Goal: Task Accomplishment & Management: Manage account settings

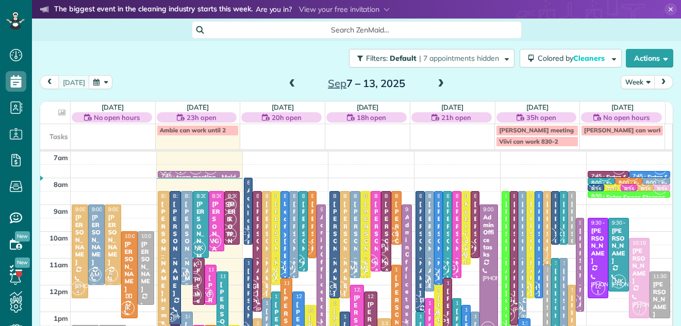
scroll to position [5, 5]
click at [627, 80] on button "Week" at bounding box center [638, 82] width 34 height 14
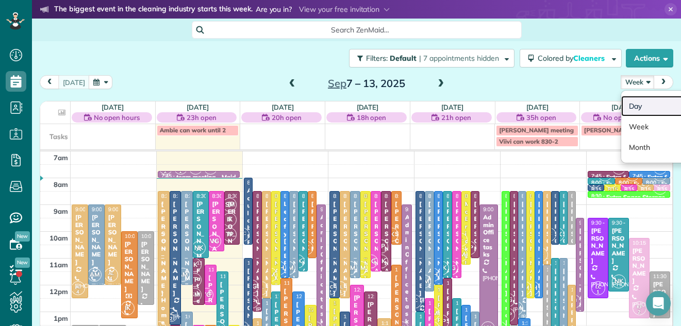
click at [628, 100] on link "Day" at bounding box center [661, 106] width 81 height 21
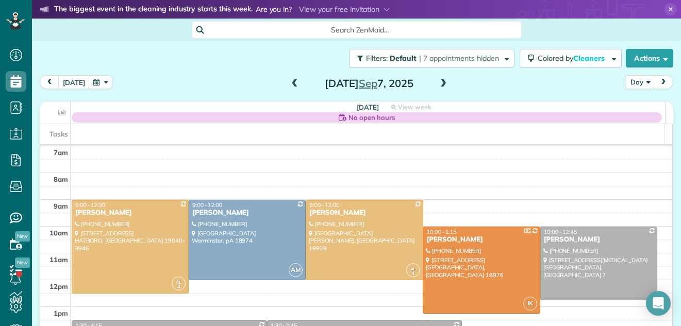
click at [439, 86] on span at bounding box center [443, 83] width 11 height 9
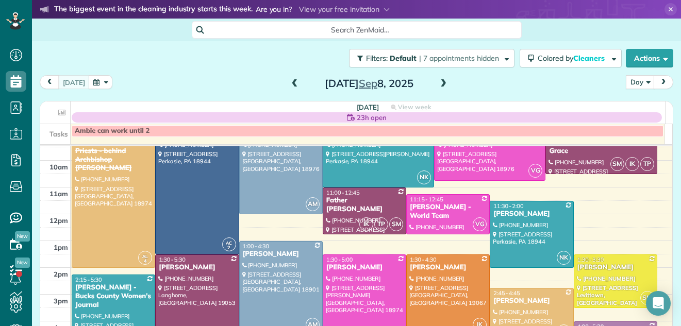
scroll to position [101, 0]
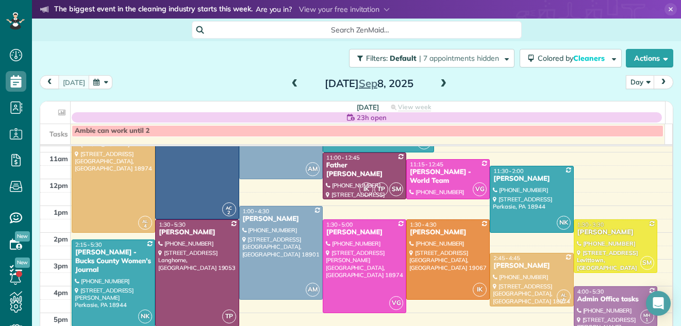
click at [438, 83] on span at bounding box center [443, 83] width 11 height 9
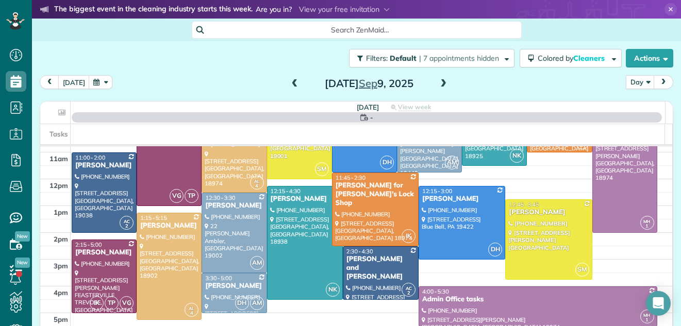
scroll to position [0, 0]
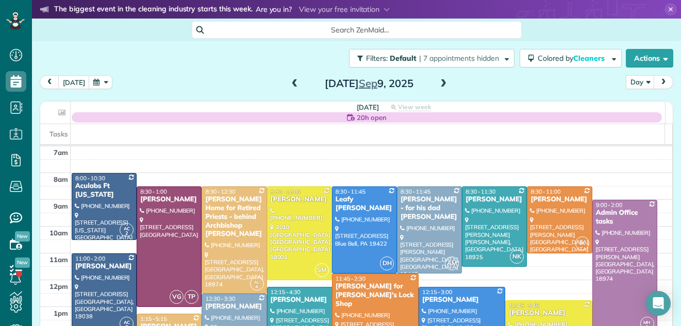
click at [438, 83] on span at bounding box center [443, 83] width 11 height 9
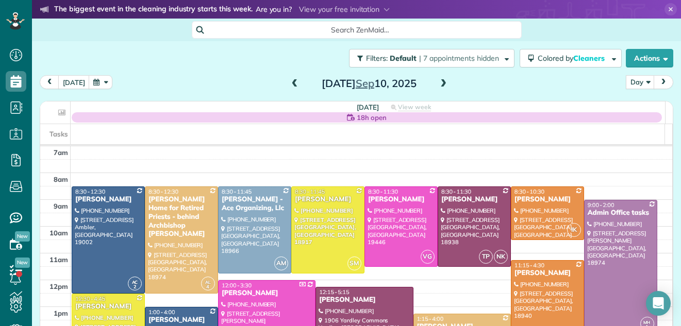
click at [671, 159] on div "Filters: Default | 7 appointments hidden Colored by Cleaners Color by Cleaner C…" at bounding box center [356, 182] width 649 height 283
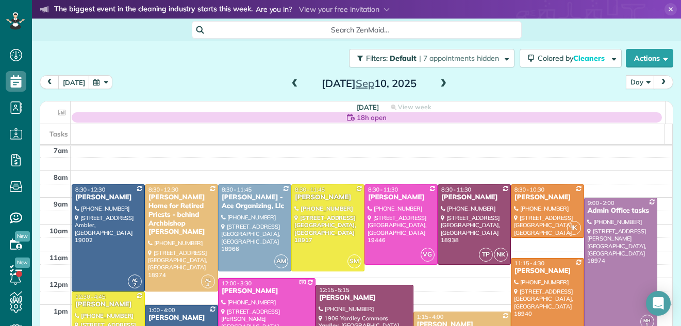
scroll to position [24, 0]
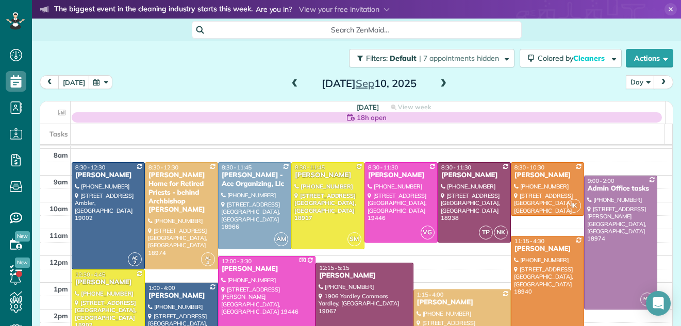
click at [289, 84] on span at bounding box center [294, 83] width 11 height 9
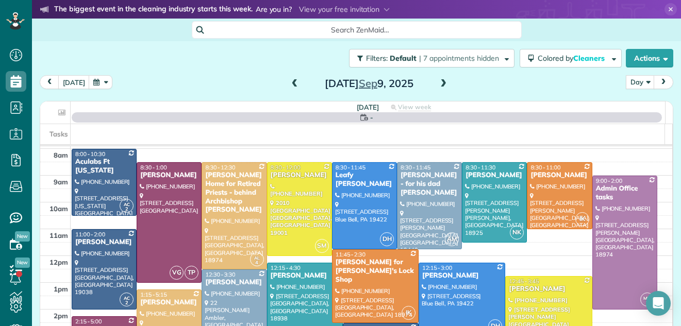
scroll to position [0, 0]
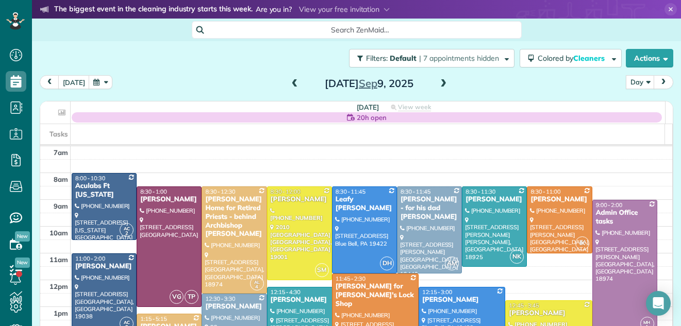
click at [289, 84] on span at bounding box center [294, 83] width 11 height 9
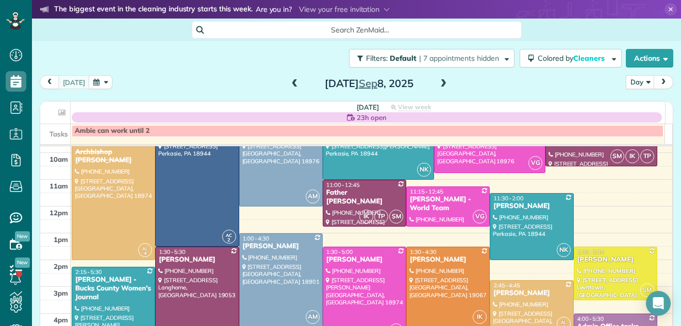
scroll to position [68, 0]
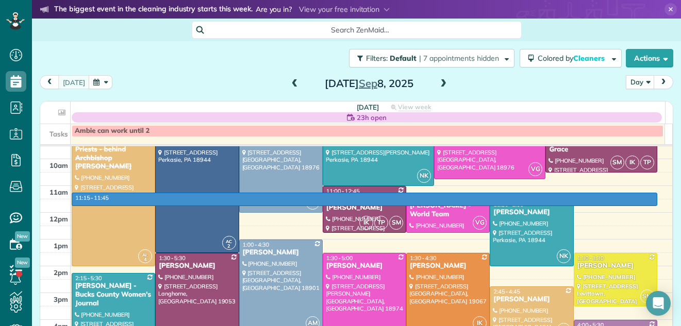
drag, startPoint x: 644, startPoint y: 200, endPoint x: 643, endPoint y: 193, distance: 6.7
click at [643, 193] on tbody "7am 8am 9am 10am 11am 12pm 1pm 2pm 3pm 4pm 5pm 6pm 7pm 8pm" at bounding box center [356, 266] width 632 height 375
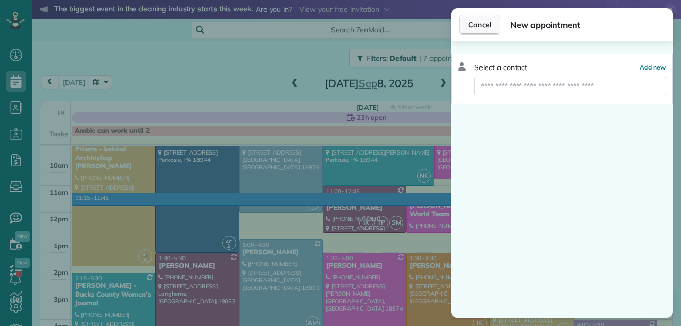
click at [471, 22] on span "Cancel" at bounding box center [479, 25] width 23 height 10
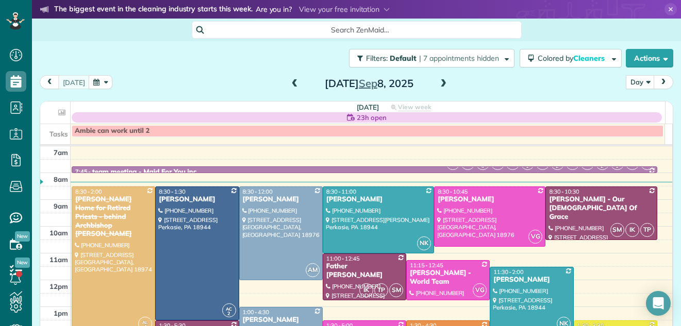
click at [289, 88] on span at bounding box center [294, 83] width 11 height 9
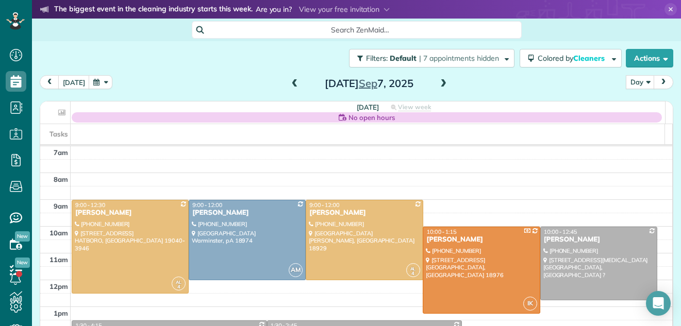
click at [289, 88] on span at bounding box center [294, 83] width 11 height 9
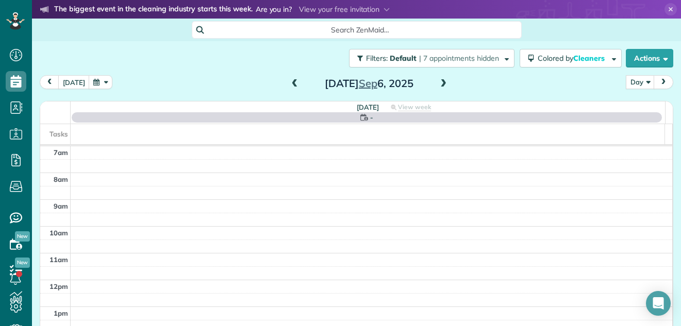
click at [289, 88] on span at bounding box center [294, 83] width 11 height 9
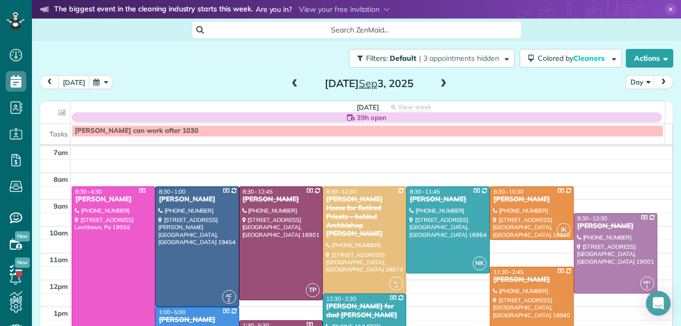
click at [289, 88] on span at bounding box center [294, 83] width 11 height 9
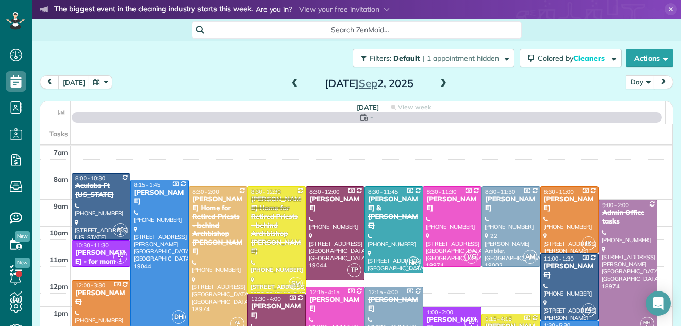
click at [289, 88] on span at bounding box center [294, 83] width 11 height 9
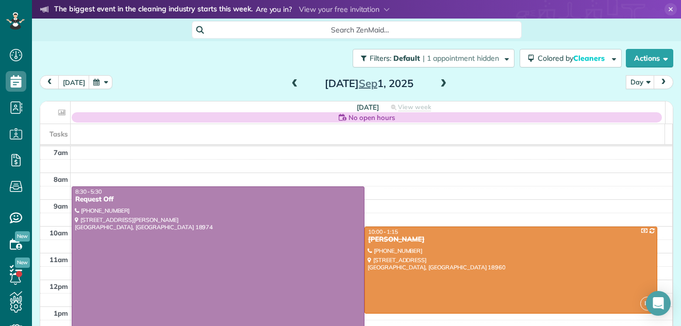
click at [438, 83] on span at bounding box center [443, 83] width 11 height 9
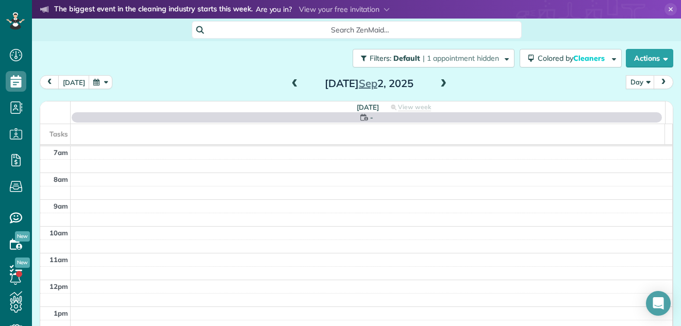
click at [291, 85] on span at bounding box center [294, 83] width 11 height 9
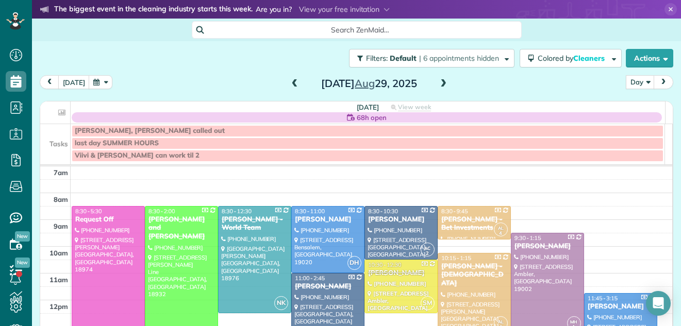
click at [291, 85] on span at bounding box center [294, 83] width 11 height 9
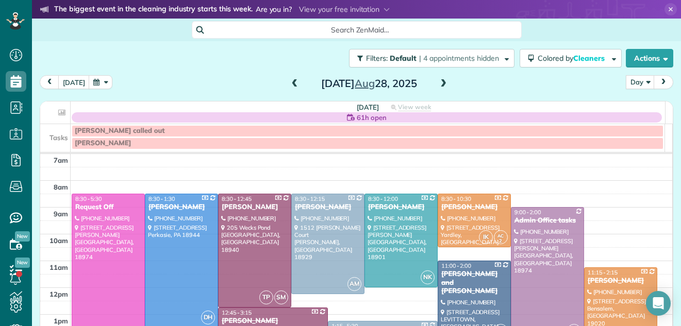
click at [291, 85] on span at bounding box center [294, 83] width 11 height 9
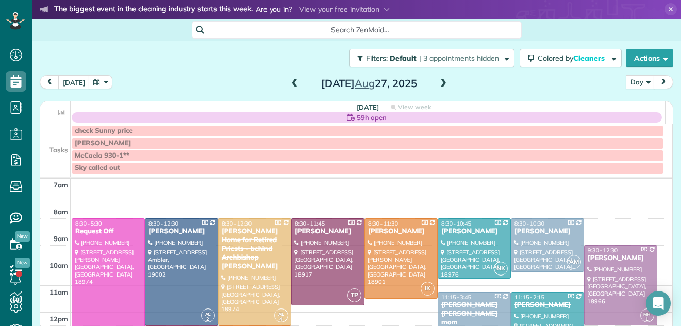
click at [291, 85] on span at bounding box center [294, 83] width 11 height 9
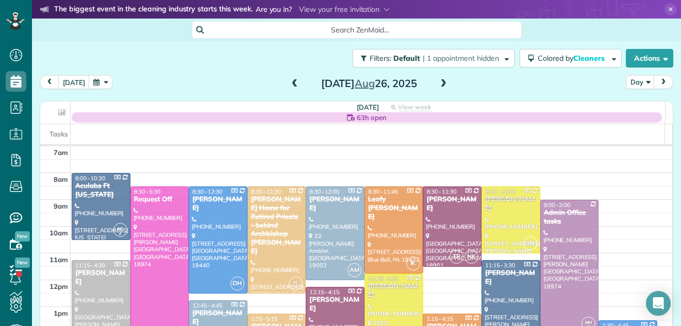
click at [291, 85] on span at bounding box center [294, 83] width 11 height 9
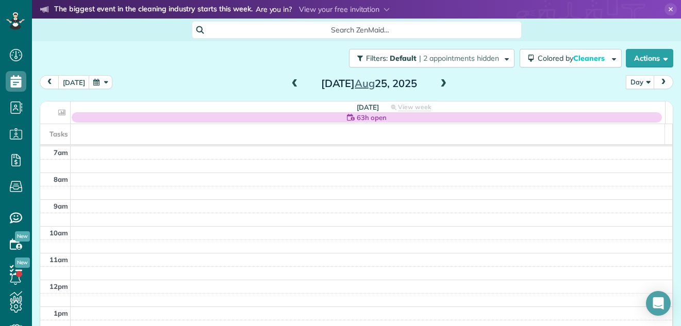
click at [438, 86] on span at bounding box center [443, 83] width 11 height 9
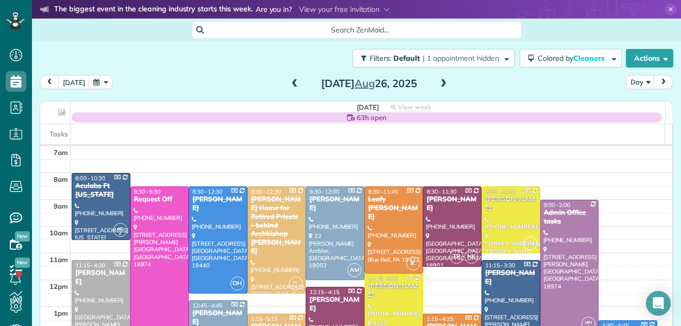
click at [290, 81] on span at bounding box center [294, 83] width 11 height 9
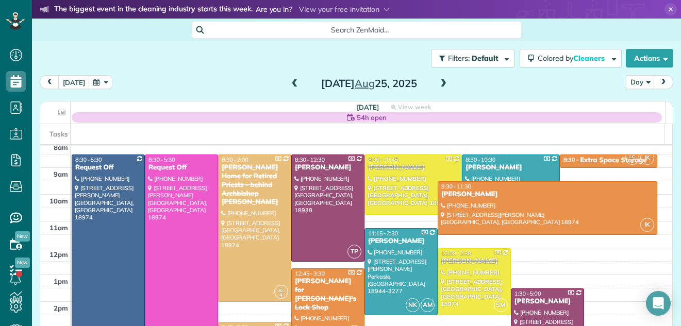
scroll to position [28, 0]
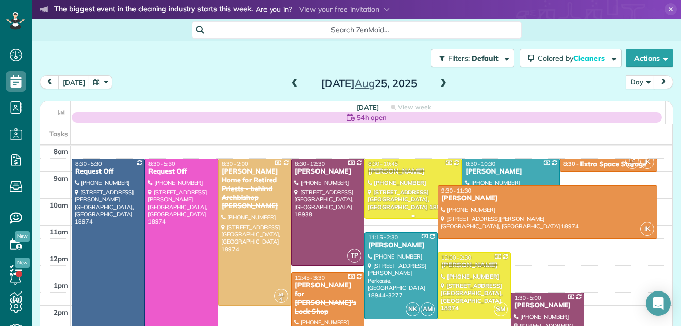
click at [365, 208] on div at bounding box center [413, 188] width 96 height 59
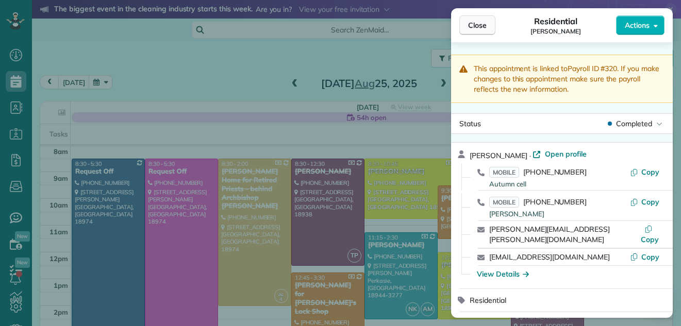
click at [486, 22] on span "Close" at bounding box center [477, 25] width 19 height 10
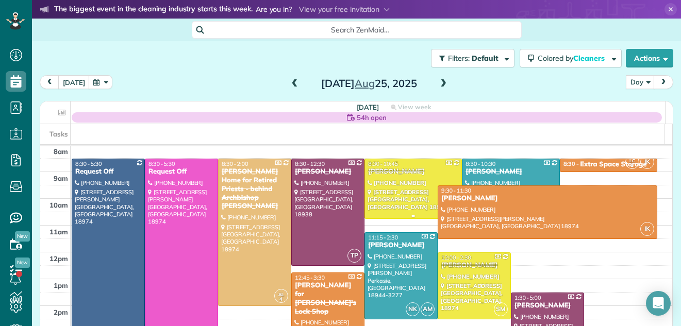
click at [391, 204] on div at bounding box center [413, 188] width 96 height 59
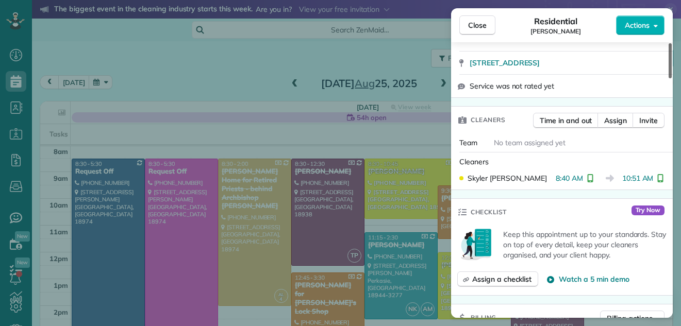
scroll to position [348, 0]
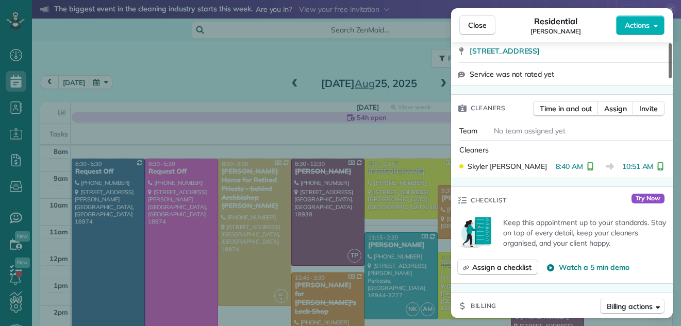
drag, startPoint x: 671, startPoint y: 63, endPoint x: 666, endPoint y: 108, distance: 44.6
click at [669, 78] on div at bounding box center [670, 60] width 3 height 35
click at [472, 22] on span "Close" at bounding box center [477, 25] width 19 height 10
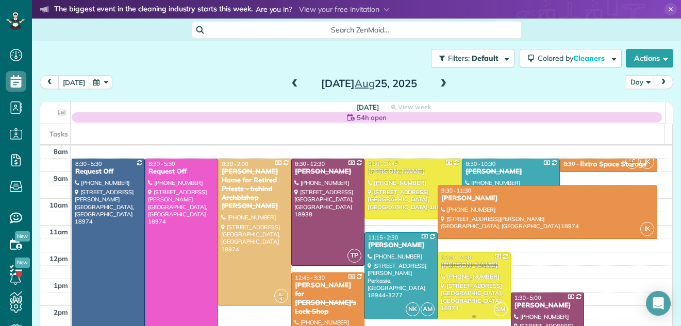
click at [447, 293] on div at bounding box center [474, 286] width 72 height 66
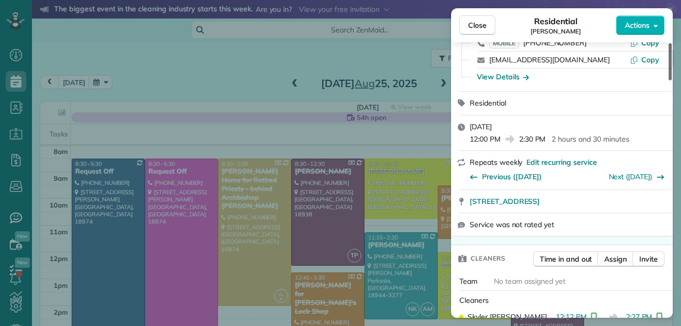
scroll to position [175, 0]
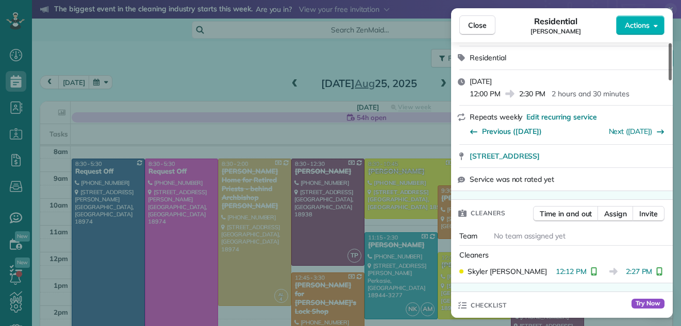
drag, startPoint x: 669, startPoint y: 70, endPoint x: 667, endPoint y: 94, distance: 23.9
click at [669, 80] on div at bounding box center [670, 61] width 3 height 37
click at [484, 27] on span "Close" at bounding box center [477, 25] width 19 height 10
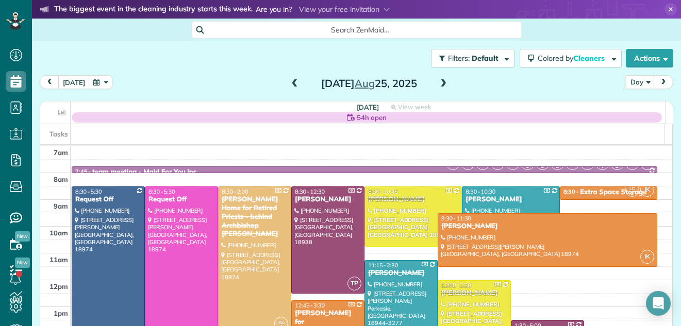
click at [438, 85] on span at bounding box center [443, 83] width 11 height 9
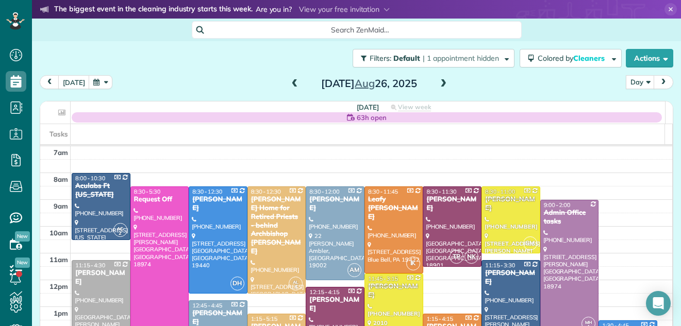
click at [438, 79] on span at bounding box center [443, 83] width 11 height 9
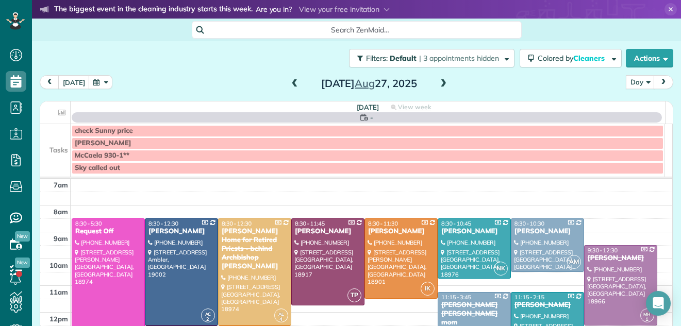
click at [438, 79] on span at bounding box center [443, 83] width 11 height 9
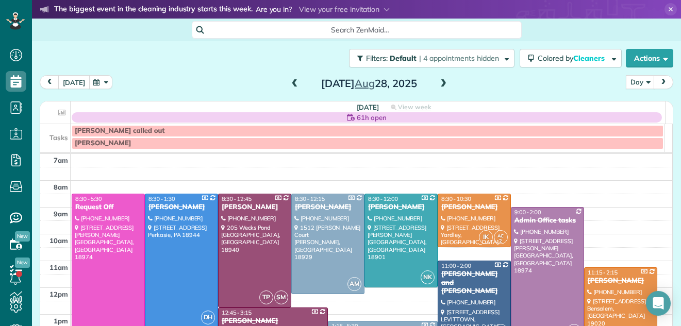
click at [76, 80] on button "[DATE]" at bounding box center [73, 82] width 31 height 14
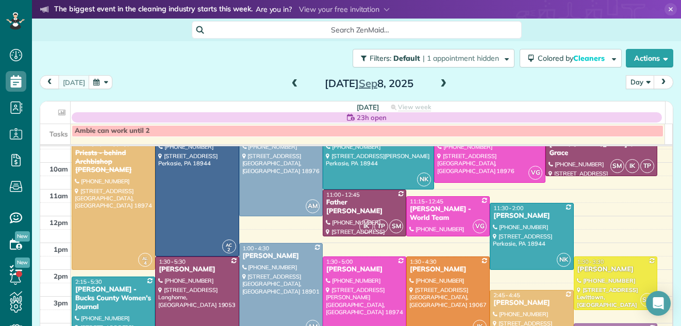
scroll to position [26, 0]
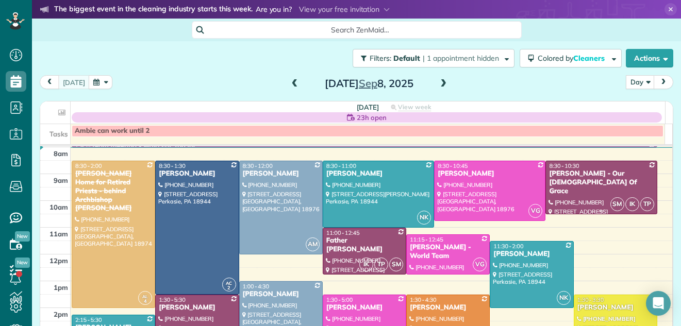
click at [599, 179] on div "[PERSON_NAME] - Our [DEMOGRAPHIC_DATA] Of Grace" at bounding box center [601, 183] width 105 height 26
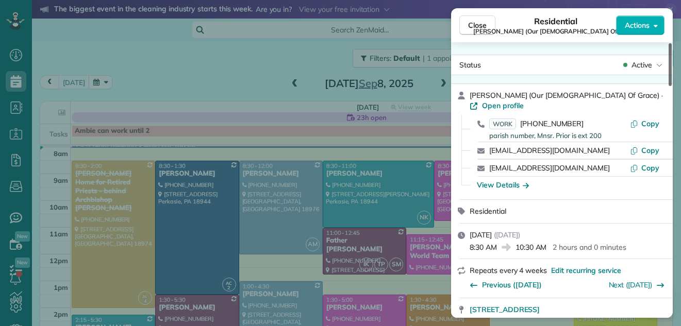
drag, startPoint x: 669, startPoint y: 69, endPoint x: 663, endPoint y: 52, distance: 17.9
click at [669, 52] on div at bounding box center [670, 64] width 3 height 43
click at [485, 25] on span "Close" at bounding box center [477, 25] width 19 height 10
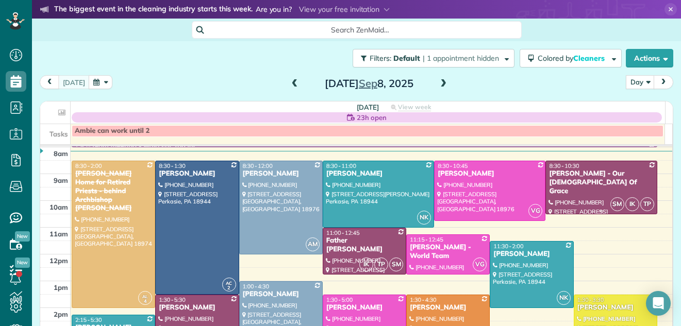
click at [553, 170] on div "[PERSON_NAME] - Our [DEMOGRAPHIC_DATA] Of Grace" at bounding box center [601, 183] width 105 height 26
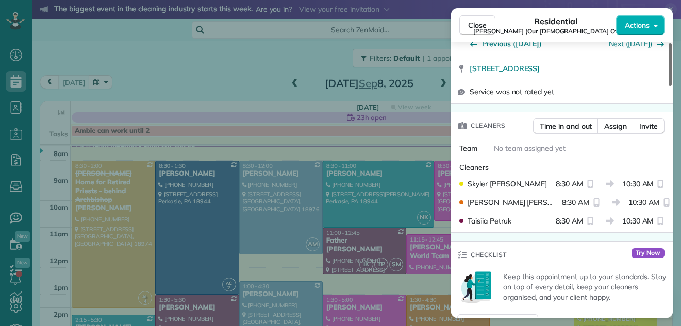
drag, startPoint x: 670, startPoint y: 75, endPoint x: 666, endPoint y: 113, distance: 38.9
click at [669, 86] on div at bounding box center [670, 64] width 3 height 43
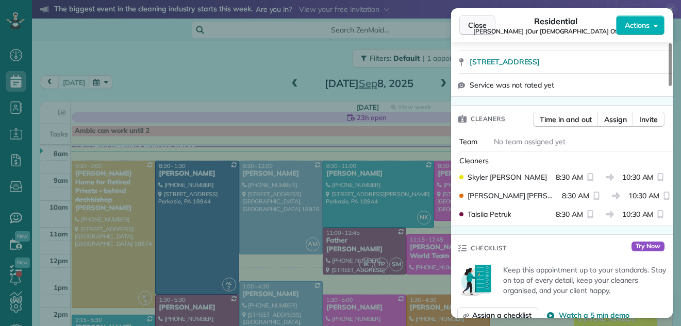
click at [476, 22] on span "Close" at bounding box center [477, 25] width 19 height 10
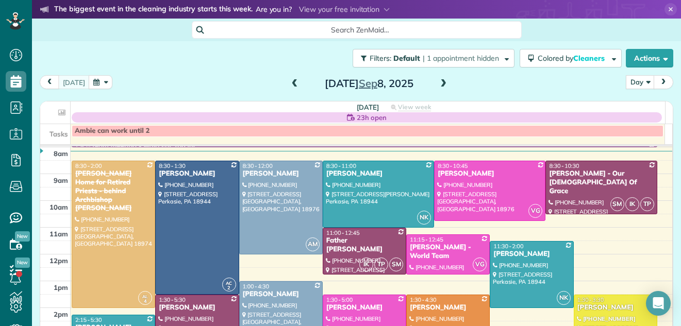
click at [292, 90] on span at bounding box center [294, 83] width 11 height 15
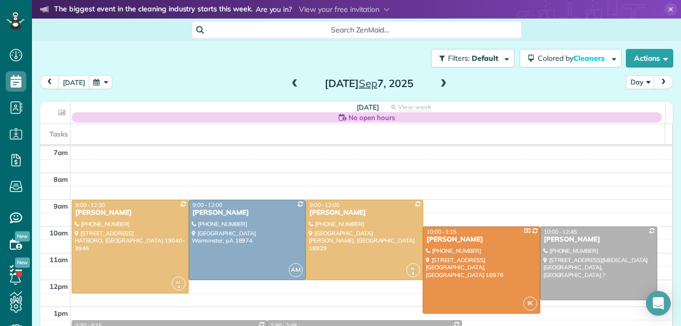
click at [289, 81] on span at bounding box center [294, 83] width 11 height 9
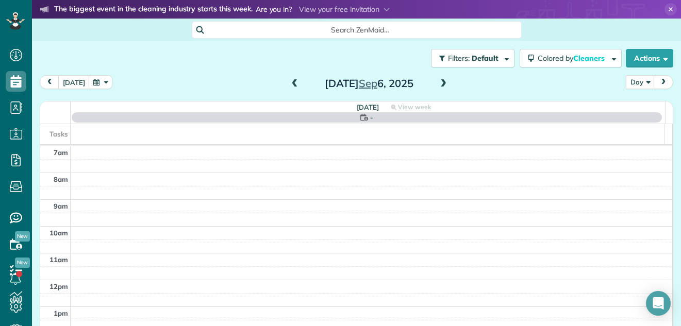
click at [289, 81] on span at bounding box center [294, 83] width 11 height 9
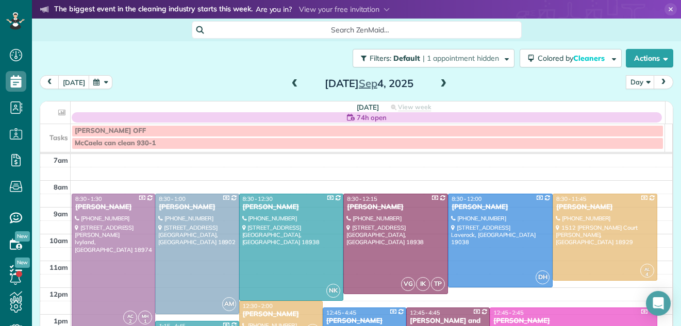
click at [289, 81] on span at bounding box center [294, 83] width 11 height 9
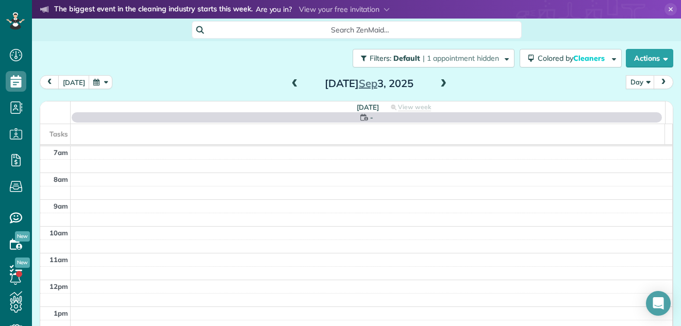
click at [289, 81] on span at bounding box center [294, 83] width 11 height 9
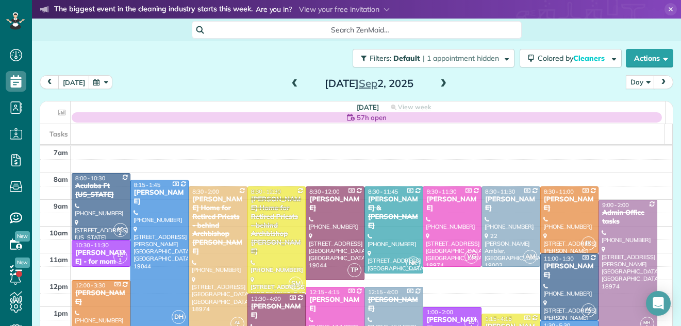
click at [289, 81] on span at bounding box center [294, 83] width 11 height 9
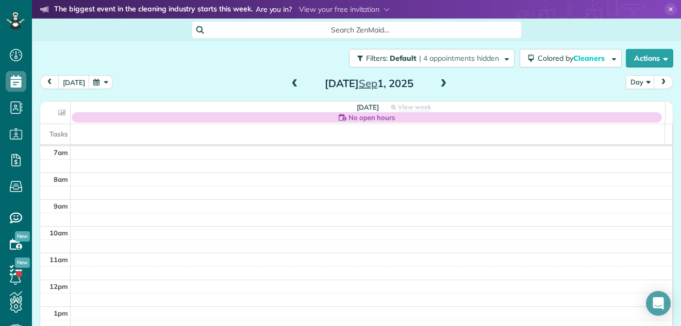
click at [289, 81] on span at bounding box center [294, 83] width 11 height 9
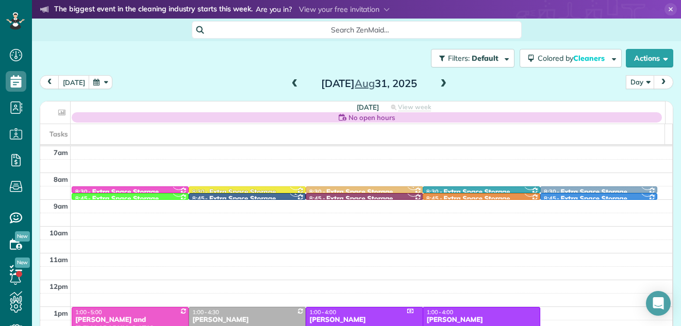
click at [289, 81] on span at bounding box center [294, 83] width 11 height 9
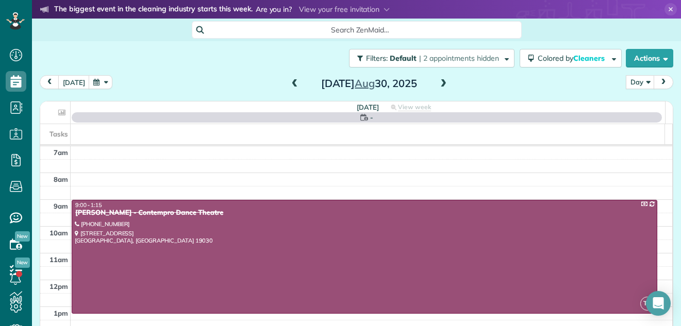
click at [289, 81] on span at bounding box center [294, 83] width 11 height 9
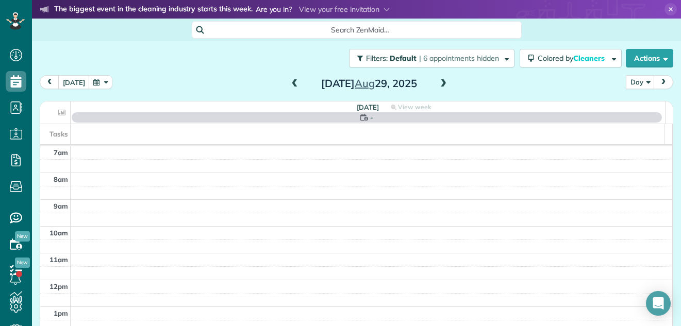
click at [289, 81] on span at bounding box center [294, 83] width 11 height 9
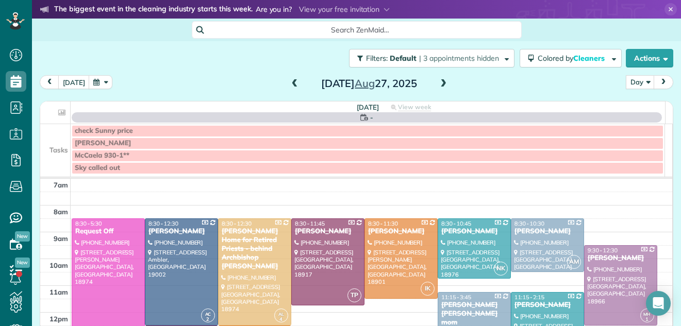
click at [289, 81] on span at bounding box center [294, 83] width 11 height 9
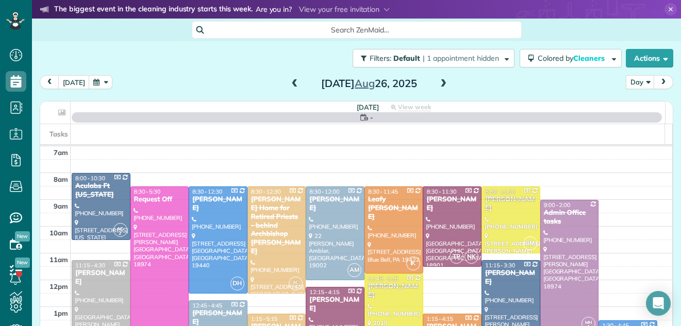
click at [289, 81] on span at bounding box center [294, 83] width 11 height 9
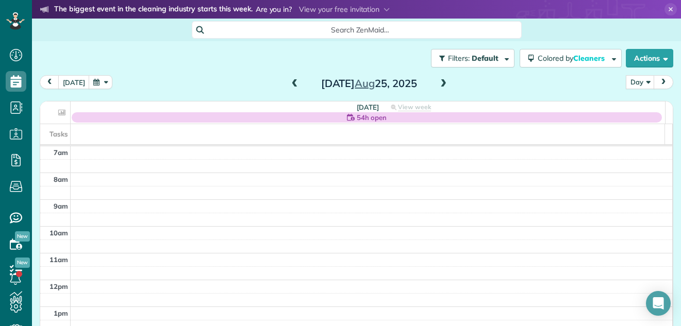
click at [438, 85] on span at bounding box center [443, 83] width 11 height 9
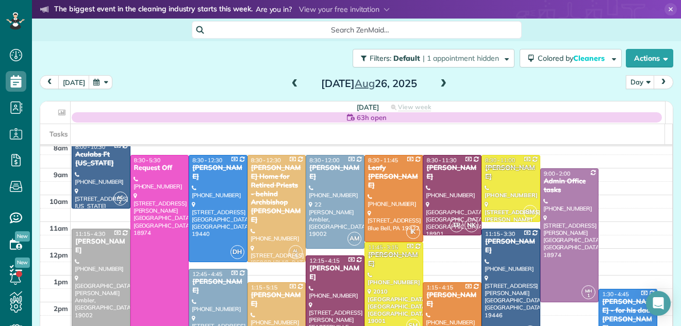
scroll to position [40, 0]
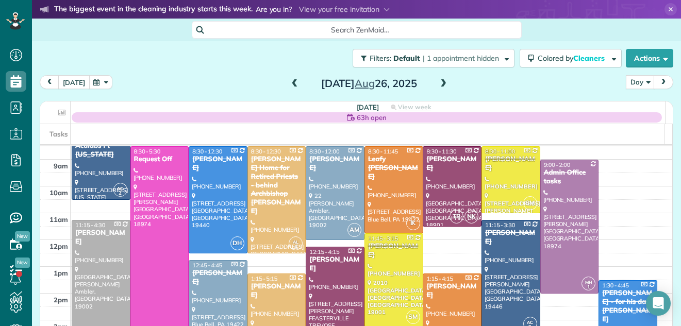
click at [68, 79] on button "[DATE]" at bounding box center [73, 82] width 31 height 14
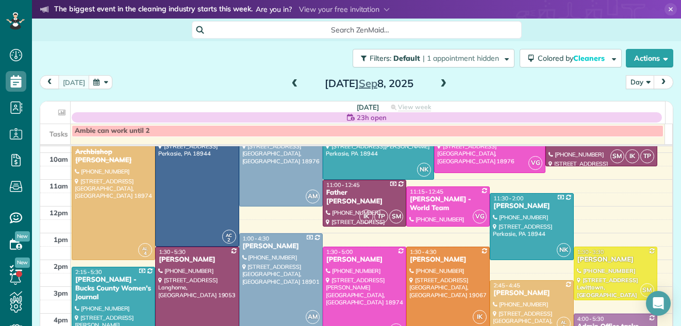
scroll to position [9, 0]
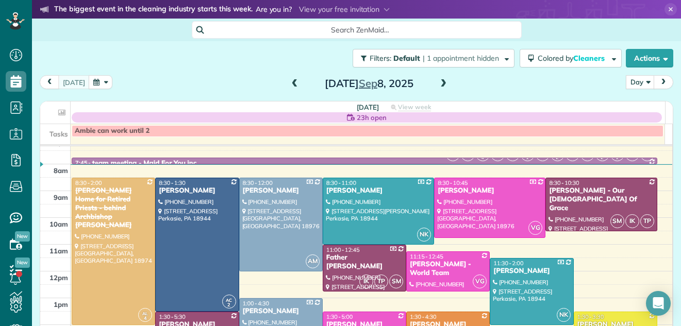
click at [439, 82] on span at bounding box center [443, 83] width 11 height 9
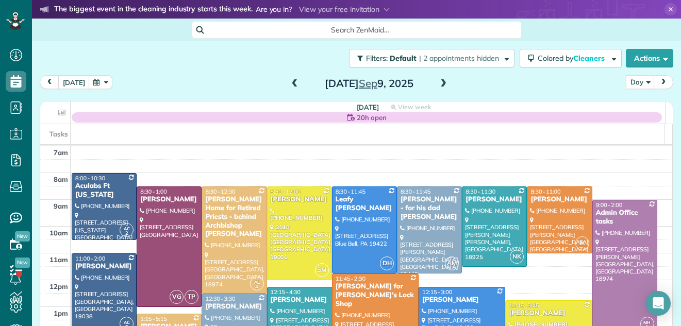
click at [293, 89] on span at bounding box center [294, 83] width 11 height 15
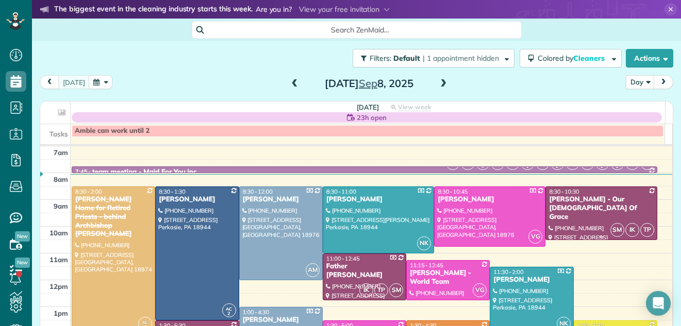
click at [566, 204] on div "Joseph Prior - Our Lady Of Grace" at bounding box center [601, 208] width 105 height 26
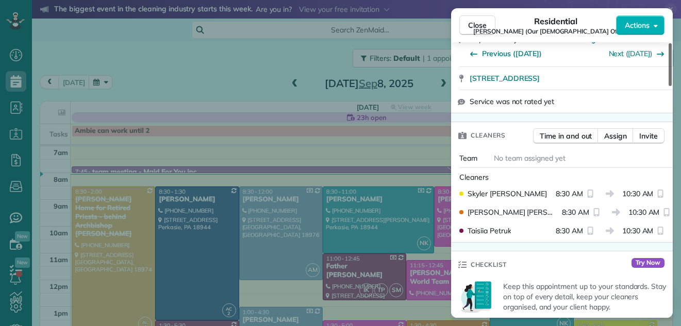
scroll to position [258, 0]
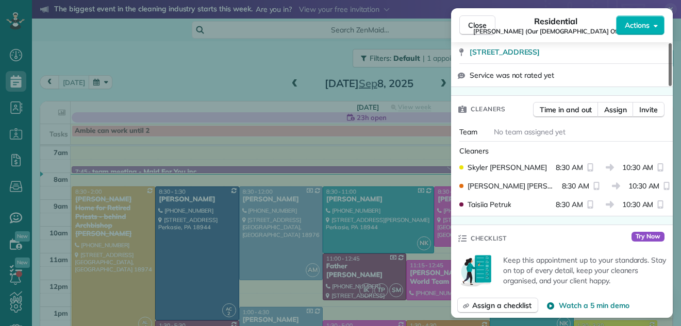
drag, startPoint x: 671, startPoint y: 64, endPoint x: 656, endPoint y: 104, distance: 43.3
click at [669, 86] on div at bounding box center [670, 64] width 3 height 43
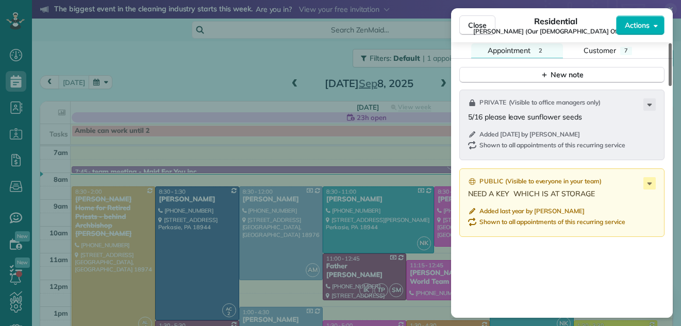
scroll to position [1190, 0]
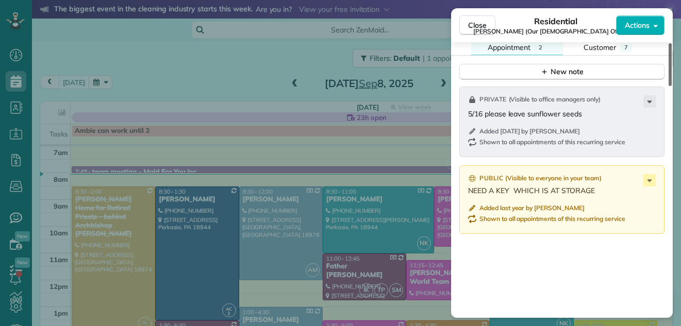
drag, startPoint x: 669, startPoint y: 97, endPoint x: 669, endPoint y: 242, distance: 145.4
click at [669, 86] on div at bounding box center [670, 64] width 3 height 43
click at [479, 26] on span "Close" at bounding box center [477, 25] width 19 height 10
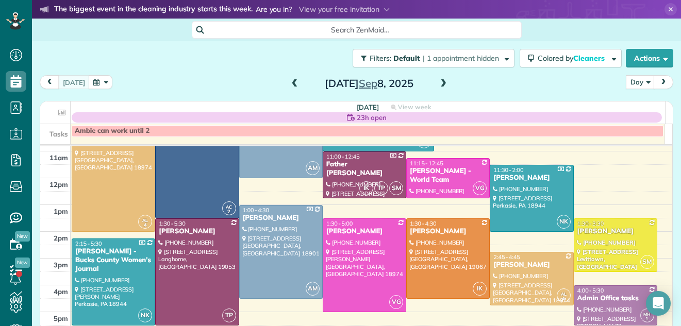
scroll to position [92, 0]
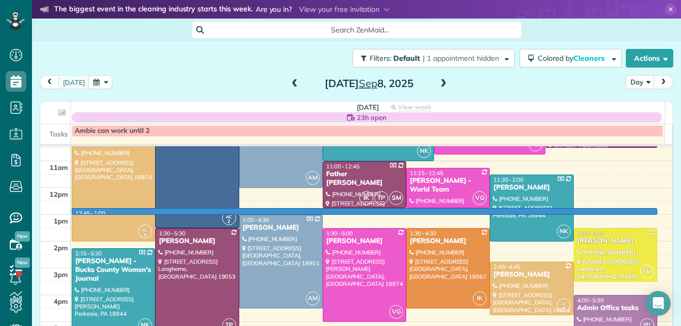
click at [649, 211] on td at bounding box center [372, 208] width 602 height 13
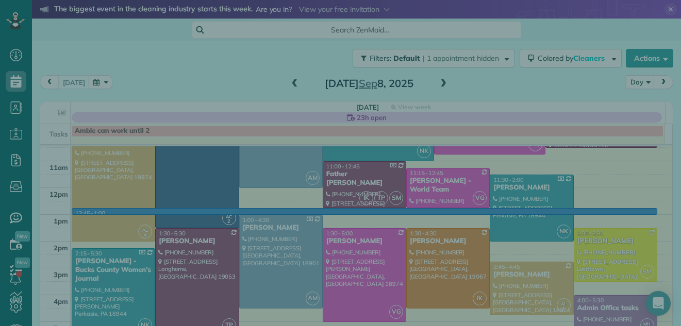
click at [0, 0] on div "Select a contact Add new" at bounding box center [0, 0] width 0 height 0
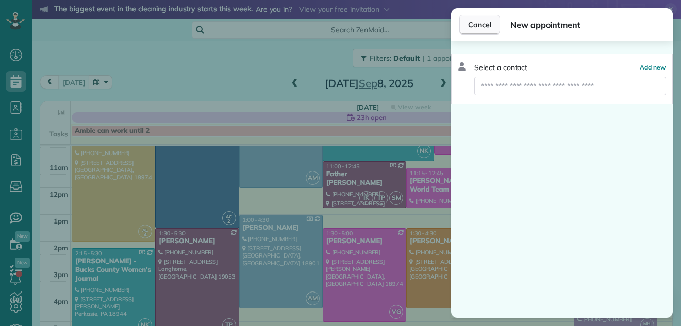
click at [482, 26] on span "Cancel" at bounding box center [479, 25] width 23 height 10
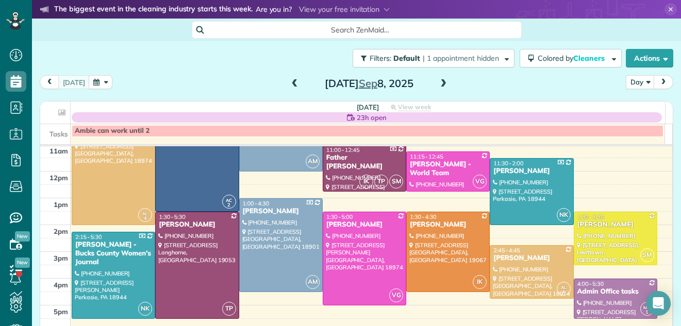
scroll to position [105, 0]
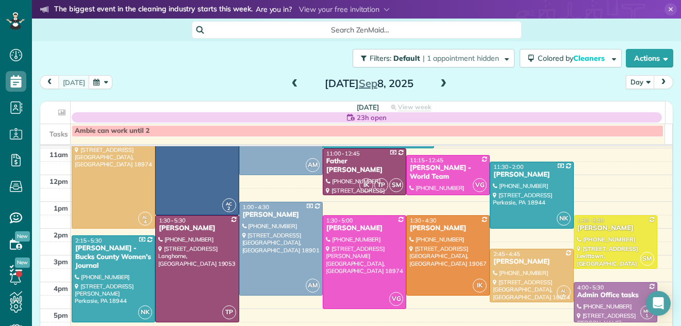
click at [440, 81] on span at bounding box center [443, 83] width 11 height 9
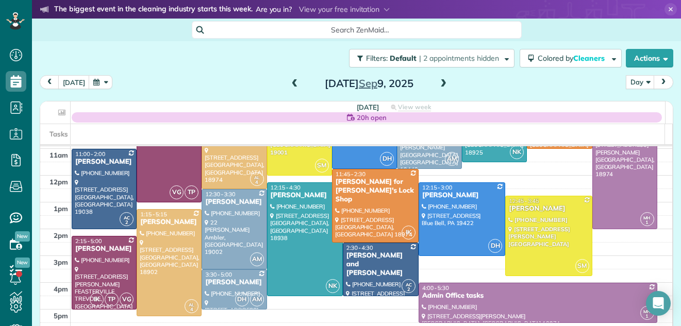
scroll to position [69, 0]
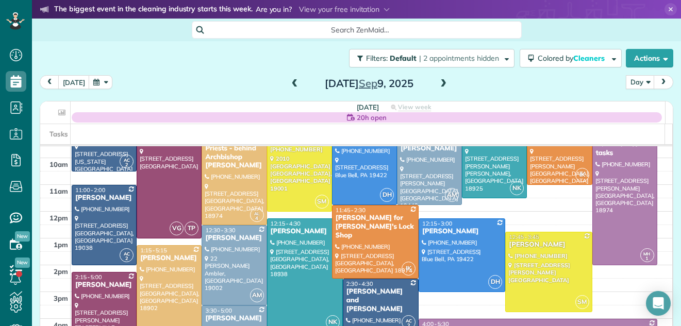
click at [439, 88] on span at bounding box center [443, 83] width 11 height 9
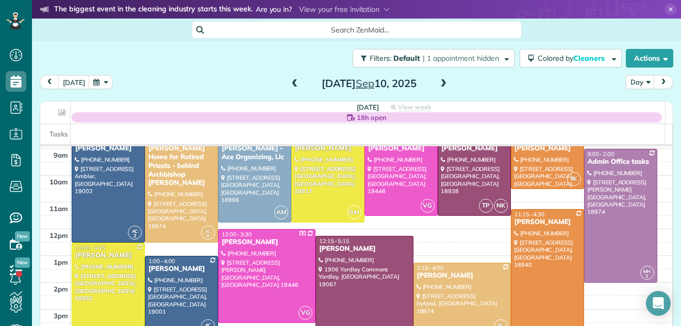
scroll to position [47, 0]
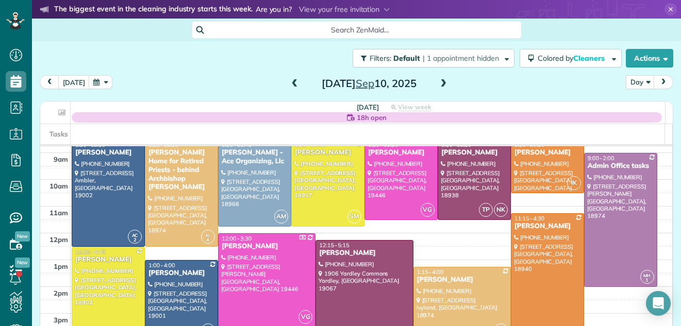
click at [438, 85] on span at bounding box center [443, 83] width 11 height 9
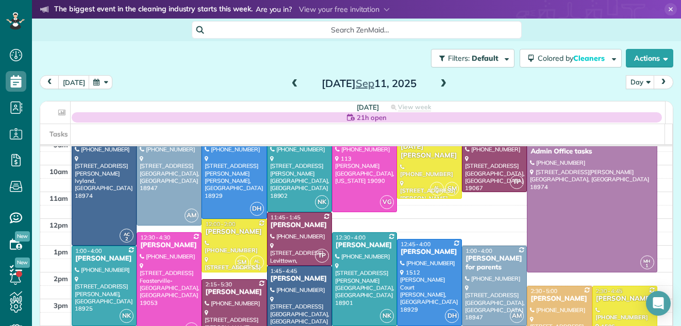
scroll to position [45, 0]
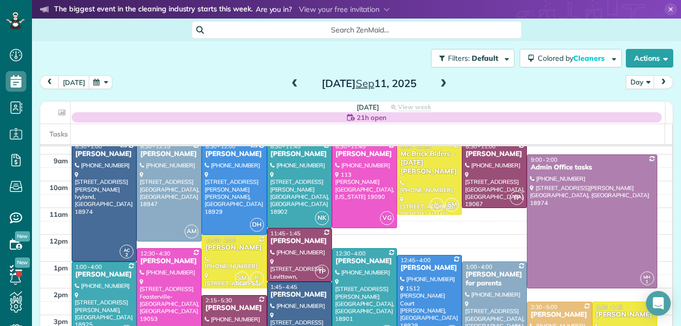
click at [438, 84] on span at bounding box center [443, 83] width 11 height 9
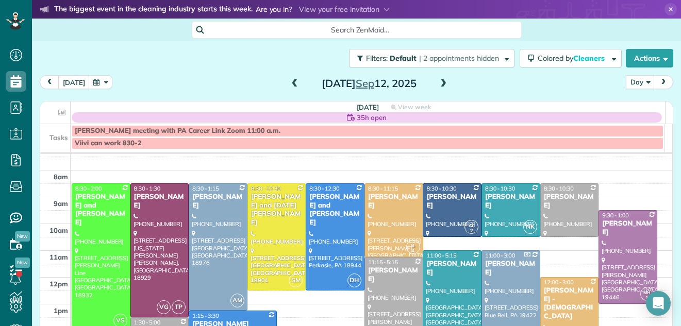
scroll to position [32, 0]
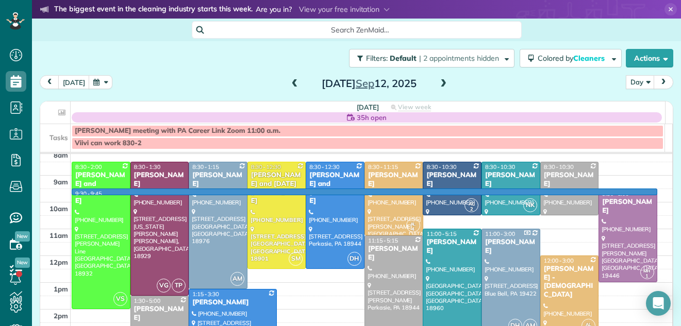
click at [646, 190] on td at bounding box center [372, 195] width 602 height 13
click at [0, 0] on div at bounding box center [0, 0] width 0 height 0
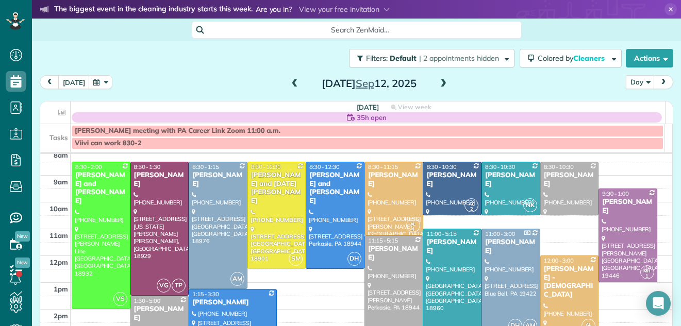
click at [438, 80] on span at bounding box center [443, 83] width 11 height 9
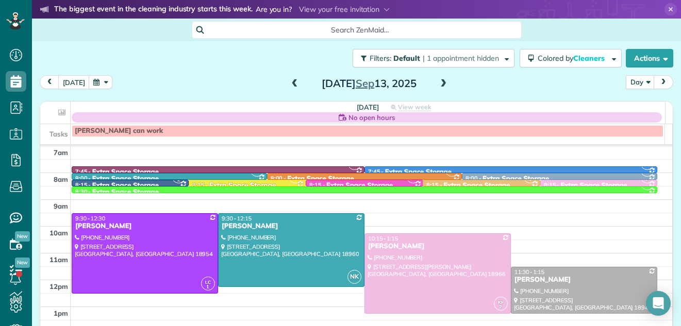
click at [289, 81] on span at bounding box center [294, 83] width 11 height 9
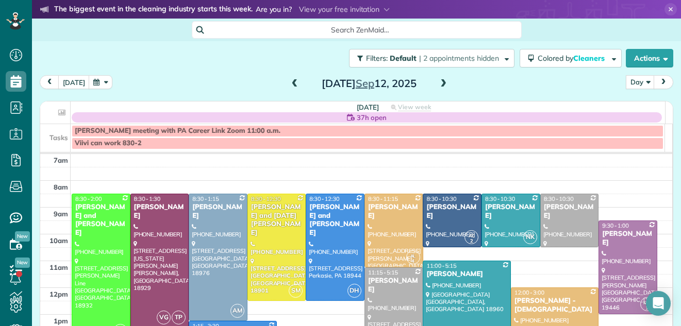
click at [289, 81] on span at bounding box center [294, 83] width 11 height 9
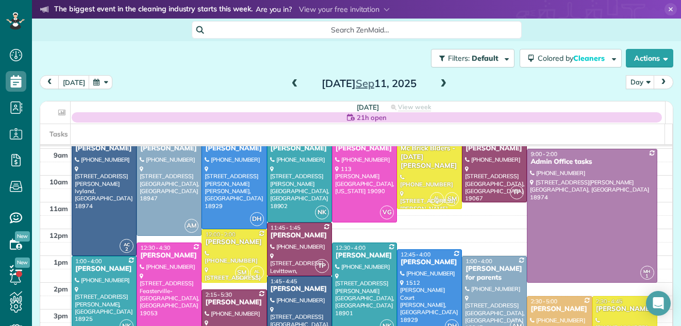
scroll to position [30, 0]
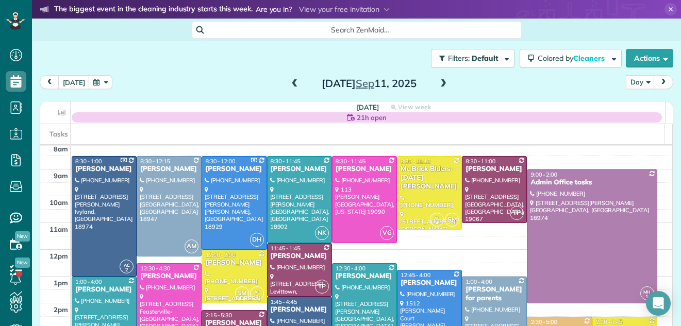
click at [438, 83] on span at bounding box center [443, 83] width 11 height 9
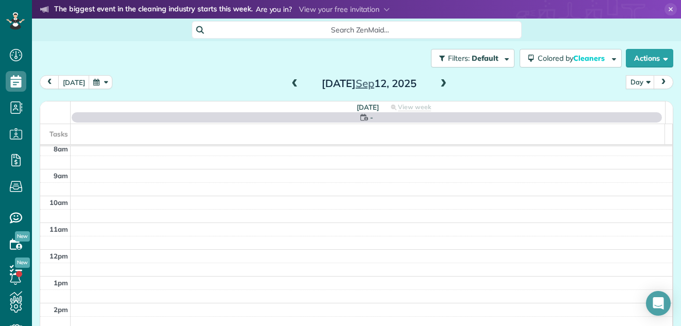
scroll to position [0, 0]
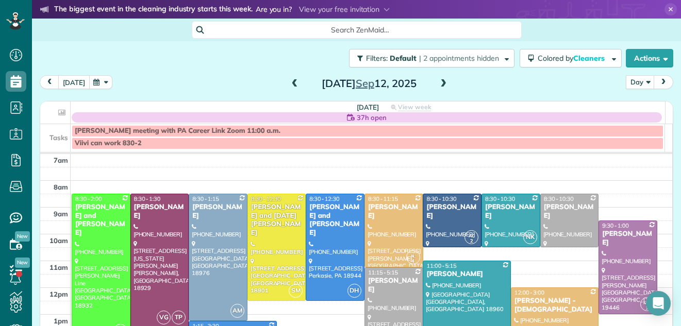
click at [74, 83] on button "today" at bounding box center [73, 82] width 31 height 14
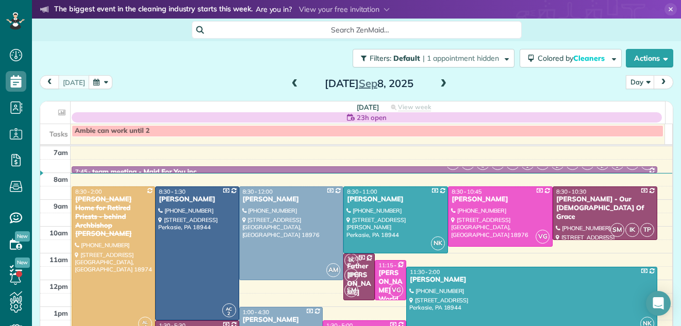
click at [660, 80] on span "next" at bounding box center [664, 82] width 8 height 7
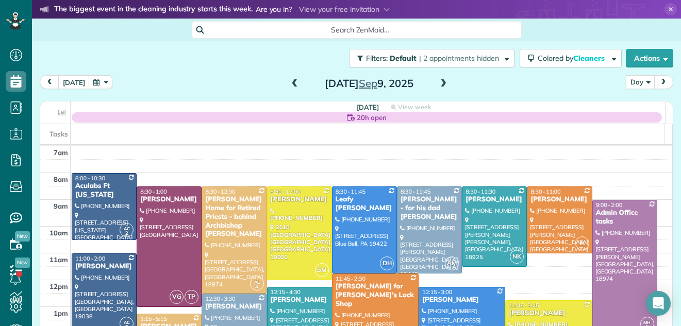
click at [630, 81] on button "Day" at bounding box center [640, 82] width 29 height 14
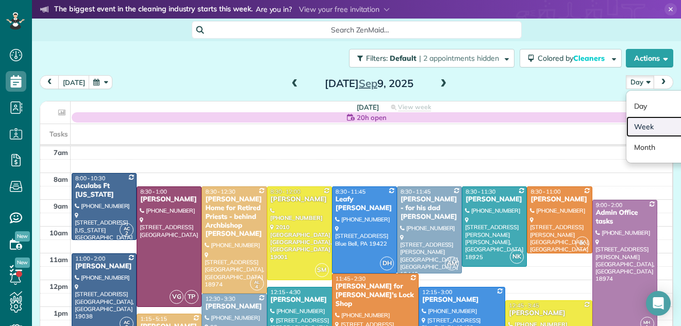
click at [632, 125] on link "Week" at bounding box center [667, 127] width 81 height 21
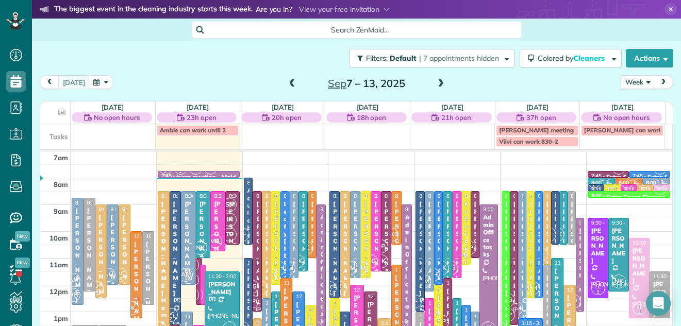
click at [435, 85] on span at bounding box center [440, 83] width 11 height 9
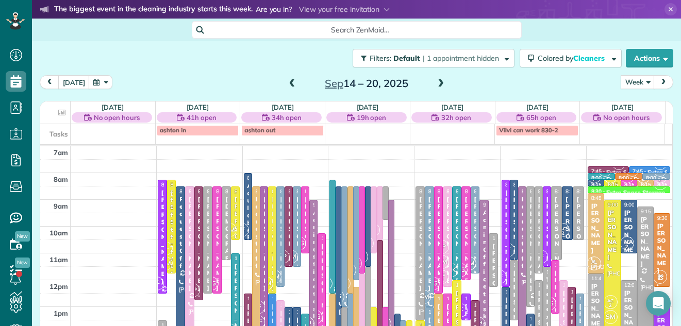
click at [435, 85] on span at bounding box center [440, 83] width 11 height 9
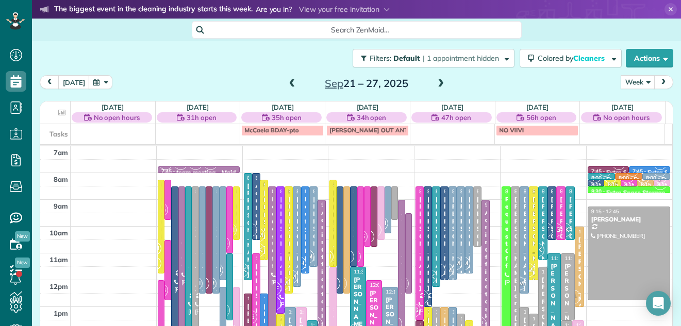
click at [627, 81] on button "Week" at bounding box center [638, 82] width 34 height 14
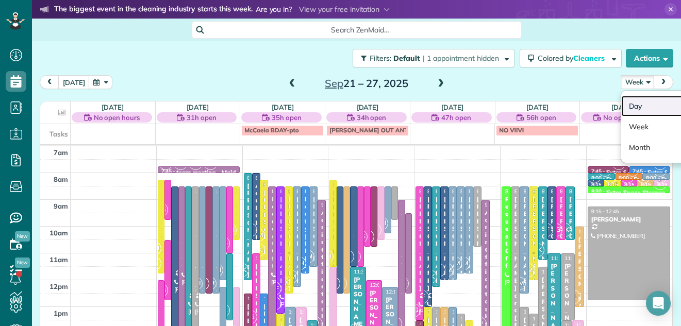
click at [624, 106] on link "Day" at bounding box center [661, 106] width 81 height 21
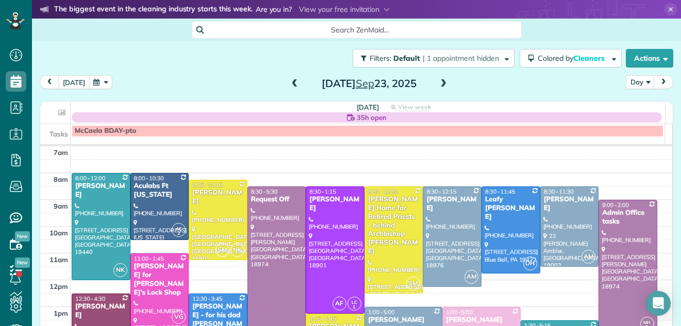
click at [71, 83] on button "today" at bounding box center [73, 82] width 31 height 14
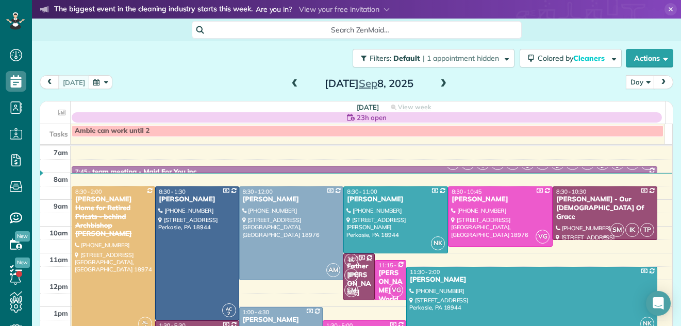
click at [556, 200] on div "Joseph Prior - Our Lady Of Grace" at bounding box center [605, 208] width 99 height 26
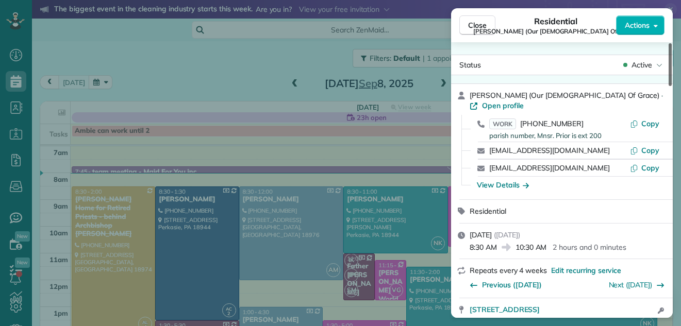
drag, startPoint x: 670, startPoint y: 73, endPoint x: 671, endPoint y: 52, distance: 21.2
click at [671, 52] on div at bounding box center [670, 64] width 3 height 43
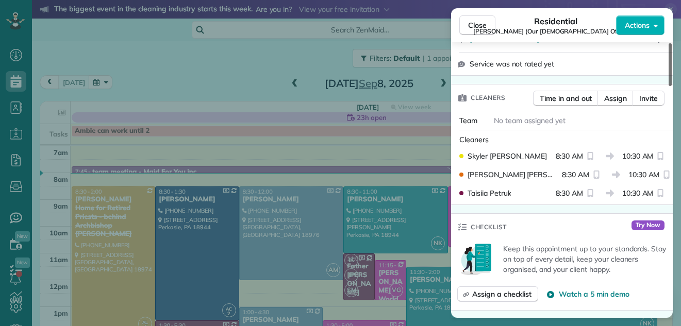
scroll to position [288, 0]
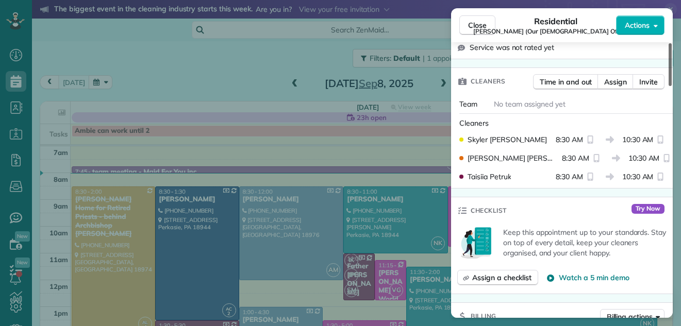
drag, startPoint x: 670, startPoint y: 52, endPoint x: 672, endPoint y: 96, distance: 44.9
click at [672, 86] on div at bounding box center [670, 64] width 3 height 43
click at [476, 26] on span "Close" at bounding box center [477, 25] width 19 height 10
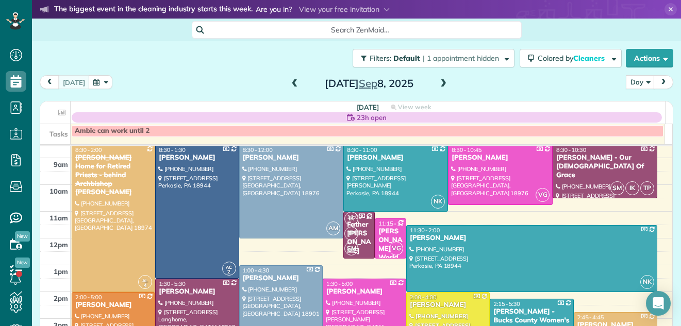
scroll to position [25, 0]
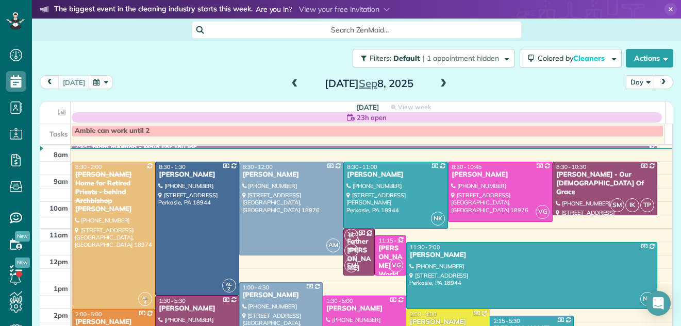
click at [438, 86] on span at bounding box center [443, 83] width 11 height 9
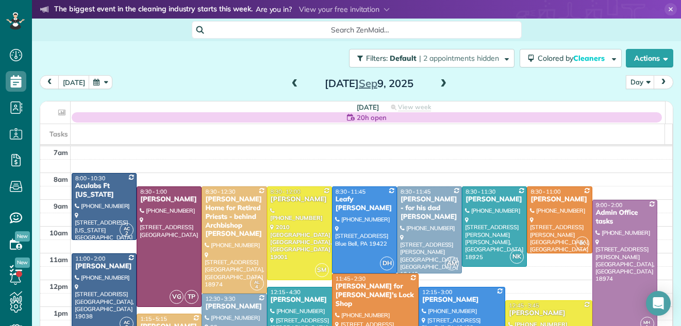
click at [438, 83] on span at bounding box center [443, 83] width 11 height 9
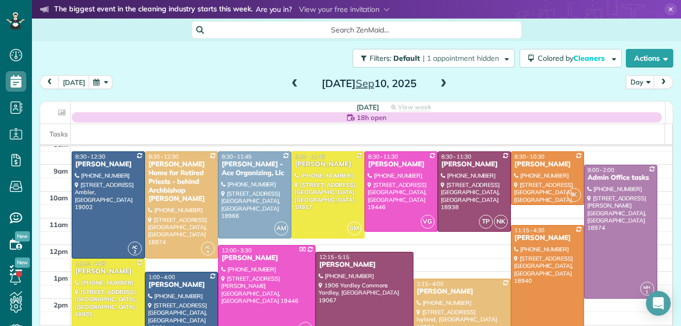
scroll to position [54, 0]
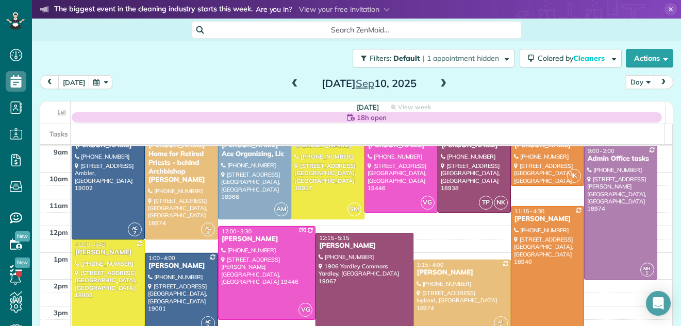
click at [438, 84] on span at bounding box center [443, 83] width 11 height 9
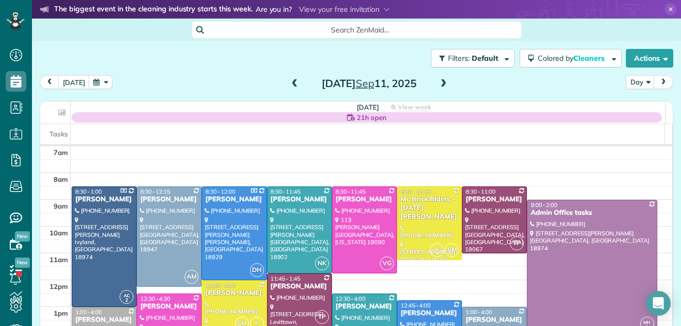
click at [438, 84] on span at bounding box center [443, 83] width 11 height 9
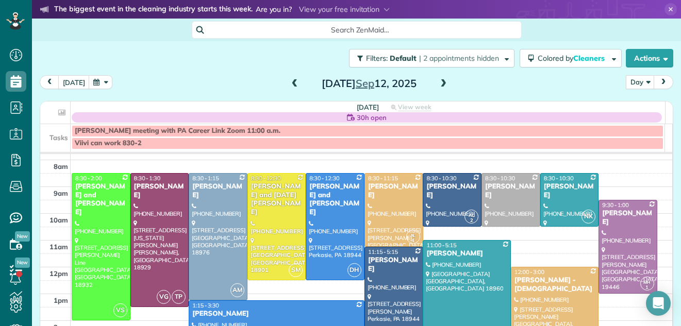
scroll to position [35, 0]
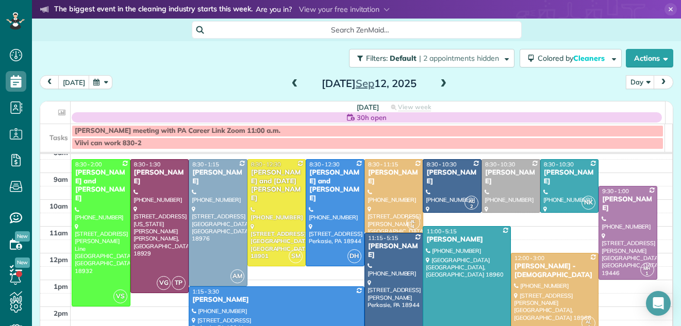
click at [289, 83] on span at bounding box center [294, 83] width 11 height 9
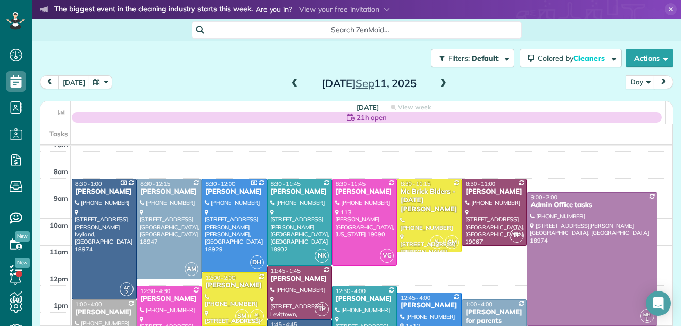
scroll to position [7, 0]
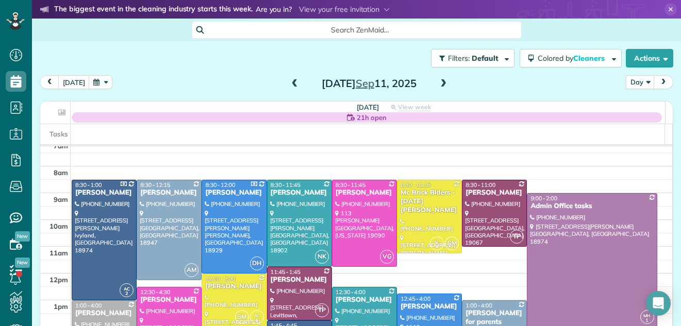
click at [438, 84] on span at bounding box center [443, 83] width 11 height 9
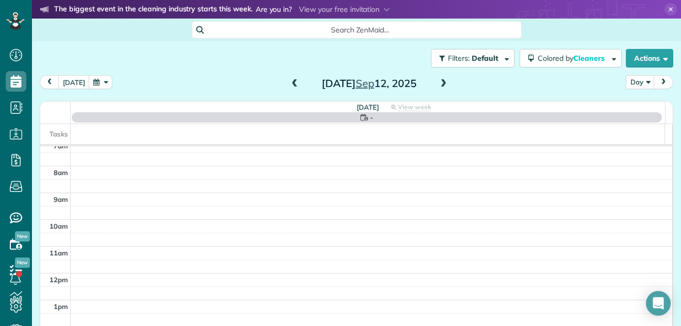
scroll to position [0, 0]
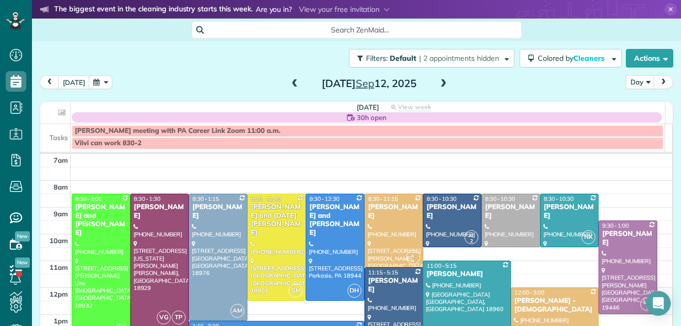
click at [289, 83] on span at bounding box center [294, 83] width 11 height 9
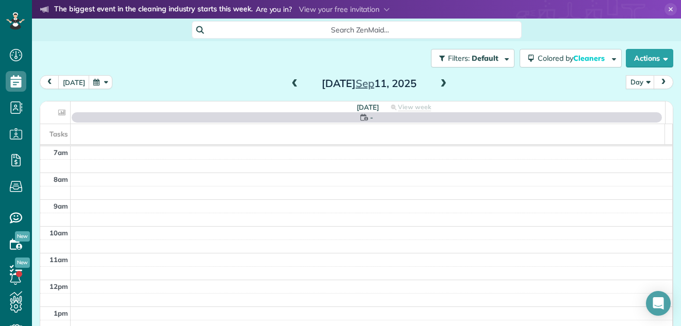
click at [289, 83] on span at bounding box center [294, 83] width 11 height 9
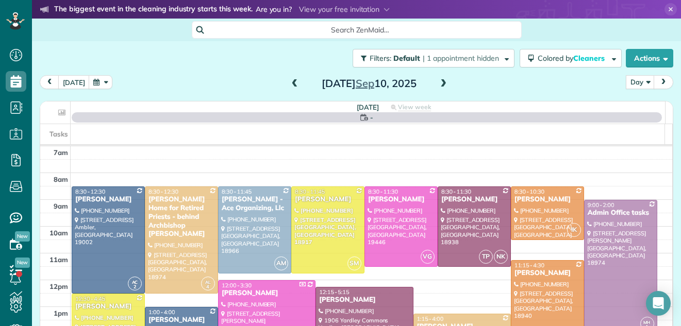
click at [289, 83] on span at bounding box center [294, 83] width 11 height 9
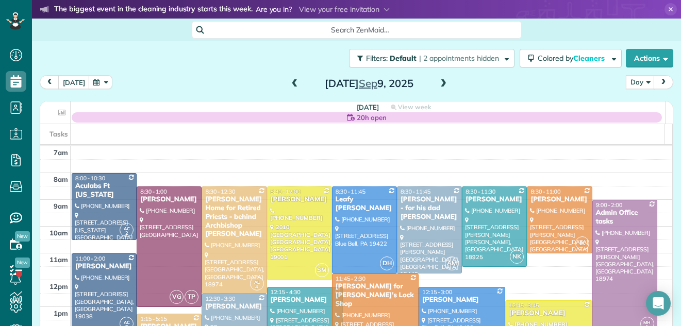
click at [289, 83] on span at bounding box center [294, 83] width 11 height 9
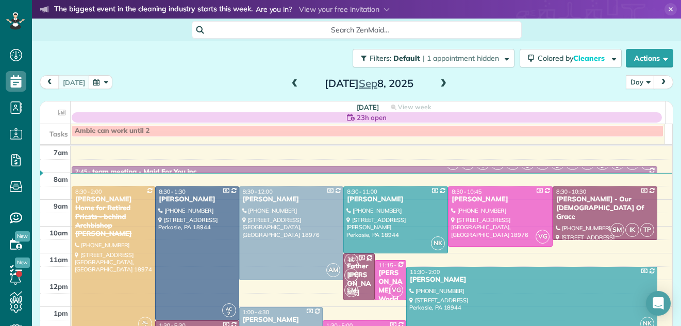
click at [289, 83] on span at bounding box center [294, 83] width 11 height 9
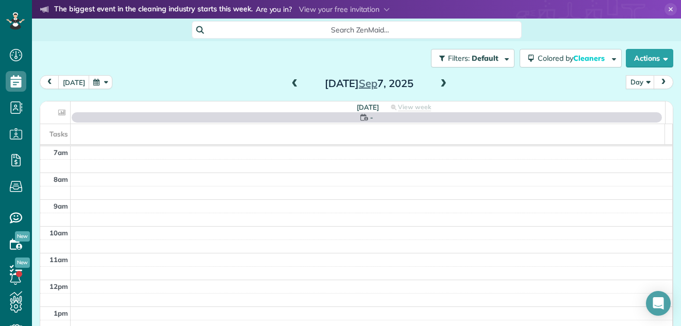
click at [289, 83] on span at bounding box center [294, 83] width 11 height 9
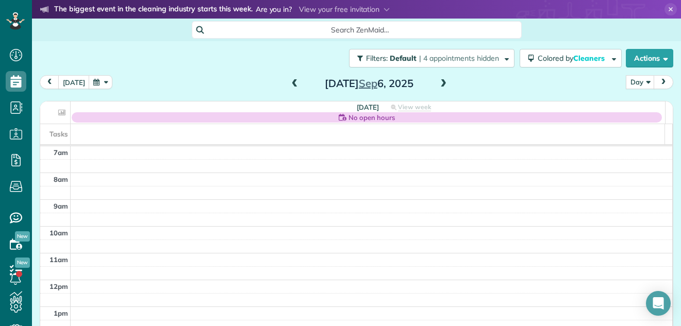
click at [289, 83] on span at bounding box center [294, 83] width 11 height 9
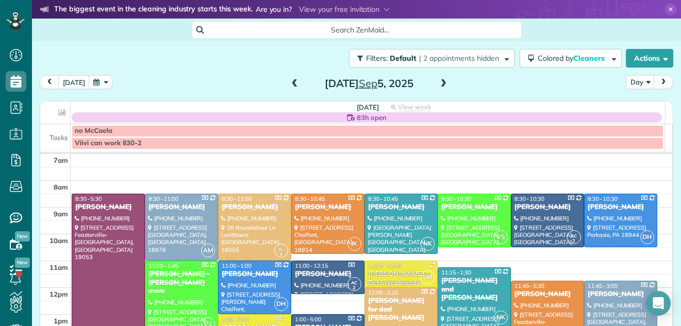
click at [439, 83] on span at bounding box center [443, 83] width 11 height 9
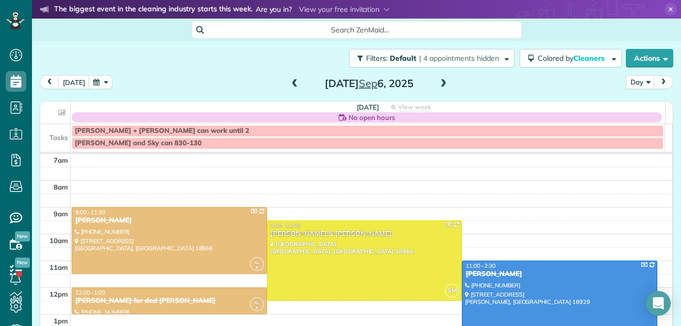
click at [291, 79] on span at bounding box center [294, 83] width 11 height 9
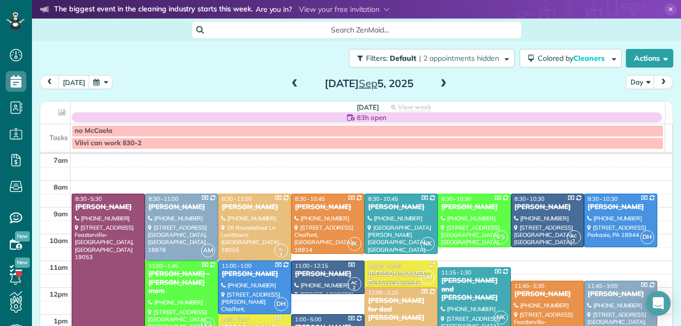
click at [291, 79] on span at bounding box center [294, 83] width 11 height 9
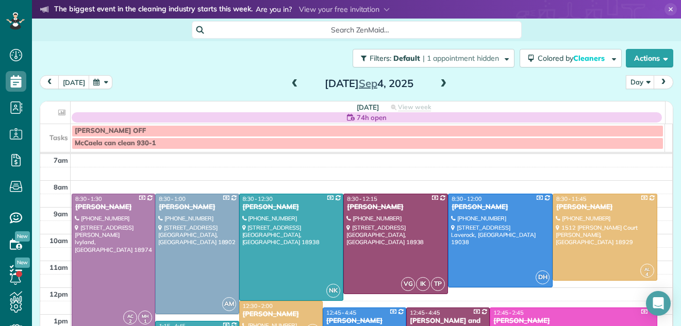
click at [441, 80] on span at bounding box center [443, 83] width 11 height 9
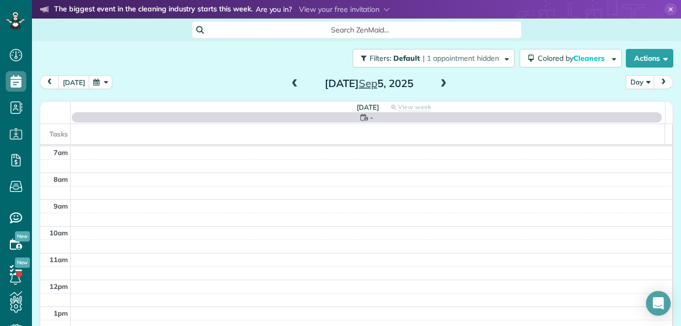
click at [289, 88] on span at bounding box center [294, 83] width 11 height 9
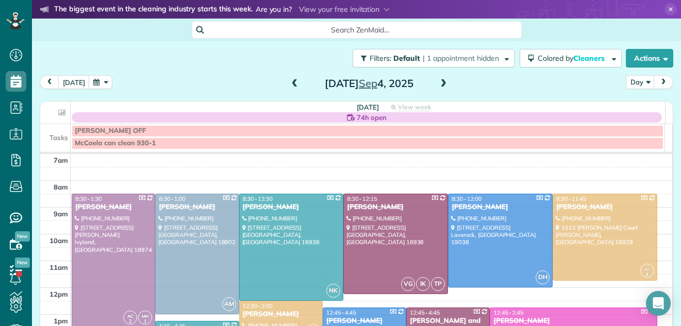
click at [289, 88] on span at bounding box center [294, 83] width 11 height 9
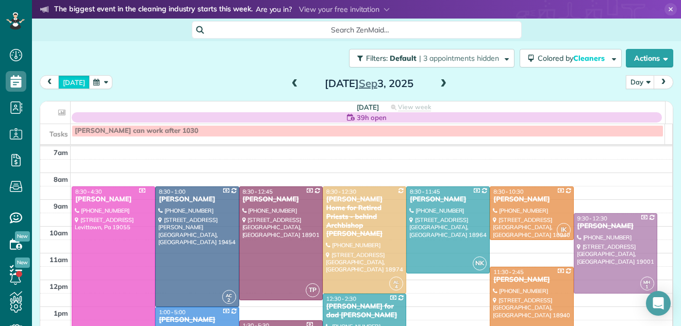
click at [71, 84] on button "today" at bounding box center [73, 82] width 31 height 14
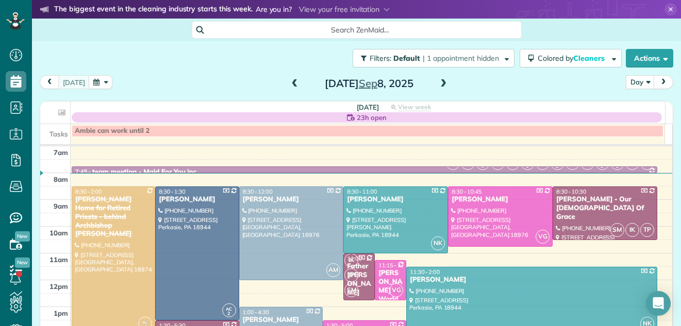
click at [440, 84] on span at bounding box center [443, 83] width 11 height 9
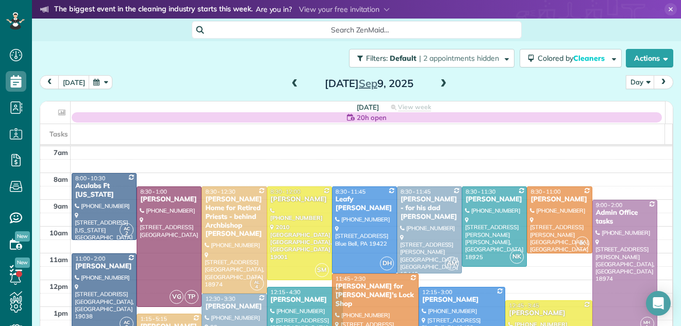
click at [440, 84] on span at bounding box center [443, 83] width 11 height 9
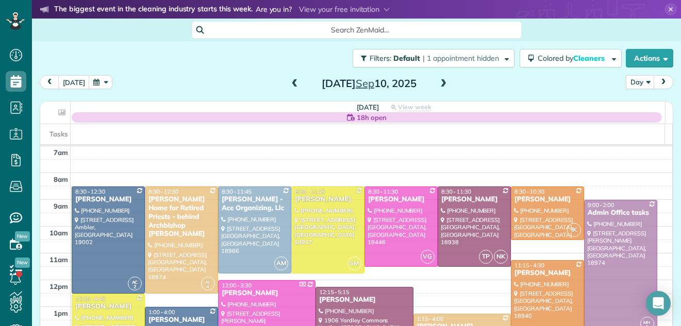
click at [440, 84] on span at bounding box center [443, 83] width 11 height 9
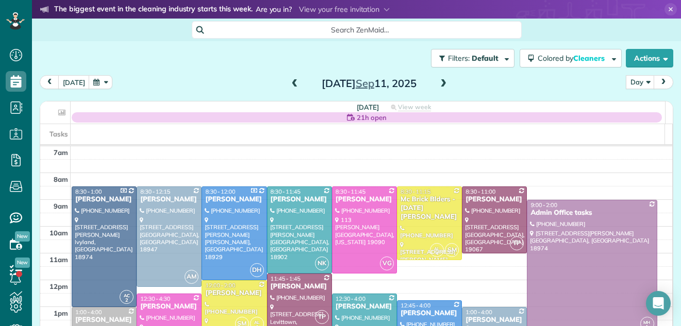
click at [440, 84] on span at bounding box center [443, 83] width 11 height 9
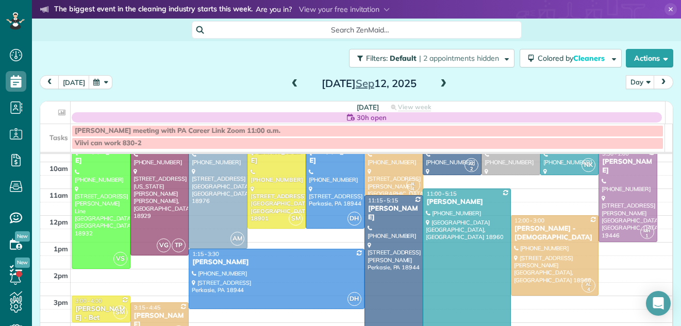
scroll to position [52, 0]
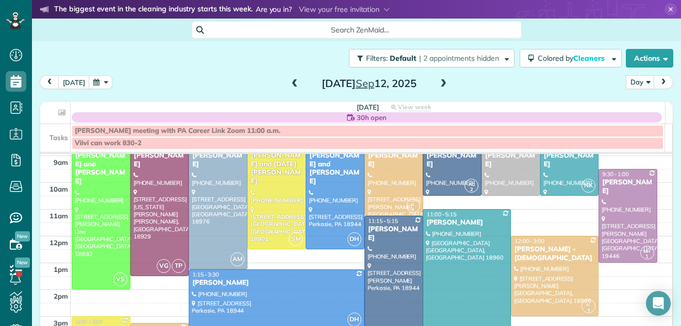
click at [289, 84] on span at bounding box center [294, 83] width 11 height 9
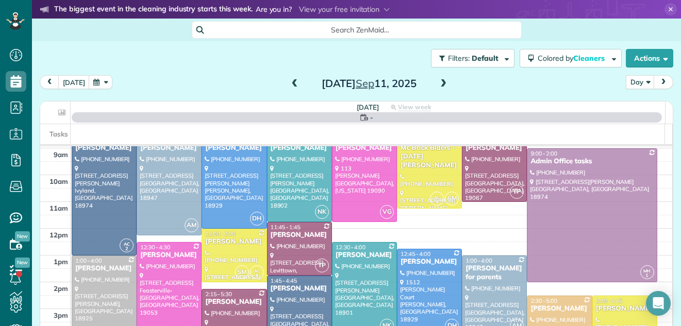
scroll to position [0, 0]
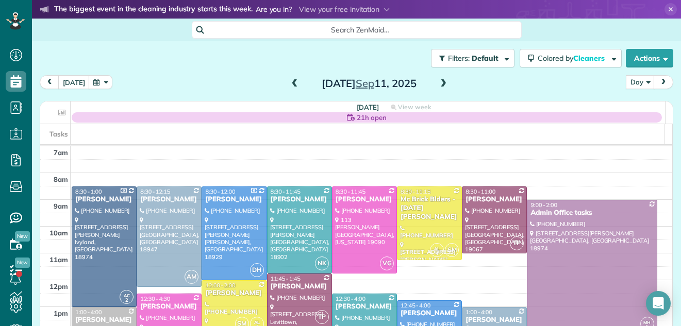
click at [289, 84] on span at bounding box center [294, 83] width 11 height 9
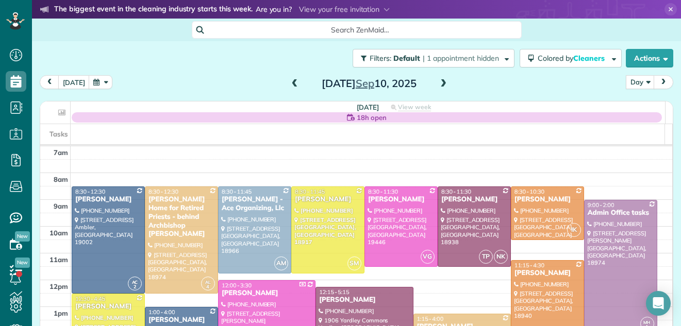
click at [289, 84] on span at bounding box center [294, 83] width 11 height 9
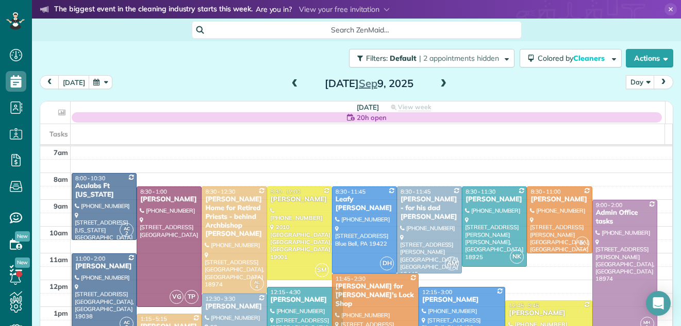
click at [291, 86] on span at bounding box center [294, 83] width 11 height 9
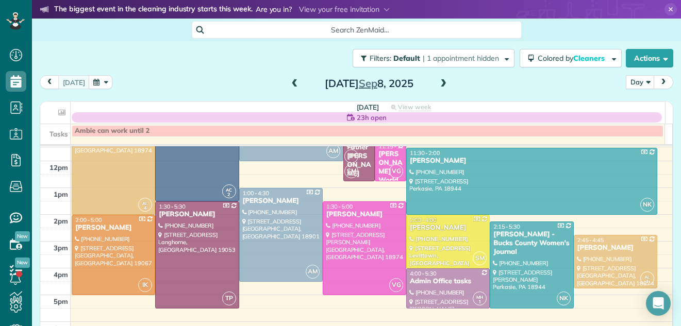
scroll to position [136, 0]
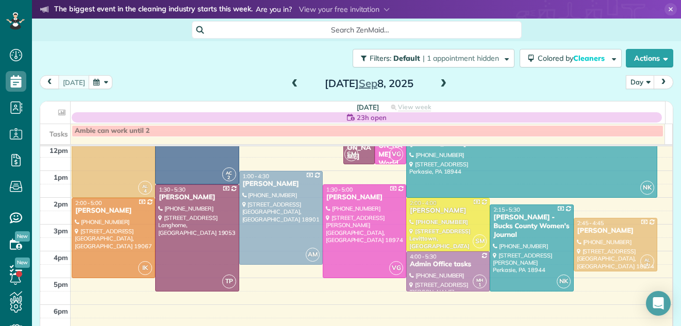
click at [439, 82] on span at bounding box center [443, 83] width 11 height 9
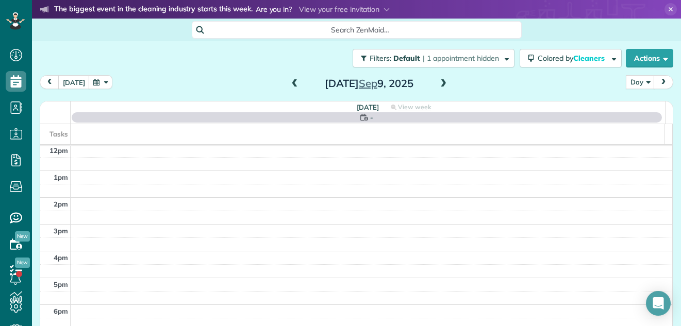
scroll to position [0, 0]
click at [439, 82] on span at bounding box center [443, 83] width 11 height 9
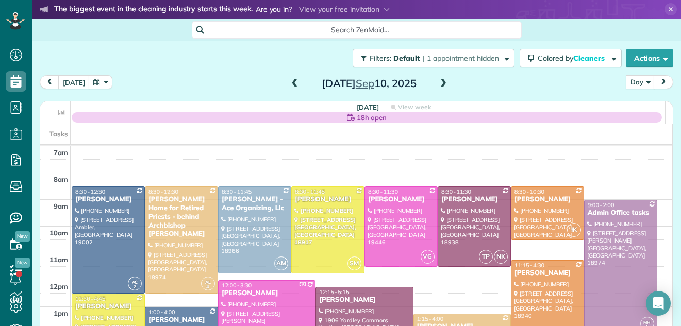
click at [439, 82] on span at bounding box center [443, 83] width 11 height 9
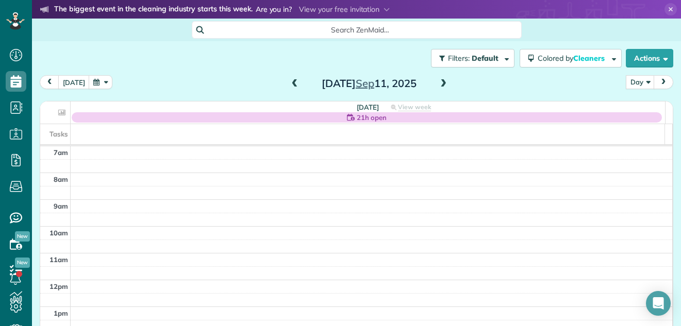
click at [439, 82] on span at bounding box center [443, 83] width 11 height 9
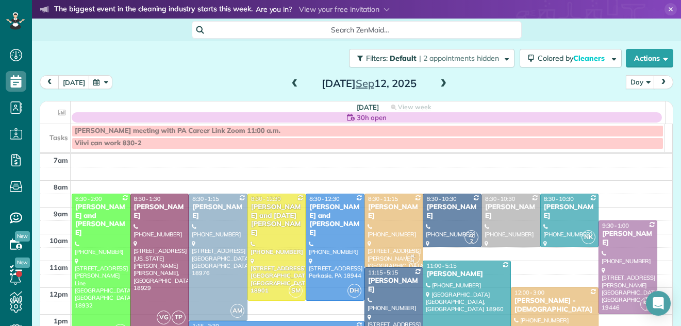
click at [439, 82] on span at bounding box center [443, 83] width 11 height 9
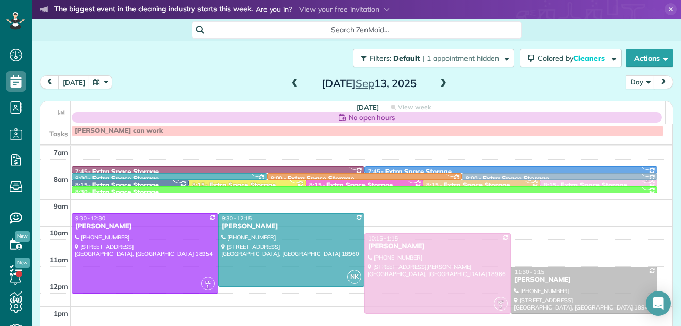
click at [290, 86] on span at bounding box center [294, 83] width 11 height 9
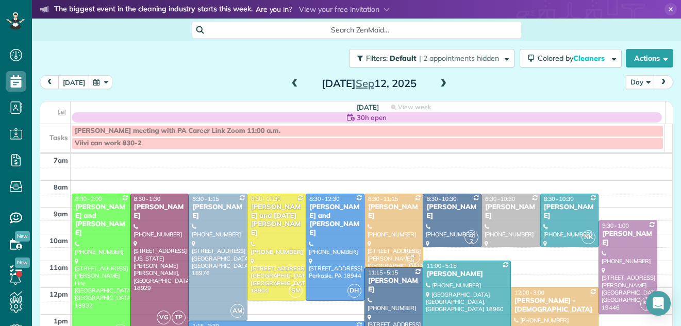
click at [290, 86] on span at bounding box center [294, 83] width 11 height 9
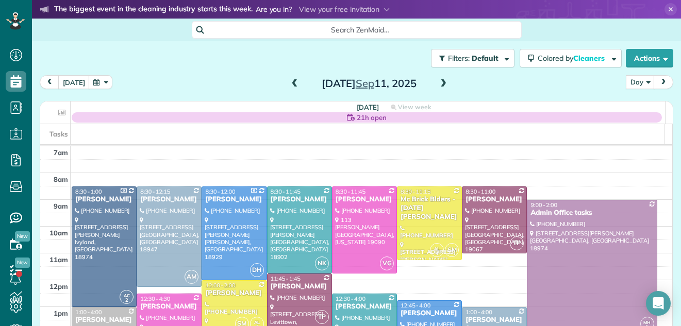
click at [438, 80] on span at bounding box center [443, 83] width 11 height 9
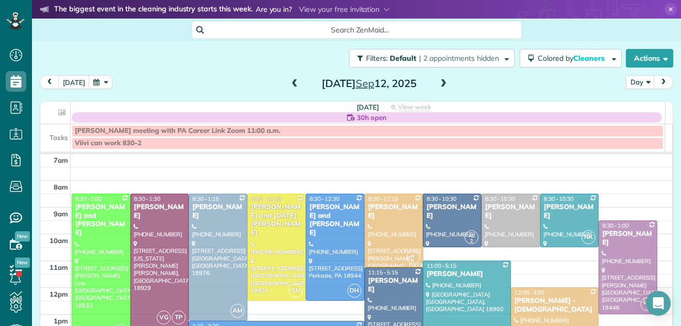
click at [438, 80] on span at bounding box center [443, 83] width 11 height 9
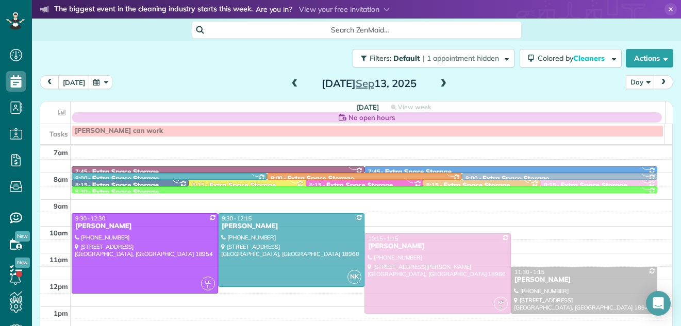
click at [438, 80] on span at bounding box center [443, 83] width 11 height 9
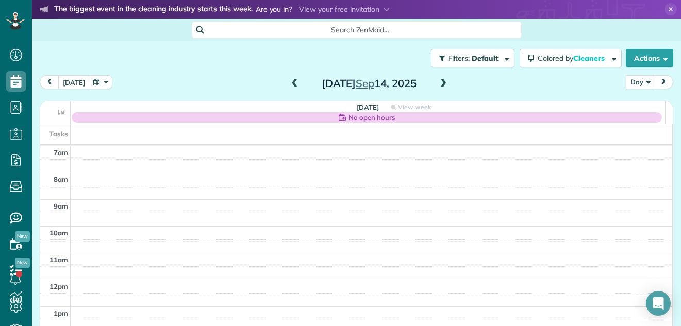
click at [290, 85] on span at bounding box center [294, 83] width 11 height 9
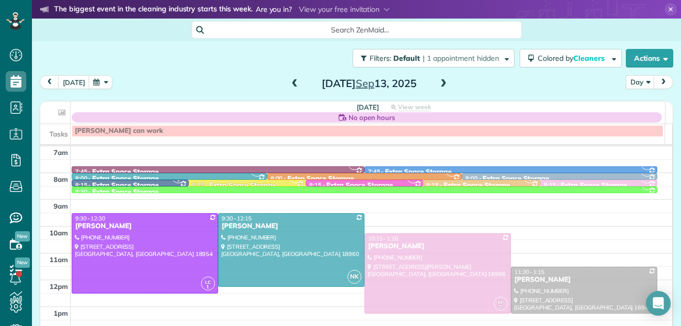
click at [289, 84] on span at bounding box center [294, 83] width 11 height 9
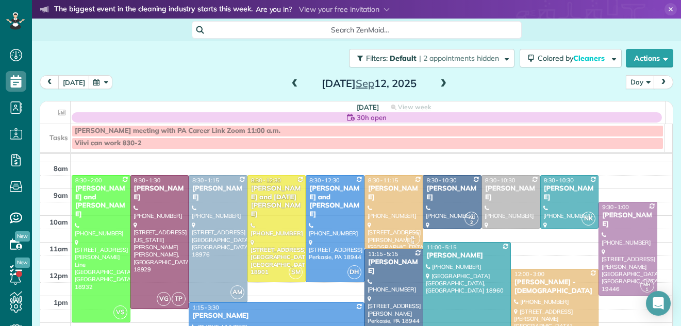
scroll to position [17, 0]
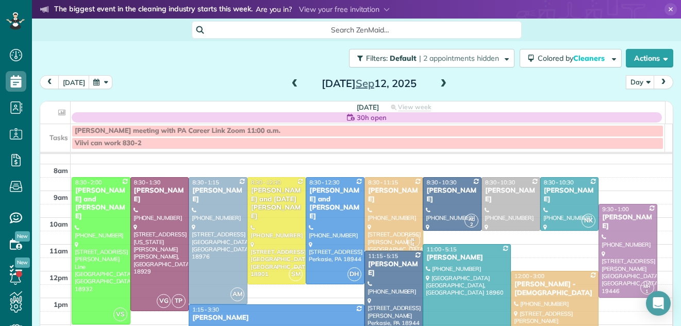
click at [289, 84] on span at bounding box center [294, 83] width 11 height 9
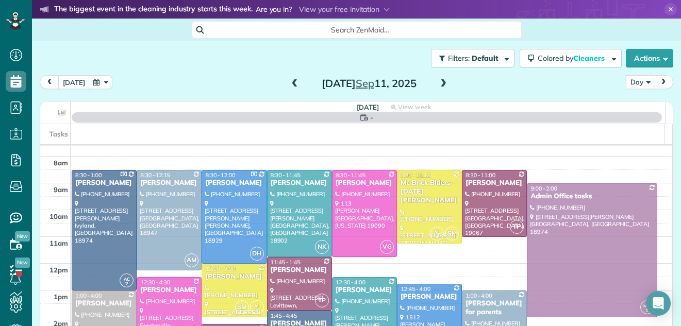
scroll to position [0, 0]
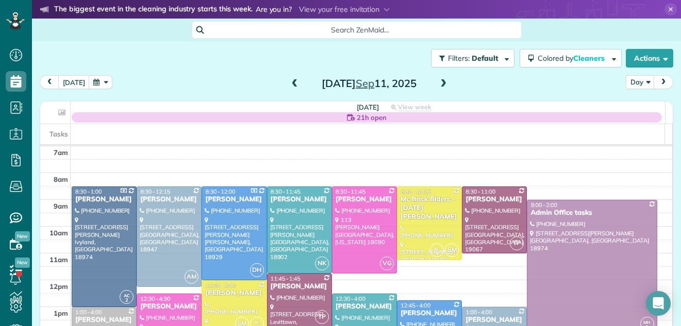
click at [289, 84] on span at bounding box center [294, 83] width 11 height 9
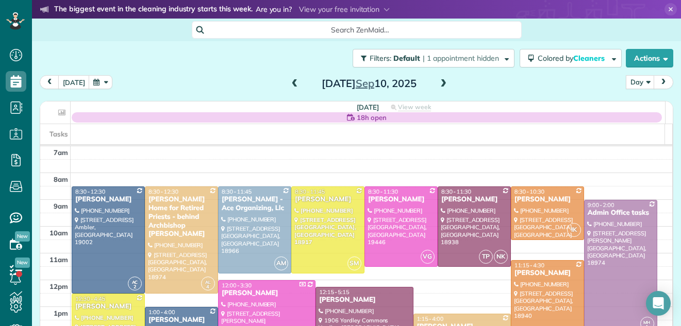
click at [289, 84] on span at bounding box center [294, 83] width 11 height 9
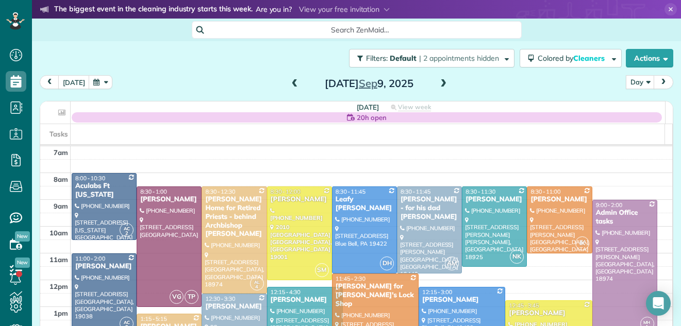
click at [439, 85] on span at bounding box center [443, 83] width 11 height 9
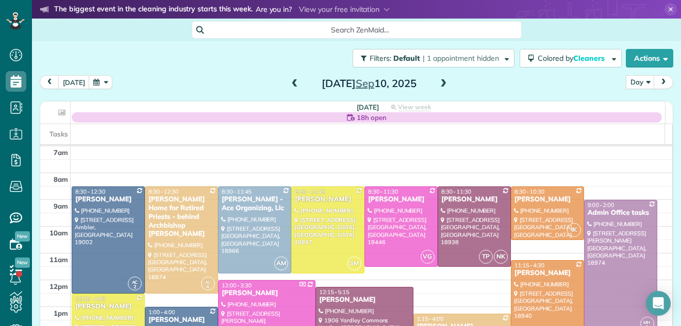
click at [289, 84] on span at bounding box center [294, 83] width 11 height 9
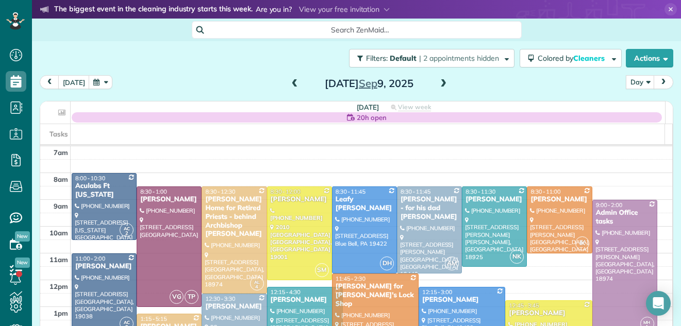
click at [439, 83] on span at bounding box center [443, 83] width 11 height 9
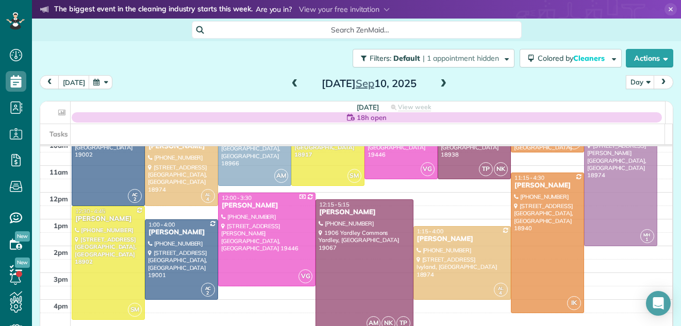
scroll to position [123, 0]
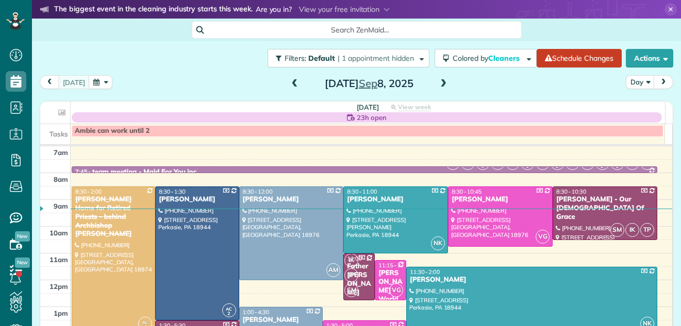
scroll to position [5, 5]
click at [439, 84] on span at bounding box center [443, 83] width 11 height 9
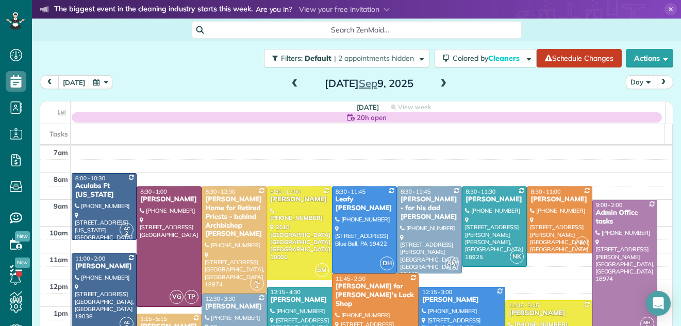
click at [439, 83] on span at bounding box center [443, 83] width 11 height 9
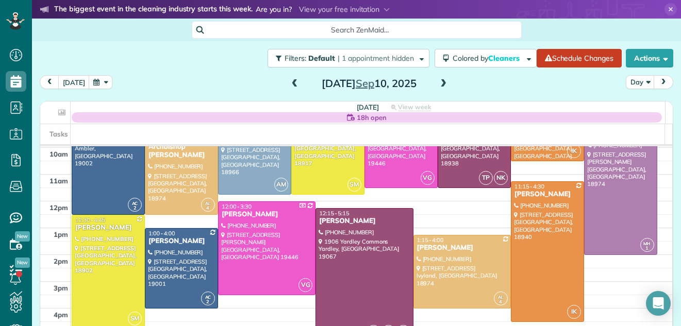
scroll to position [71, 0]
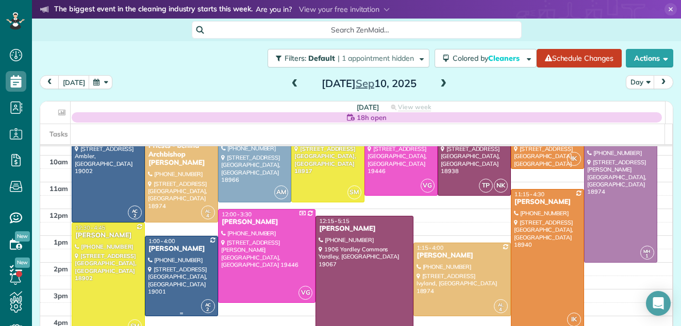
click at [178, 266] on div at bounding box center [181, 276] width 72 height 79
click at [0, 0] on div at bounding box center [0, 0] width 0 height 0
click at [178, 266] on div at bounding box center [181, 276] width 72 height 79
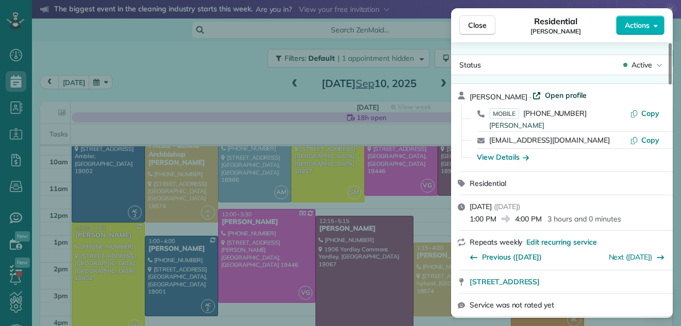
click at [545, 94] on span "Open profile" at bounding box center [566, 95] width 42 height 10
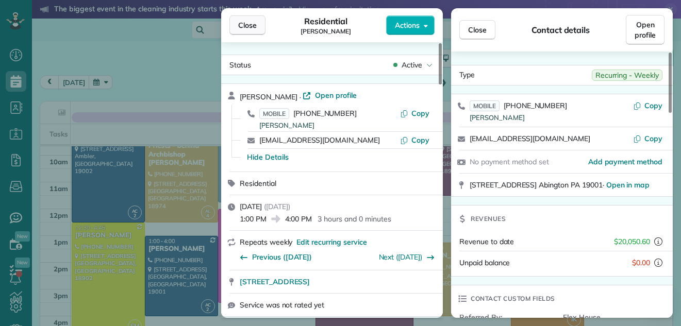
click at [250, 27] on span "Close" at bounding box center [247, 25] width 19 height 10
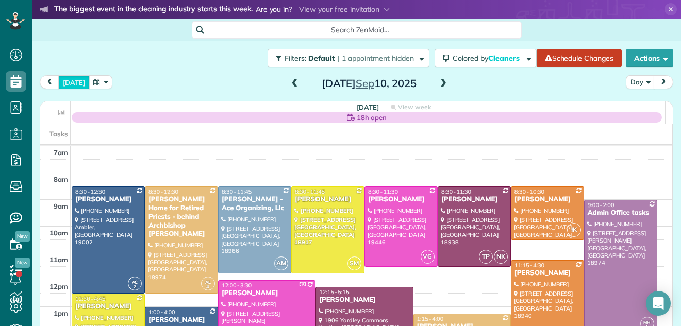
click at [69, 82] on button "today" at bounding box center [73, 82] width 31 height 14
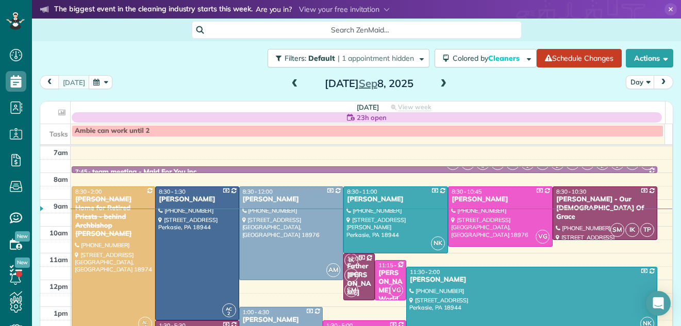
click at [439, 81] on span at bounding box center [443, 83] width 11 height 9
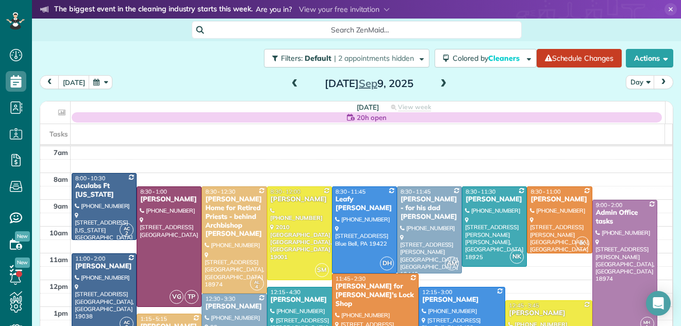
click at [439, 81] on span at bounding box center [443, 83] width 11 height 9
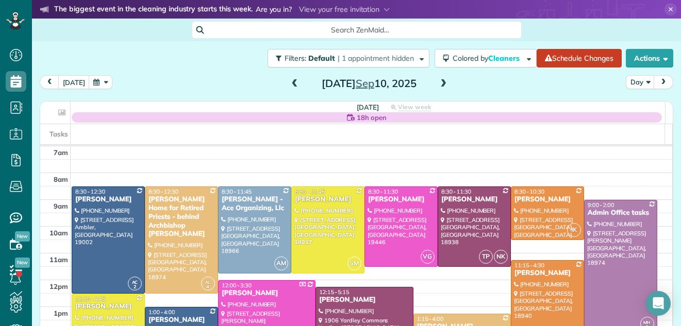
click at [438, 85] on span at bounding box center [443, 83] width 11 height 9
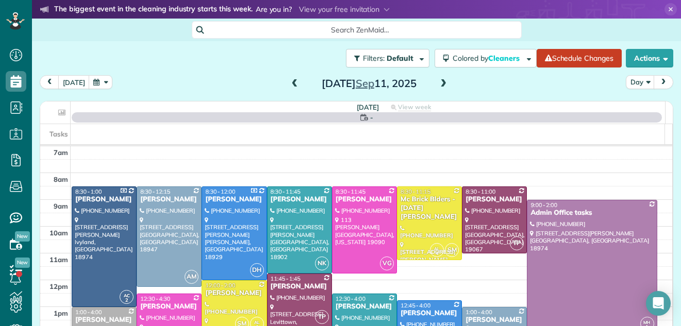
click at [438, 85] on span at bounding box center [443, 83] width 11 height 9
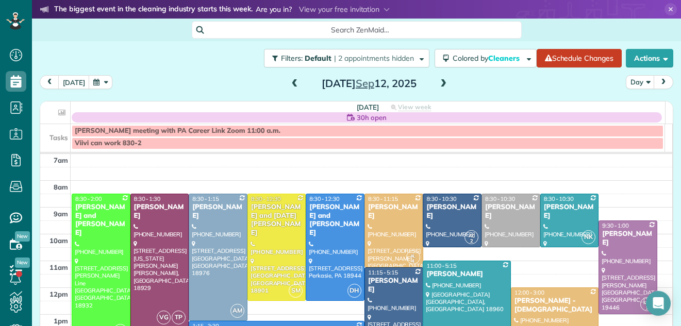
click at [438, 85] on span at bounding box center [443, 83] width 11 height 9
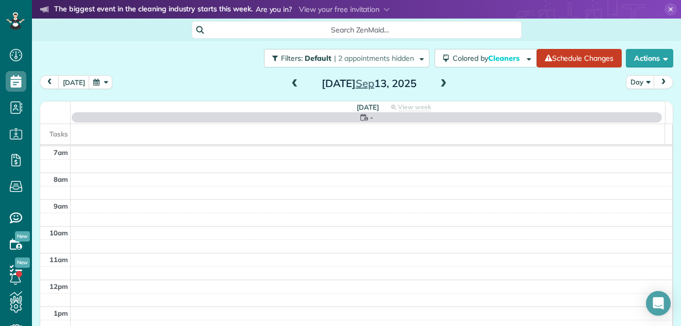
click at [438, 85] on span at bounding box center [443, 83] width 11 height 9
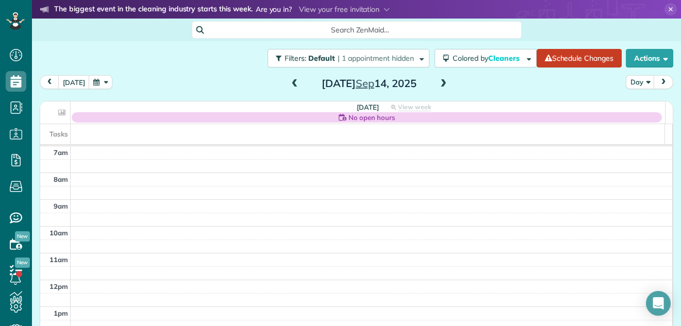
click at [438, 86] on span at bounding box center [443, 83] width 11 height 9
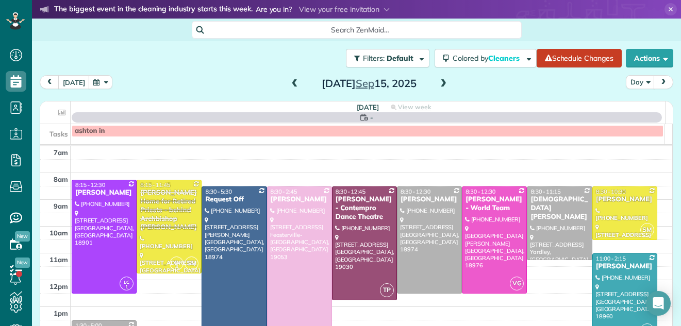
click at [289, 87] on span at bounding box center [294, 83] width 11 height 9
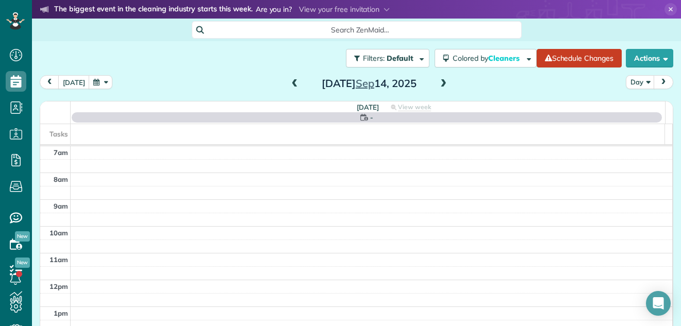
click at [289, 87] on span at bounding box center [294, 83] width 11 height 9
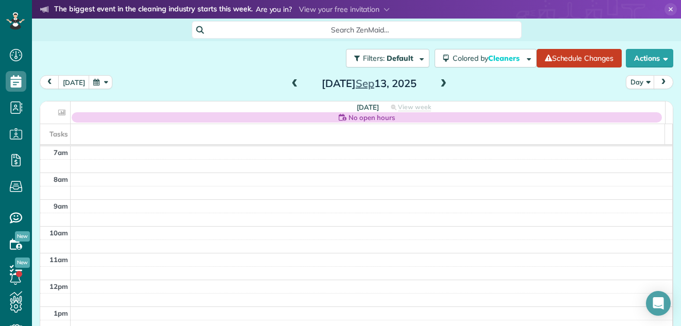
click at [289, 81] on span at bounding box center [294, 83] width 11 height 9
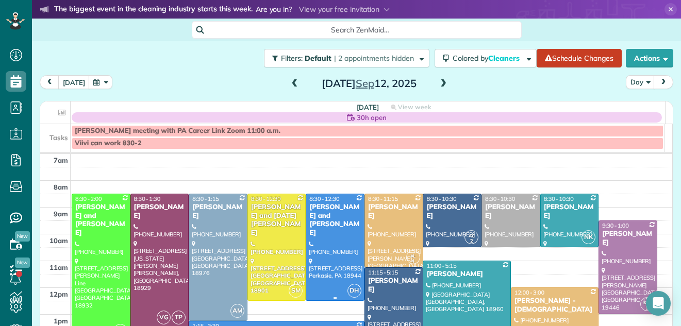
click at [324, 231] on div at bounding box center [335, 247] width 58 height 106
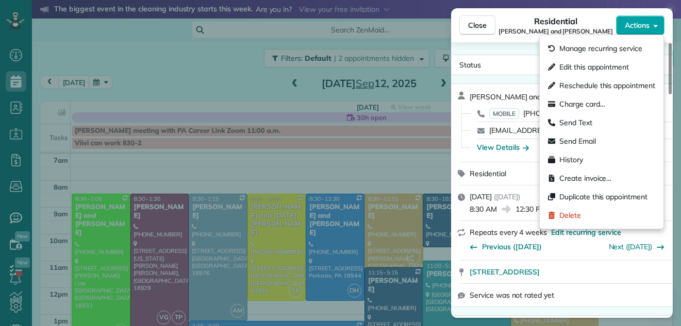
click at [640, 28] on span "Actions" at bounding box center [637, 25] width 25 height 10
click at [512, 46] on div "Status Active Karen and George Brown · Open profile MOBILE (518) 788-1300 Copy …" at bounding box center [562, 180] width 222 height 276
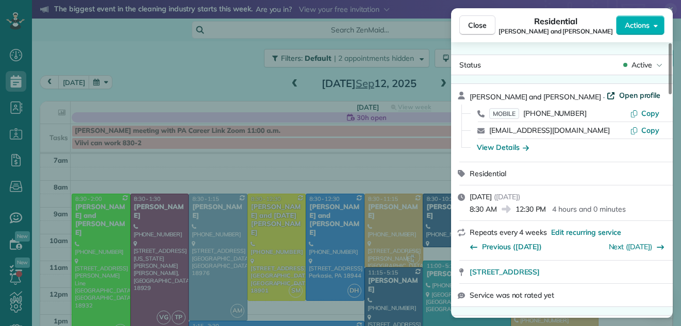
click at [619, 93] on span "Open profile" at bounding box center [640, 95] width 42 height 10
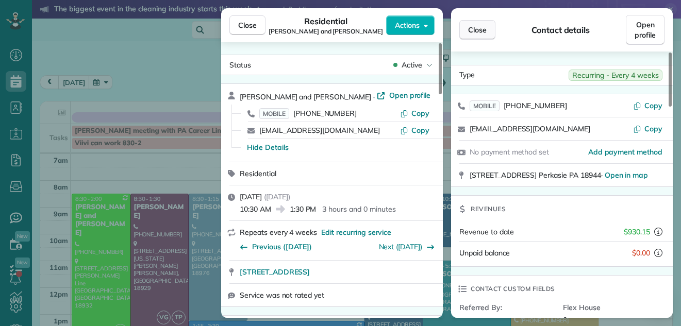
click at [476, 28] on span "Close" at bounding box center [477, 30] width 19 height 10
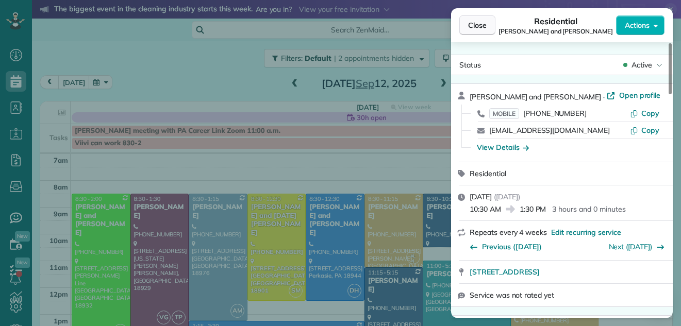
click at [472, 26] on span "Close" at bounding box center [477, 25] width 19 height 10
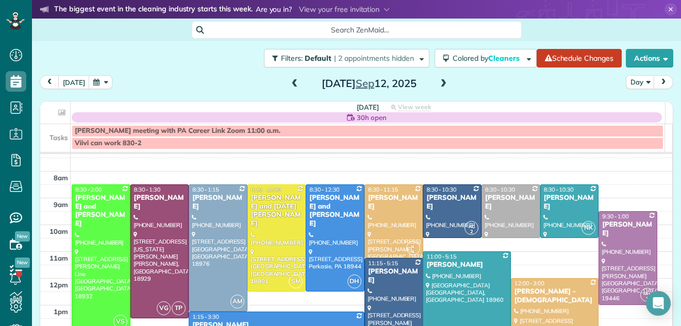
scroll to position [7, 0]
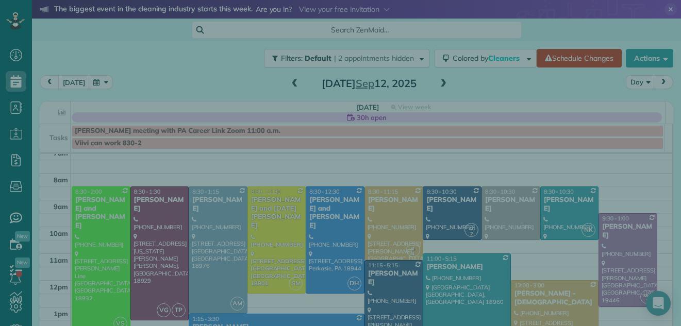
drag, startPoint x: 642, startPoint y: 186, endPoint x: 642, endPoint y: 198, distance: 12.4
click at [642, 198] on div "Cancel New appointment Select a contact Add new" at bounding box center [340, 163] width 681 height 326
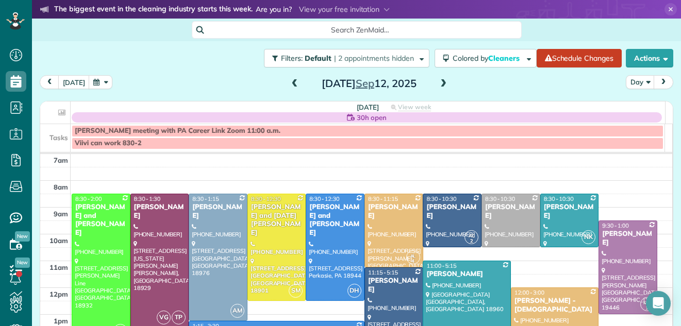
scroll to position [19, 0]
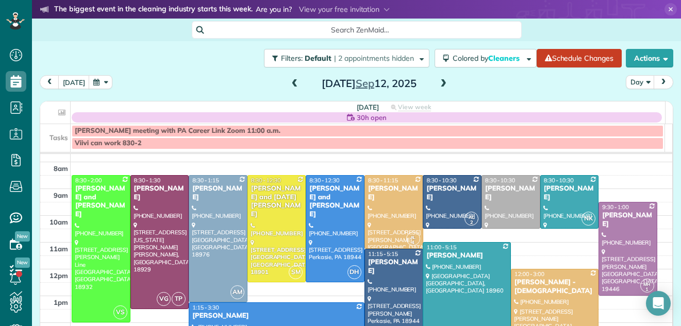
click at [289, 83] on span at bounding box center [294, 83] width 11 height 9
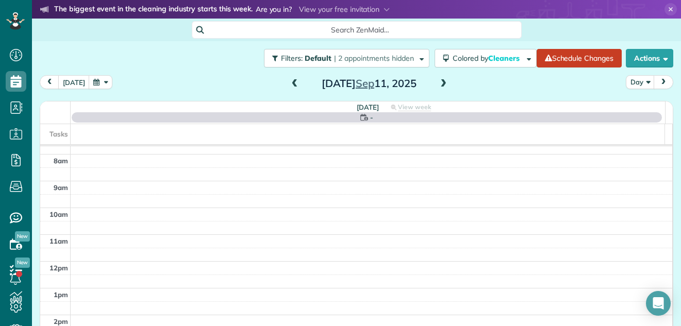
scroll to position [0, 0]
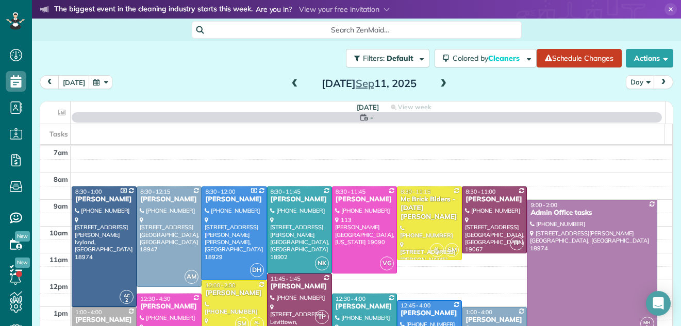
click at [289, 83] on span at bounding box center [294, 83] width 11 height 9
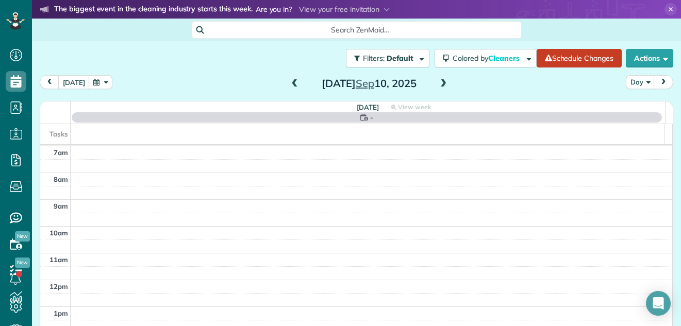
click at [289, 83] on span at bounding box center [294, 83] width 11 height 9
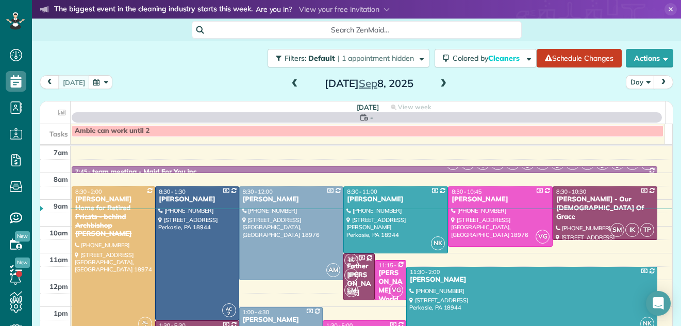
click at [289, 83] on span at bounding box center [294, 83] width 11 height 9
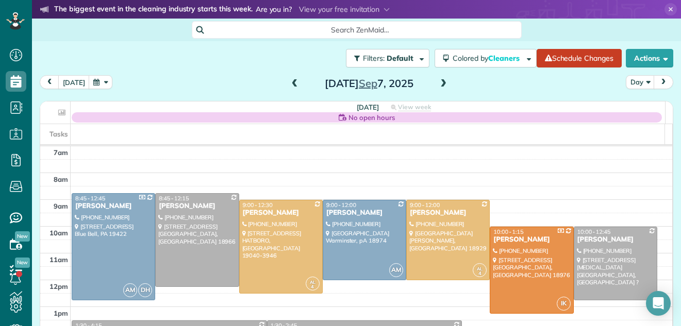
click at [289, 83] on span at bounding box center [294, 83] width 11 height 9
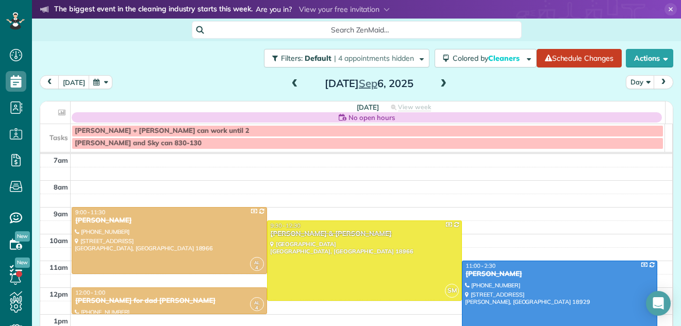
click at [438, 83] on span at bounding box center [443, 83] width 11 height 9
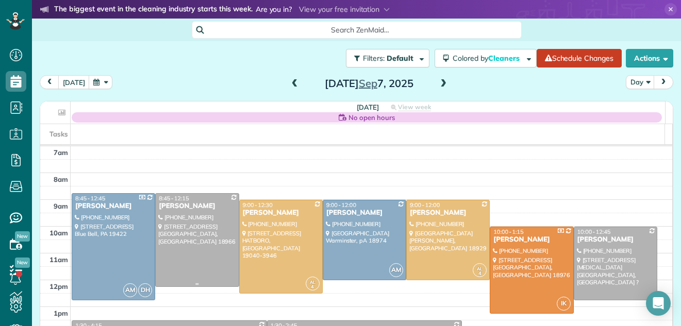
click at [212, 250] on div at bounding box center [197, 240] width 83 height 93
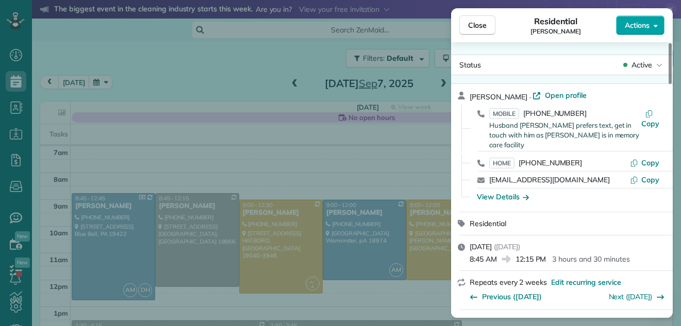
click at [634, 25] on span "Actions" at bounding box center [637, 25] width 25 height 10
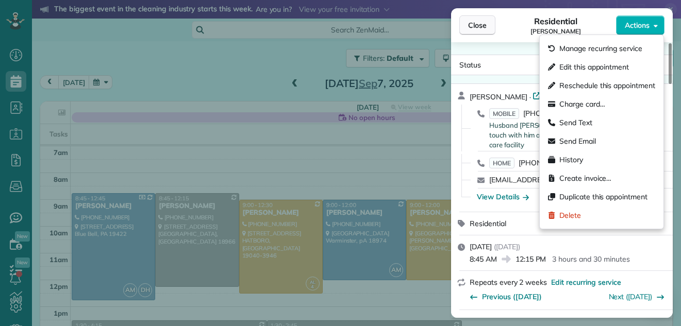
click at [485, 21] on span "Close" at bounding box center [477, 25] width 19 height 10
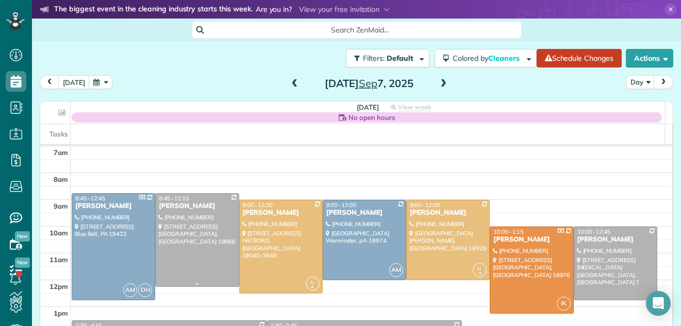
click at [204, 233] on div at bounding box center [197, 240] width 83 height 93
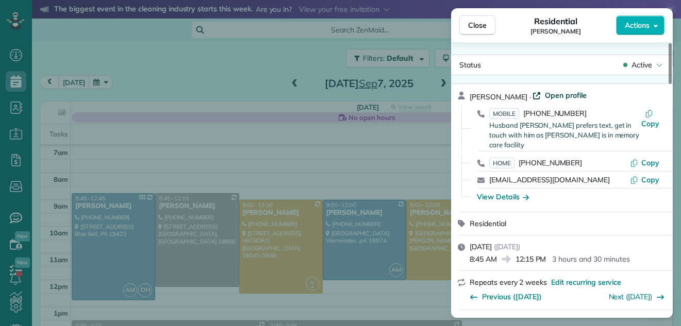
click at [551, 95] on span "Open profile" at bounding box center [566, 95] width 42 height 10
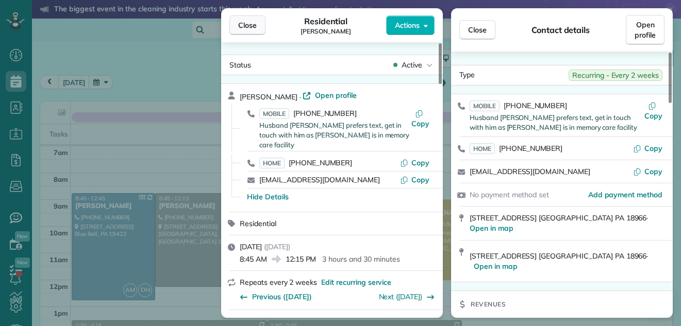
click at [248, 23] on span "Close" at bounding box center [247, 25] width 19 height 10
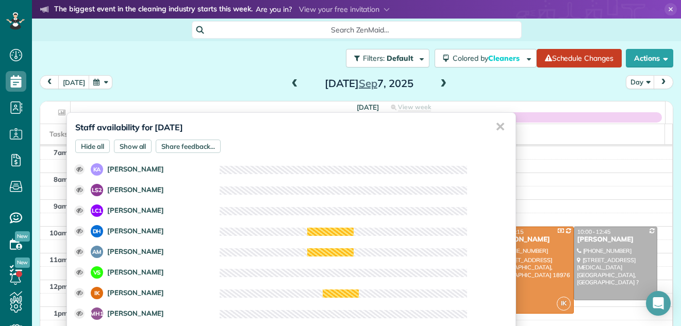
click at [491, 127] on div "✕" at bounding box center [500, 127] width 21 height 28
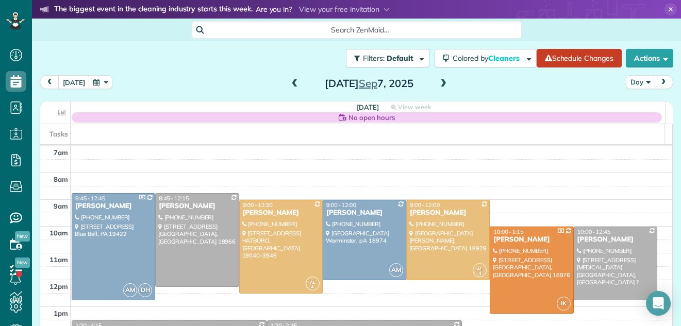
drag, startPoint x: 436, startPoint y: 74, endPoint x: 191, endPoint y: 58, distance: 245.5
click at [191, 58] on div "Filters: Default | 4 appointments hidden Colored by Cleaners Color by Cleaner C…" at bounding box center [356, 58] width 649 height 34
click at [73, 84] on button "[DATE]" at bounding box center [73, 82] width 31 height 14
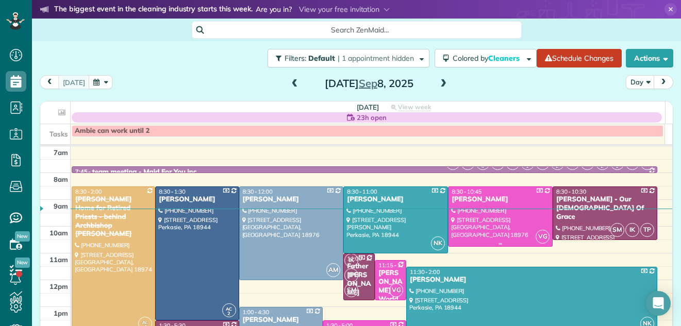
click at [470, 211] on div at bounding box center [501, 216] width 104 height 59
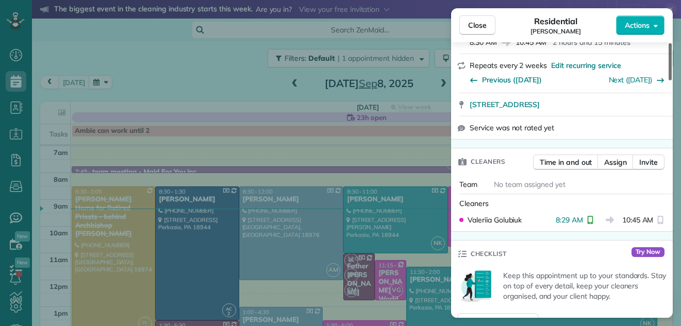
scroll to position [297, 0]
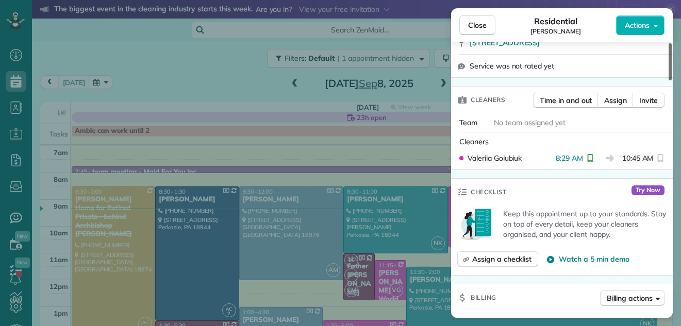
drag, startPoint x: 671, startPoint y: 65, endPoint x: 673, endPoint y: 105, distance: 39.7
click at [672, 80] on div at bounding box center [670, 61] width 3 height 37
click at [472, 25] on span "Close" at bounding box center [477, 25] width 19 height 10
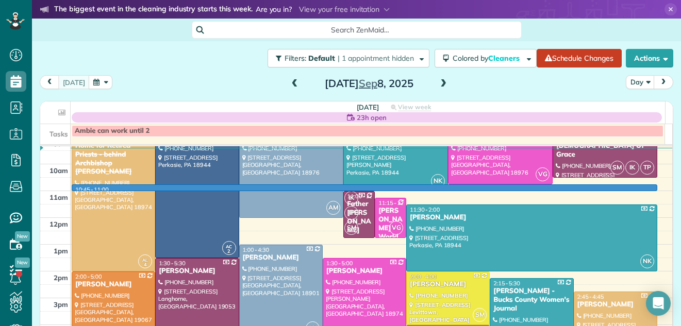
scroll to position [60, 0]
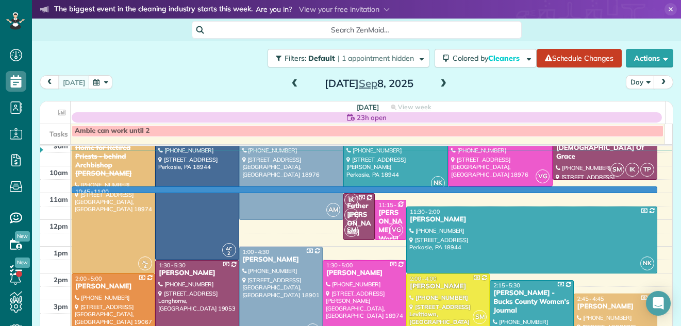
click at [648, 191] on td at bounding box center [372, 186] width 602 height 13
click at [0, 0] on div at bounding box center [0, 0] width 0 height 0
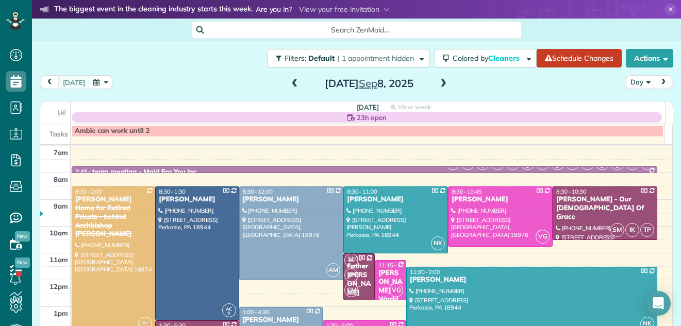
click at [438, 84] on span at bounding box center [443, 83] width 11 height 9
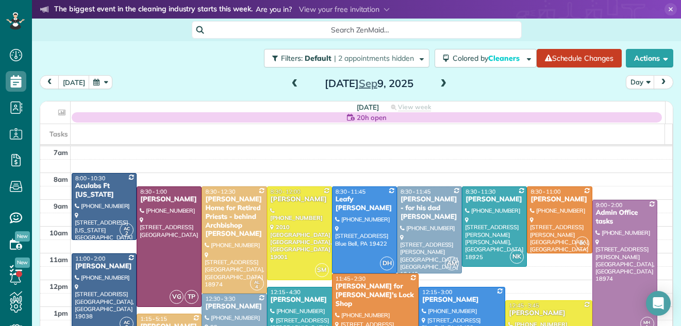
click at [438, 84] on span at bounding box center [443, 83] width 11 height 9
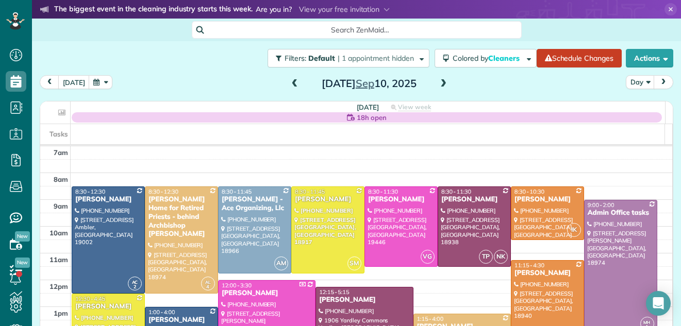
click at [438, 84] on span at bounding box center [443, 83] width 11 height 9
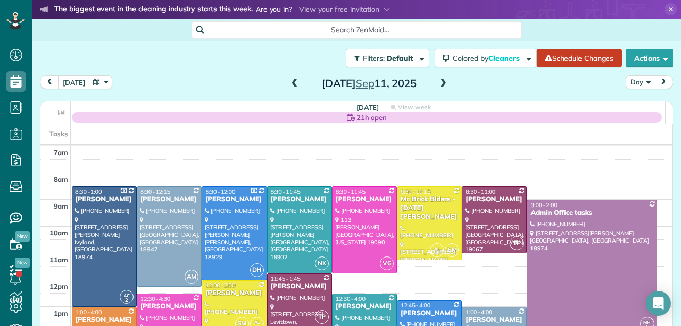
click at [438, 84] on span at bounding box center [443, 83] width 11 height 9
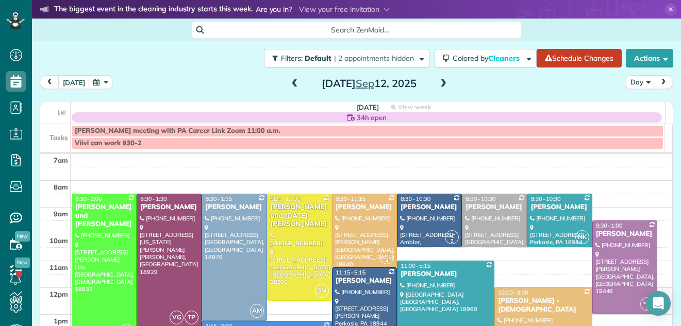
click at [289, 85] on span at bounding box center [294, 83] width 11 height 9
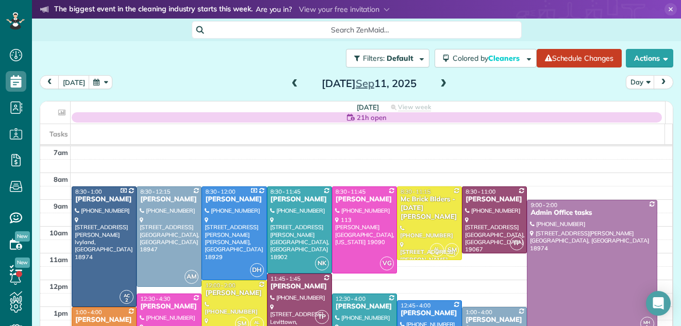
click at [439, 82] on span at bounding box center [443, 83] width 11 height 9
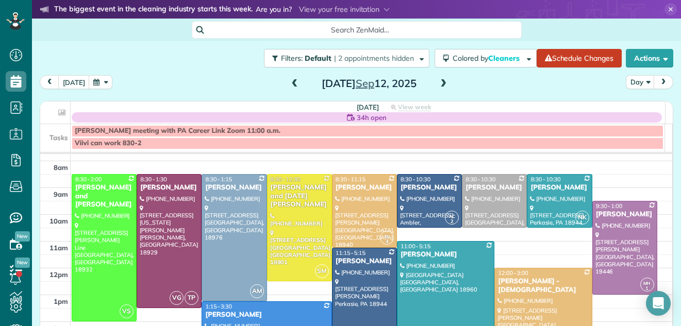
scroll to position [41, 0]
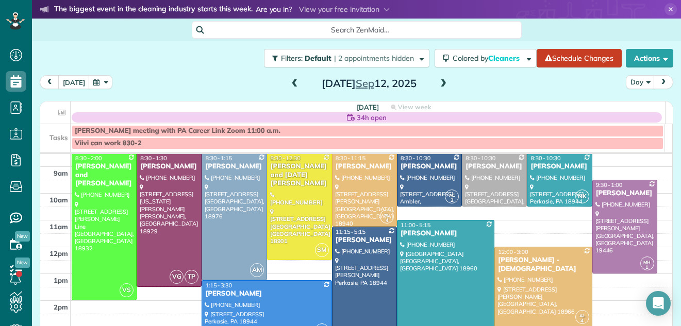
click at [289, 80] on span at bounding box center [294, 83] width 11 height 9
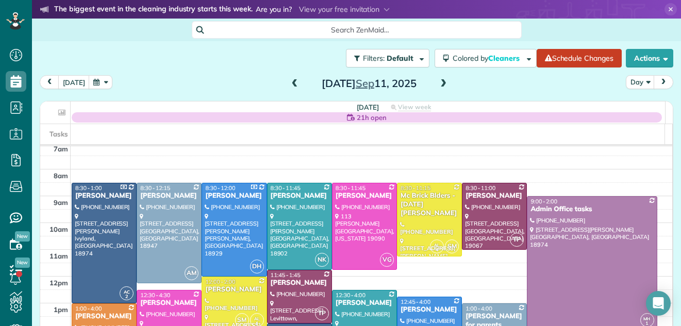
scroll to position [0, 0]
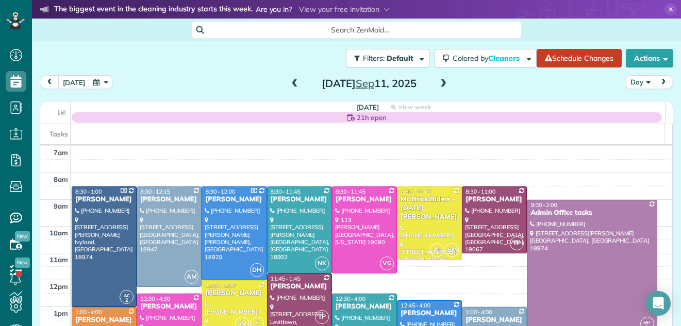
click at [289, 82] on span at bounding box center [294, 83] width 11 height 9
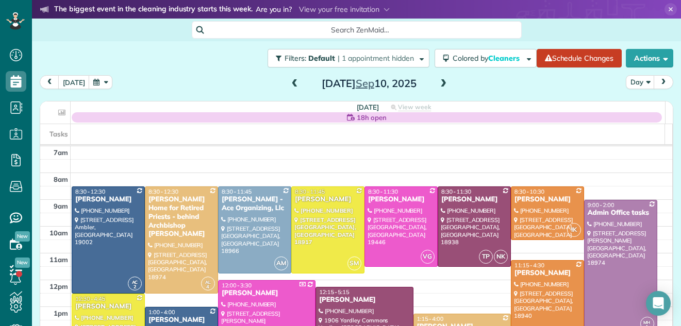
click at [438, 85] on span at bounding box center [443, 83] width 11 height 9
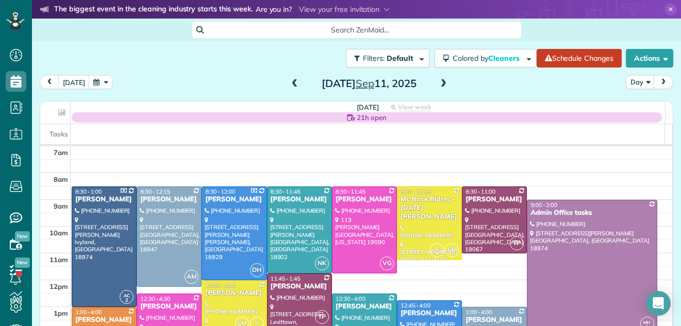
click at [289, 82] on span at bounding box center [294, 83] width 11 height 9
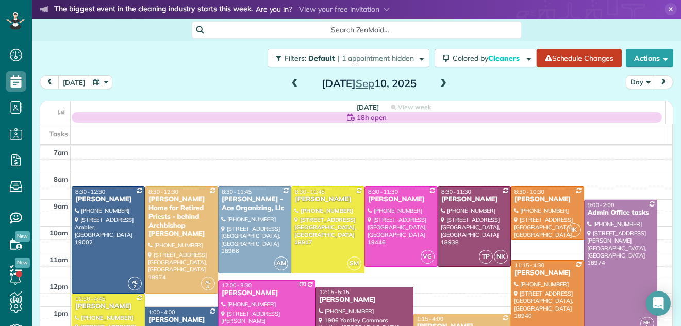
click at [289, 82] on span at bounding box center [294, 83] width 11 height 9
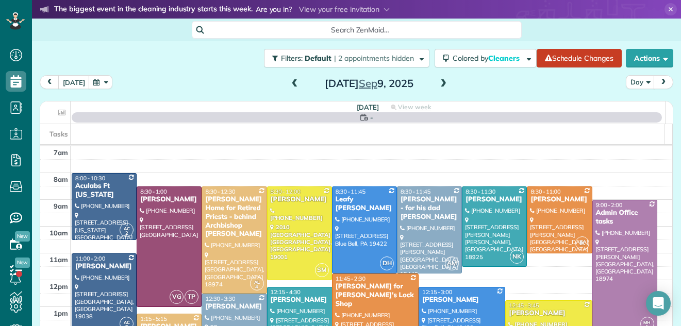
click at [289, 82] on span at bounding box center [294, 83] width 11 height 9
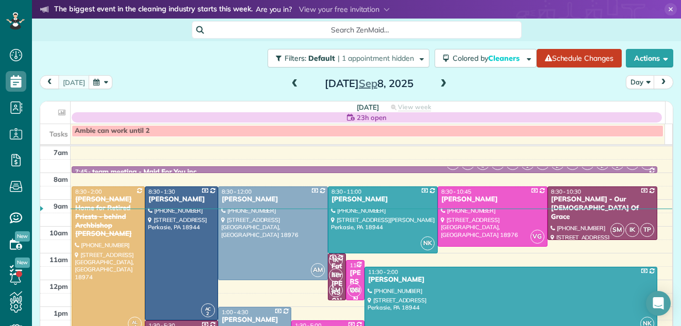
click at [289, 82] on span at bounding box center [294, 83] width 11 height 9
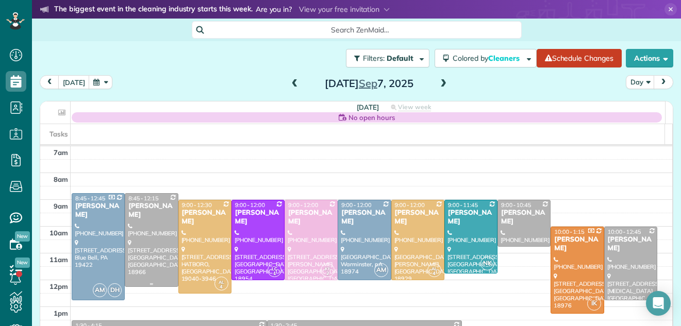
click at [151, 221] on div at bounding box center [151, 240] width 52 height 93
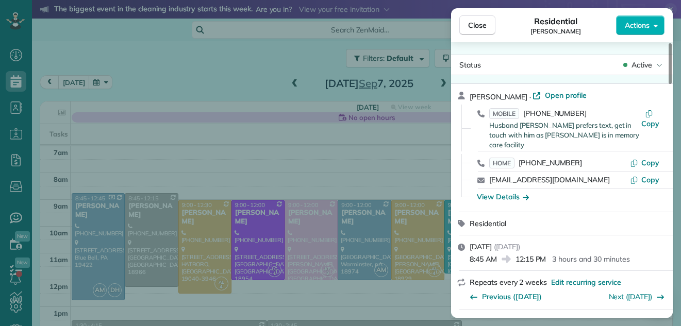
click at [595, 25] on div "Residential Ted Dietrick" at bounding box center [556, 25] width 121 height 21
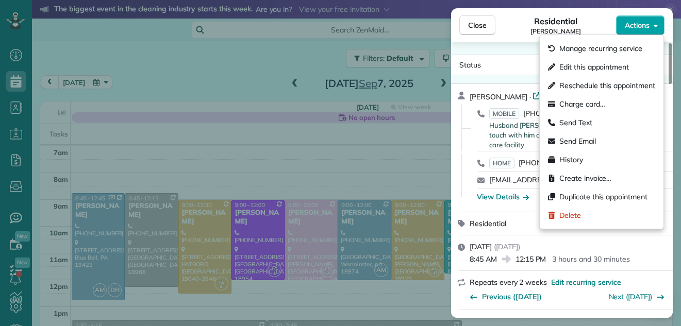
click at [635, 25] on span "Actions" at bounding box center [637, 25] width 25 height 10
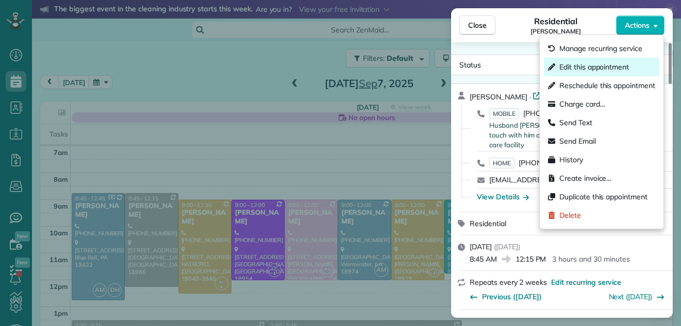
click at [616, 67] on span "Edit this appointment" at bounding box center [595, 67] width 70 height 10
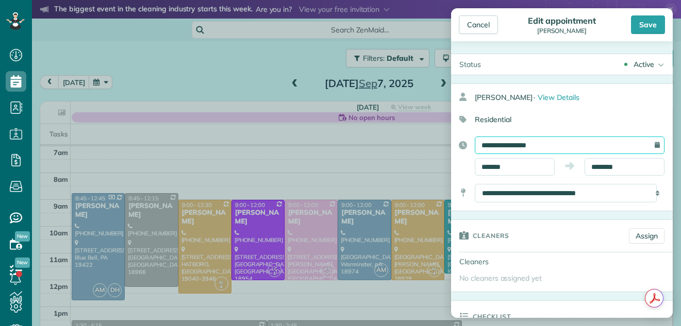
click at [539, 148] on input "**********" at bounding box center [570, 146] width 190 height 18
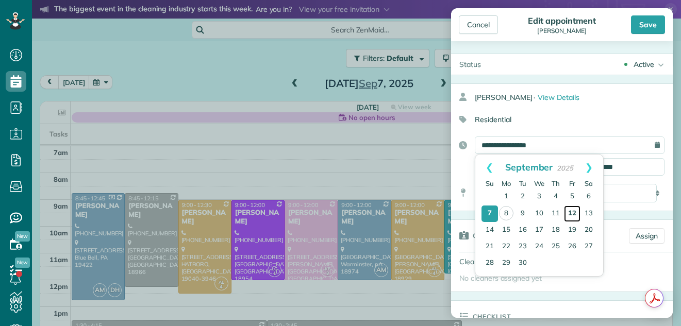
click at [572, 212] on link "12" at bounding box center [572, 214] width 17 height 17
type input "**********"
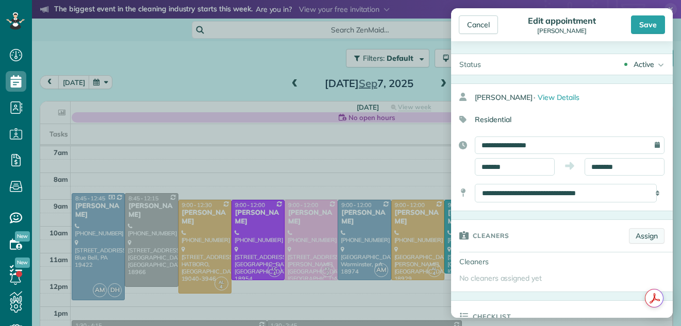
click at [639, 237] on link "Assign" at bounding box center [647, 235] width 36 height 15
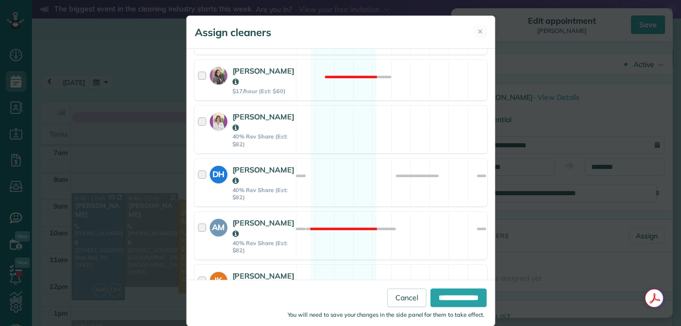
scroll to position [339, 0]
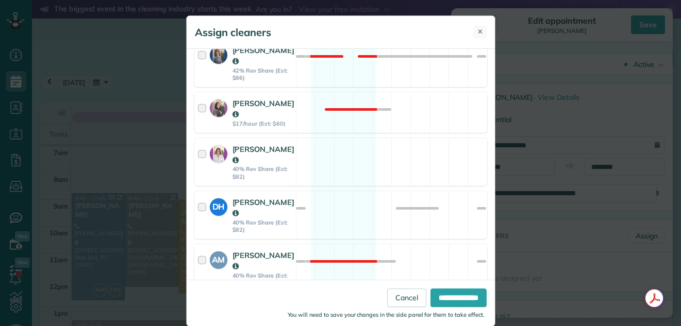
click at [478, 29] on span "✕" at bounding box center [481, 32] width 6 height 10
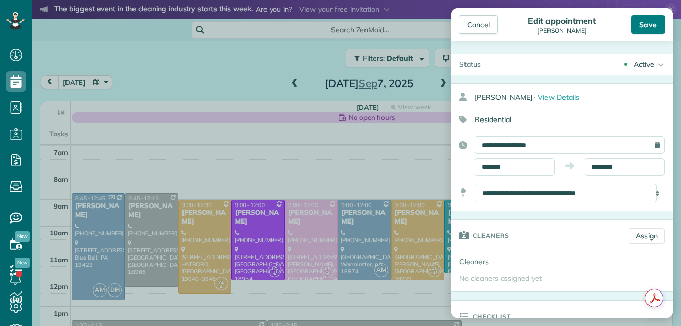
click at [645, 21] on div "Save" at bounding box center [648, 24] width 34 height 19
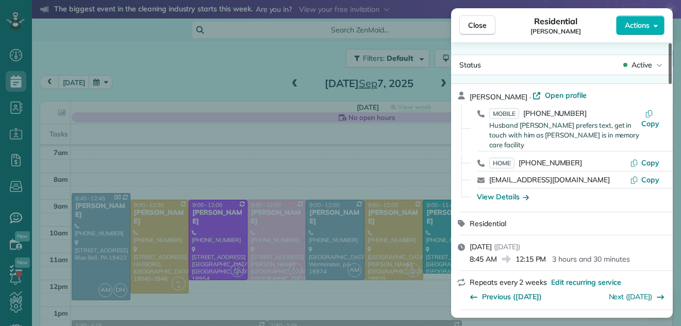
drag, startPoint x: 670, startPoint y: 64, endPoint x: 662, endPoint y: 51, distance: 16.2
click at [669, 51] on div at bounding box center [670, 63] width 3 height 41
click at [476, 23] on span "Close" at bounding box center [477, 25] width 19 height 10
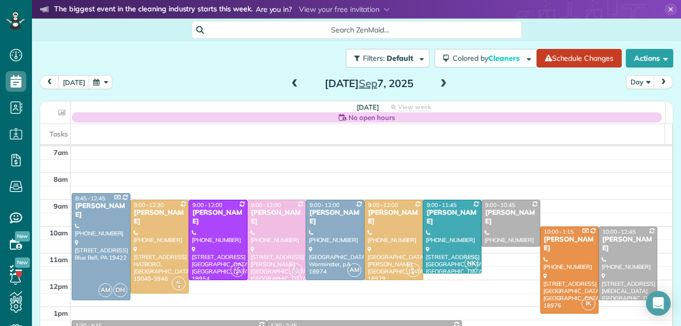
click at [289, 80] on span at bounding box center [294, 83] width 11 height 9
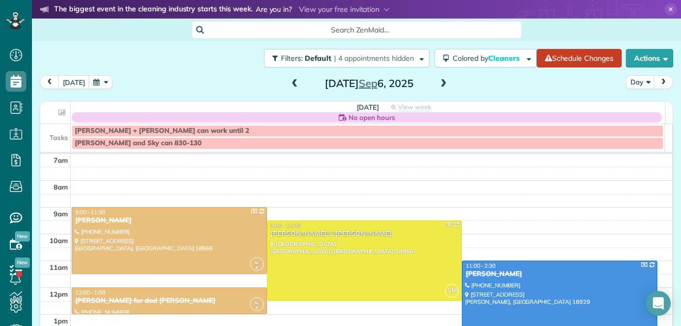
click at [289, 80] on span at bounding box center [294, 83] width 11 height 9
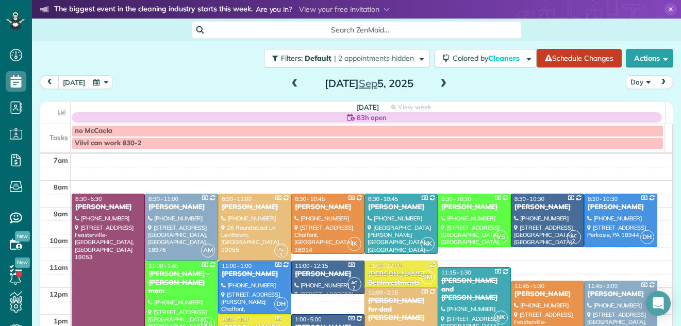
click at [438, 83] on span at bounding box center [443, 83] width 11 height 9
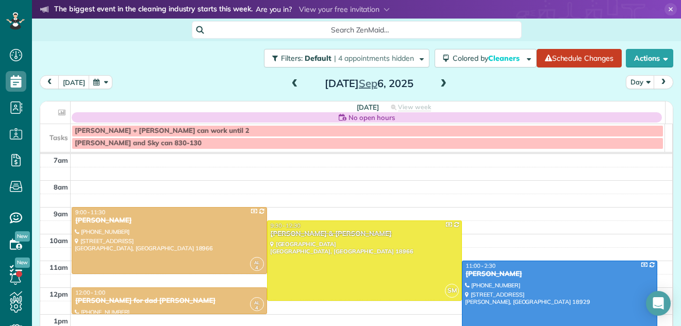
click at [438, 83] on span at bounding box center [443, 83] width 11 height 9
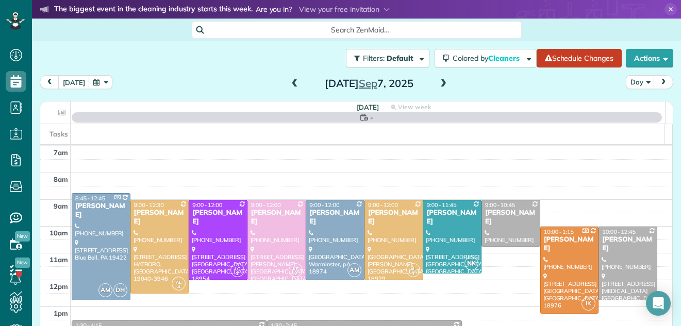
click at [438, 83] on span at bounding box center [443, 83] width 11 height 9
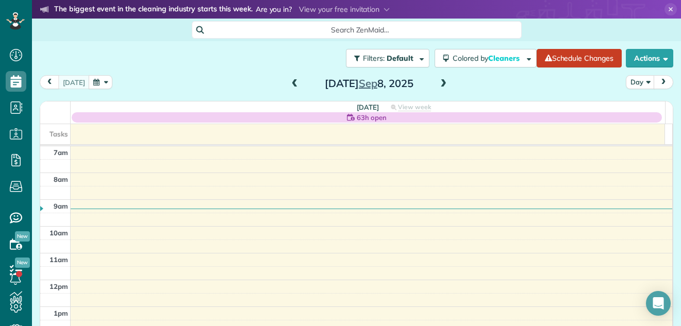
click at [438, 83] on span at bounding box center [443, 83] width 11 height 9
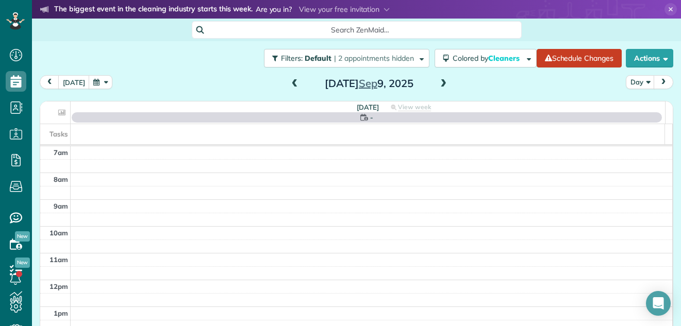
click at [438, 83] on span at bounding box center [443, 83] width 11 height 9
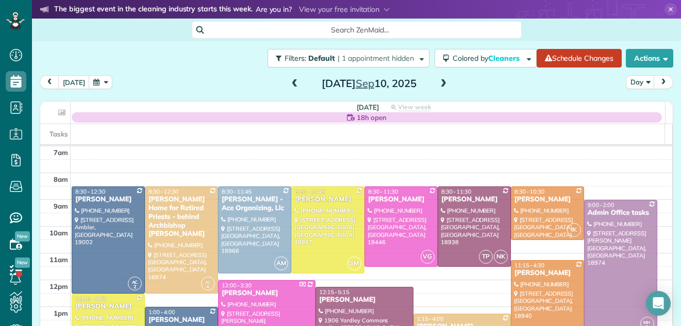
click at [438, 83] on span at bounding box center [443, 83] width 11 height 9
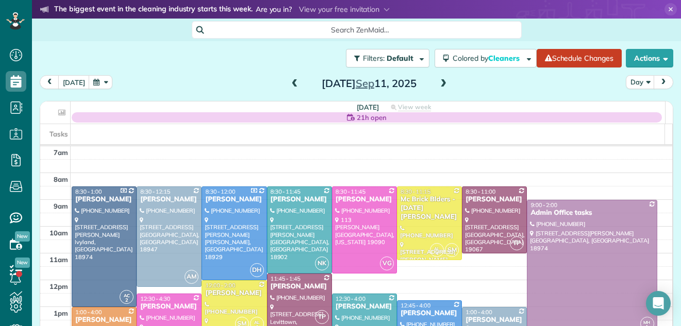
click at [438, 83] on span at bounding box center [443, 83] width 11 height 9
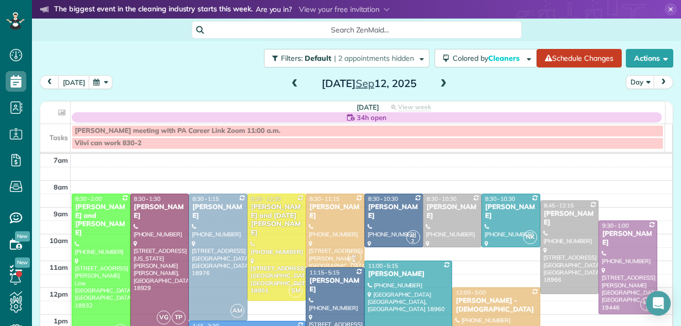
click at [438, 83] on span at bounding box center [443, 83] width 11 height 9
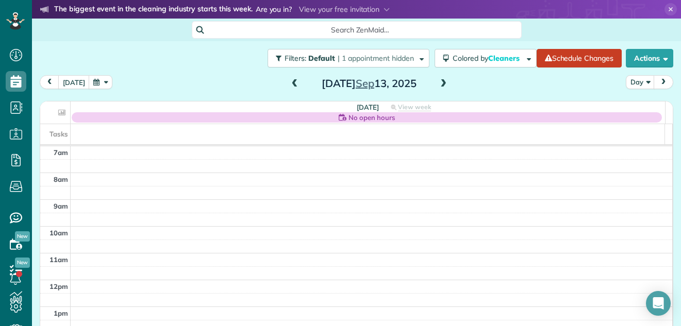
click at [289, 81] on span at bounding box center [294, 83] width 11 height 9
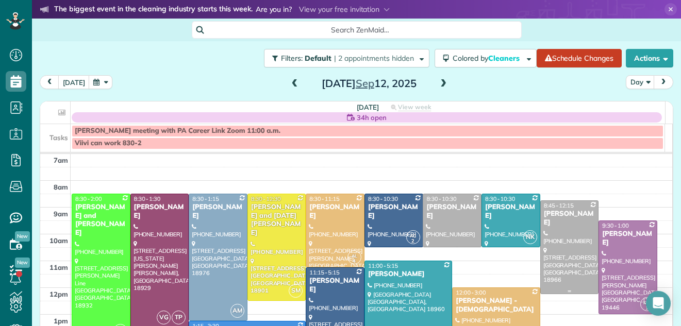
click at [564, 244] on div at bounding box center [570, 247] width 58 height 93
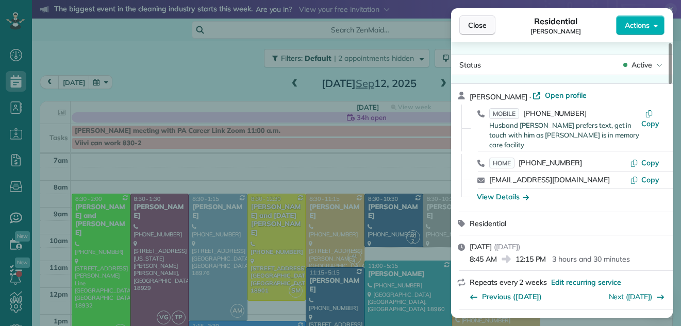
click at [473, 22] on span "Close" at bounding box center [477, 25] width 19 height 10
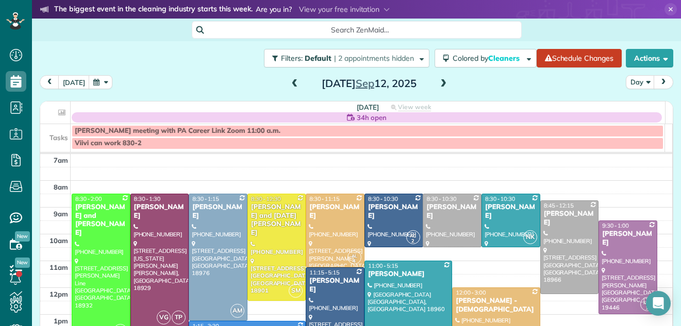
click at [438, 83] on span at bounding box center [443, 83] width 11 height 9
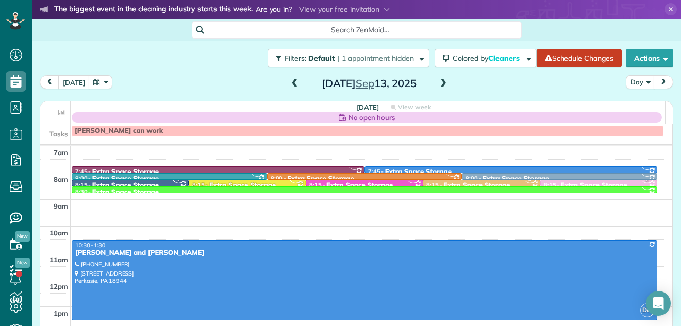
click at [289, 83] on span at bounding box center [294, 83] width 11 height 9
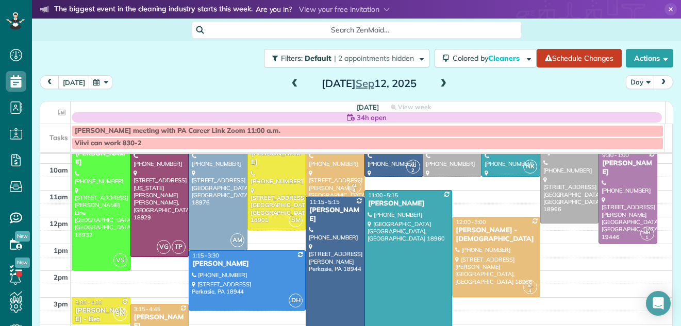
scroll to position [71, 0]
click at [438, 83] on span at bounding box center [443, 83] width 11 height 9
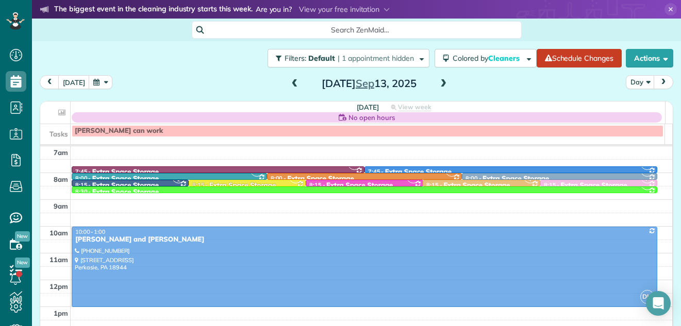
drag, startPoint x: 196, startPoint y: 264, endPoint x: 199, endPoint y: 248, distance: 16.1
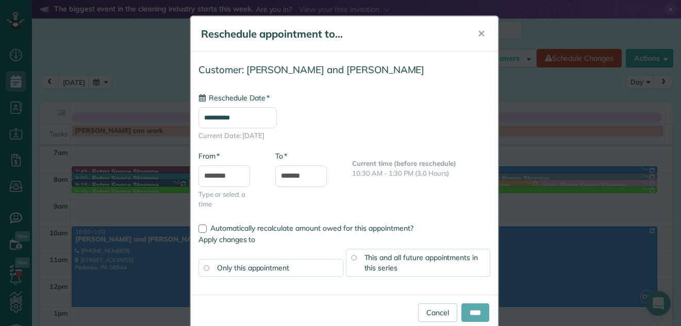
type input "**********"
click at [462, 312] on input "****" at bounding box center [476, 313] width 28 height 19
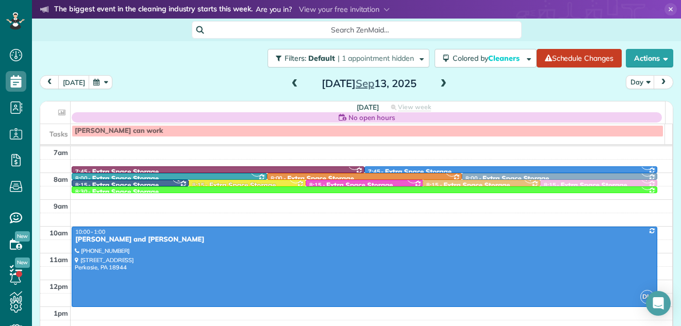
click at [289, 85] on span at bounding box center [294, 83] width 11 height 9
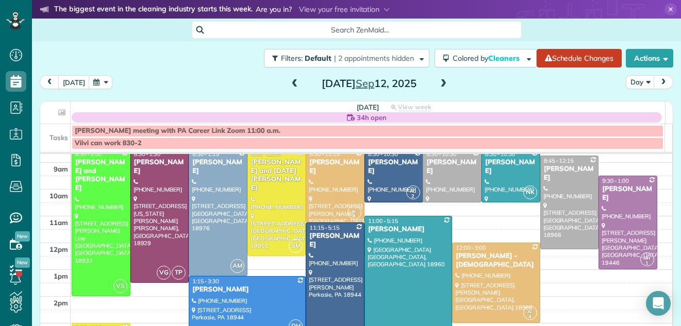
scroll to position [24, 0]
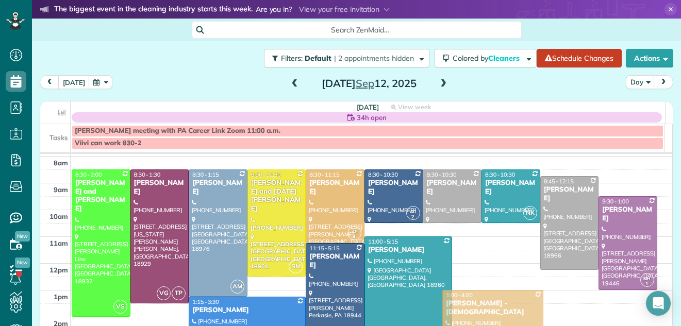
drag, startPoint x: 513, startPoint y: 282, endPoint x: 512, endPoint y: 306, distance: 23.7
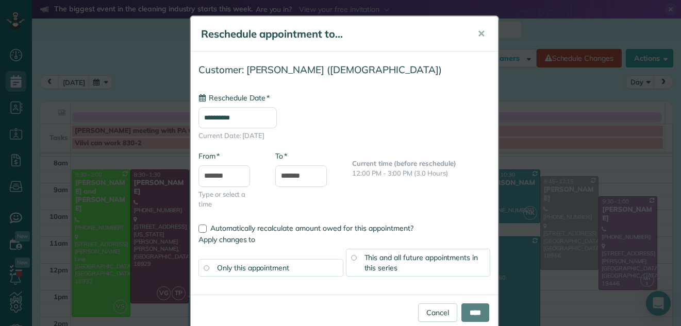
type input "**********"
click at [466, 320] on input "****" at bounding box center [476, 313] width 28 height 19
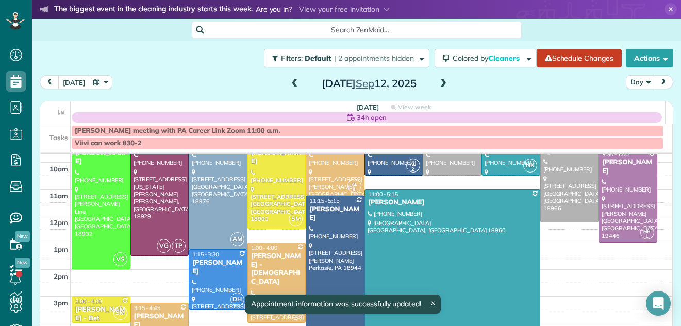
scroll to position [109, 0]
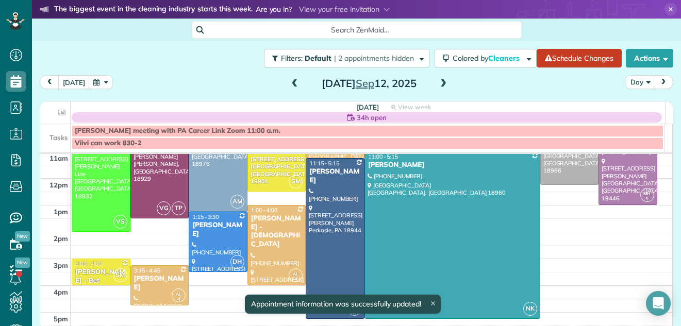
click at [281, 218] on div "Robert Suskey - Our Lady Of Good Council Roman Catholic Church" at bounding box center [277, 232] width 53 height 35
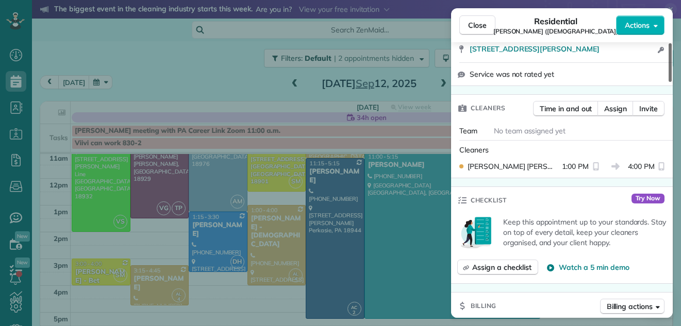
scroll to position [317, 0]
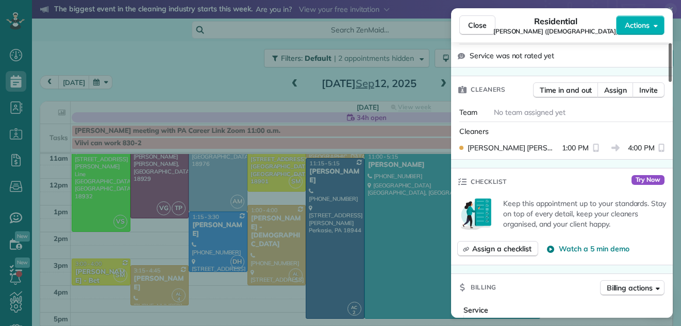
drag, startPoint x: 670, startPoint y: 67, endPoint x: 659, endPoint y: 111, distance: 45.8
click at [669, 82] on div at bounding box center [670, 62] width 3 height 39
click at [614, 89] on span "Assign" at bounding box center [615, 90] width 23 height 10
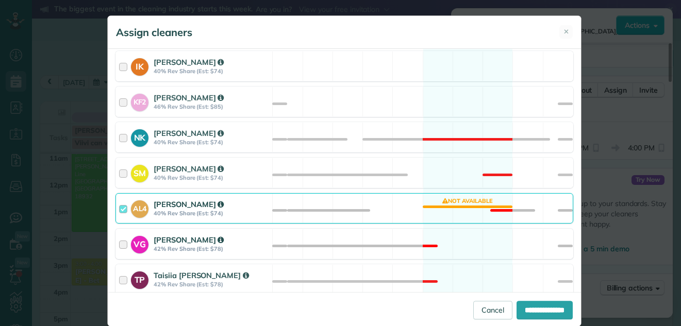
scroll to position [497, 0]
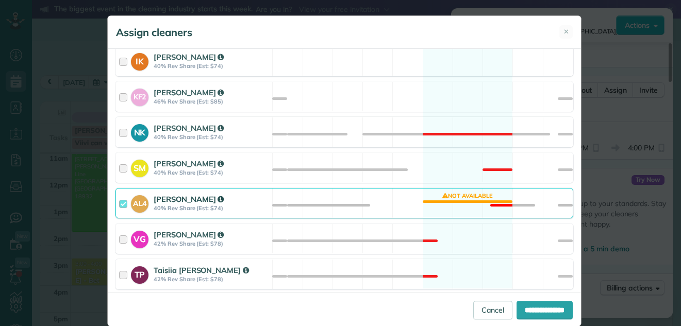
click at [119, 201] on div at bounding box center [125, 203] width 12 height 19
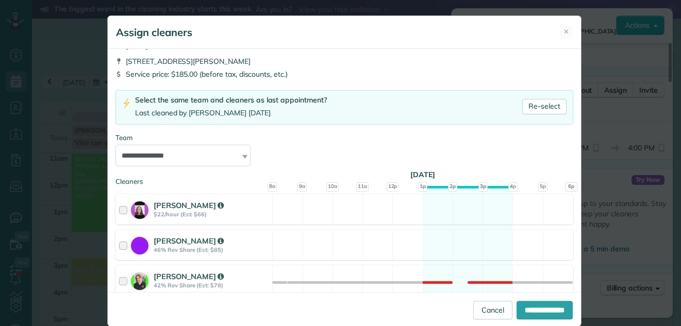
scroll to position [26, 0]
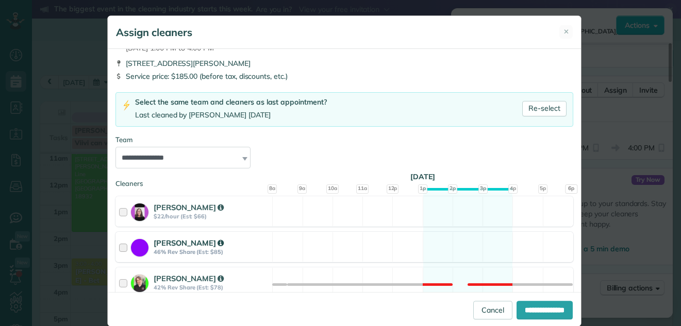
click at [119, 251] on div at bounding box center [125, 247] width 12 height 19
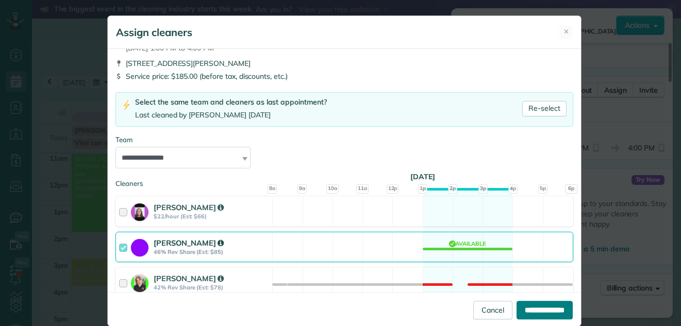
click at [535, 310] on input "**********" at bounding box center [545, 310] width 56 height 19
type input "**********"
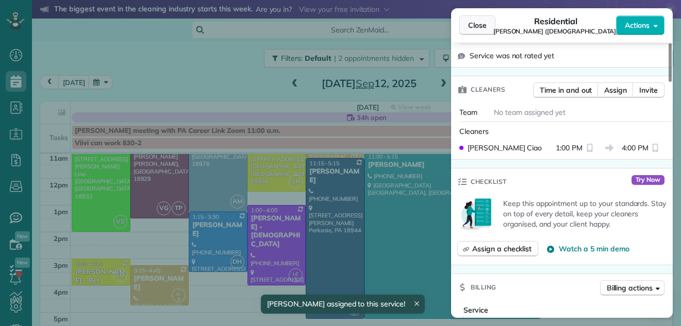
click at [472, 21] on span "Close" at bounding box center [477, 25] width 19 height 10
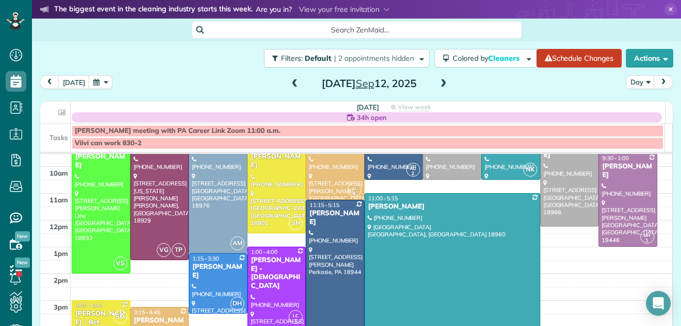
scroll to position [87, 0]
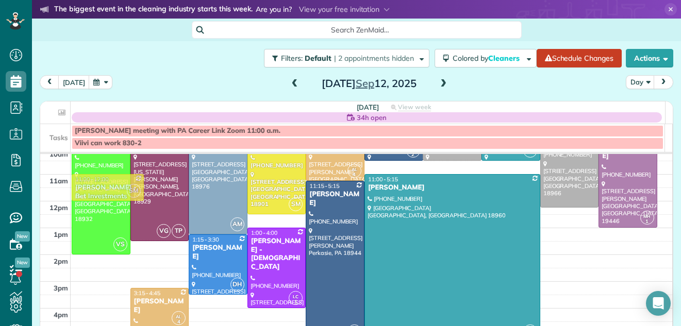
drag, startPoint x: 108, startPoint y: 291, endPoint x: 187, endPoint y: 181, distance: 136.0
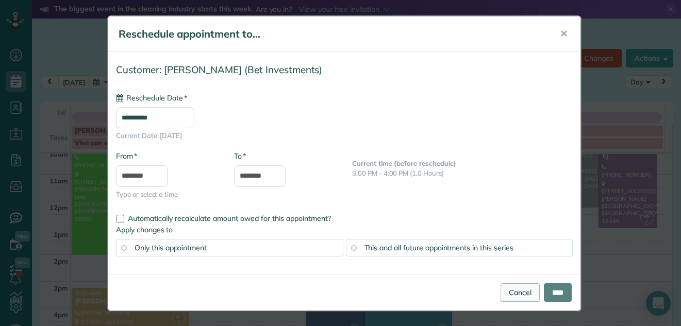
type input "**********"
click at [544, 289] on input "****" at bounding box center [558, 293] width 28 height 19
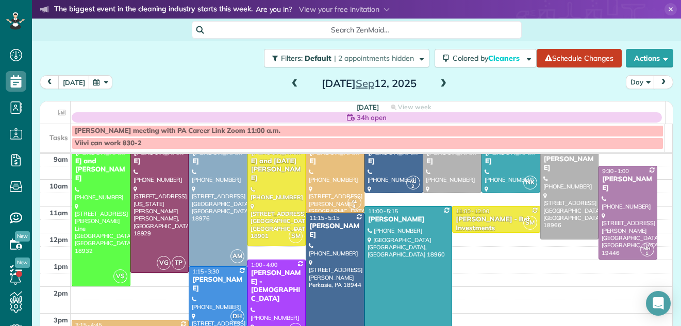
scroll to position [45, 0]
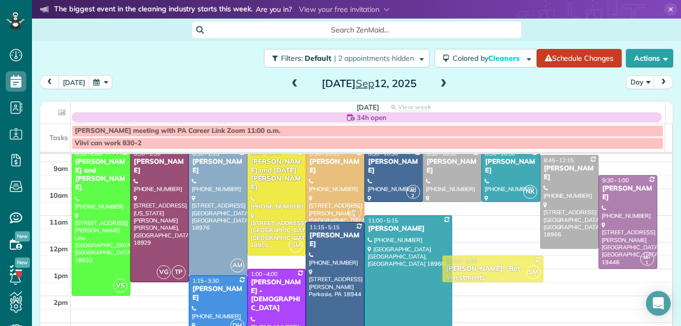
drag, startPoint x: 472, startPoint y: 228, endPoint x: 471, endPoint y: 266, distance: 37.1
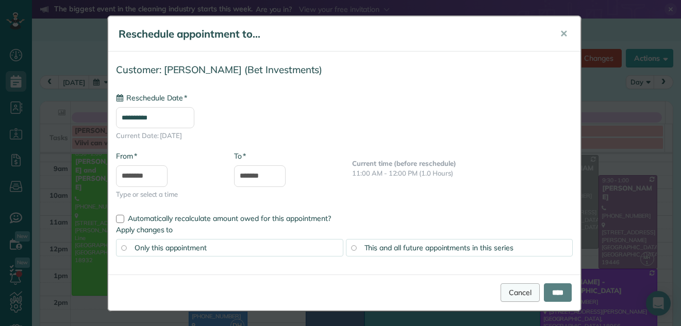
type input "**********"
click at [546, 291] on input "****" at bounding box center [558, 293] width 28 height 19
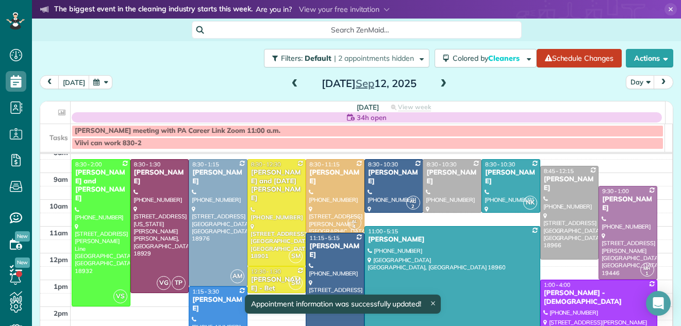
scroll to position [25, 0]
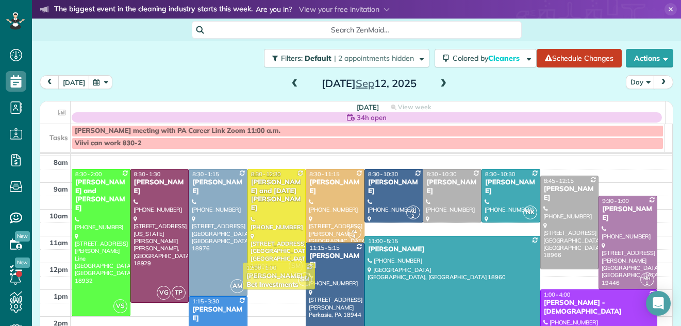
drag, startPoint x: 267, startPoint y: 283, endPoint x: 265, endPoint y: 268, distance: 15.0
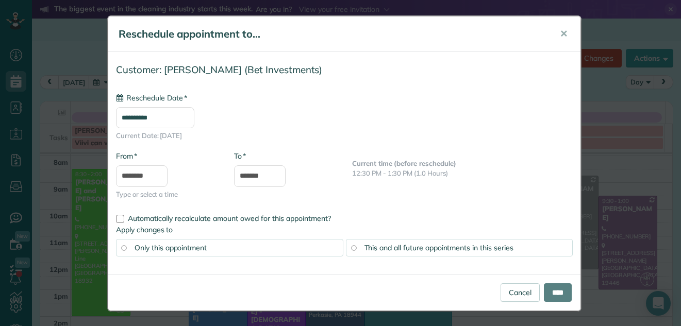
type input "**********"
click at [550, 291] on input "****" at bounding box center [558, 293] width 28 height 19
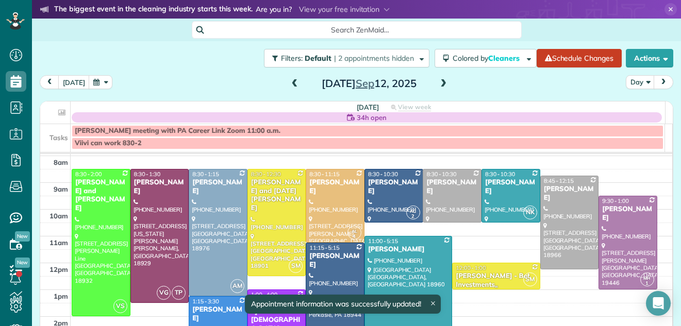
click at [483, 276] on div "Julie Sulpizio - Bet Investments" at bounding box center [495, 281] width 81 height 18
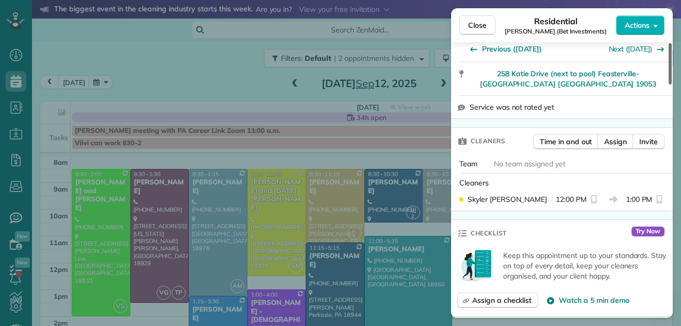
drag, startPoint x: 669, startPoint y: 68, endPoint x: 669, endPoint y: 114, distance: 45.9
click at [669, 85] on div at bounding box center [670, 63] width 3 height 41
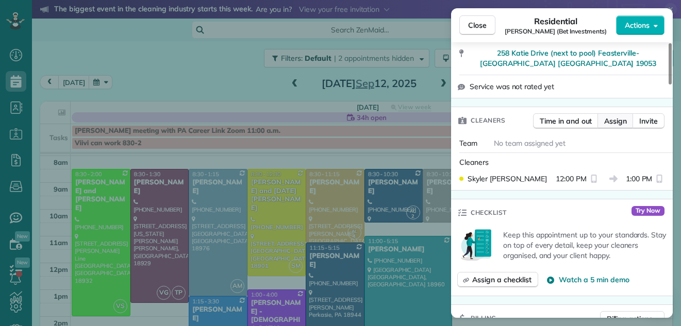
click at [620, 116] on span "Assign" at bounding box center [615, 121] width 23 height 10
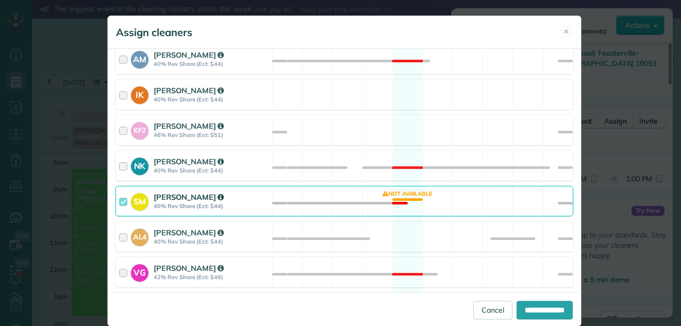
scroll to position [520, 0]
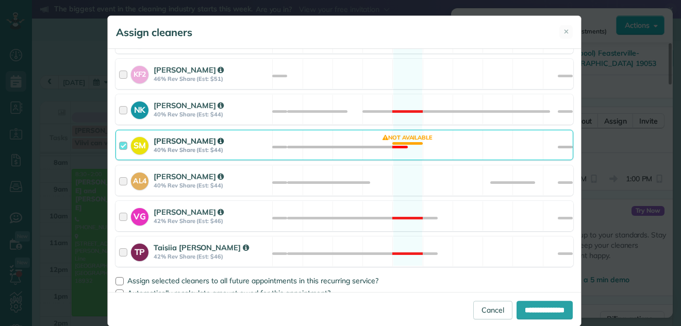
click at [119, 145] on div at bounding box center [125, 145] width 12 height 19
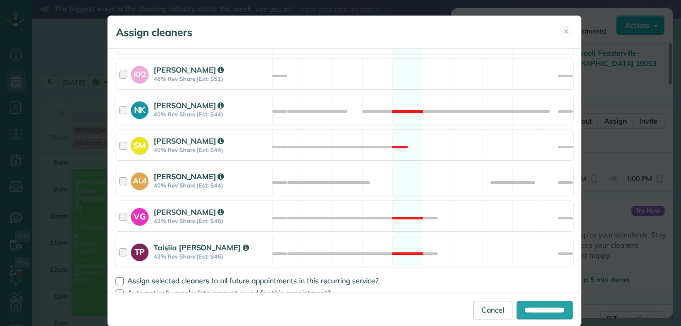
click at [119, 181] on div at bounding box center [125, 180] width 12 height 19
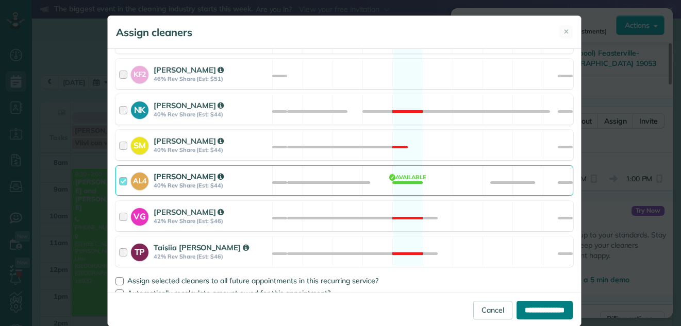
click at [517, 301] on input "**********" at bounding box center [545, 310] width 56 height 19
type input "**********"
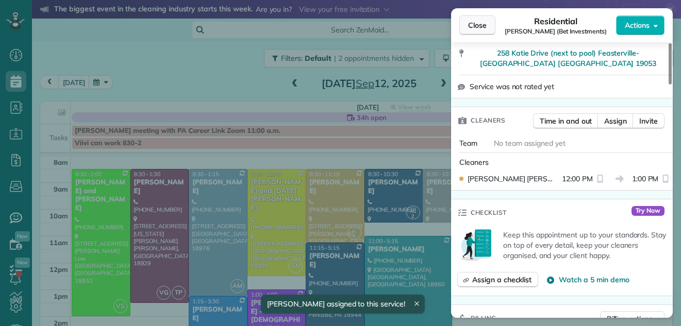
click at [479, 21] on span "Close" at bounding box center [477, 25] width 19 height 10
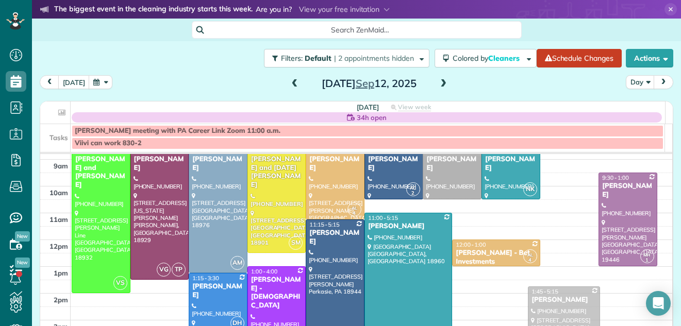
scroll to position [48, 0]
drag, startPoint x: 569, startPoint y: 206, endPoint x: 546, endPoint y: 339, distance: 135.7
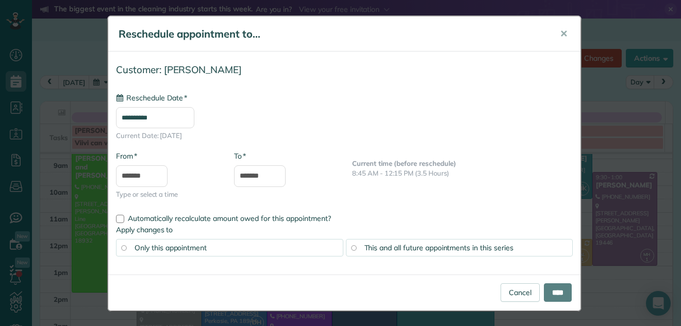
type input "**********"
click at [552, 292] on input "****" at bounding box center [558, 293] width 28 height 19
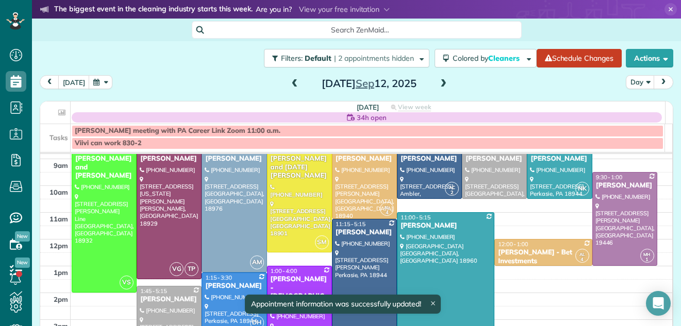
click at [176, 302] on div "Ted Dietrick" at bounding box center [169, 300] width 59 height 9
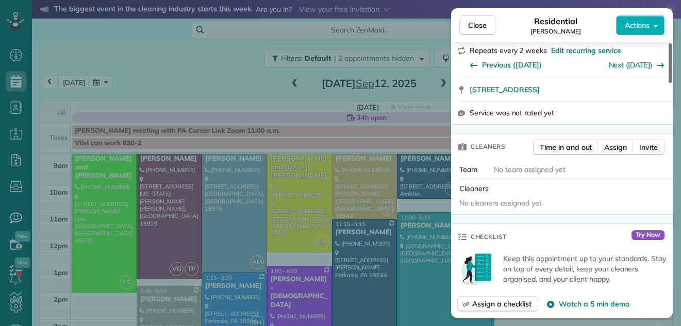
scroll to position [254, 0]
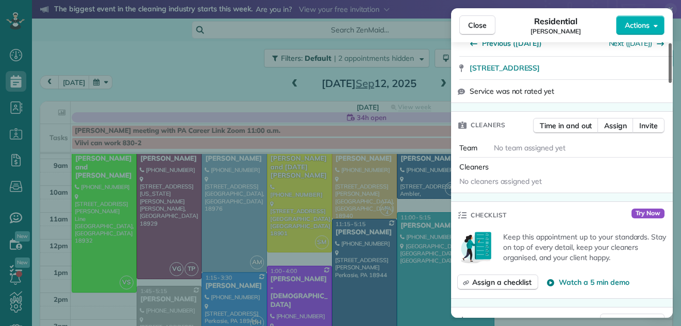
drag, startPoint x: 669, startPoint y: 73, endPoint x: 665, endPoint y: 110, distance: 36.9
click at [669, 83] on div at bounding box center [670, 63] width 3 height 40
click at [618, 121] on span "Assign" at bounding box center [615, 126] width 23 height 10
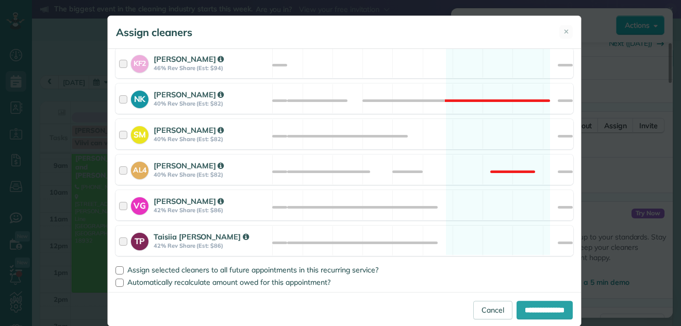
scroll to position [492, 0]
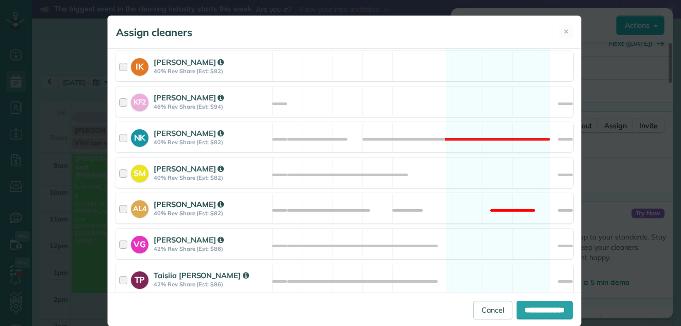
click at [119, 204] on div at bounding box center [125, 208] width 12 height 19
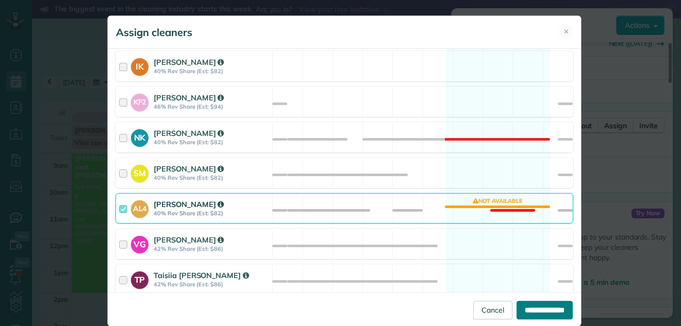
click at [522, 311] on input "**********" at bounding box center [545, 310] width 56 height 19
type input "**********"
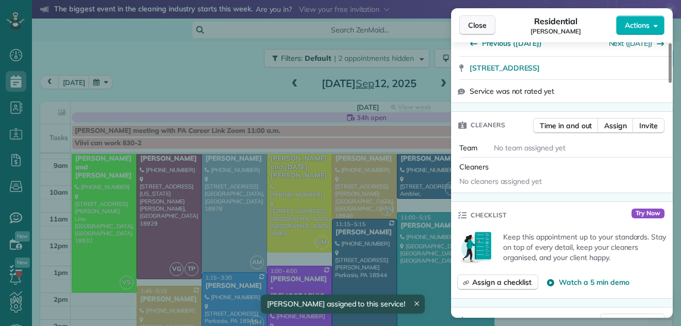
click at [468, 24] on button "Close" at bounding box center [478, 25] width 36 height 20
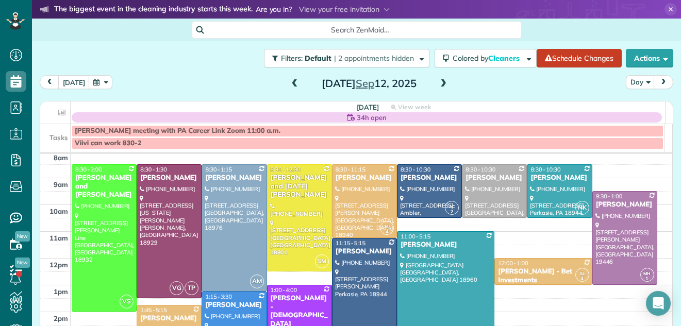
scroll to position [25, 0]
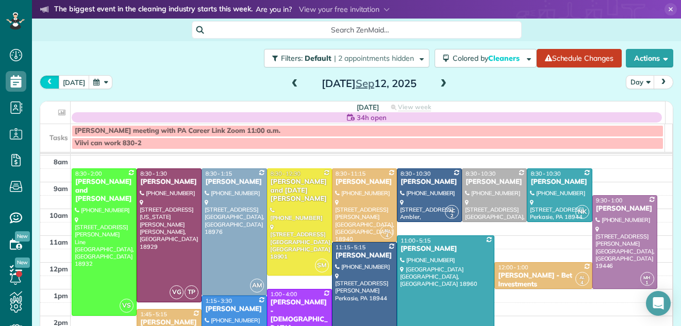
click at [48, 82] on span "prev" at bounding box center [49, 82] width 8 height 7
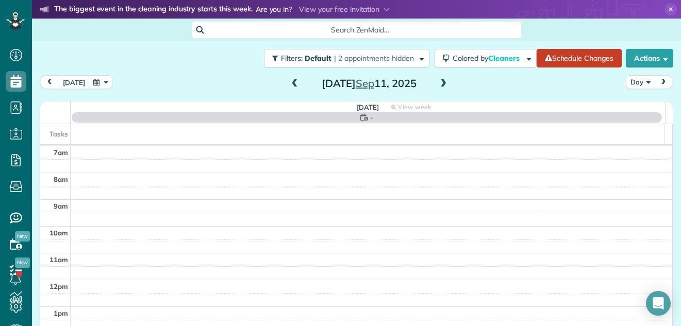
click at [48, 82] on span "prev" at bounding box center [49, 82] width 8 height 7
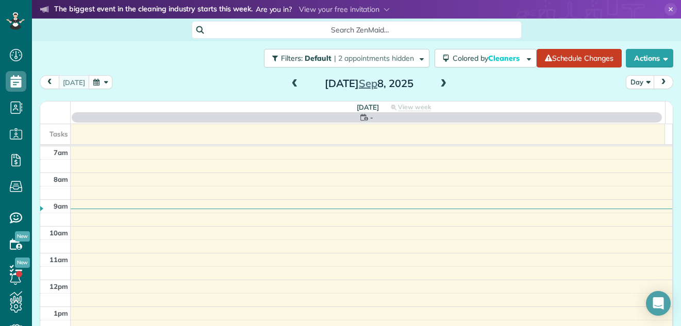
click at [48, 82] on span "prev" at bounding box center [49, 82] width 8 height 7
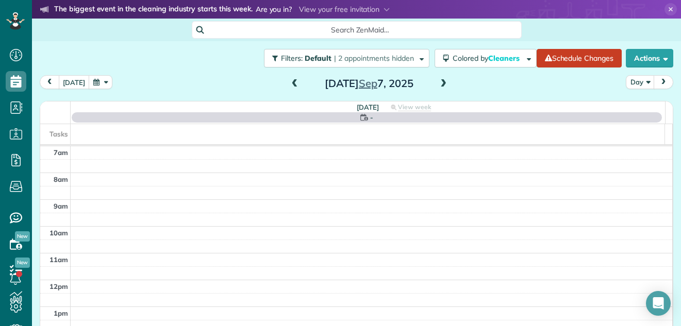
click at [48, 82] on span "prev" at bounding box center [49, 82] width 8 height 7
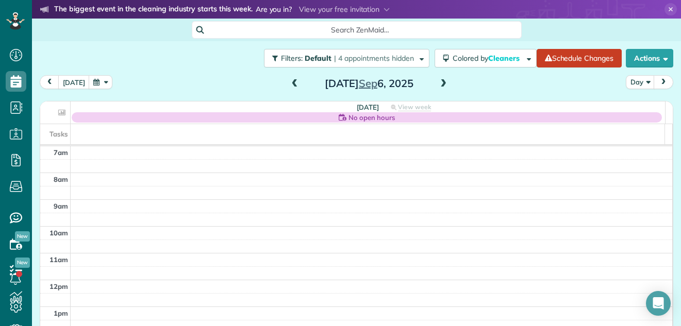
click at [441, 82] on span at bounding box center [443, 83] width 11 height 9
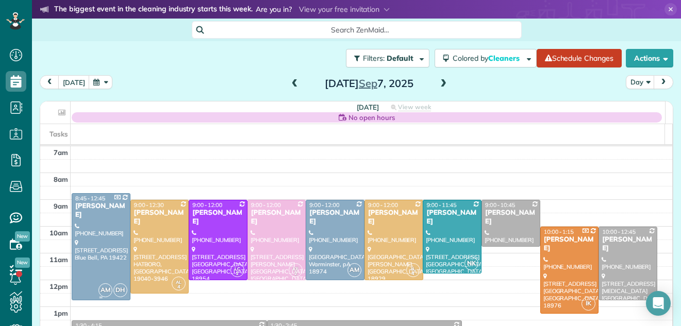
click at [107, 221] on div at bounding box center [101, 247] width 58 height 106
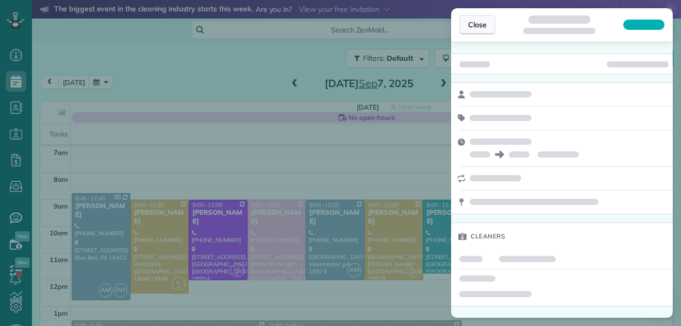
click at [478, 20] on span "Close" at bounding box center [477, 25] width 19 height 10
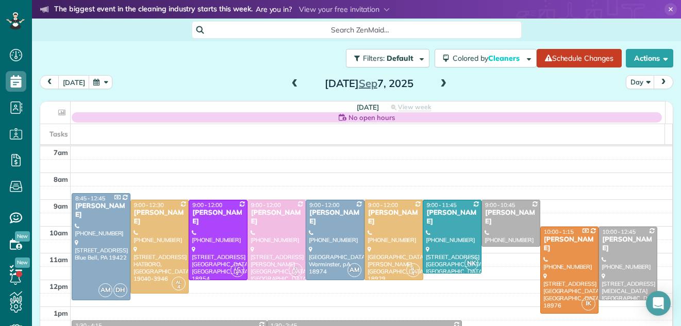
click at [439, 85] on span at bounding box center [443, 83] width 11 height 9
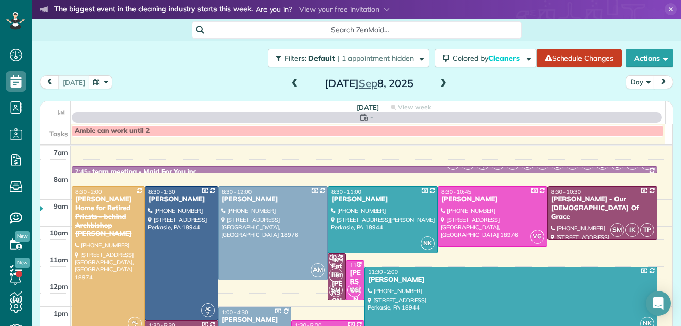
click at [439, 85] on span at bounding box center [443, 83] width 11 height 9
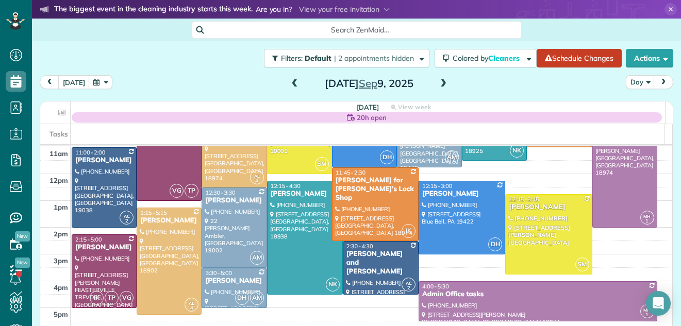
scroll to position [111, 0]
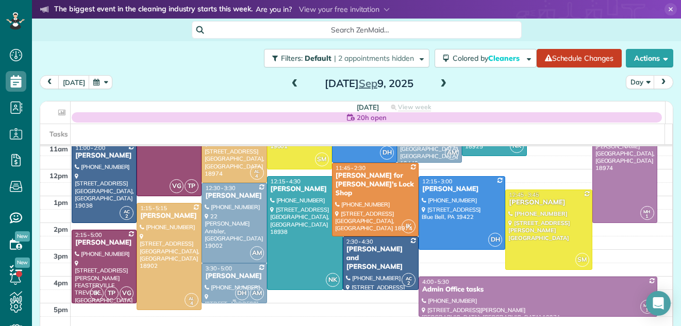
click at [235, 280] on div "Marie Gaglioti" at bounding box center [234, 276] width 59 height 9
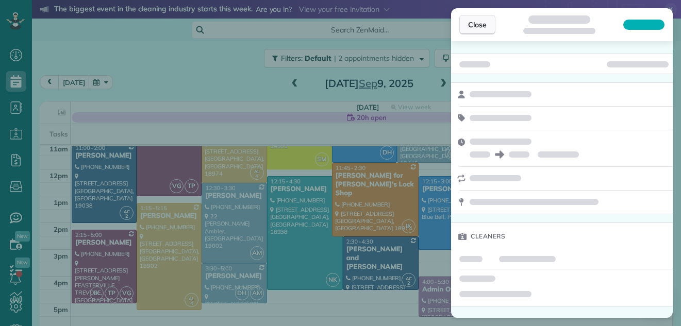
click at [470, 25] on span "Close" at bounding box center [477, 25] width 19 height 10
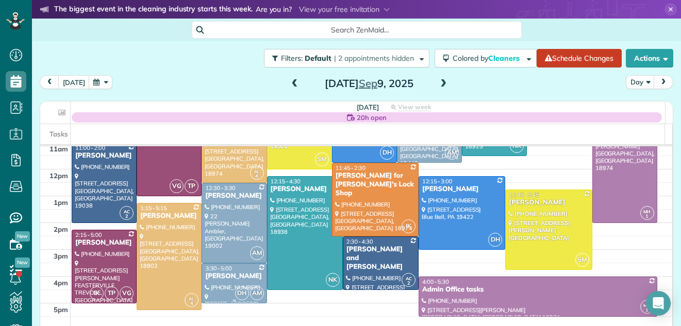
click at [219, 285] on div at bounding box center [234, 283] width 64 height 39
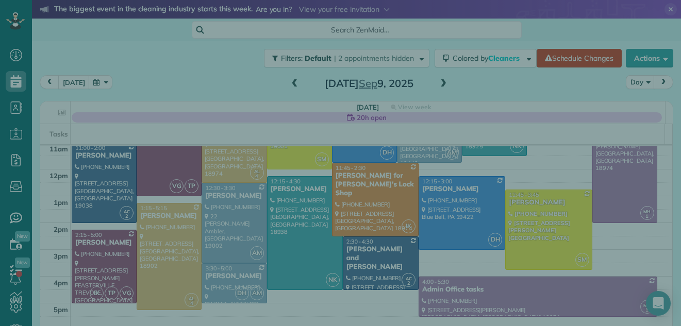
click at [219, 285] on div "Close Cleaners" at bounding box center [340, 163] width 681 height 326
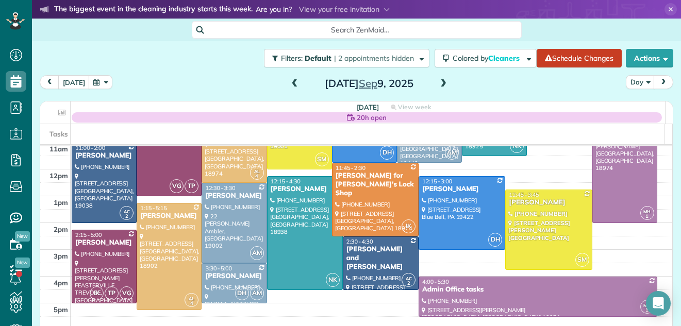
click at [219, 285] on div at bounding box center [234, 283] width 64 height 39
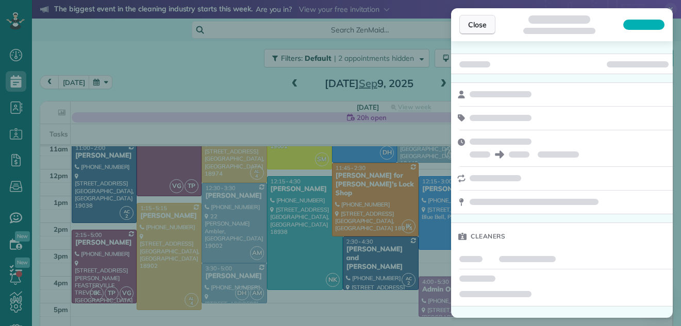
click at [474, 18] on button "Close" at bounding box center [478, 25] width 36 height 20
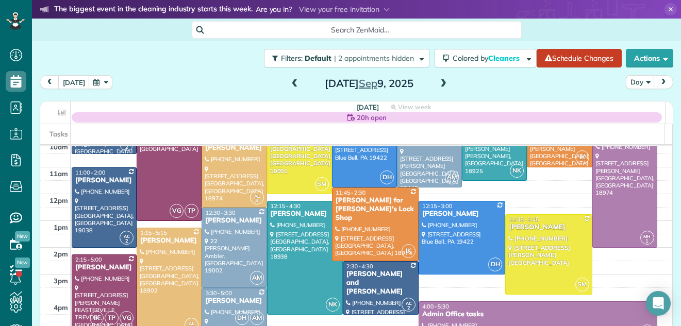
scroll to position [108, 0]
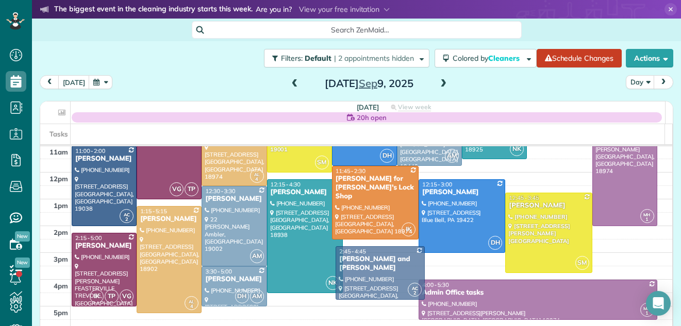
drag, startPoint x: 354, startPoint y: 263, endPoint x: 354, endPoint y: 270, distance: 6.7
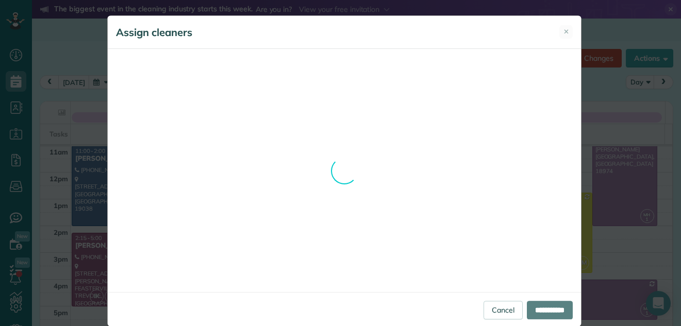
click at [562, 29] on div "**********" at bounding box center [344, 171] width 474 height 312
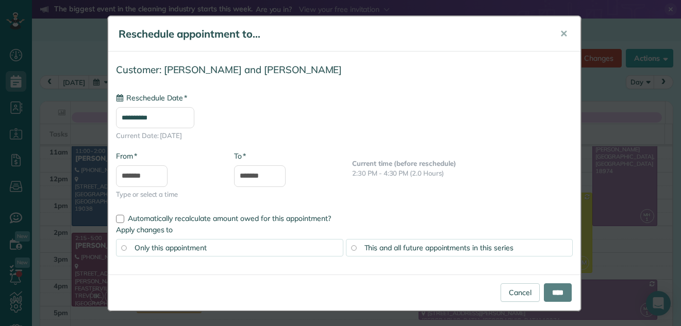
type input "**********"
click at [560, 32] on span "✕" at bounding box center [564, 34] width 8 height 12
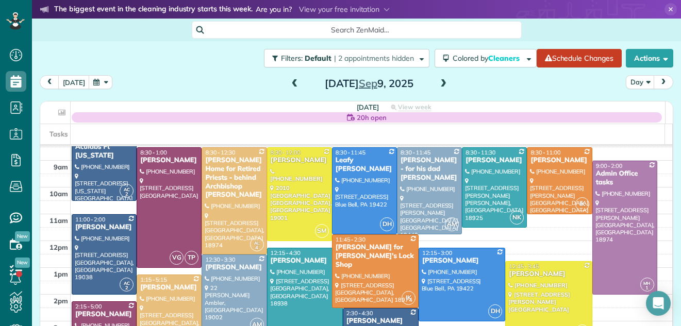
scroll to position [29, 0]
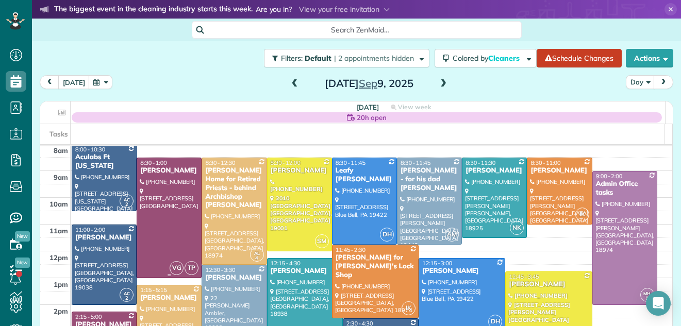
click at [168, 186] on div at bounding box center [169, 218] width 64 height 120
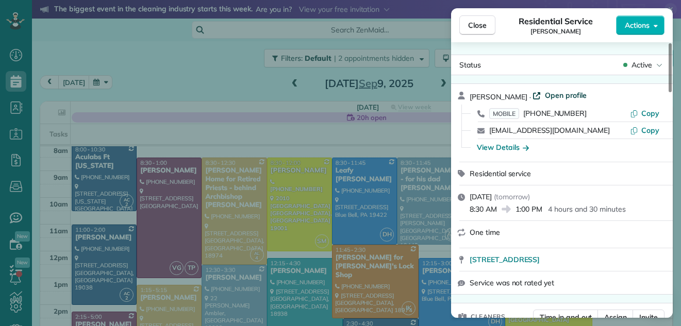
click at [563, 95] on span "Open profile" at bounding box center [566, 95] width 42 height 10
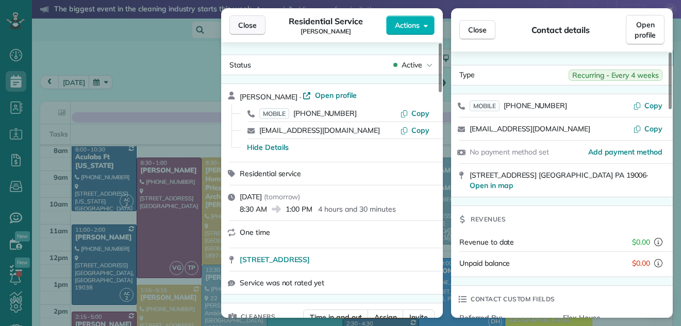
click at [241, 22] on span "Close" at bounding box center [247, 25] width 19 height 10
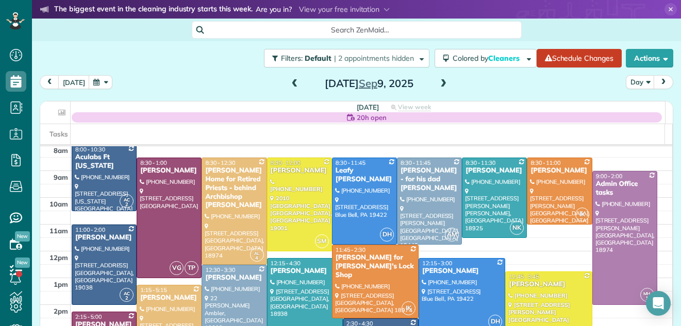
click at [440, 81] on span at bounding box center [443, 83] width 11 height 9
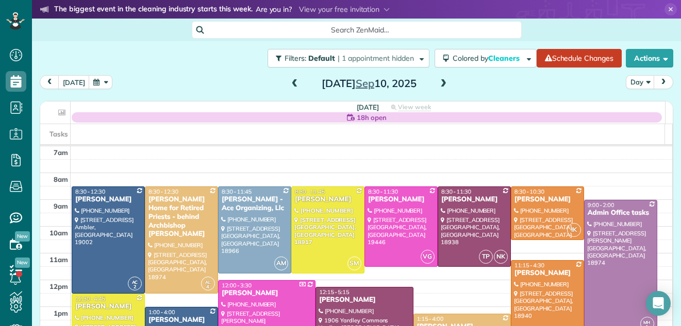
click at [292, 83] on span at bounding box center [294, 83] width 11 height 9
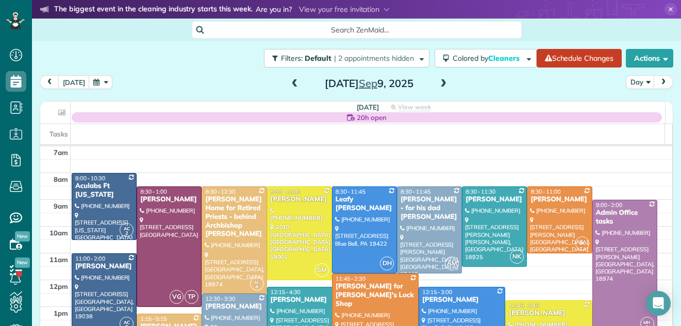
click at [438, 84] on span at bounding box center [443, 83] width 11 height 9
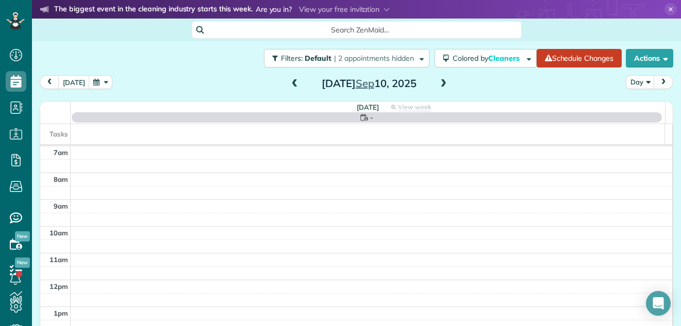
click at [438, 84] on span at bounding box center [443, 83] width 11 height 9
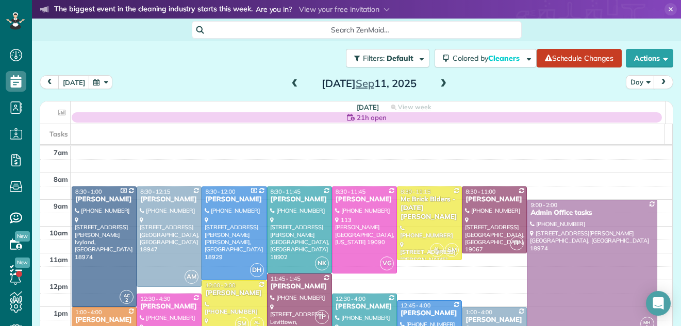
click at [438, 84] on span at bounding box center [443, 83] width 11 height 9
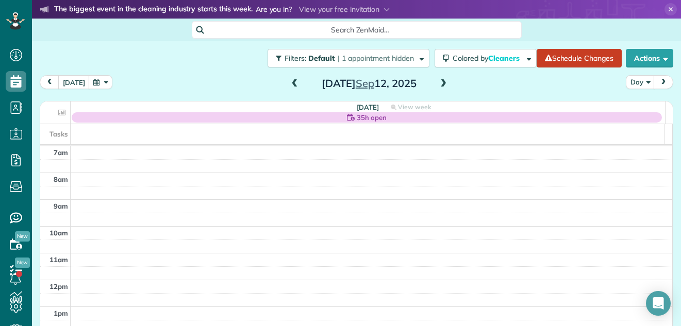
click at [290, 83] on span at bounding box center [294, 83] width 11 height 9
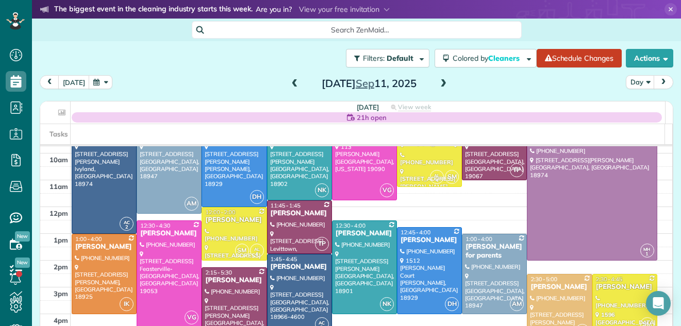
scroll to position [78, 0]
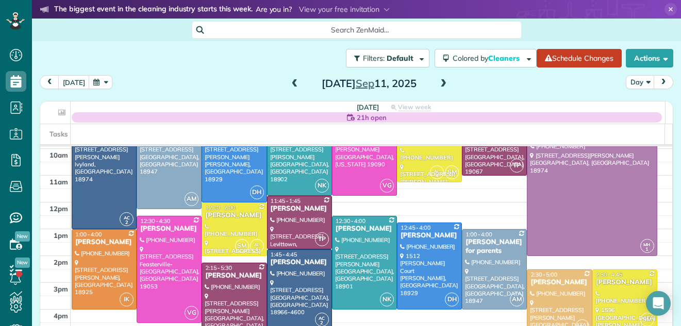
click at [439, 82] on span at bounding box center [443, 83] width 11 height 9
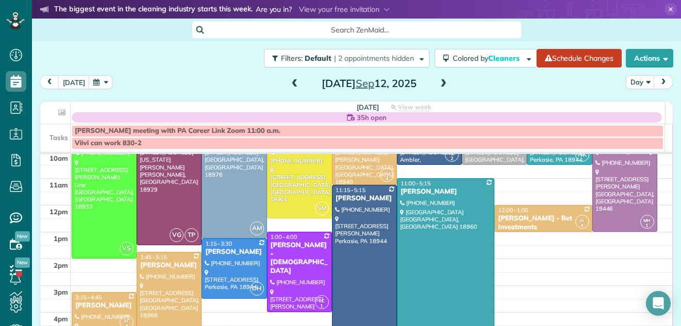
scroll to position [108, 0]
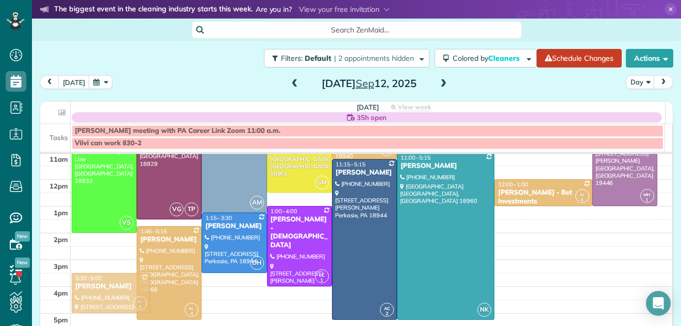
drag, startPoint x: 103, startPoint y: 294, endPoint x: 109, endPoint y: 298, distance: 6.7
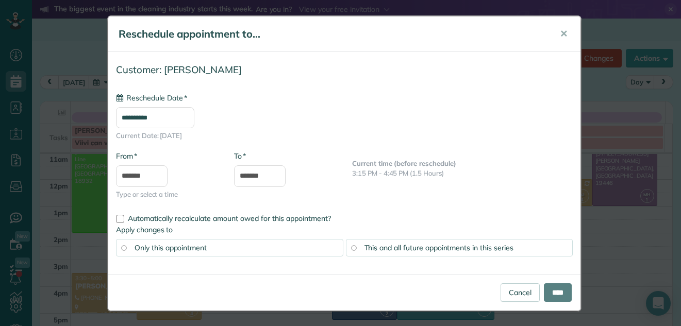
type input "**********"
click at [555, 288] on input "****" at bounding box center [558, 293] width 28 height 19
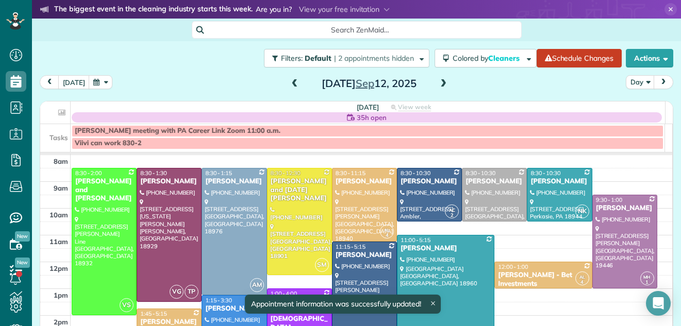
scroll to position [5, 0]
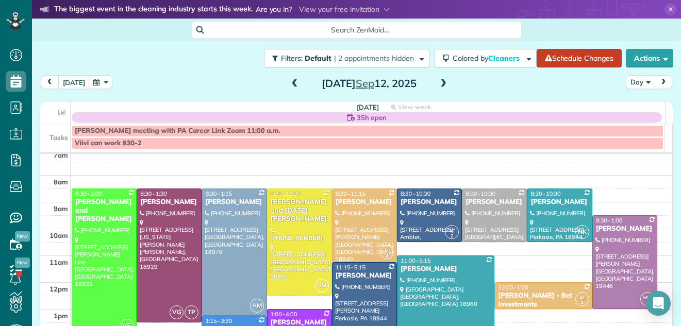
click at [473, 215] on div at bounding box center [495, 215] width 64 height 53
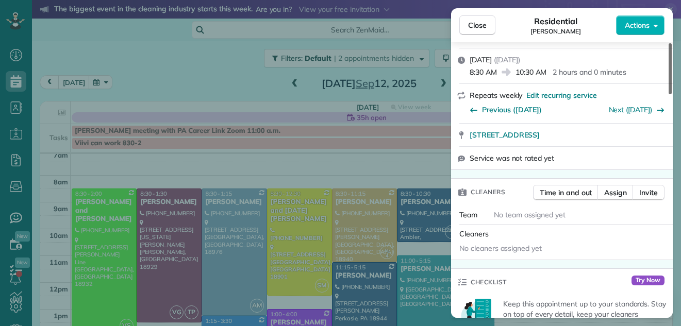
scroll to position [168, 0]
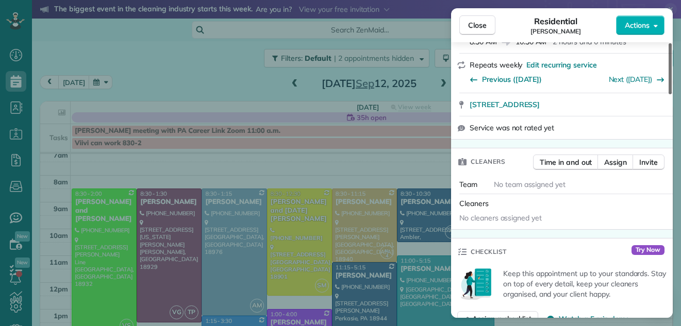
drag, startPoint x: 670, startPoint y: 77, endPoint x: 668, endPoint y: 108, distance: 31.0
click at [669, 94] on div at bounding box center [670, 68] width 3 height 51
click at [611, 160] on span "Assign" at bounding box center [615, 162] width 23 height 10
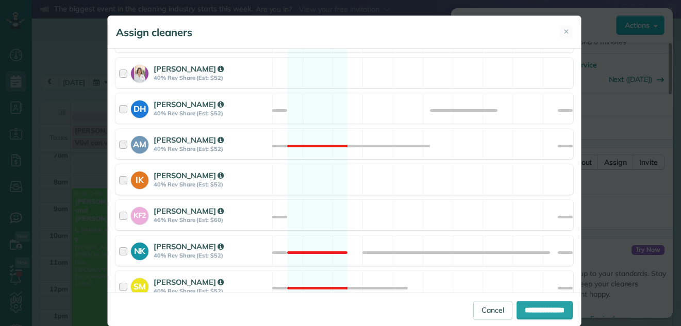
scroll to position [380, 0]
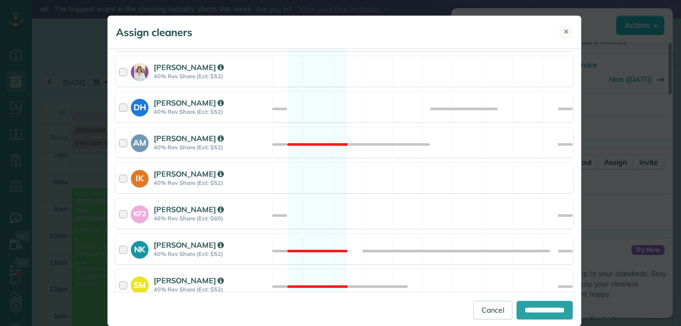
click at [564, 28] on span "✕" at bounding box center [567, 32] width 6 height 10
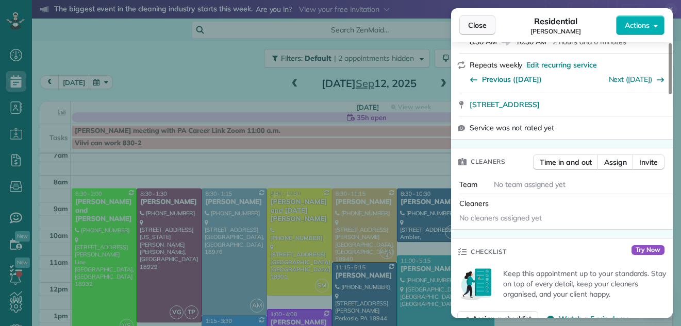
click at [482, 23] on span "Close" at bounding box center [477, 25] width 19 height 10
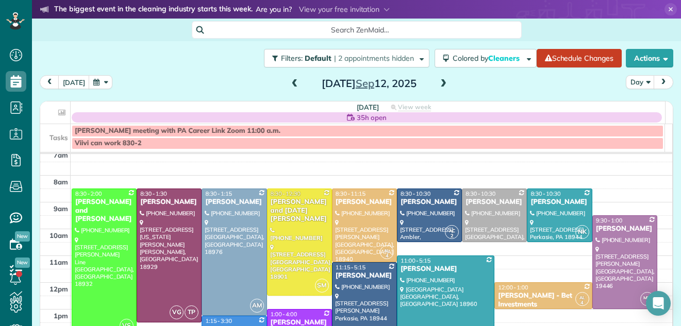
click at [290, 83] on span at bounding box center [294, 83] width 11 height 9
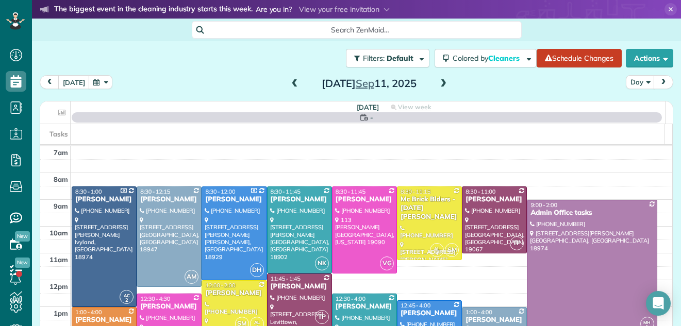
click at [290, 83] on span at bounding box center [294, 83] width 11 height 9
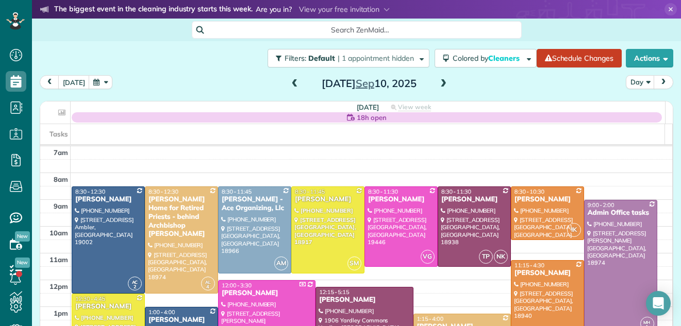
click at [290, 83] on span at bounding box center [294, 83] width 11 height 9
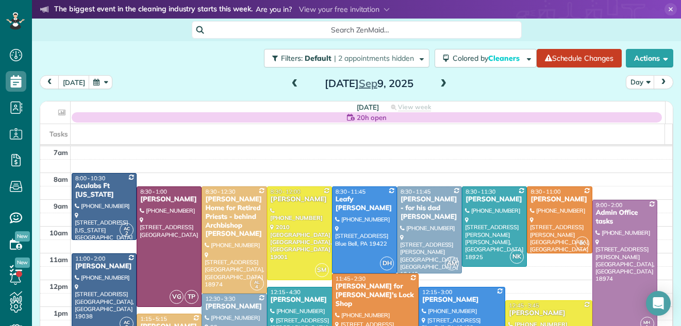
click at [290, 83] on span at bounding box center [294, 83] width 11 height 9
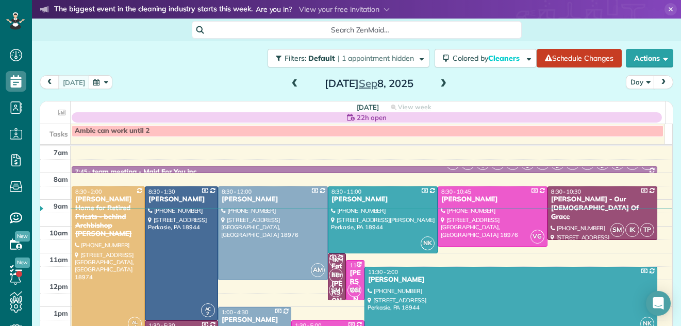
click at [290, 83] on span at bounding box center [294, 83] width 11 height 9
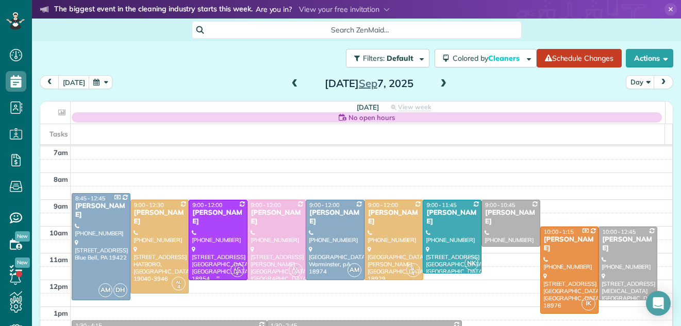
click at [211, 219] on div "[PERSON_NAME]" at bounding box center [218, 218] width 53 height 18
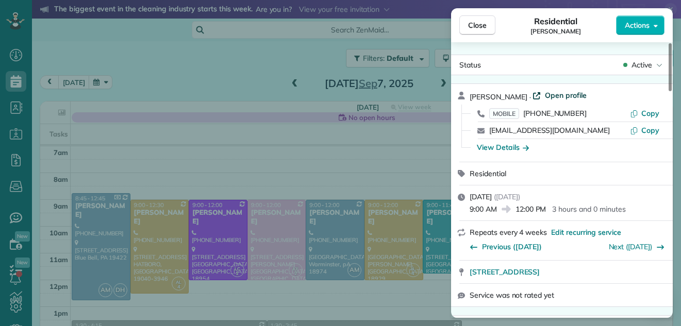
click at [567, 95] on span "Open profile" at bounding box center [566, 95] width 42 height 10
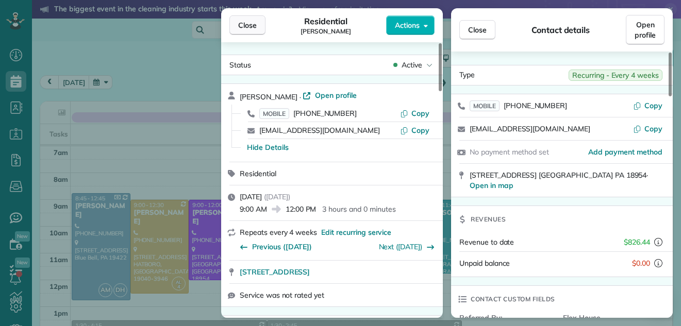
click at [248, 21] on span "Close" at bounding box center [247, 25] width 19 height 10
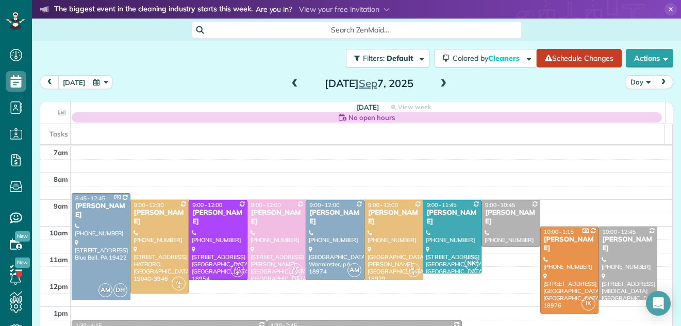
click at [441, 84] on span at bounding box center [443, 83] width 11 height 9
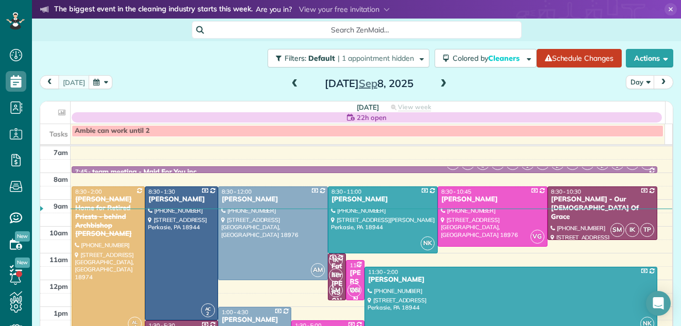
click at [441, 84] on span at bounding box center [443, 83] width 11 height 9
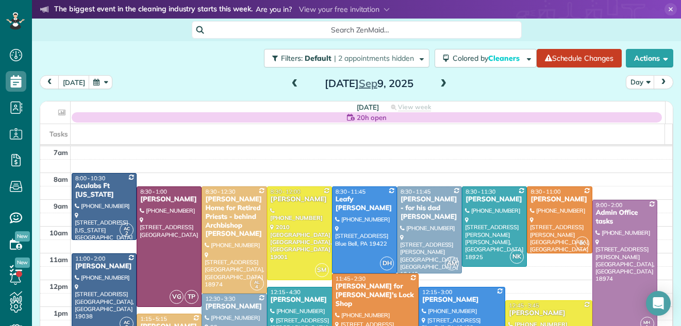
click at [441, 84] on span at bounding box center [443, 83] width 11 height 9
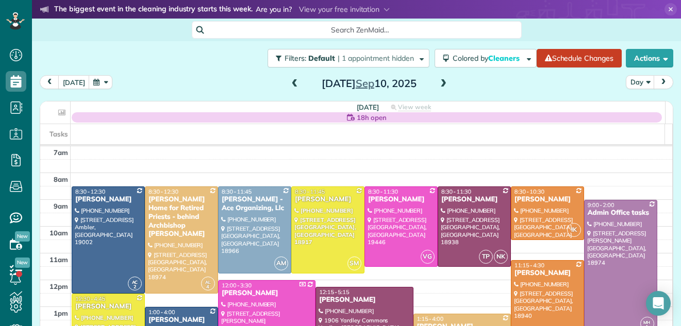
click at [441, 84] on span at bounding box center [443, 83] width 11 height 9
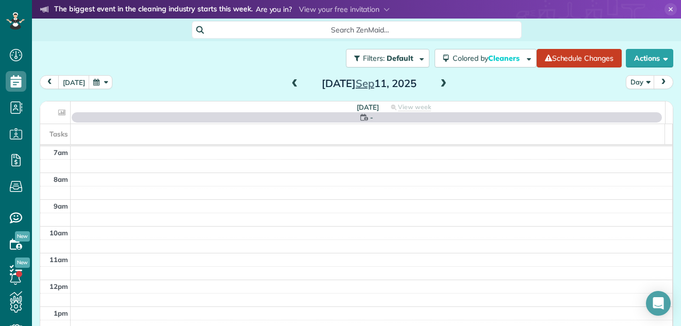
click at [441, 84] on span at bounding box center [443, 83] width 11 height 9
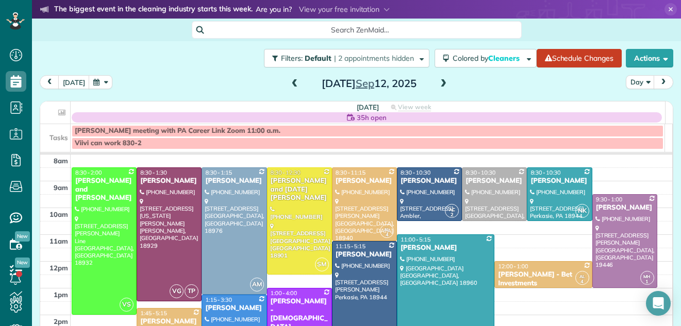
scroll to position [23, 0]
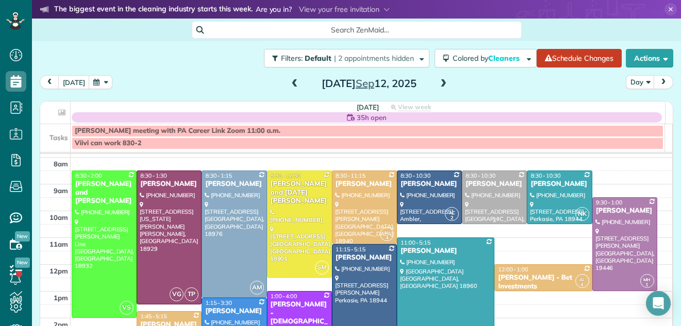
click at [480, 194] on div at bounding box center [495, 197] width 64 height 53
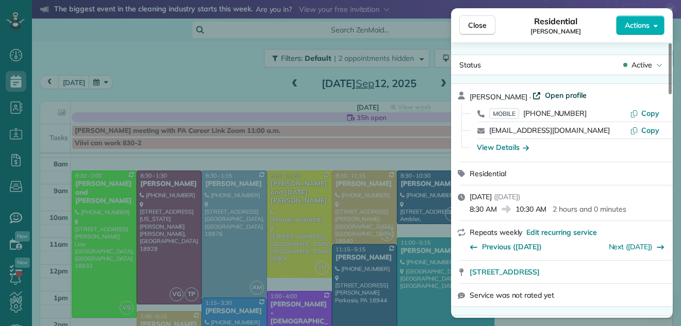
click at [560, 92] on span "Open profile" at bounding box center [566, 95] width 42 height 10
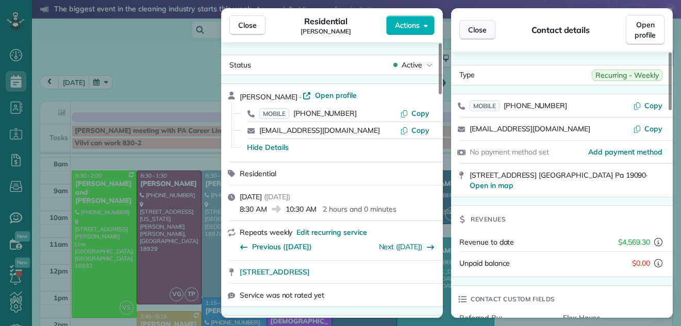
click at [479, 23] on button "Close" at bounding box center [478, 30] width 36 height 20
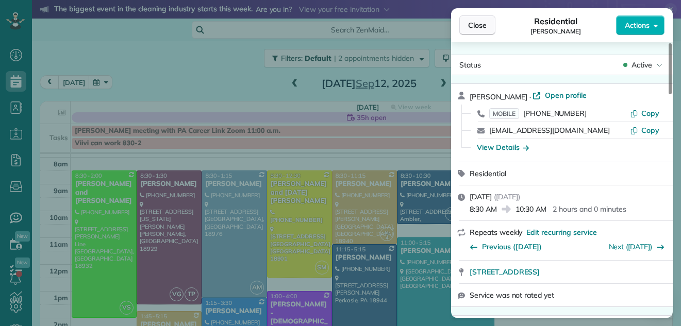
click at [472, 24] on span "Close" at bounding box center [477, 25] width 19 height 10
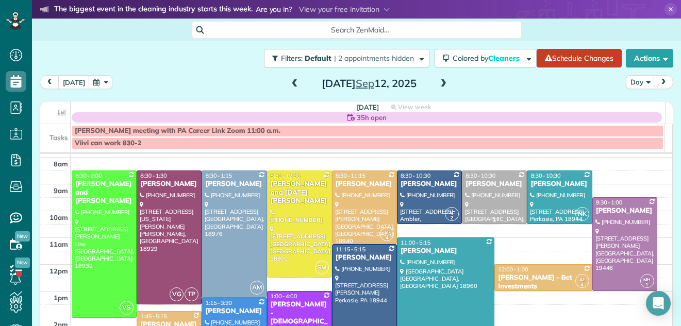
click at [483, 183] on div "[PERSON_NAME]" at bounding box center [494, 184] width 59 height 9
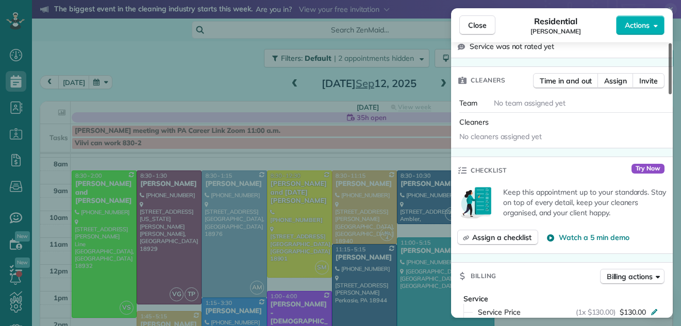
scroll to position [266, 0]
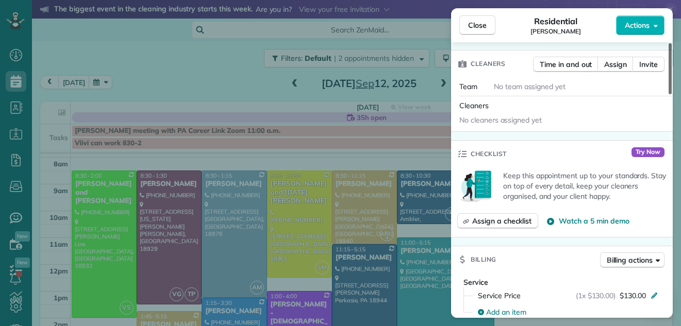
drag, startPoint x: 670, startPoint y: 78, endPoint x: 662, endPoint y: 127, distance: 49.6
click at [669, 94] on div at bounding box center [670, 68] width 3 height 51
click at [615, 63] on span "Assign" at bounding box center [615, 64] width 23 height 10
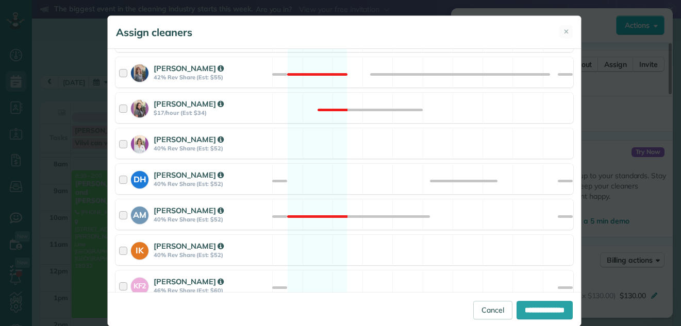
scroll to position [318, 0]
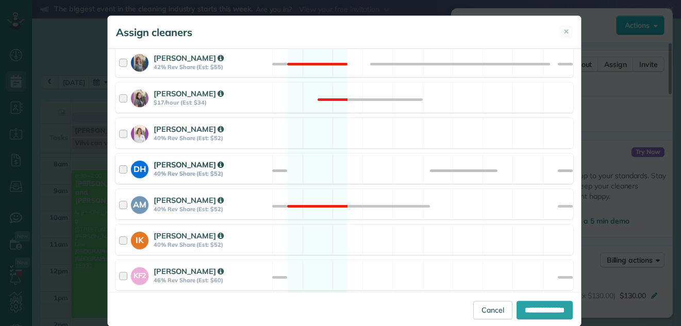
click at [119, 168] on div at bounding box center [125, 168] width 12 height 19
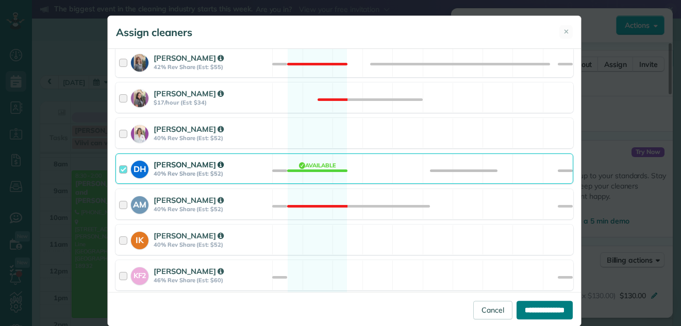
click at [537, 310] on input "**********" at bounding box center [545, 310] width 56 height 19
type input "**********"
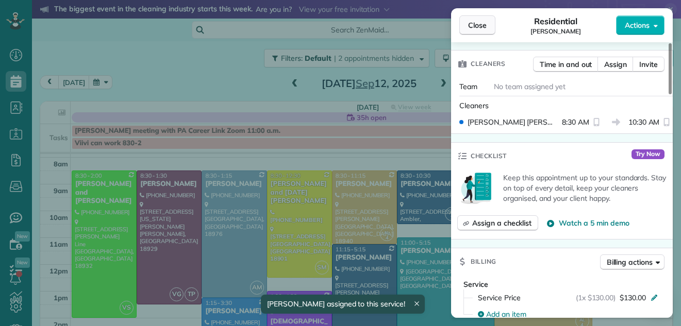
click at [470, 28] on span "Close" at bounding box center [477, 25] width 19 height 10
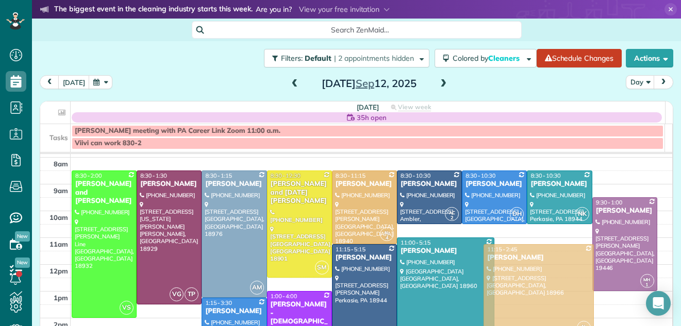
drag, startPoint x: 499, startPoint y: 256, endPoint x: 500, endPoint y: 261, distance: 5.2
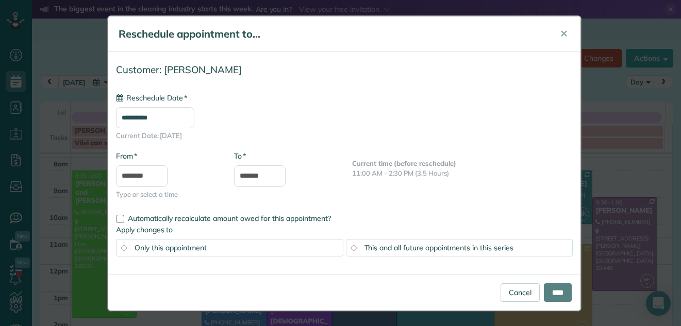
type input "**********"
click at [554, 292] on input "****" at bounding box center [558, 293] width 28 height 19
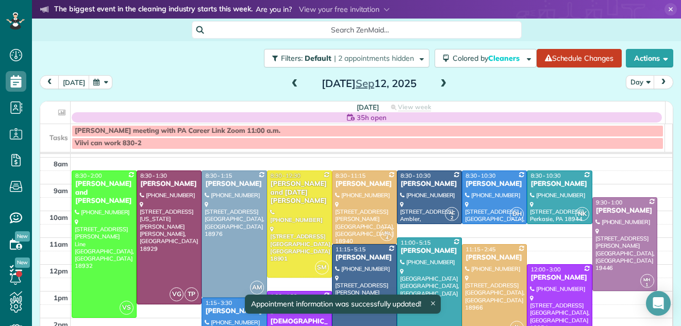
click at [488, 265] on div at bounding box center [495, 291] width 64 height 93
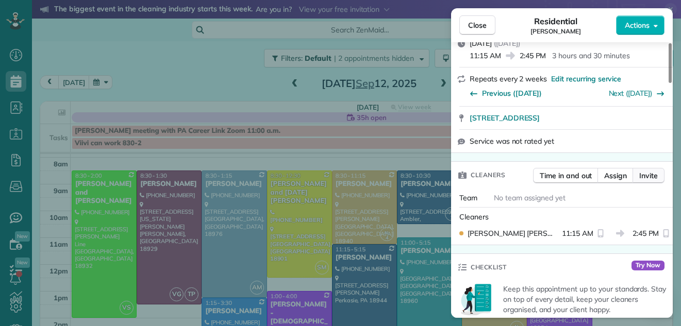
scroll to position [257, 0]
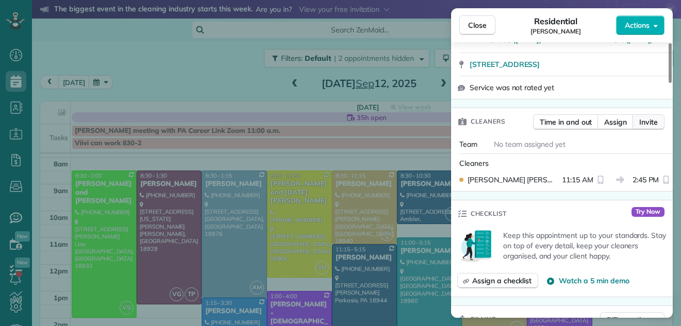
drag, startPoint x: 669, startPoint y: 71, endPoint x: 660, endPoint y: 108, distance: 38.3
click at [669, 83] on div at bounding box center [670, 63] width 3 height 40
click at [614, 117] on span "Assign" at bounding box center [615, 122] width 23 height 10
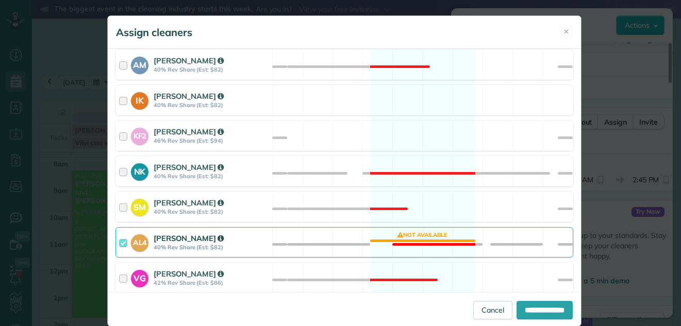
scroll to position [488, 0]
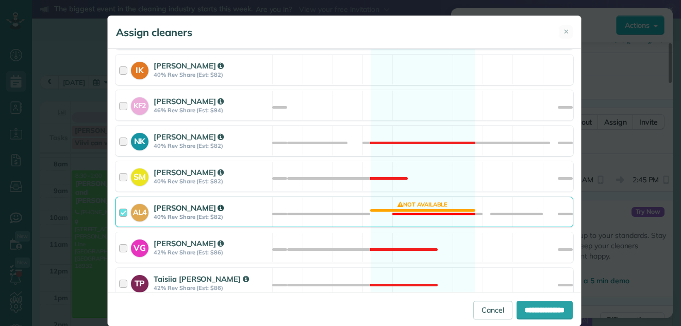
click at [119, 211] on div at bounding box center [125, 212] width 12 height 19
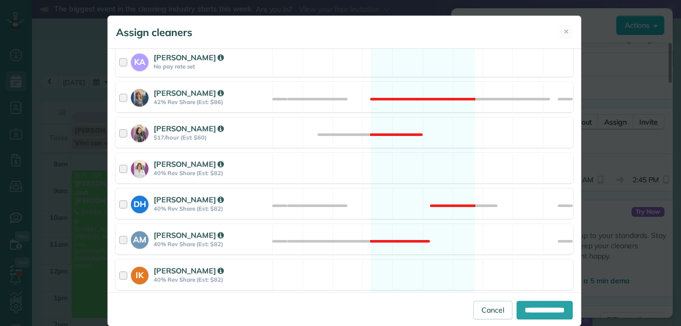
scroll to position [281, 0]
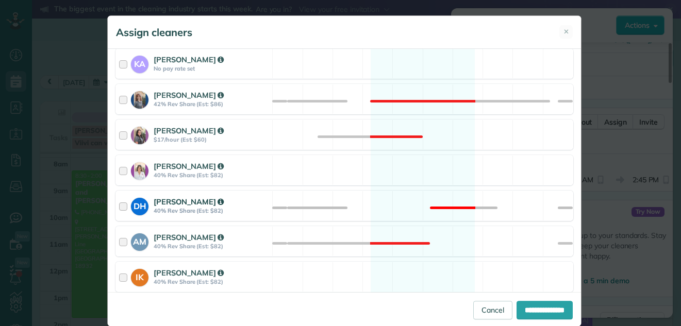
click at [119, 204] on div at bounding box center [125, 205] width 12 height 19
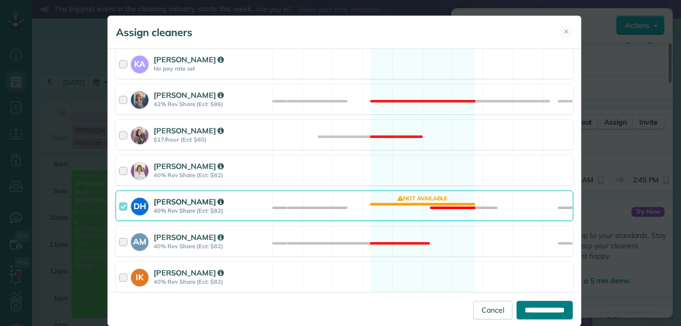
click at [522, 314] on input "**********" at bounding box center [545, 310] width 56 height 19
type input "**********"
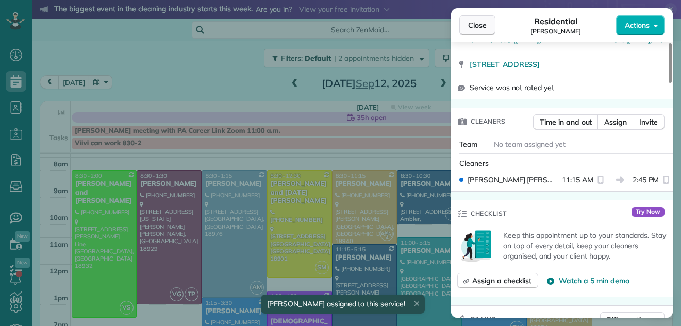
click at [485, 27] on span "Close" at bounding box center [477, 25] width 19 height 10
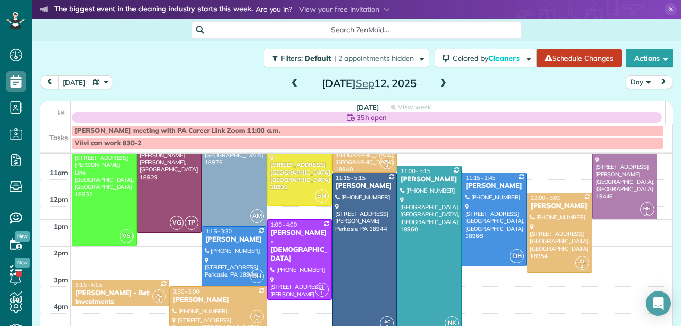
scroll to position [93, 0]
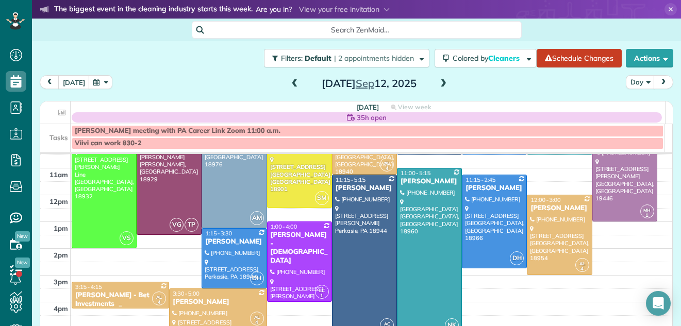
click at [135, 289] on div "3:15 - 4:15" at bounding box center [120, 287] width 91 height 7
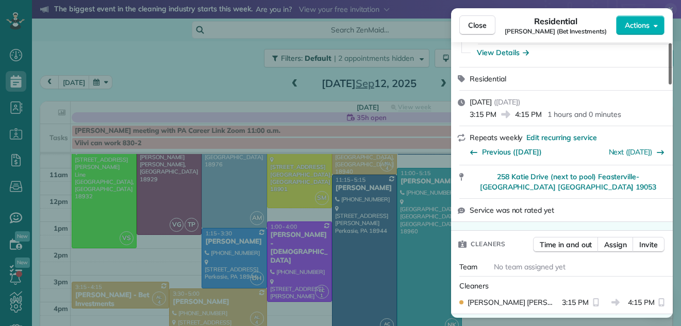
scroll to position [252, 0]
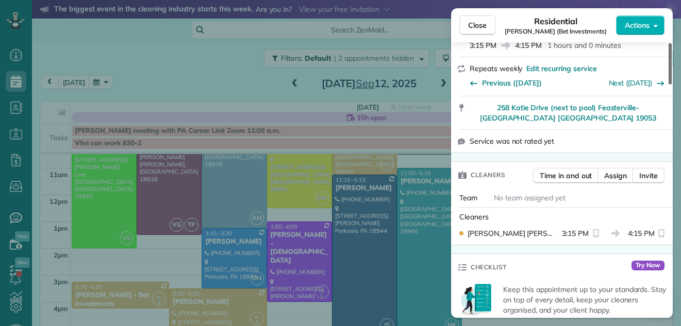
drag, startPoint x: 671, startPoint y: 70, endPoint x: 662, endPoint y: 108, distance: 38.8
click at [669, 85] on div at bounding box center [670, 63] width 3 height 41
click at [618, 171] on span "Assign" at bounding box center [615, 176] width 23 height 10
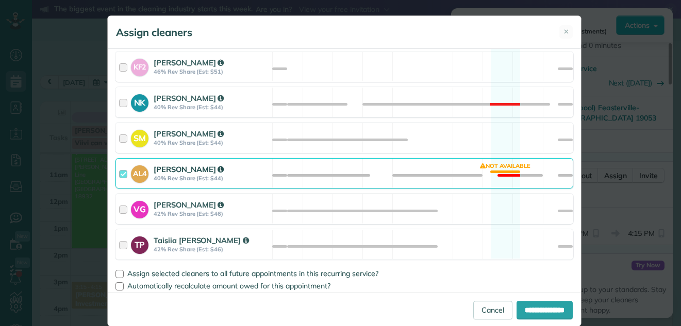
scroll to position [531, 0]
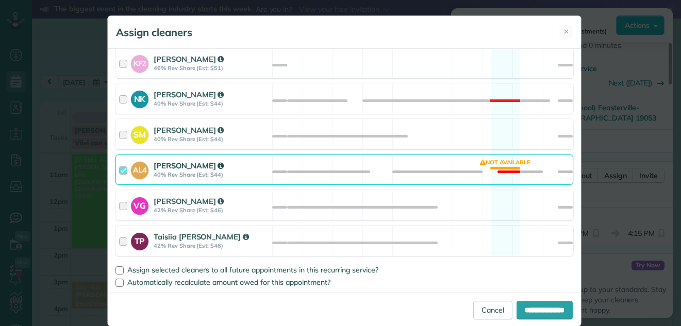
click at [119, 168] on div at bounding box center [125, 169] width 12 height 19
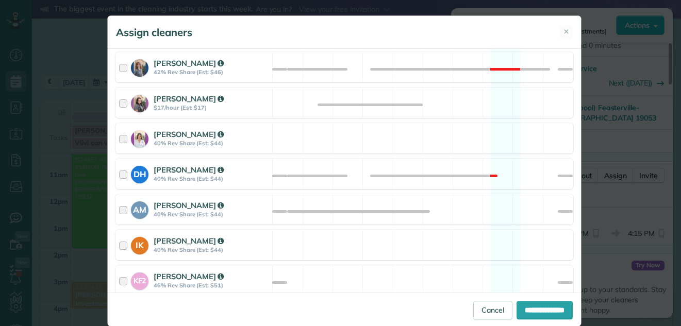
scroll to position [320, 0]
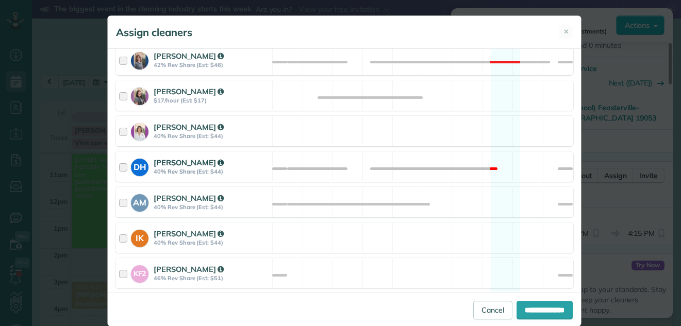
click at [116, 168] on div "DH Denise Houser 40% Rev Share (Est: $44)" at bounding box center [194, 166] width 156 height 29
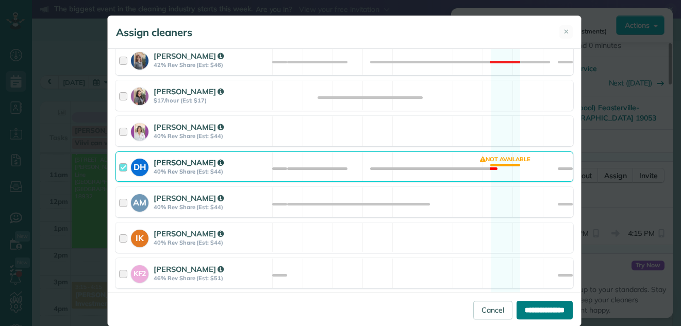
click at [530, 309] on input "**********" at bounding box center [545, 310] width 56 height 19
type input "**********"
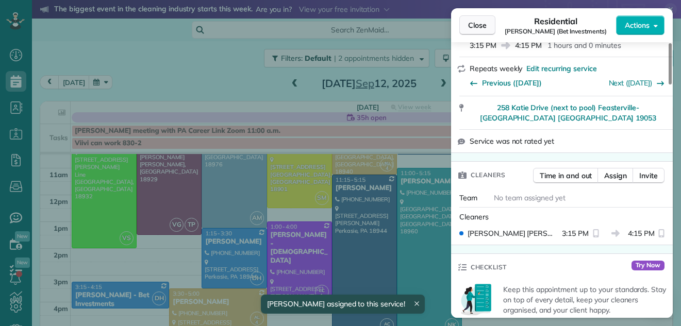
click at [474, 23] on span "Close" at bounding box center [477, 25] width 19 height 10
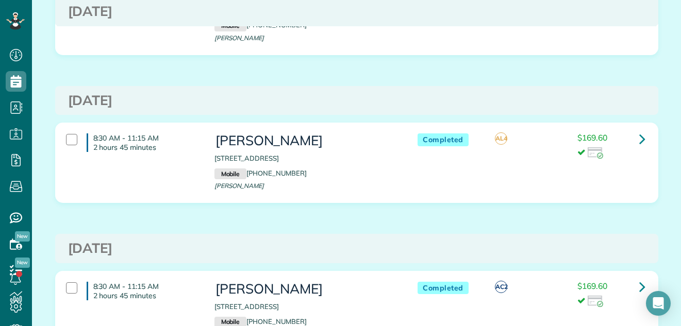
scroll to position [2551, 0]
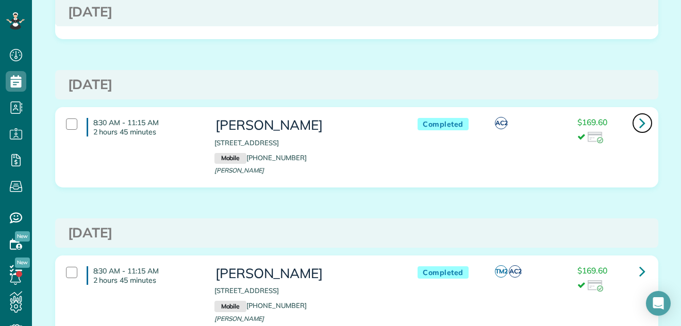
click at [640, 123] on icon at bounding box center [643, 123] width 6 height 18
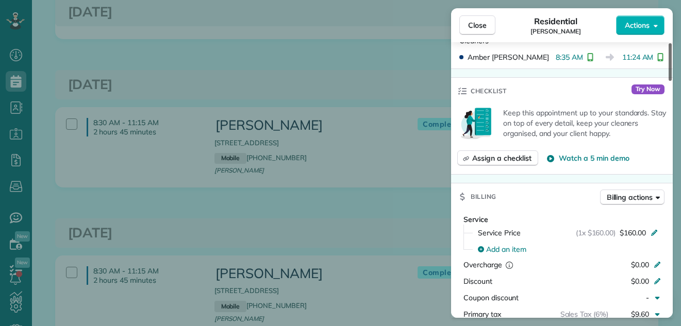
scroll to position [403, 0]
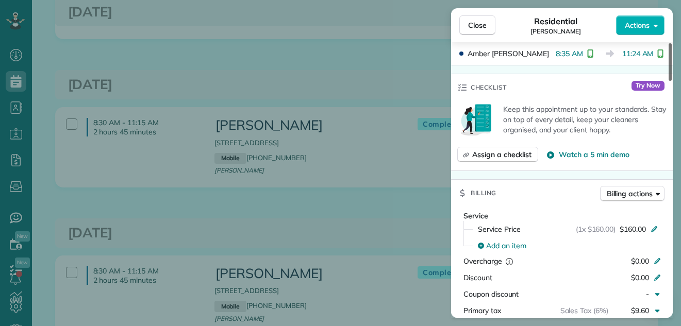
drag, startPoint x: 668, startPoint y: 74, endPoint x: 665, endPoint y: 128, distance: 54.8
click at [669, 81] on div at bounding box center [670, 62] width 3 height 38
click at [482, 22] on span "Close" at bounding box center [477, 25] width 19 height 10
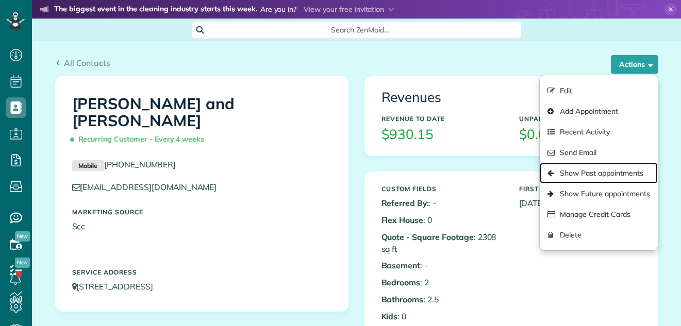
click at [580, 173] on link "Show Past appointments" at bounding box center [599, 173] width 118 height 21
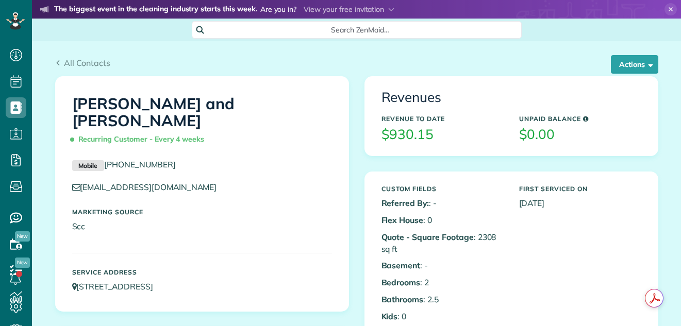
scroll to position [5, 5]
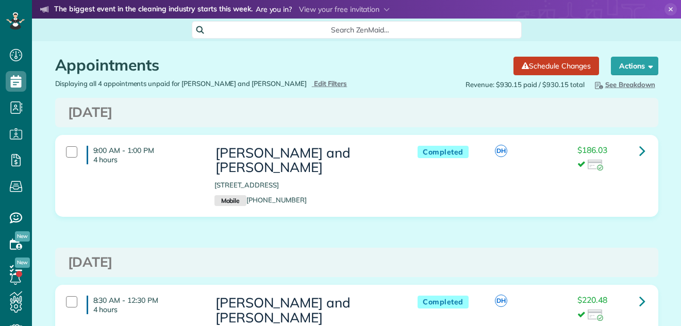
scroll to position [5, 5]
click at [640, 149] on icon at bounding box center [643, 151] width 6 height 18
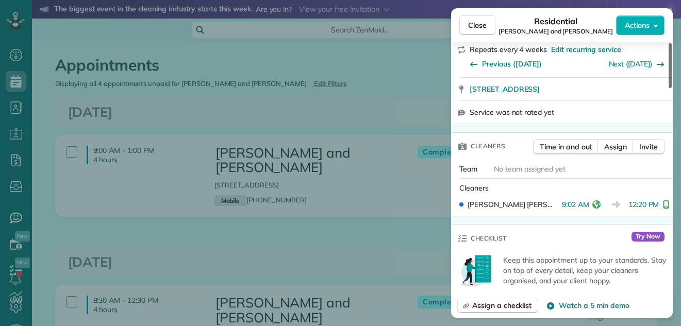
scroll to position [176, 0]
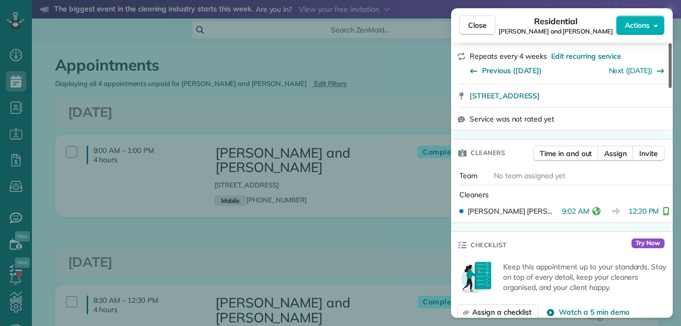
drag, startPoint x: 670, startPoint y: 79, endPoint x: 663, endPoint y: 108, distance: 29.6
click at [669, 88] on div at bounding box center [670, 65] width 3 height 45
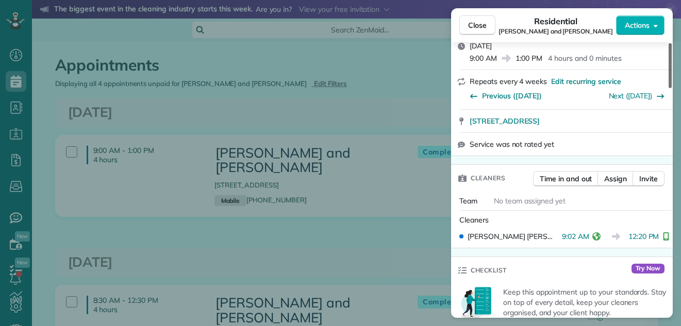
scroll to position [136, 0]
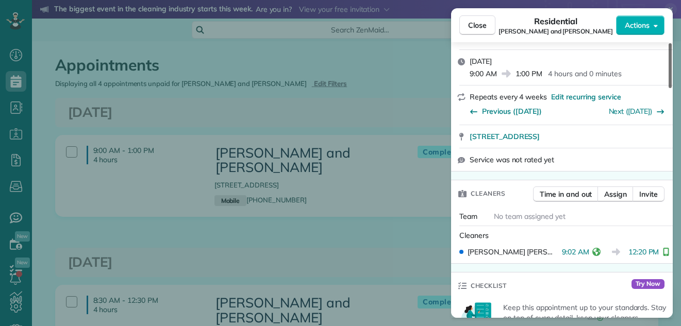
drag, startPoint x: 671, startPoint y: 105, endPoint x: 679, endPoint y: 98, distance: 10.6
click at [672, 88] on div at bounding box center [670, 65] width 3 height 45
click at [473, 22] on span "Close" at bounding box center [477, 25] width 19 height 10
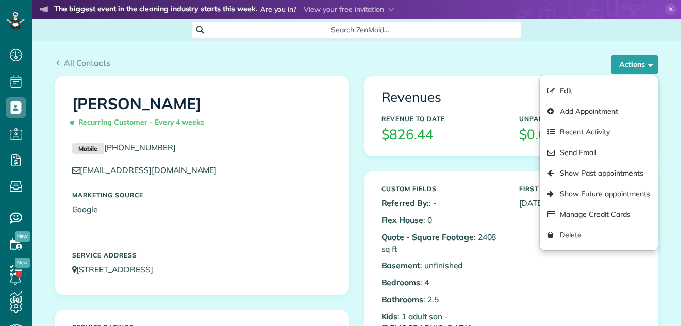
scroll to position [5, 5]
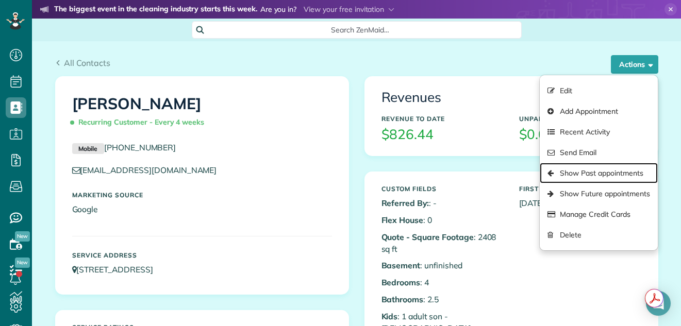
click at [587, 173] on link "Show Past appointments" at bounding box center [599, 173] width 118 height 21
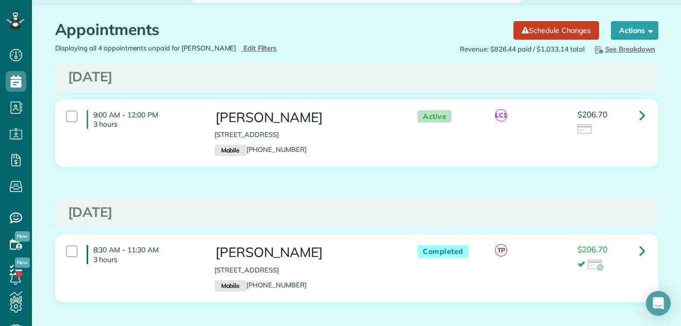
scroll to position [26, 0]
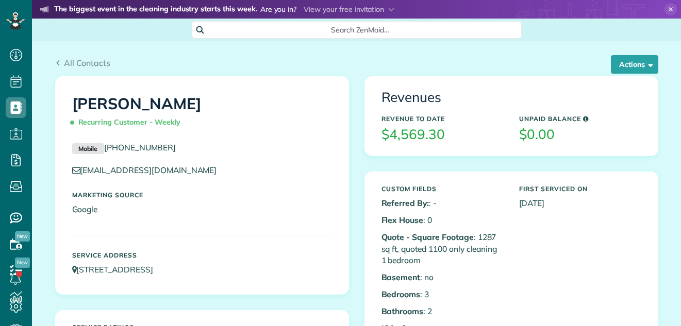
scroll to position [5, 5]
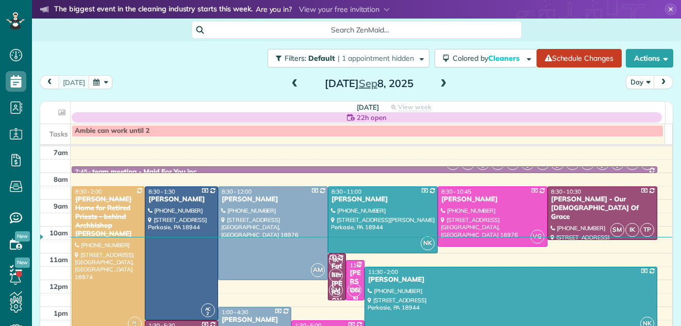
scroll to position [5, 5]
click at [439, 83] on span at bounding box center [443, 83] width 11 height 9
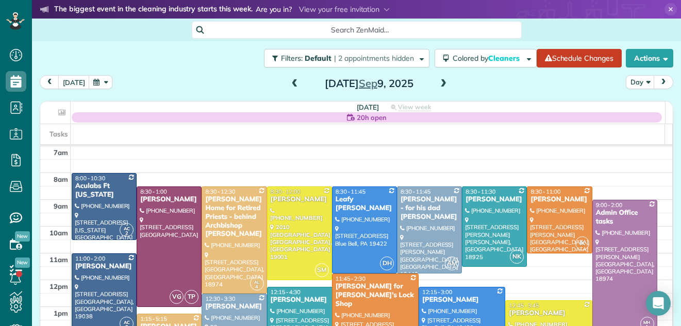
click at [439, 83] on span at bounding box center [443, 83] width 11 height 9
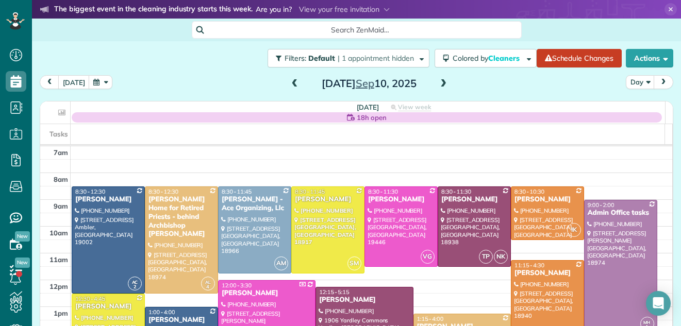
click at [439, 83] on span at bounding box center [443, 83] width 11 height 9
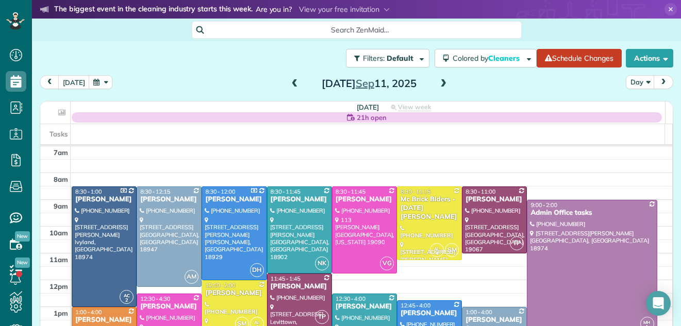
click at [439, 83] on span at bounding box center [443, 83] width 11 height 9
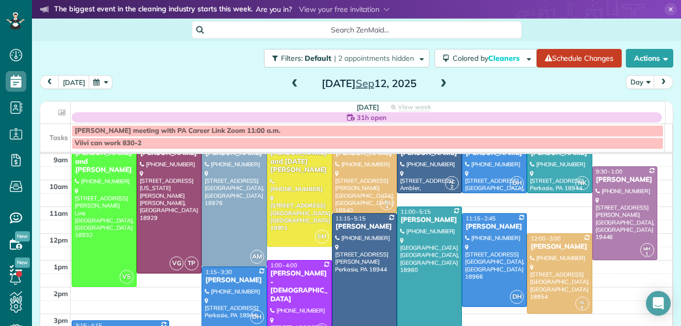
scroll to position [9, 0]
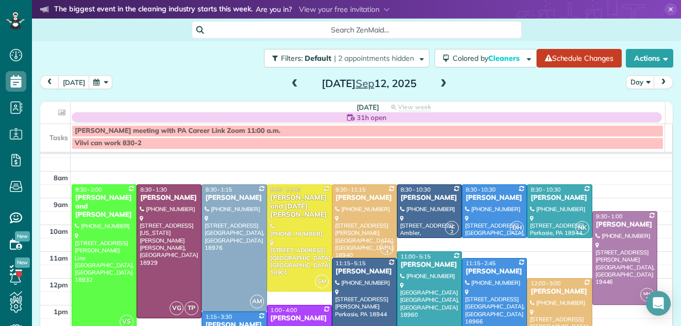
click at [289, 79] on span at bounding box center [294, 83] width 11 height 15
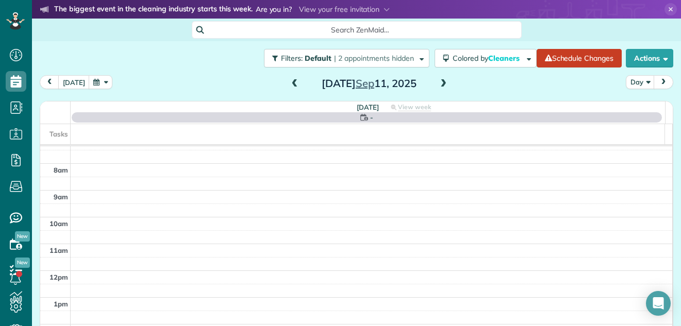
scroll to position [0, 0]
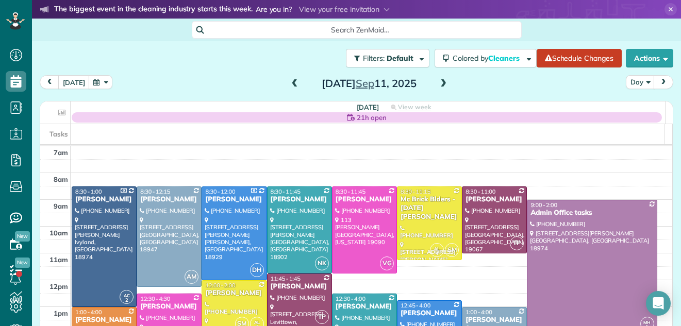
click at [289, 80] on span at bounding box center [294, 83] width 11 height 9
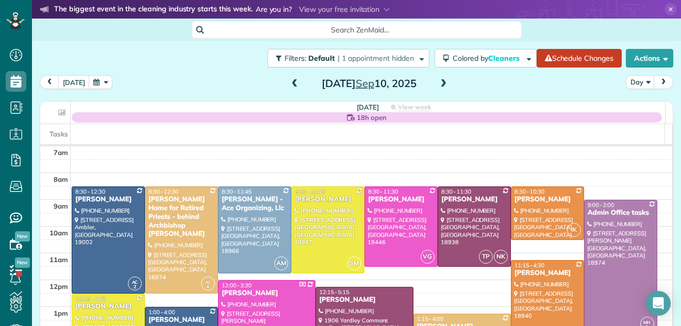
click at [438, 83] on span at bounding box center [443, 83] width 11 height 9
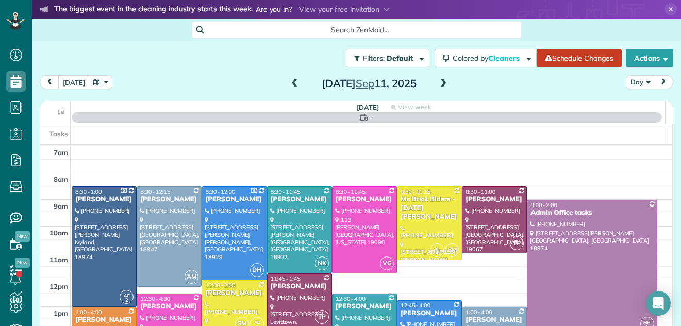
click at [438, 83] on span at bounding box center [443, 83] width 11 height 9
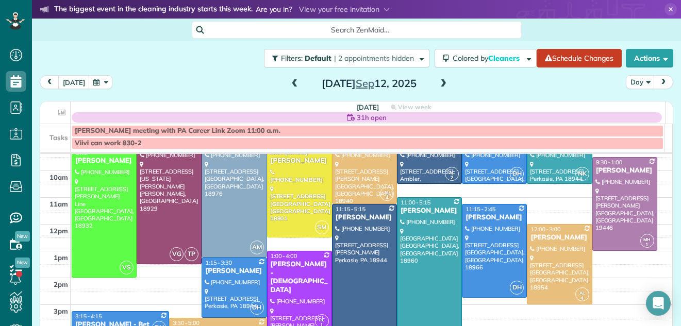
scroll to position [97, 0]
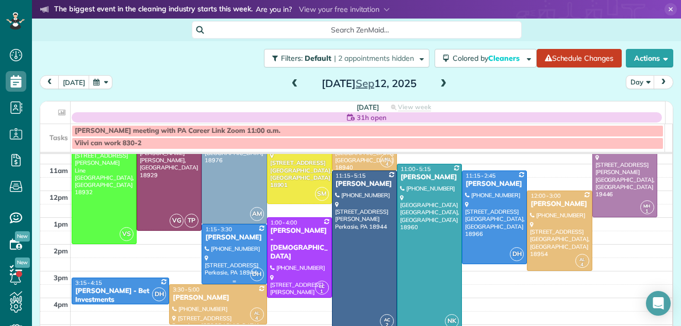
click at [220, 246] on div at bounding box center [234, 254] width 64 height 59
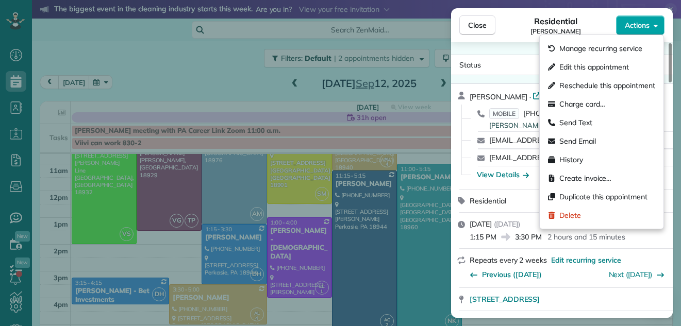
click at [635, 24] on span "Actions" at bounding box center [637, 25] width 25 height 10
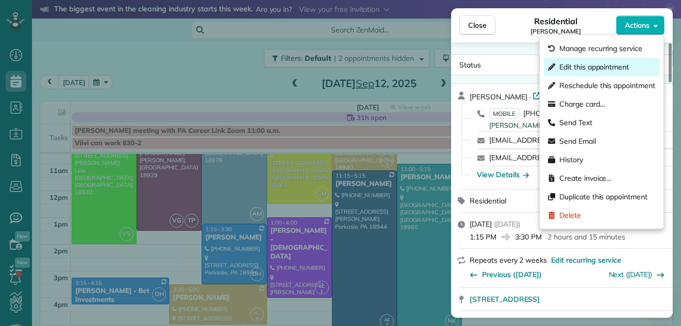
click at [607, 65] on span "Edit this appointment" at bounding box center [595, 67] width 70 height 10
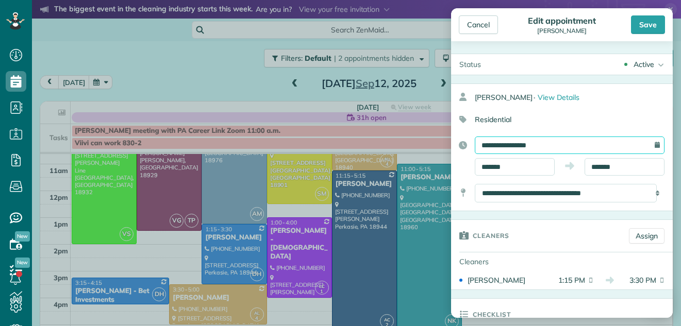
click at [554, 141] on input "**********" at bounding box center [570, 146] width 190 height 18
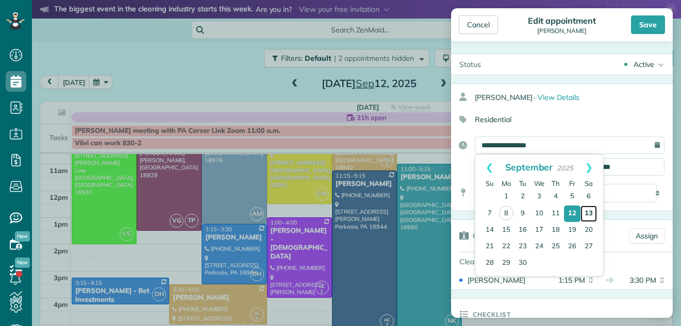
click at [586, 213] on link "13" at bounding box center [589, 214] width 17 height 17
type input "**********"
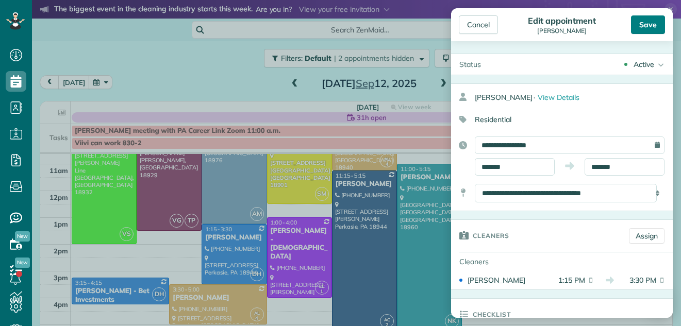
click at [651, 19] on div "Save" at bounding box center [648, 24] width 34 height 19
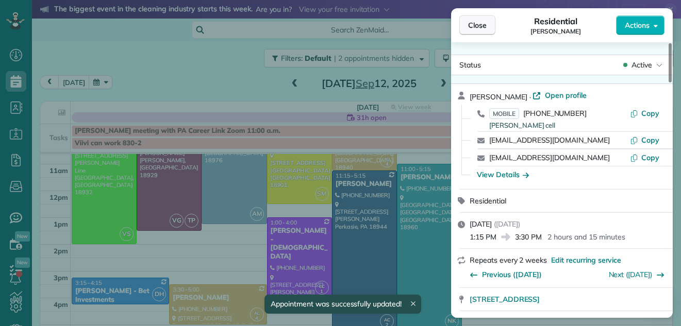
click at [478, 24] on span "Close" at bounding box center [477, 25] width 19 height 10
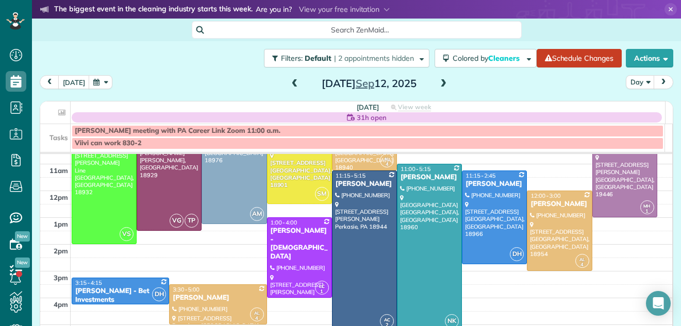
scroll to position [94, 0]
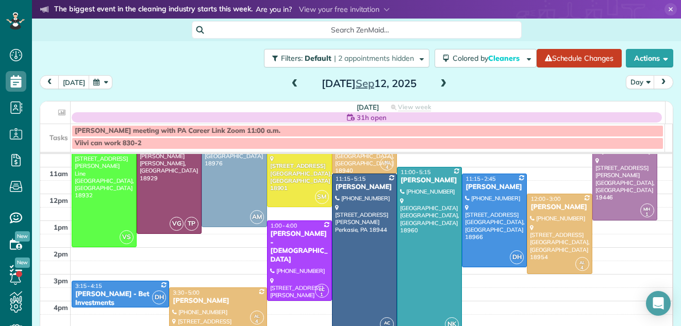
click at [289, 82] on span at bounding box center [294, 83] width 11 height 9
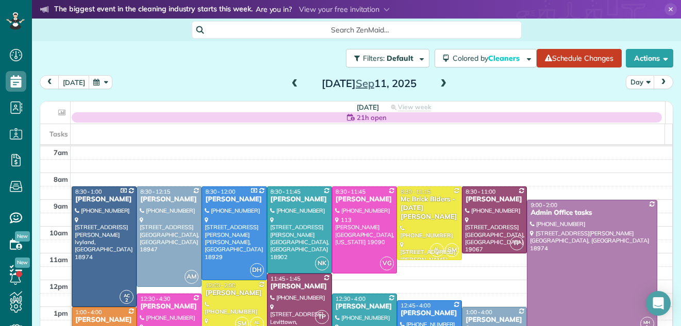
click at [289, 82] on span at bounding box center [294, 83] width 11 height 9
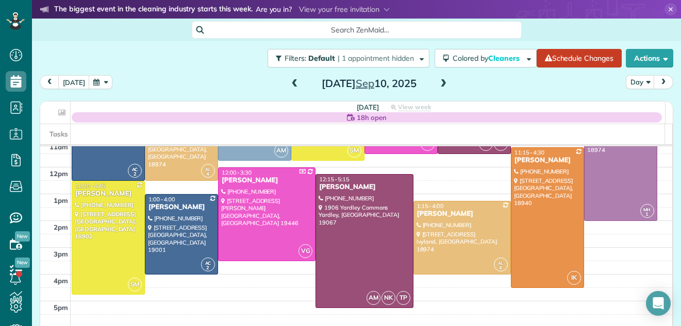
scroll to position [122, 0]
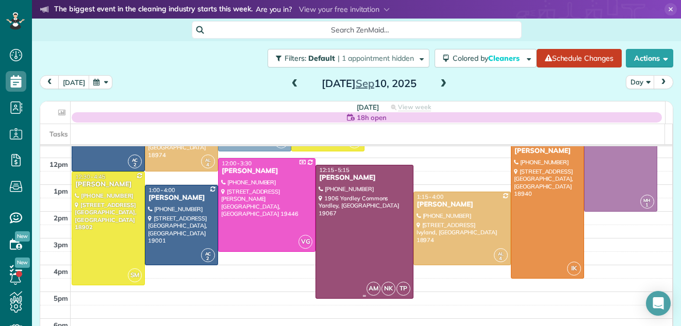
click at [378, 249] on div at bounding box center [364, 232] width 96 height 133
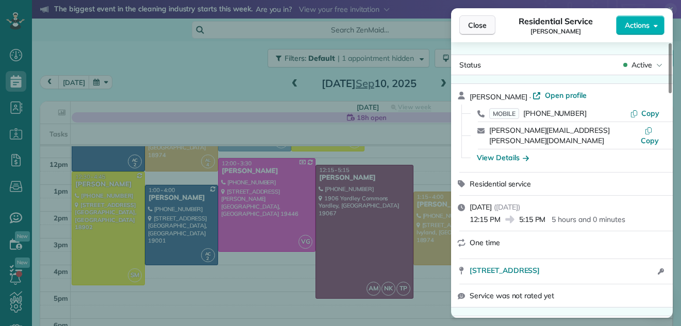
click at [474, 26] on span "Close" at bounding box center [477, 25] width 19 height 10
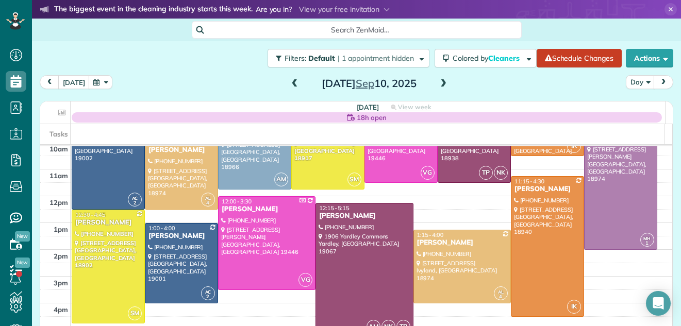
scroll to position [79, 0]
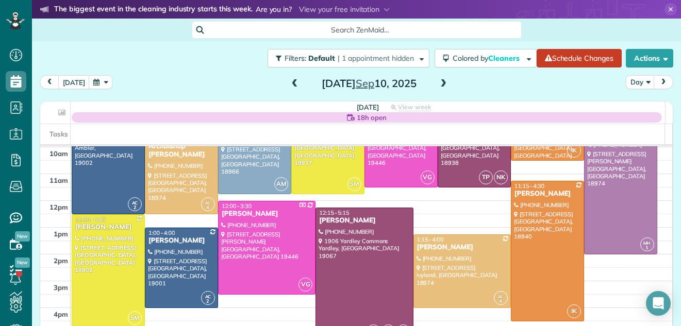
click at [439, 80] on span at bounding box center [443, 83] width 11 height 9
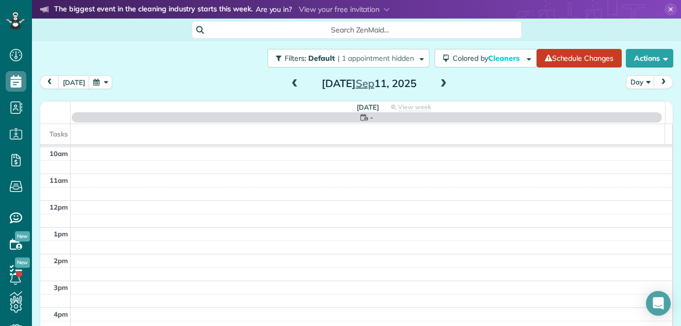
scroll to position [0, 0]
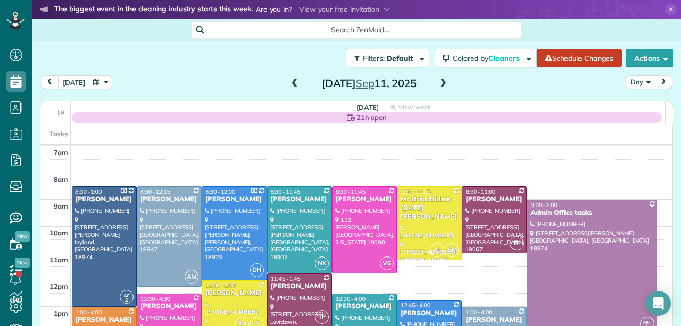
click at [439, 80] on span at bounding box center [443, 83] width 11 height 9
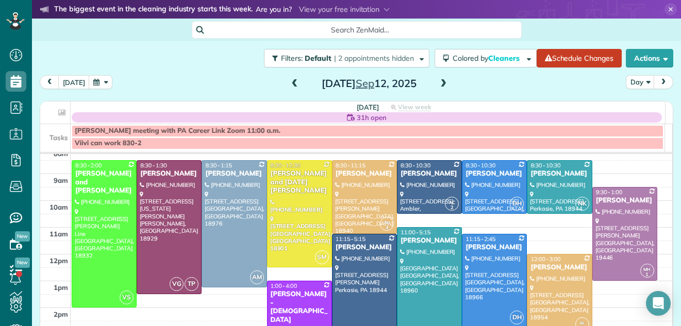
scroll to position [13, 0]
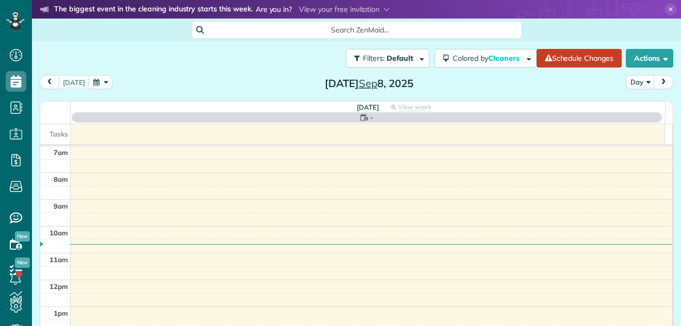
scroll to position [5, 5]
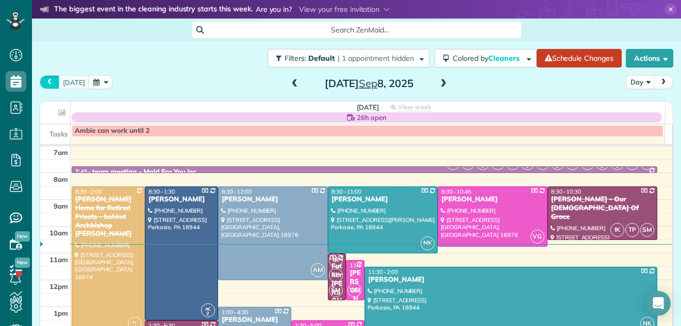
click at [46, 82] on span "prev" at bounding box center [49, 82] width 8 height 7
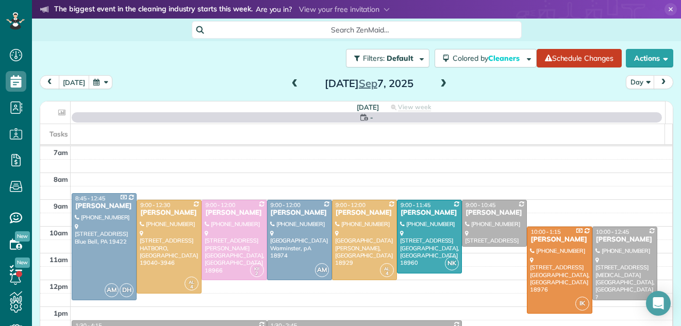
click at [46, 82] on span "prev" at bounding box center [49, 82] width 8 height 7
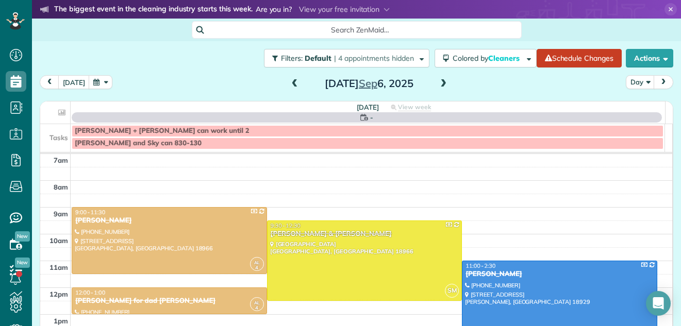
click at [439, 83] on span at bounding box center [443, 83] width 11 height 9
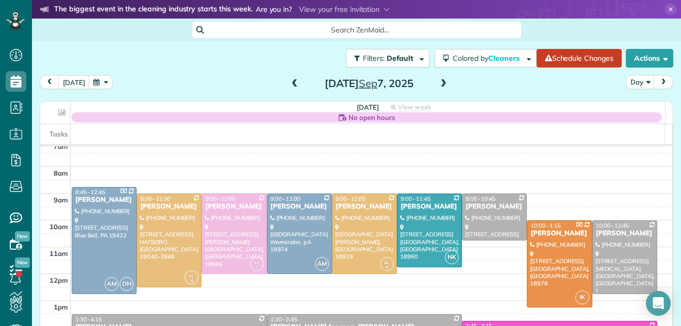
scroll to position [12, 0]
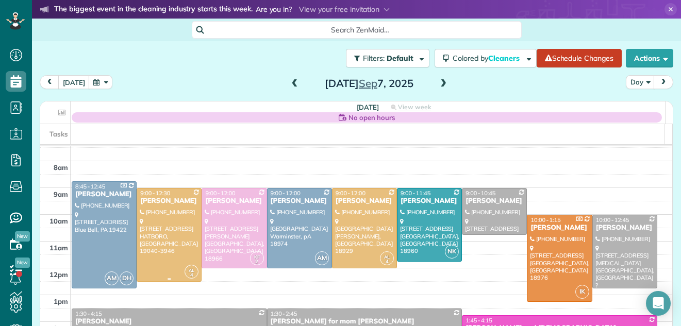
click at [156, 241] on div at bounding box center [169, 235] width 64 height 93
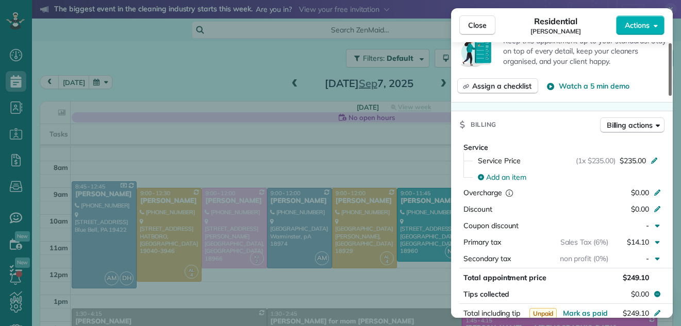
scroll to position [406, 0]
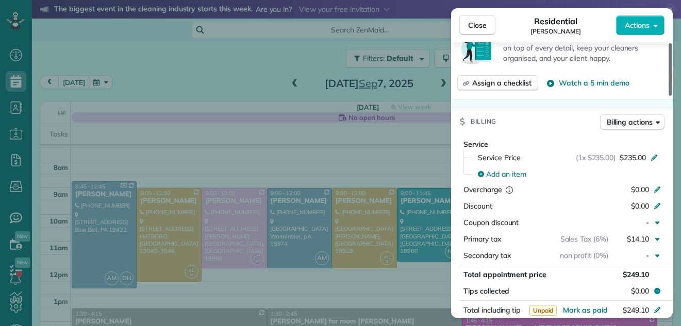
drag, startPoint x: 670, startPoint y: 66, endPoint x: 664, endPoint y: 143, distance: 77.7
click at [669, 96] on div at bounding box center [670, 69] width 3 height 53
click at [477, 18] on button "Close" at bounding box center [478, 25] width 36 height 20
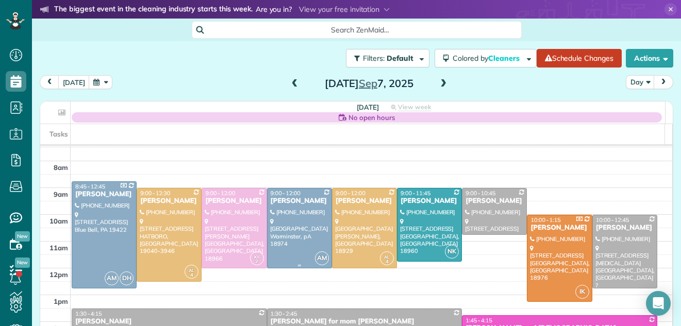
click at [292, 230] on div at bounding box center [300, 228] width 64 height 79
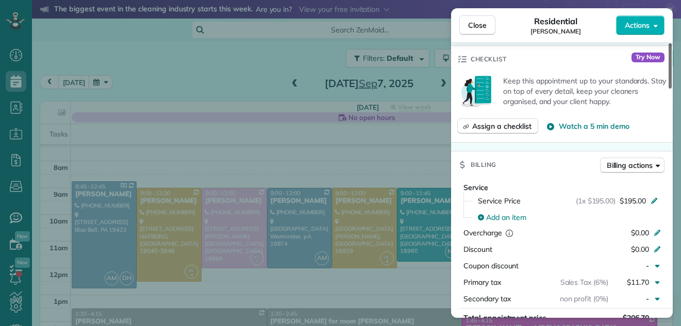
scroll to position [366, 0]
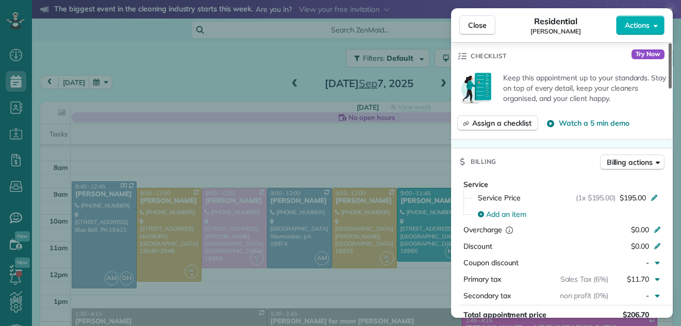
drag, startPoint x: 669, startPoint y: 71, endPoint x: 663, endPoint y: 131, distance: 60.2
click at [669, 89] on div at bounding box center [670, 65] width 3 height 45
click at [477, 23] on span "Close" at bounding box center [477, 25] width 19 height 10
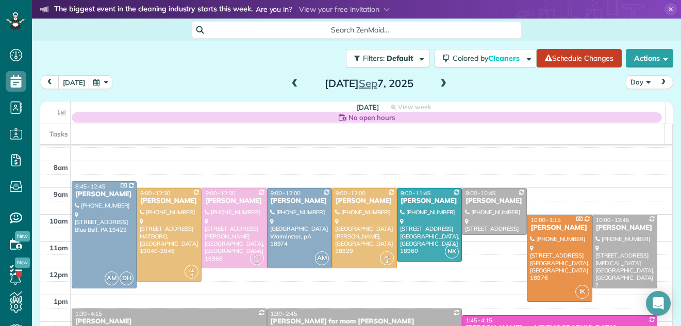
click at [438, 85] on span at bounding box center [443, 83] width 11 height 9
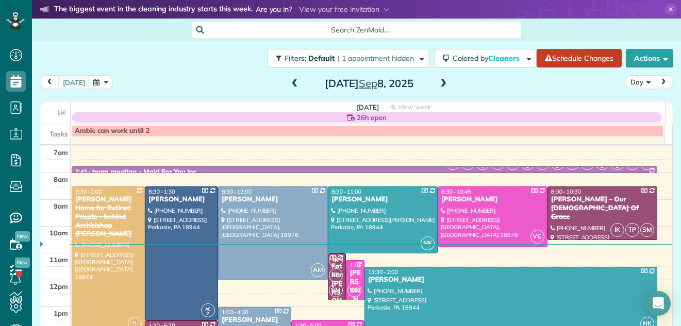
click at [438, 85] on span at bounding box center [443, 83] width 11 height 9
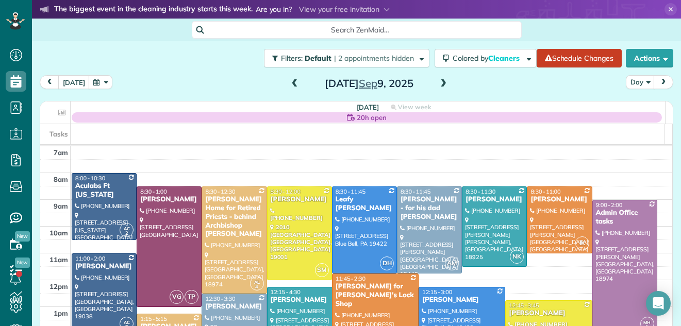
click at [439, 84] on span at bounding box center [443, 83] width 11 height 9
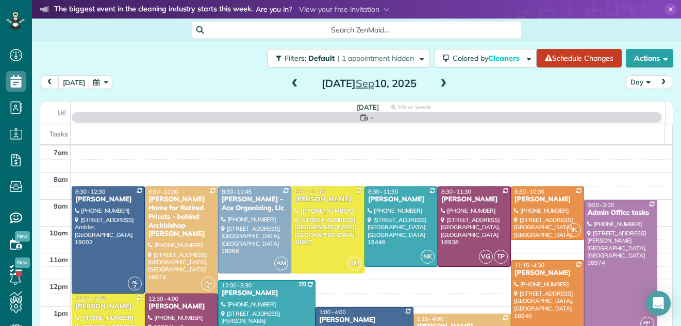
click at [439, 84] on span at bounding box center [443, 83] width 11 height 9
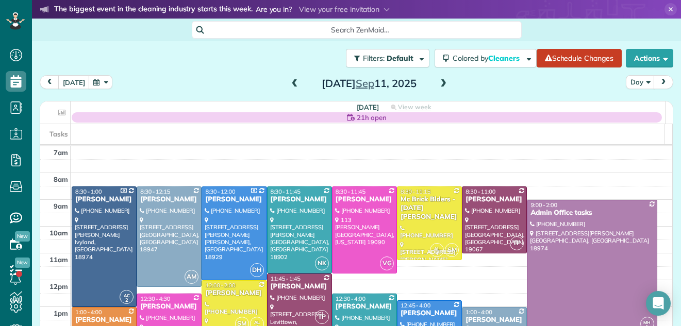
click at [439, 84] on span at bounding box center [443, 83] width 11 height 9
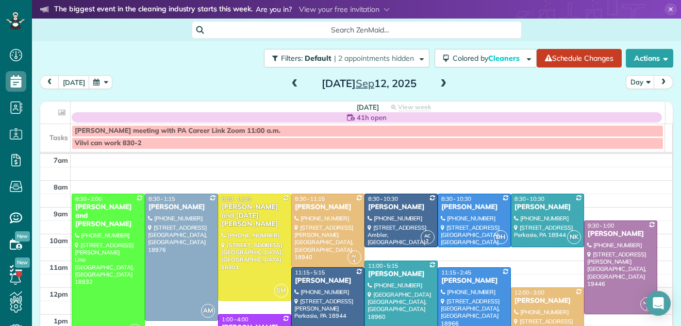
click at [439, 84] on span at bounding box center [443, 83] width 11 height 9
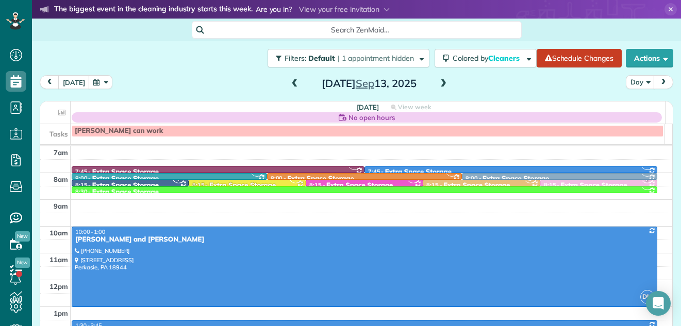
click at [442, 88] on span at bounding box center [443, 83] width 11 height 9
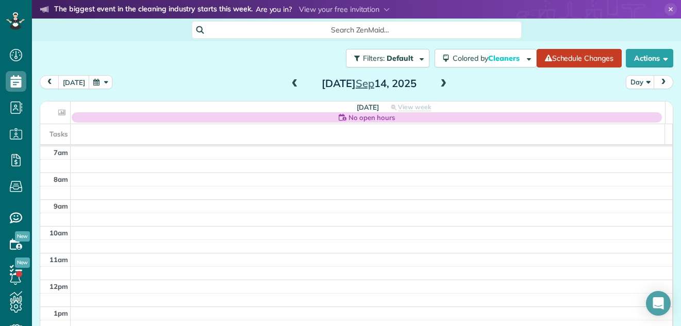
click at [438, 81] on span at bounding box center [443, 83] width 11 height 9
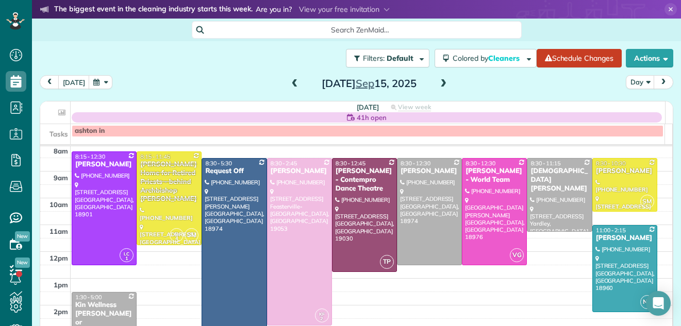
scroll to position [24, 0]
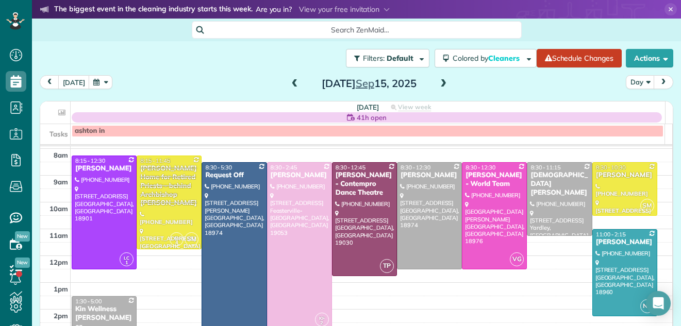
click at [289, 83] on span at bounding box center [294, 83] width 11 height 9
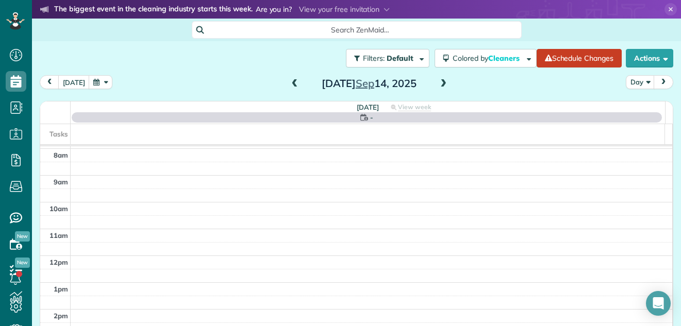
scroll to position [0, 0]
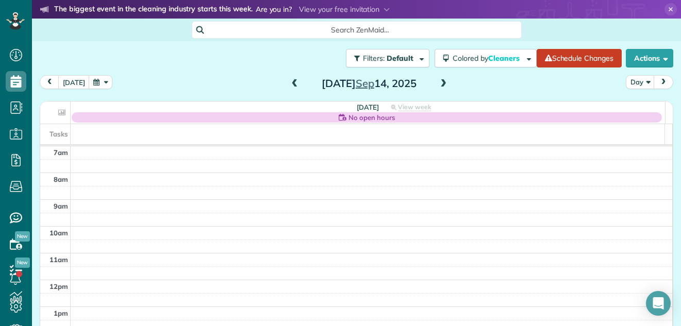
click at [289, 83] on span at bounding box center [294, 83] width 11 height 9
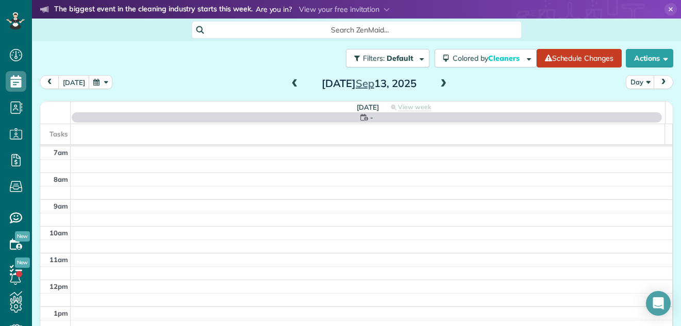
click at [289, 83] on span at bounding box center [294, 83] width 11 height 9
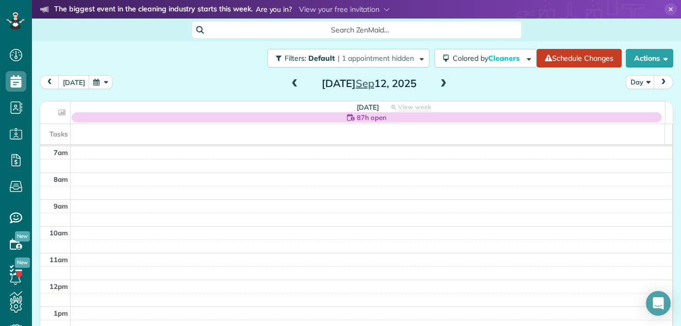
click at [438, 85] on span at bounding box center [443, 83] width 11 height 9
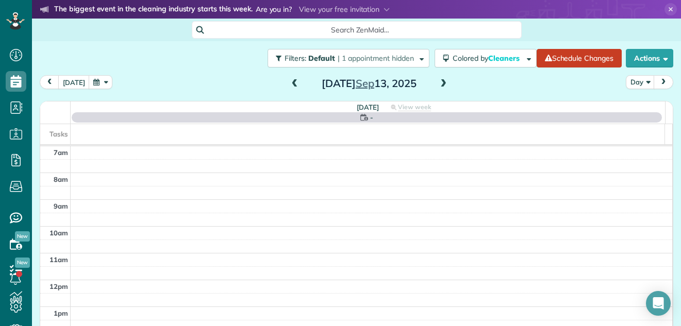
click at [438, 85] on span at bounding box center [443, 83] width 11 height 9
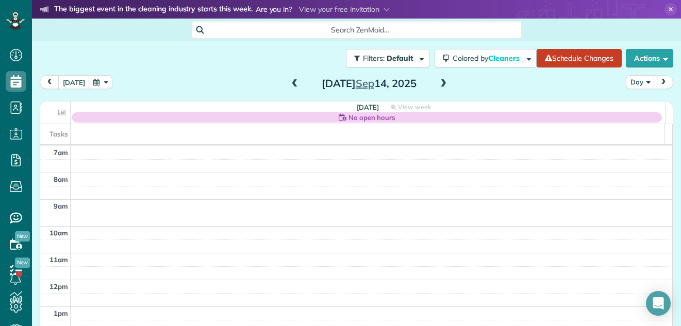
click at [438, 85] on span at bounding box center [443, 83] width 11 height 9
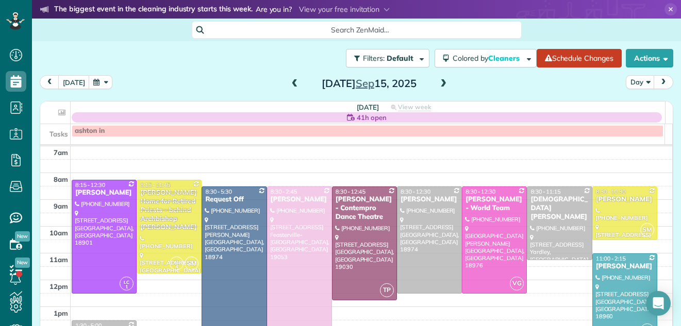
click at [438, 85] on span at bounding box center [443, 83] width 11 height 9
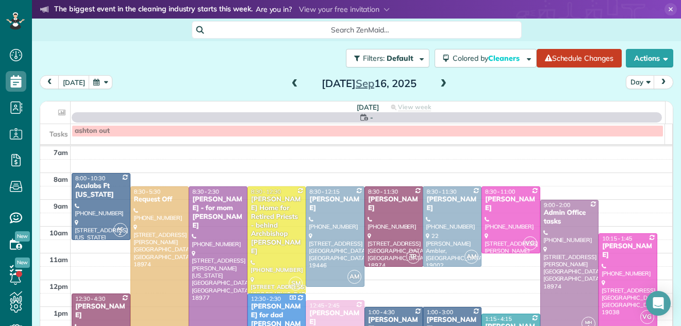
click at [289, 84] on span at bounding box center [294, 83] width 11 height 9
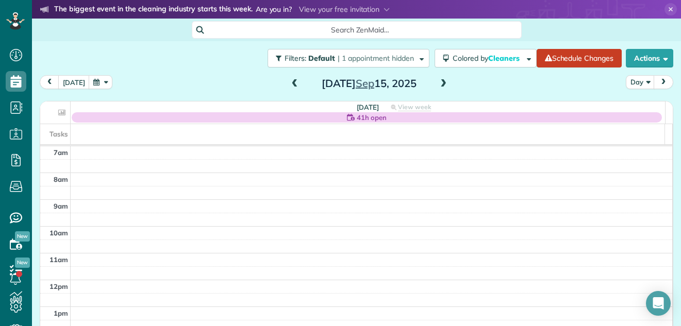
click at [440, 81] on span at bounding box center [443, 83] width 11 height 9
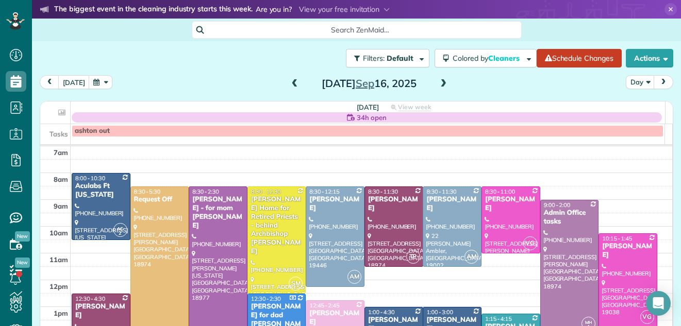
click at [289, 82] on span at bounding box center [294, 83] width 11 height 9
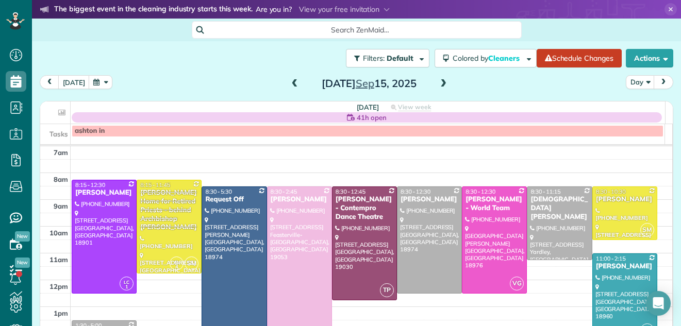
click at [438, 84] on span at bounding box center [443, 83] width 11 height 9
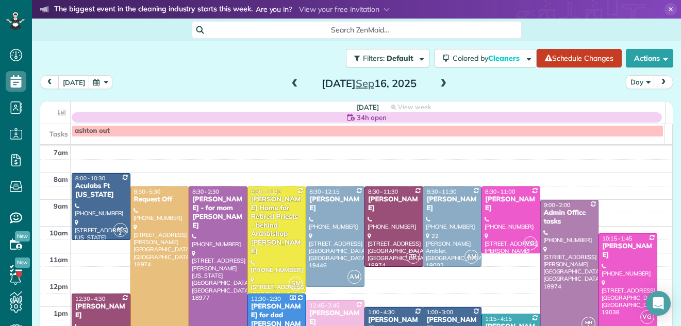
click at [205, 273] on div at bounding box center [218, 267] width 58 height 160
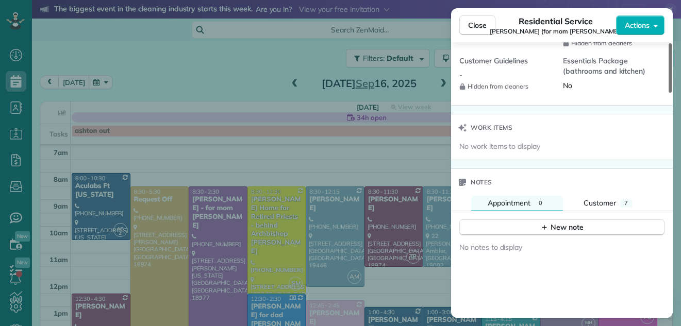
scroll to position [1063, 0]
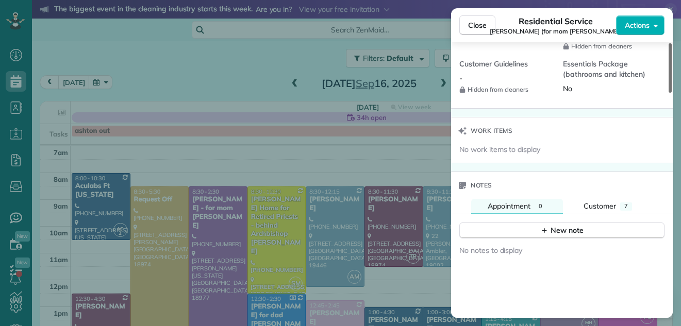
drag, startPoint x: 669, startPoint y: 71, endPoint x: 629, endPoint y: 260, distance: 194.0
click at [669, 93] on div at bounding box center [670, 68] width 3 height 50
click at [470, 23] on span "Close" at bounding box center [477, 25] width 19 height 10
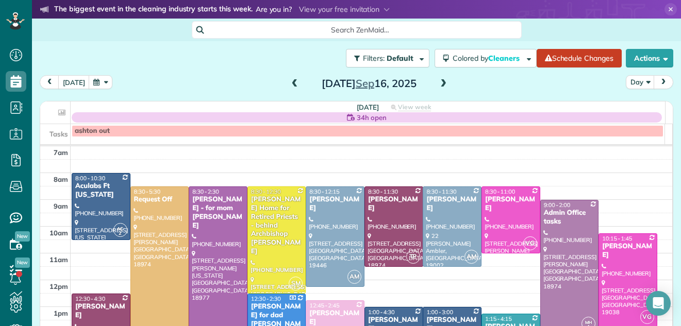
click at [289, 82] on span at bounding box center [294, 83] width 11 height 9
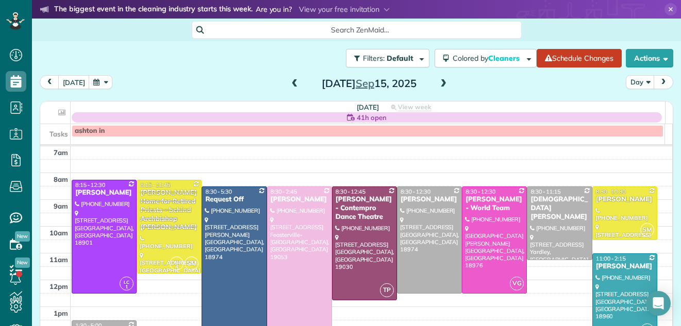
click at [248, 86] on div "[DATE] Day [DATE]" at bounding box center [357, 84] width 634 height 19
click at [297, 251] on div at bounding box center [300, 270] width 64 height 167
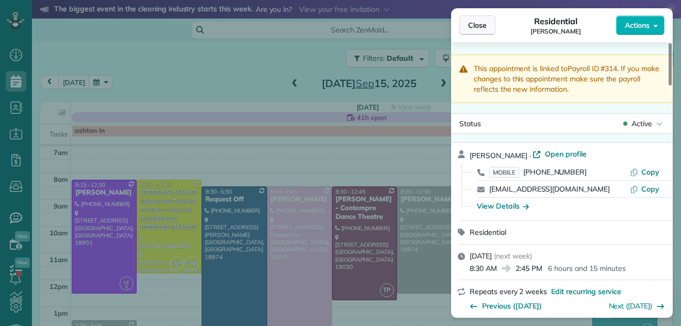
click at [470, 24] on span "Close" at bounding box center [477, 25] width 19 height 10
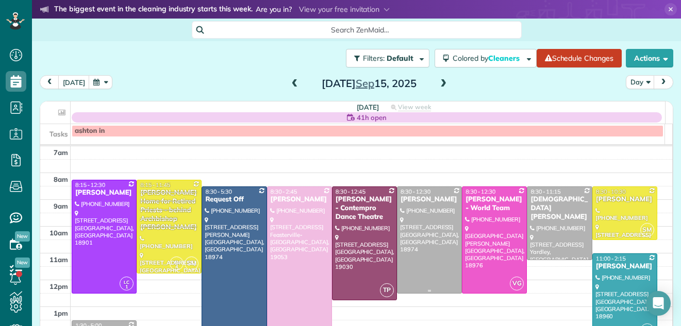
click at [408, 208] on div at bounding box center [430, 240] width 64 height 106
click at [0, 0] on div at bounding box center [0, 0] width 0 height 0
click at [408, 208] on div at bounding box center [430, 240] width 64 height 106
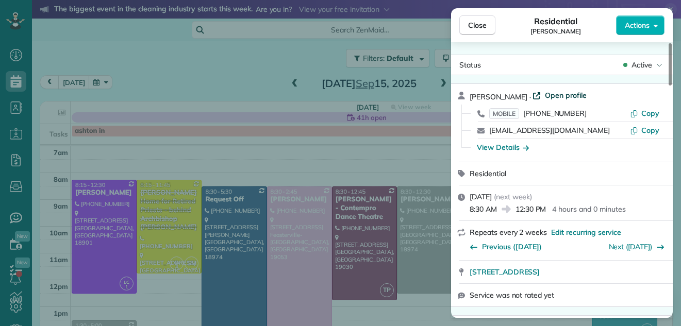
click at [559, 92] on span "Open profile" at bounding box center [566, 95] width 42 height 10
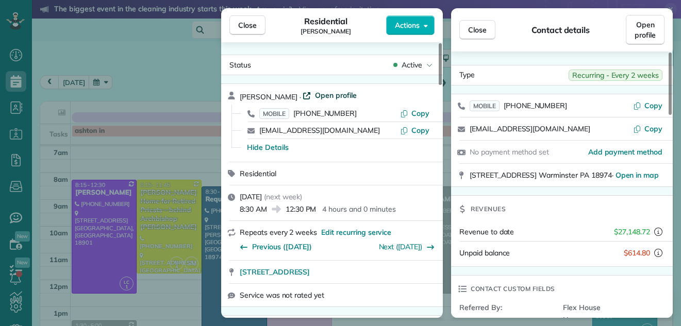
click at [327, 94] on span "Open profile" at bounding box center [336, 95] width 42 height 10
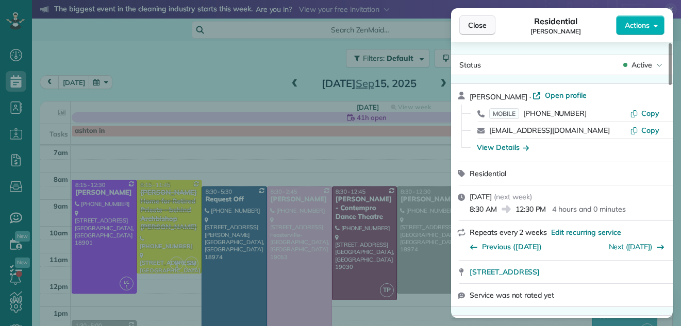
click at [472, 25] on span "Close" at bounding box center [477, 25] width 19 height 10
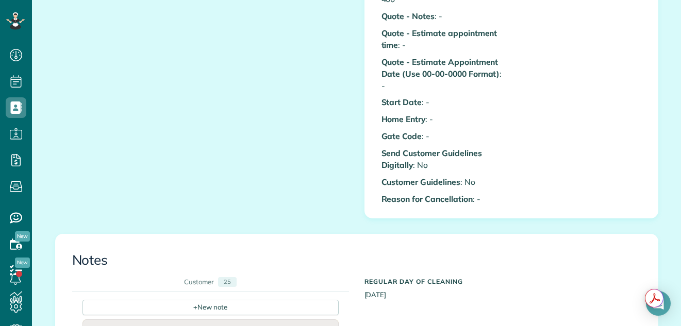
scroll to position [497, 0]
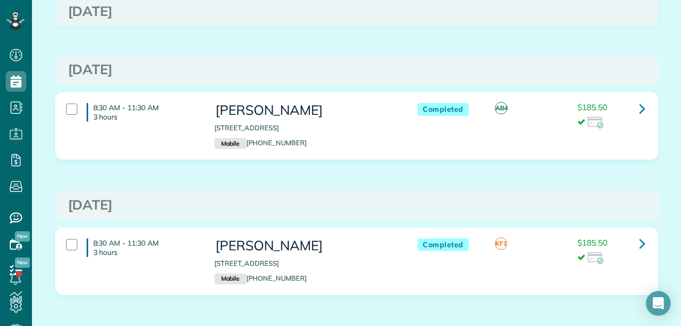
scroll to position [6515, 0]
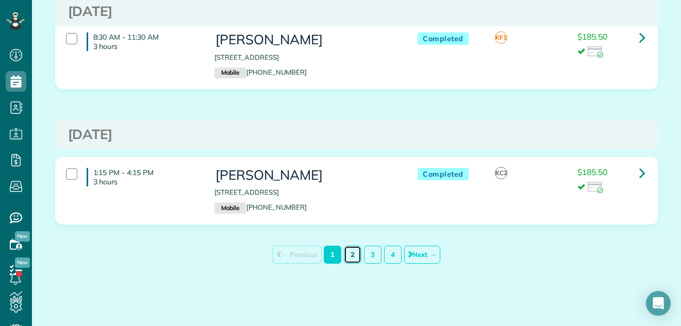
click at [349, 248] on link "2" at bounding box center [353, 255] width 18 height 18
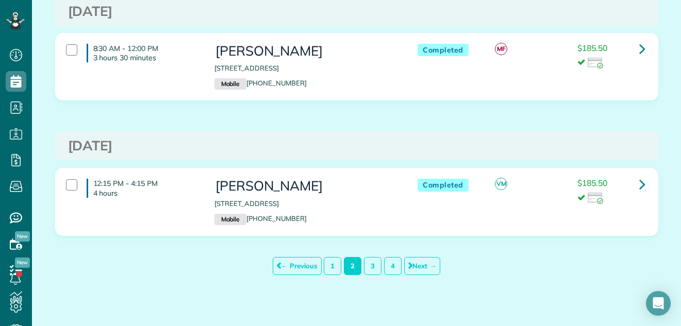
scroll to position [6568, 0]
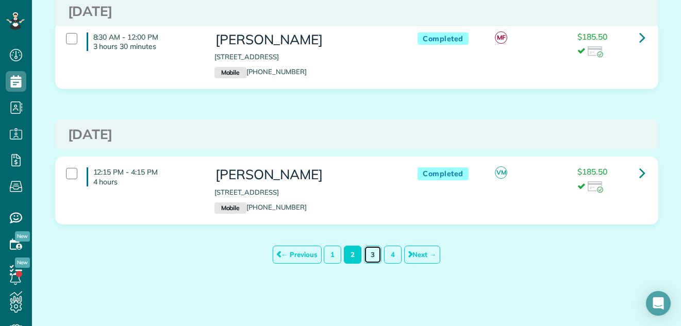
click at [366, 254] on link "3" at bounding box center [373, 255] width 18 height 18
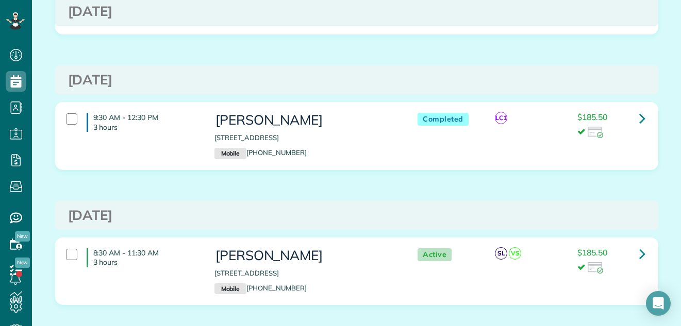
scroll to position [1105, 0]
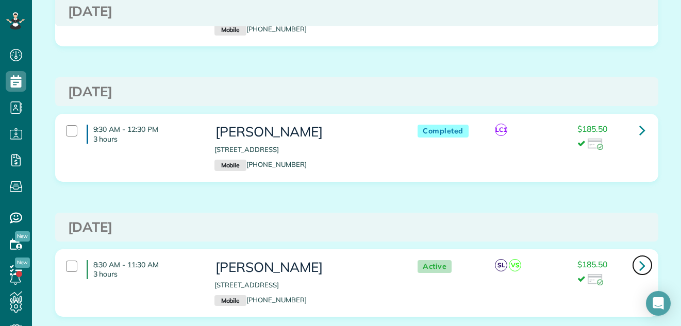
click at [641, 264] on icon at bounding box center [643, 266] width 6 height 18
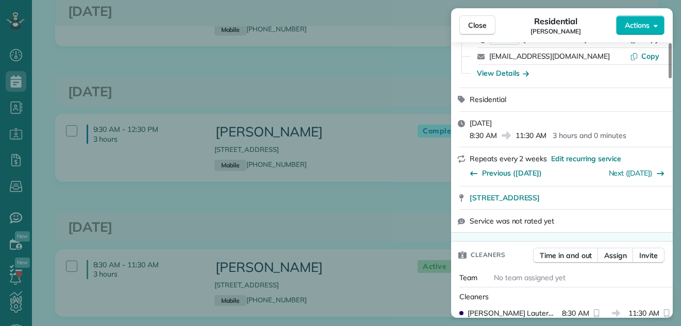
drag, startPoint x: 668, startPoint y: 70, endPoint x: 658, endPoint y: 81, distance: 15.7
click at [669, 78] on div at bounding box center [670, 60] width 3 height 35
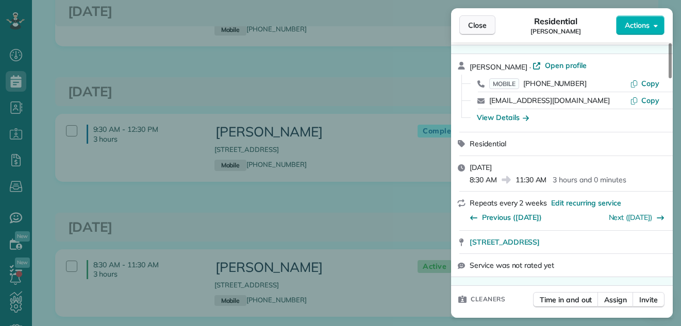
click at [479, 22] on span "Close" at bounding box center [477, 25] width 19 height 10
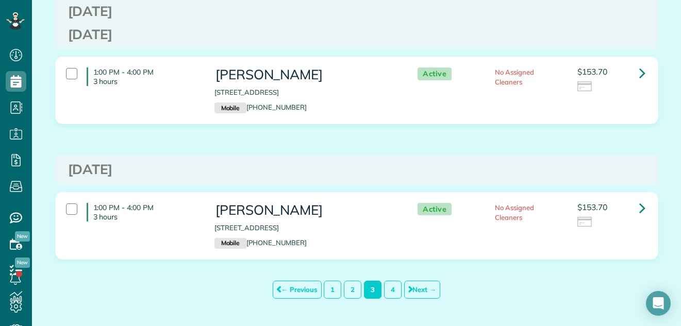
scroll to position [6620, 0]
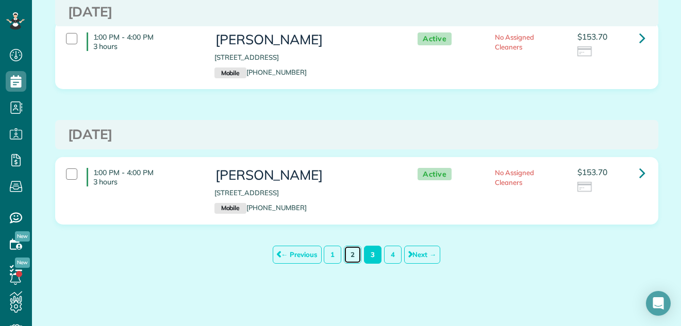
click at [346, 253] on link "2" at bounding box center [353, 255] width 18 height 18
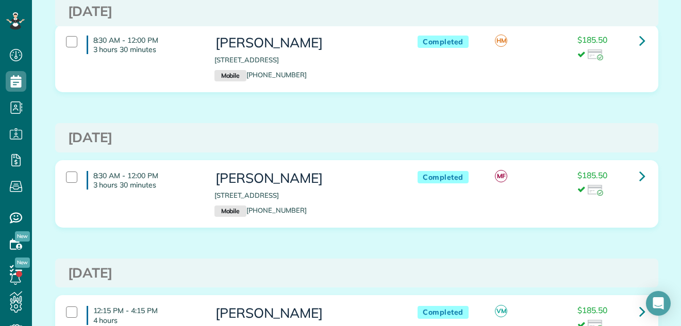
scroll to position [6568, 0]
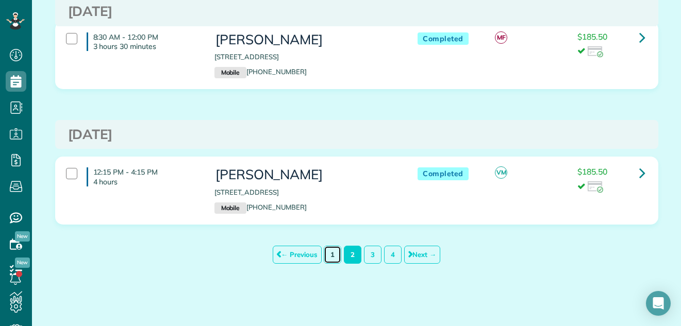
click at [325, 255] on link "1" at bounding box center [333, 255] width 18 height 18
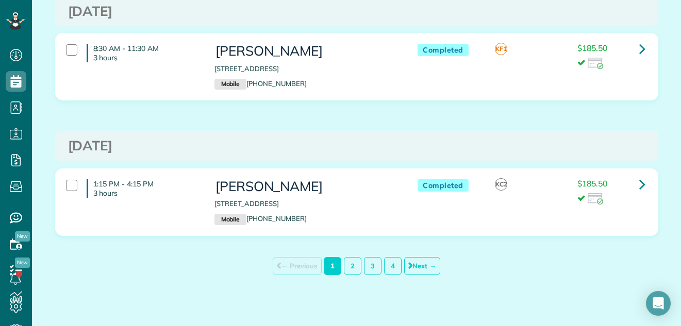
scroll to position [6515, 0]
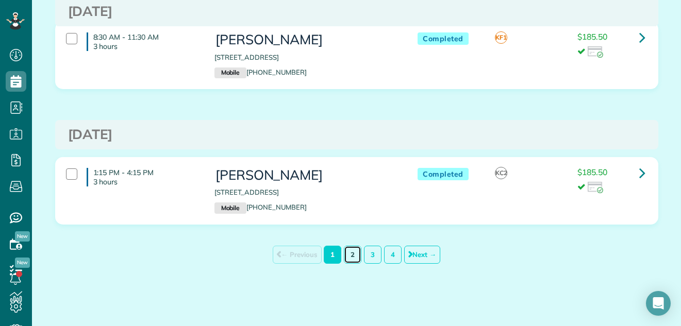
click at [346, 254] on link "2" at bounding box center [353, 255] width 18 height 18
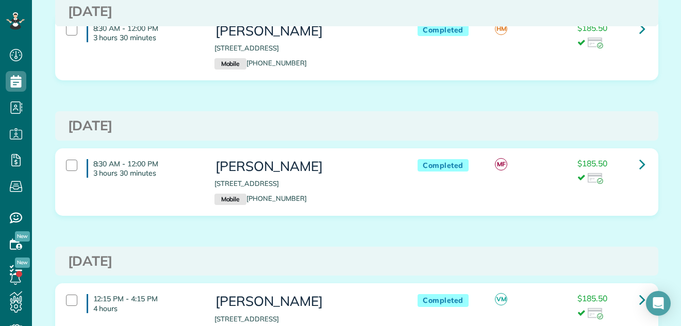
scroll to position [6568, 0]
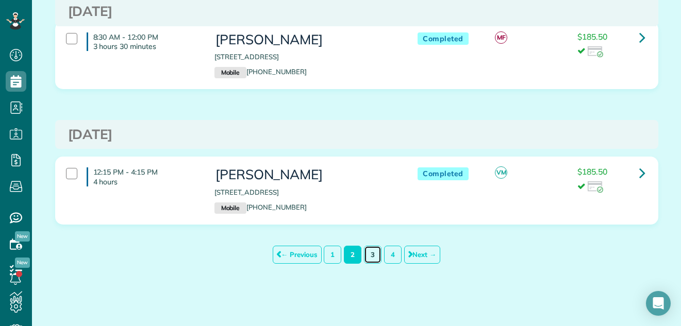
click at [370, 252] on link "3" at bounding box center [373, 255] width 18 height 18
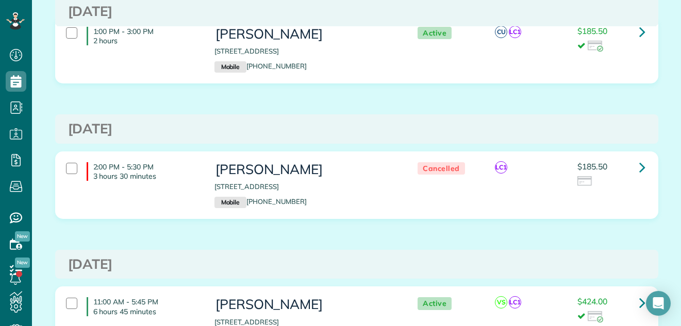
scroll to position [5375, 0]
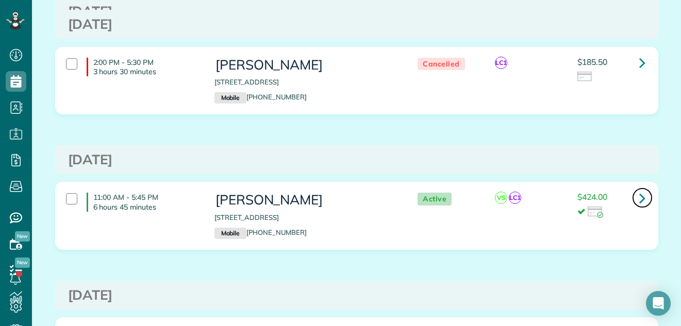
click at [640, 195] on icon at bounding box center [643, 198] width 6 height 18
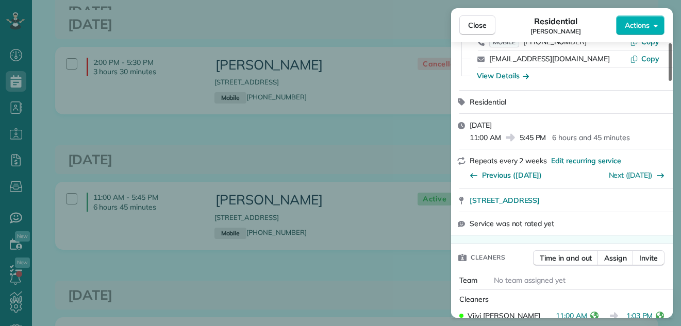
scroll to position [128, 0]
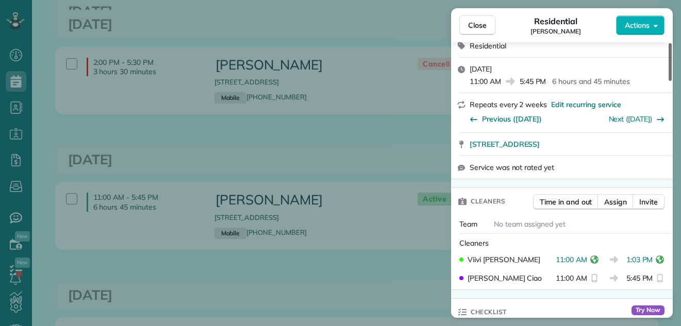
drag, startPoint x: 669, startPoint y: 72, endPoint x: 669, endPoint y: 89, distance: 17.5
click at [669, 81] on div at bounding box center [670, 62] width 3 height 38
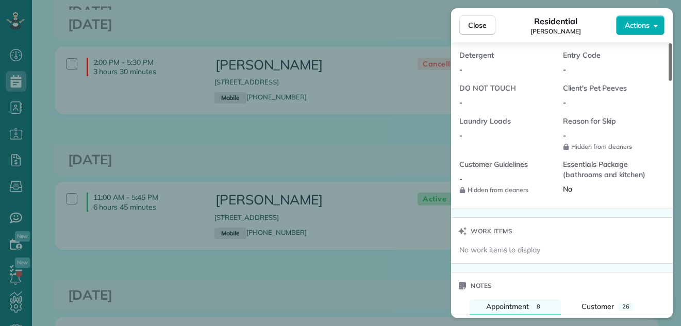
scroll to position [738, 0]
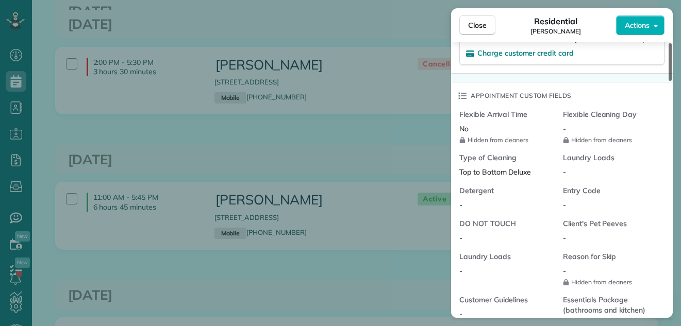
drag, startPoint x: 670, startPoint y: 69, endPoint x: 658, endPoint y: 152, distance: 84.5
click at [669, 81] on div at bounding box center [670, 62] width 3 height 38
click at [479, 24] on span "Close" at bounding box center [477, 25] width 19 height 10
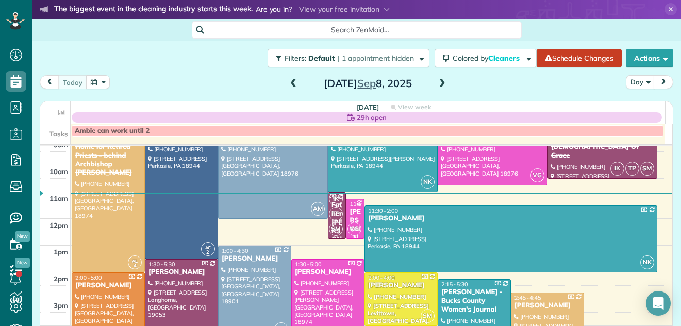
scroll to position [41, 0]
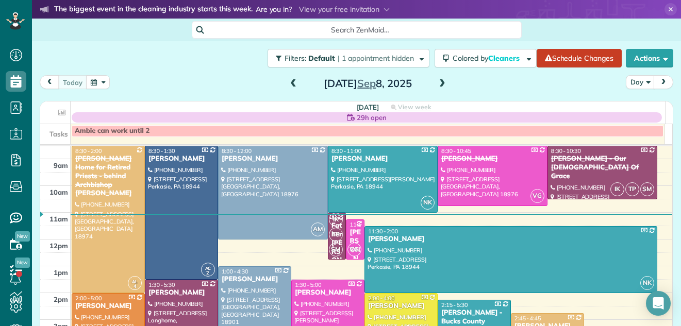
click at [437, 82] on span at bounding box center [442, 83] width 11 height 9
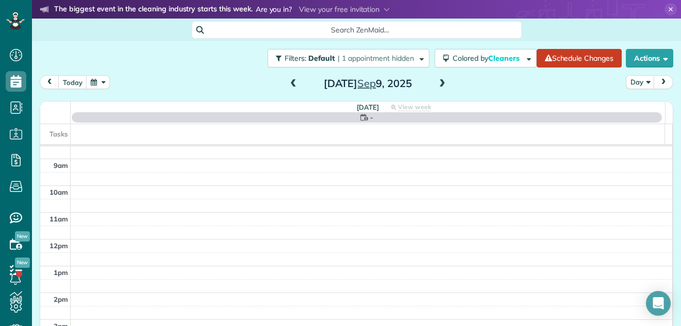
scroll to position [0, 0]
click at [437, 82] on span at bounding box center [442, 83] width 11 height 9
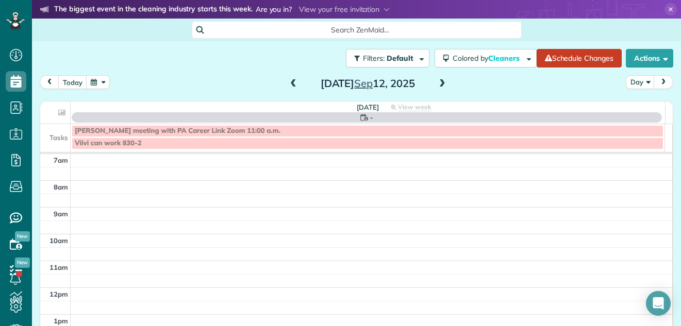
click at [437, 82] on span at bounding box center [442, 83] width 11 height 9
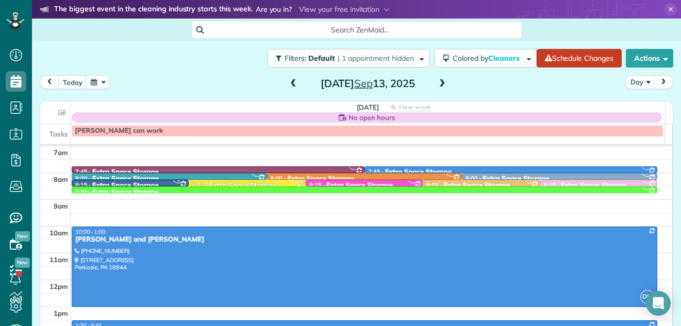
click at [437, 82] on span at bounding box center [442, 83] width 11 height 9
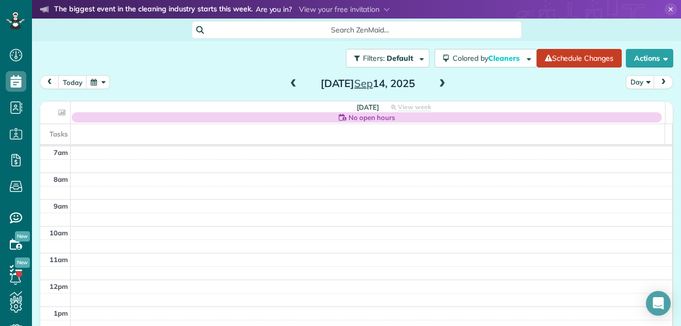
click at [437, 82] on span at bounding box center [442, 83] width 11 height 9
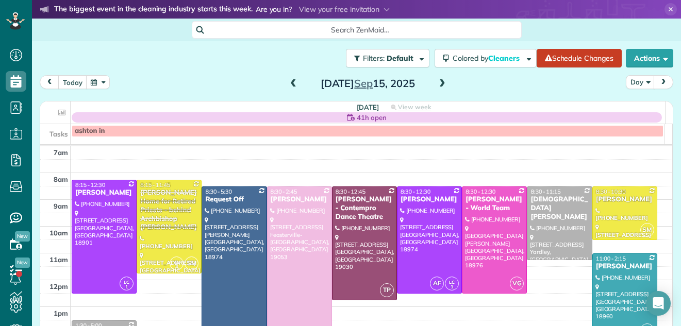
drag, startPoint x: 666, startPoint y: 172, endPoint x: 658, endPoint y: 213, distance: 41.5
click at [658, 213] on div "Filters: Default | 1 appointment hidden Colored by Cleaners Color by Cleaner Co…" at bounding box center [356, 182] width 649 height 283
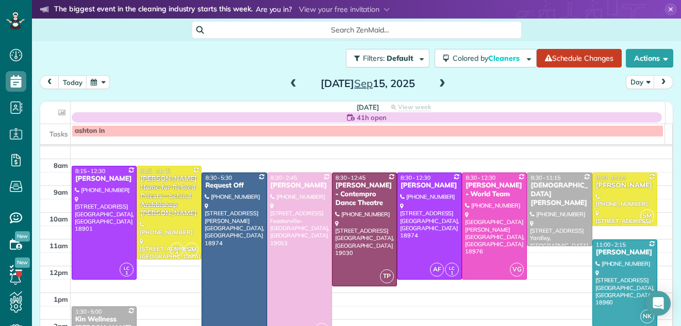
scroll to position [19, 0]
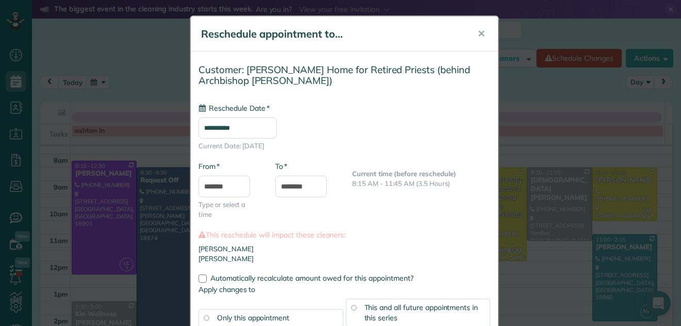
type input "**********"
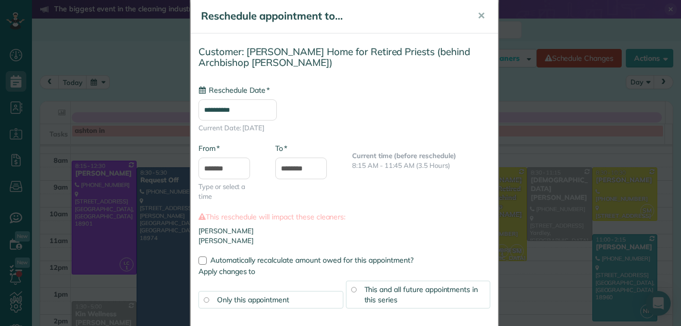
scroll to position [32, 0]
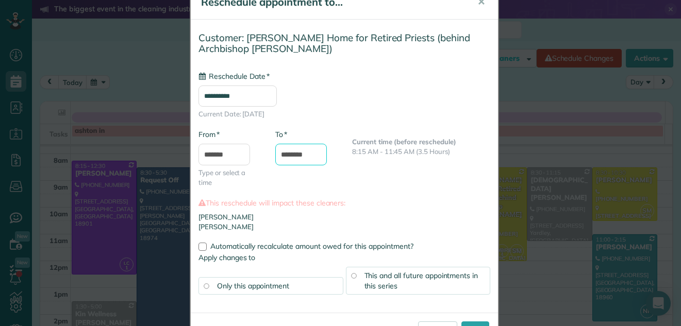
click at [281, 154] on input "********" at bounding box center [301, 155] width 52 height 22
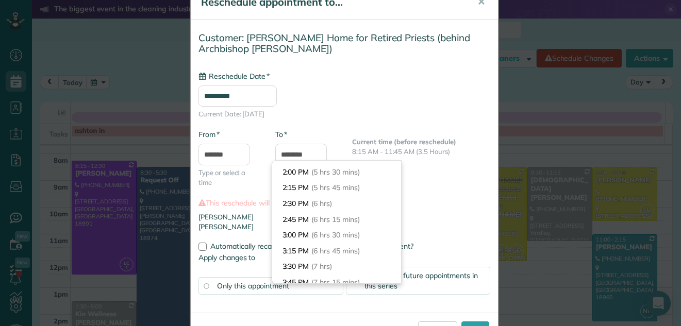
scroll to position [337, 0]
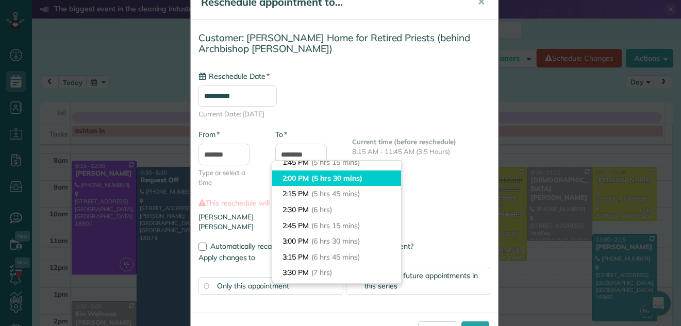
type input "*******"
click at [349, 177] on span "(5 hrs 30 mins)" at bounding box center [337, 178] width 51 height 9
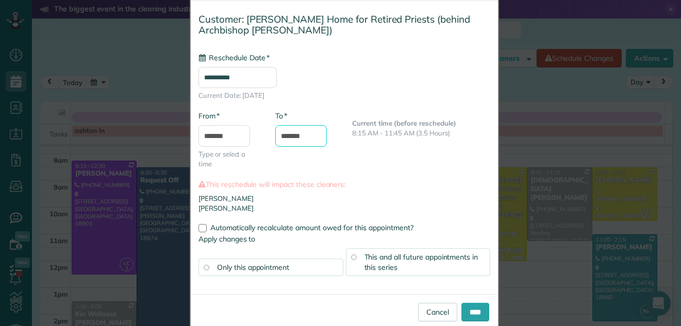
scroll to position [67, 0]
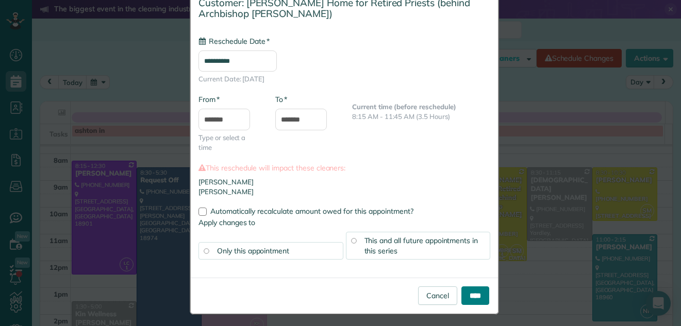
click at [476, 290] on input "****" at bounding box center [476, 296] width 28 height 19
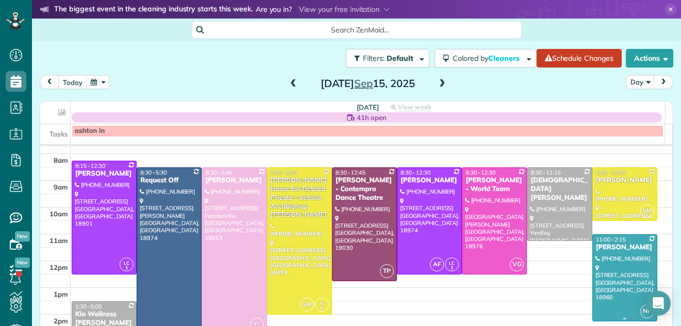
click at [607, 260] on div at bounding box center [625, 278] width 64 height 86
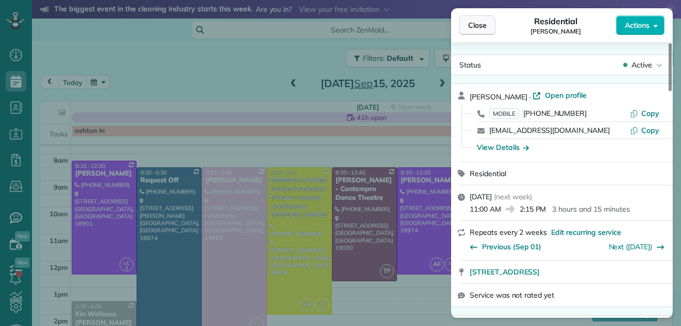
click at [480, 23] on span "Close" at bounding box center [477, 25] width 19 height 10
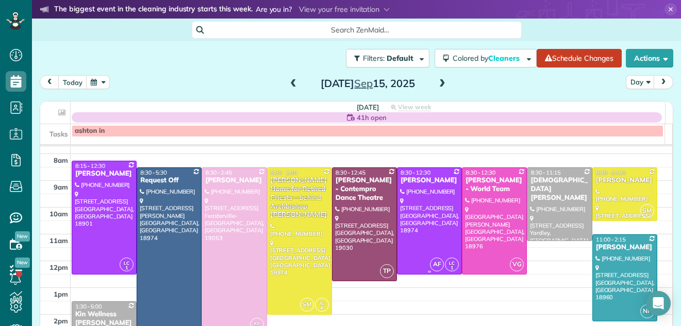
click at [404, 223] on div at bounding box center [430, 221] width 64 height 106
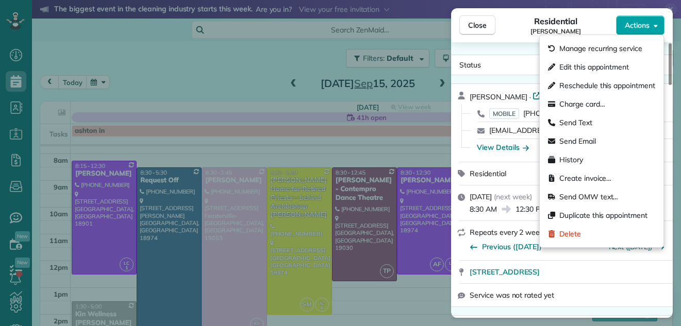
click at [635, 24] on span "Actions" at bounding box center [637, 25] width 25 height 10
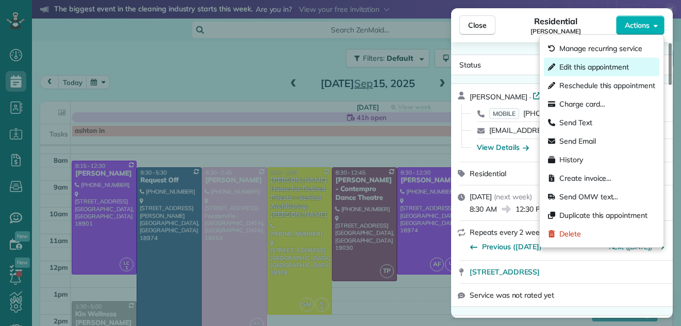
click at [610, 65] on span "Edit this appointment" at bounding box center [595, 67] width 70 height 10
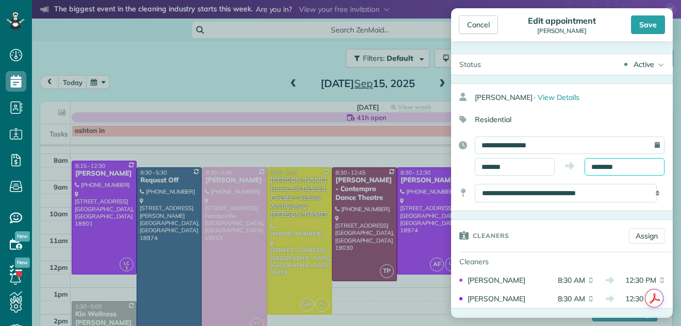
click at [601, 167] on input "********" at bounding box center [625, 167] width 80 height 18
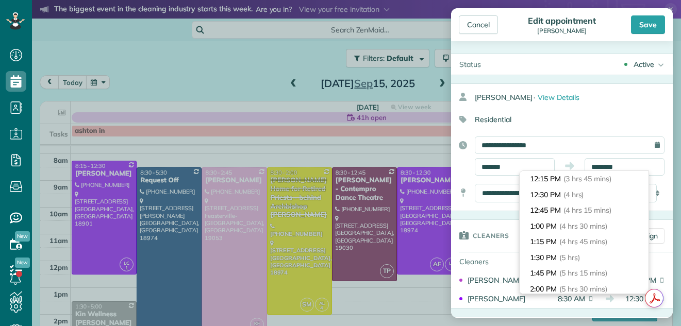
scroll to position [216, 0]
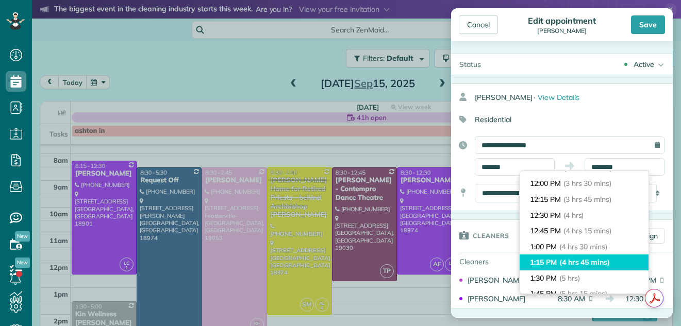
type input "*******"
click at [615, 260] on li "1:15 PM (4 hrs 45 mins)" at bounding box center [584, 263] width 129 height 16
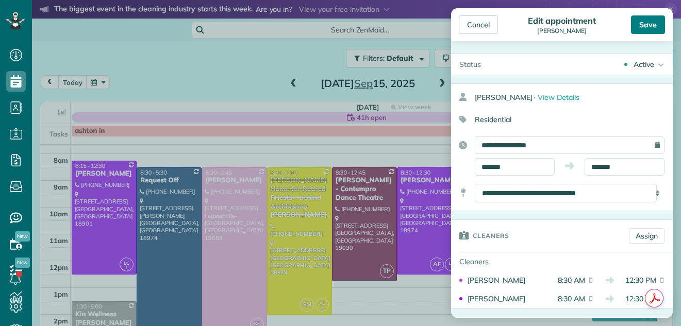
click at [650, 23] on div "Save" at bounding box center [648, 24] width 34 height 19
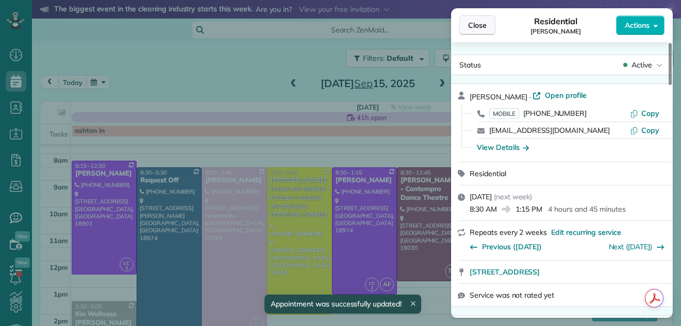
click at [477, 21] on span "Close" at bounding box center [477, 25] width 19 height 10
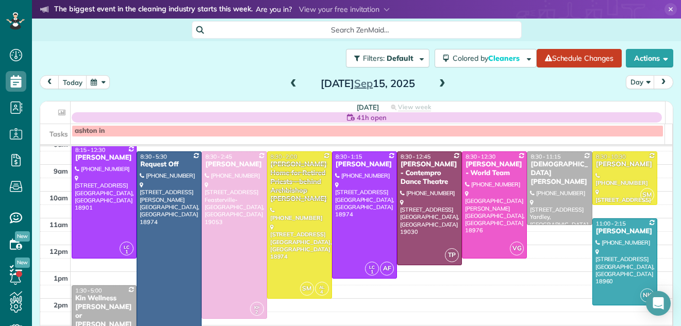
scroll to position [42, 0]
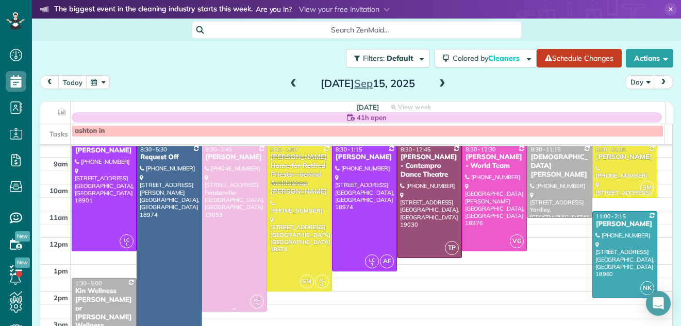
click at [234, 196] on div at bounding box center [234, 228] width 64 height 167
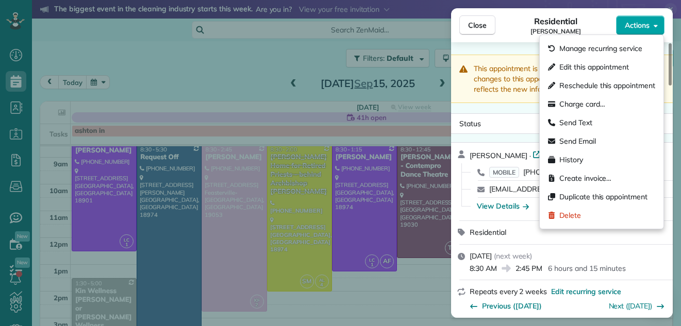
click at [642, 20] on span "Actions" at bounding box center [637, 25] width 25 height 10
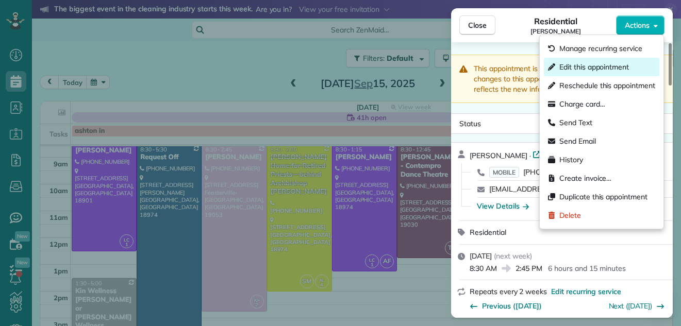
click at [616, 64] on span "Edit this appointment" at bounding box center [595, 67] width 70 height 10
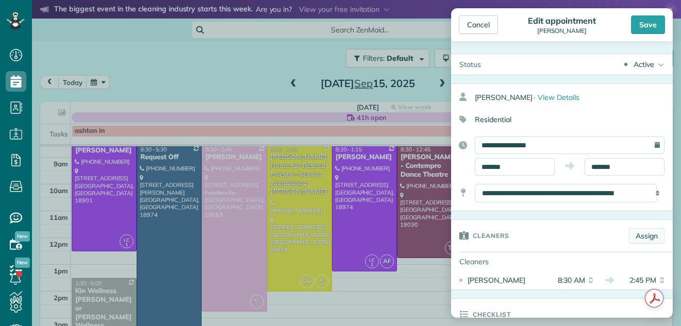
click at [636, 234] on link "Assign" at bounding box center [647, 235] width 36 height 15
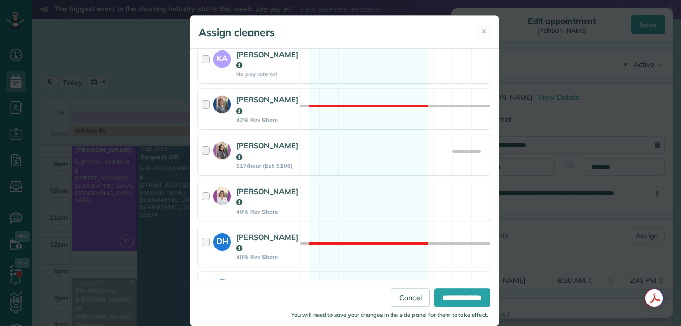
scroll to position [333, 0]
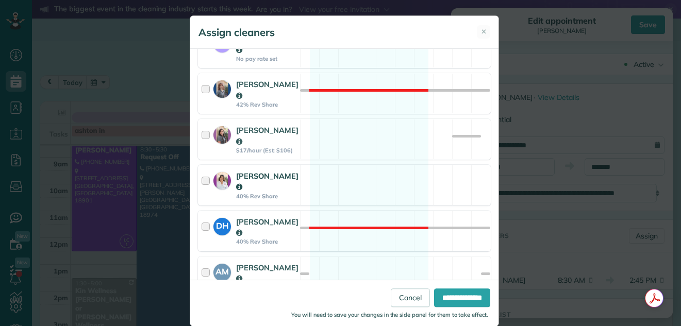
click at [202, 171] on div at bounding box center [208, 185] width 12 height 29
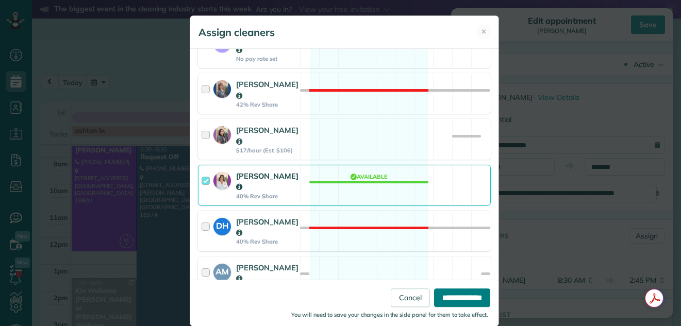
click at [443, 298] on input "**********" at bounding box center [462, 298] width 56 height 19
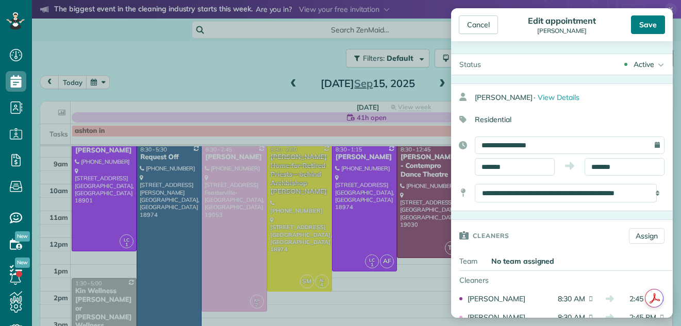
click at [650, 22] on div "Save" at bounding box center [648, 24] width 34 height 19
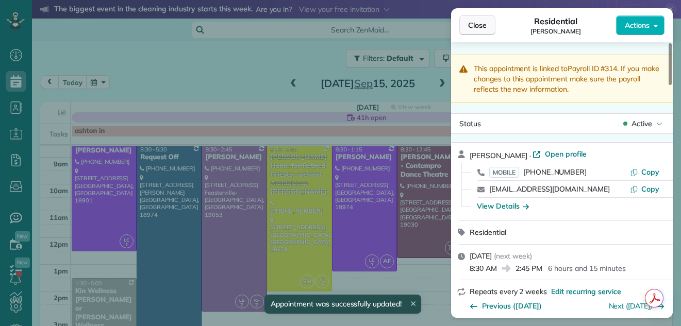
click at [485, 22] on span "Close" at bounding box center [477, 25] width 19 height 10
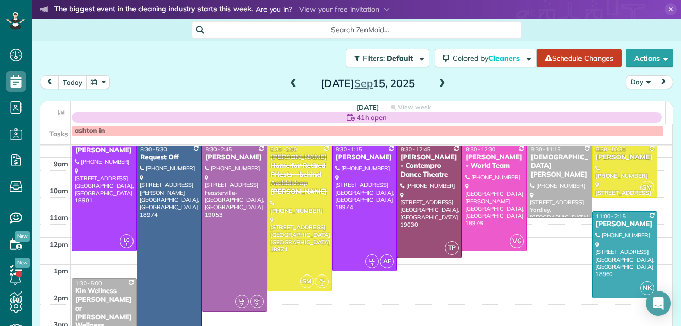
scroll to position [22, 0]
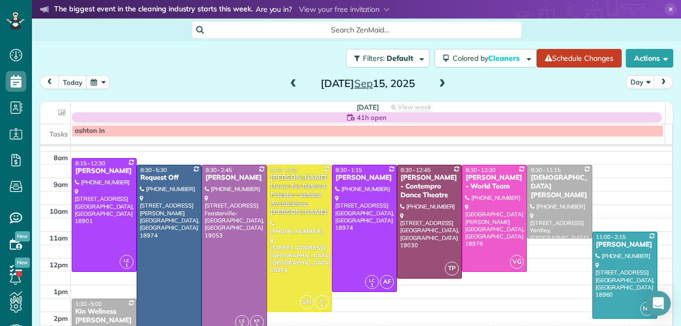
drag, startPoint x: 620, startPoint y: 175, endPoint x: 587, endPoint y: 342, distance: 170.3
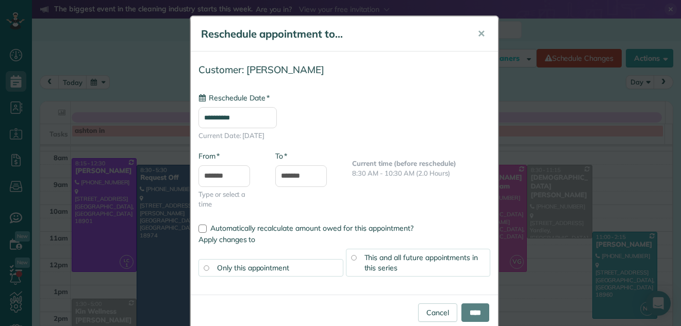
type input "**********"
click at [470, 312] on input "****" at bounding box center [476, 313] width 28 height 19
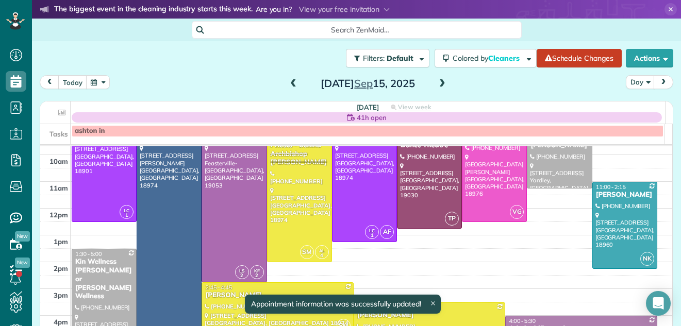
scroll to position [85, 0]
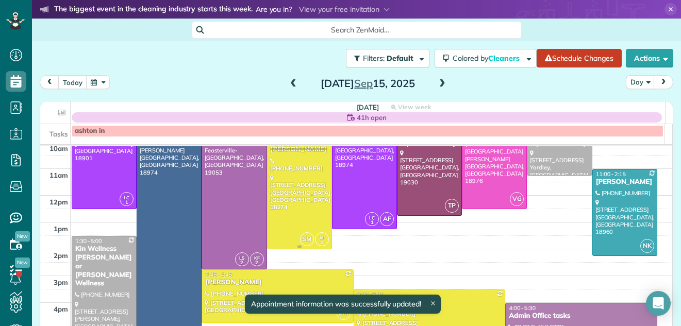
click at [302, 182] on div at bounding box center [300, 176] width 64 height 146
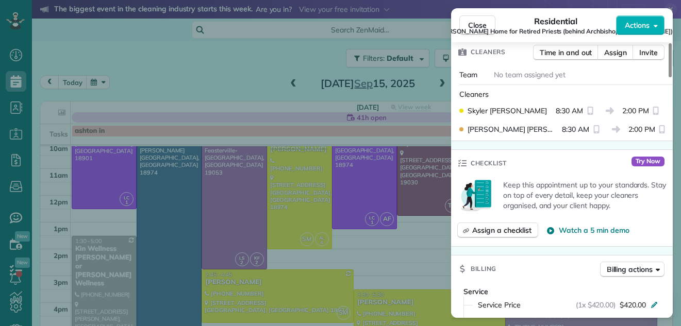
drag, startPoint x: 670, startPoint y: 63, endPoint x: 653, endPoint y: 125, distance: 64.2
click at [669, 77] on div at bounding box center [670, 60] width 3 height 34
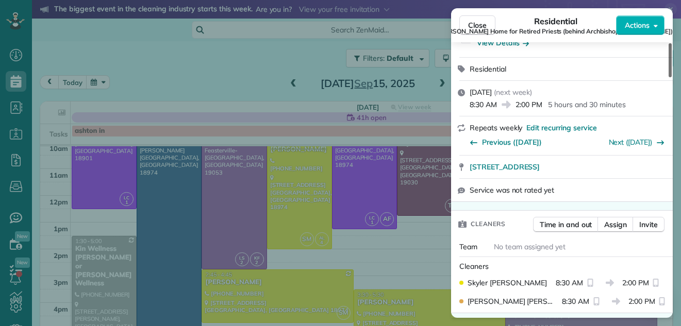
scroll to position [303, 0]
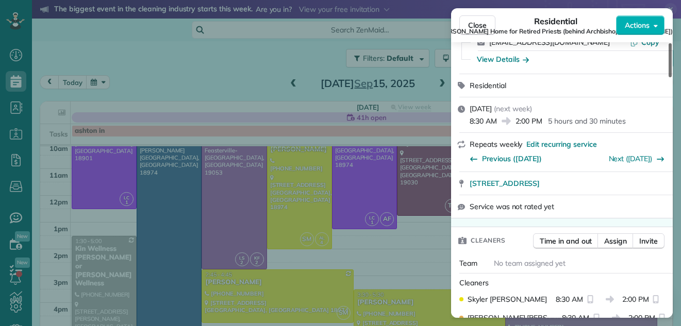
drag, startPoint x: 669, startPoint y: 114, endPoint x: 677, endPoint y: 89, distance: 25.8
click at [672, 77] on div at bounding box center [670, 60] width 3 height 34
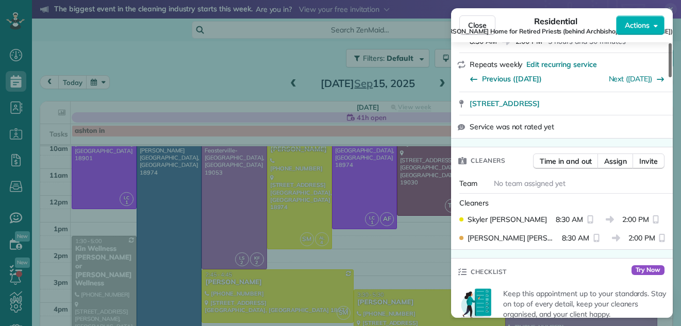
scroll to position [391, 0]
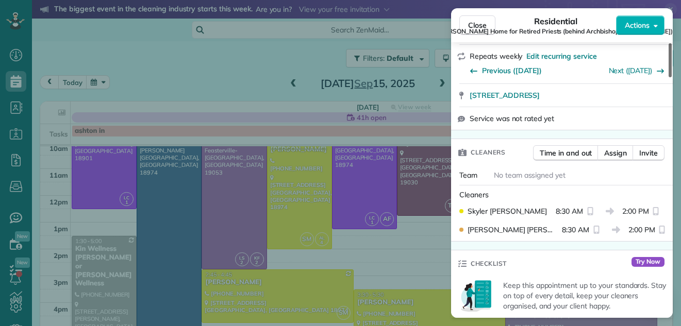
drag, startPoint x: 668, startPoint y: 103, endPoint x: 665, endPoint y: 113, distance: 11.4
click at [669, 77] on div at bounding box center [670, 60] width 3 height 34
click at [617, 148] on span "Assign" at bounding box center [615, 153] width 23 height 10
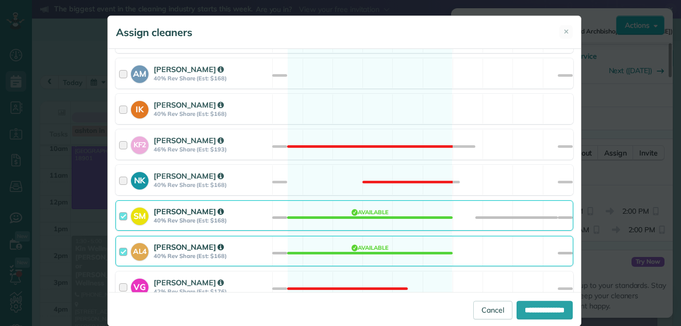
scroll to position [497, 0]
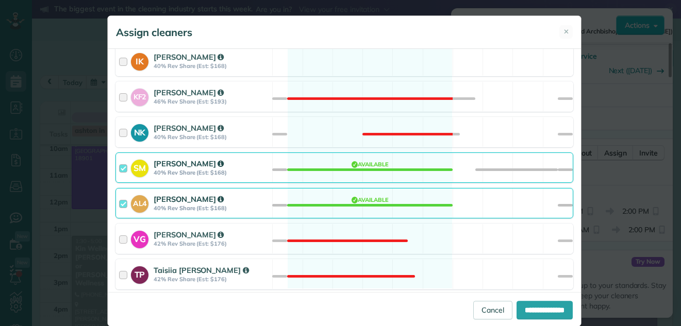
click at [119, 169] on div at bounding box center [125, 167] width 12 height 19
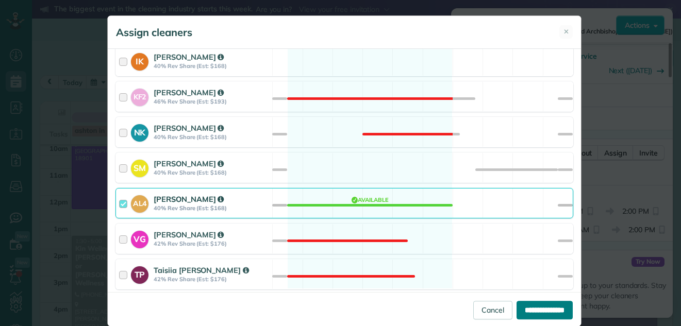
click at [517, 304] on input "**********" at bounding box center [545, 310] width 56 height 19
type input "**********"
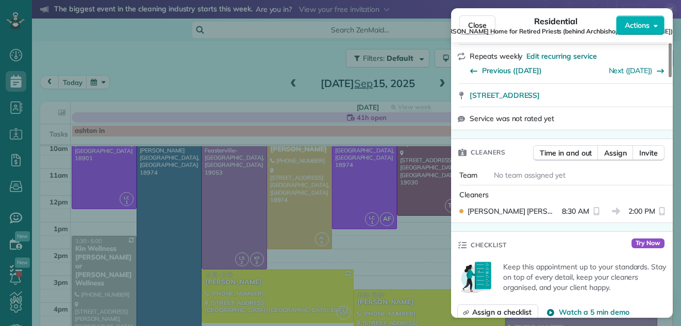
drag, startPoint x: 515, startPoint y: 297, endPoint x: 491, endPoint y: 193, distance: 106.3
click at [473, 19] on button "Close" at bounding box center [478, 25] width 36 height 20
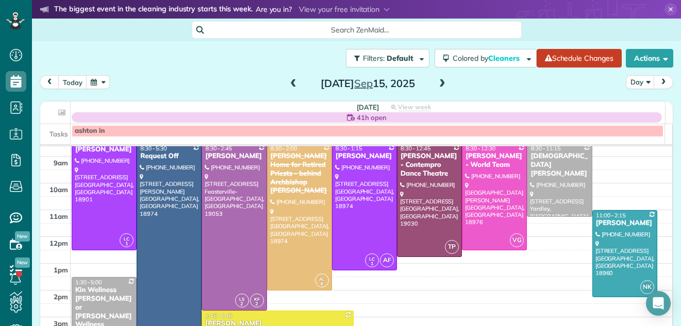
scroll to position [23, 0]
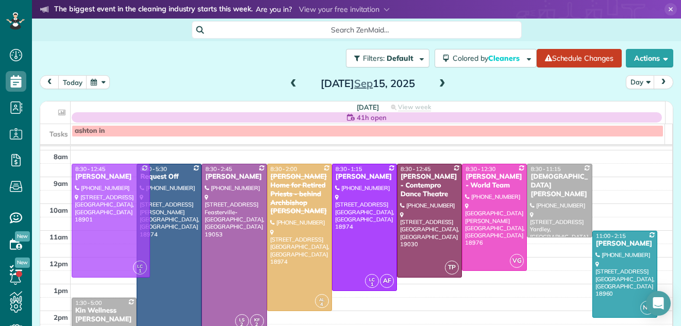
drag, startPoint x: 103, startPoint y: 212, endPoint x: 104, endPoint y: 220, distance: 8.3
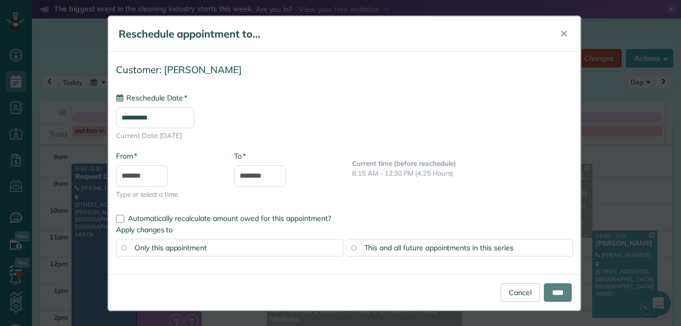
type input "**********"
click at [544, 287] on input "****" at bounding box center [558, 293] width 28 height 19
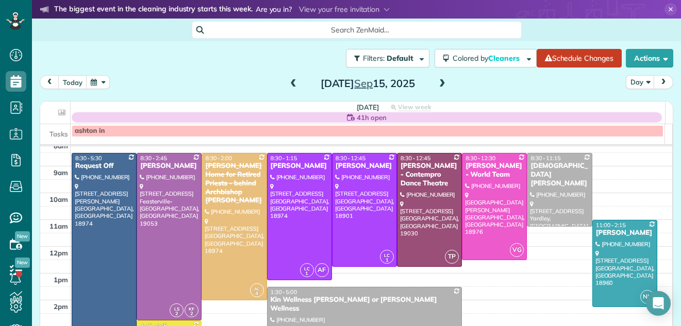
scroll to position [38, 0]
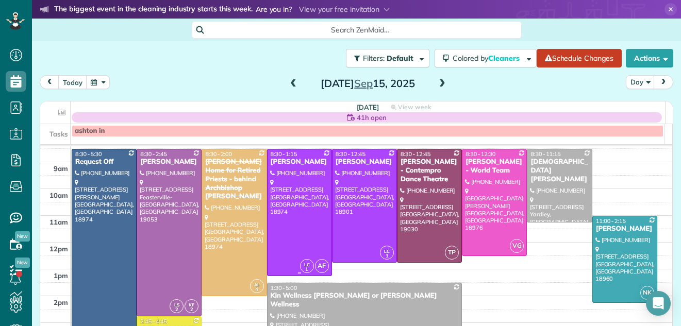
click at [289, 194] on div at bounding box center [300, 213] width 64 height 126
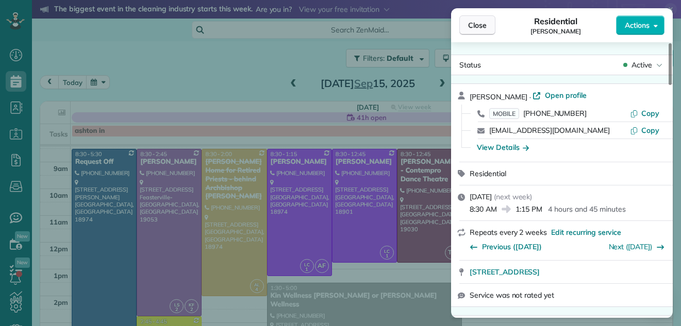
click at [480, 24] on span "Close" at bounding box center [477, 25] width 19 height 10
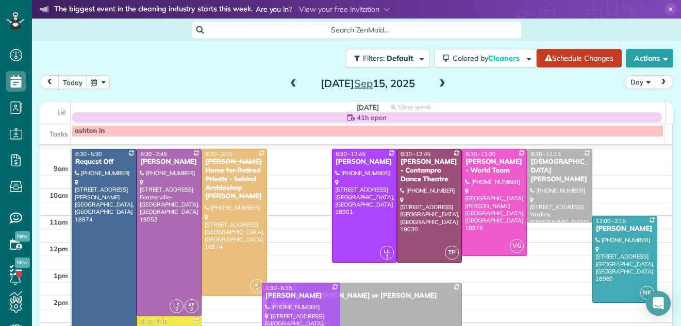
drag, startPoint x: 297, startPoint y: 198, endPoint x: 290, endPoint y: 332, distance: 133.7
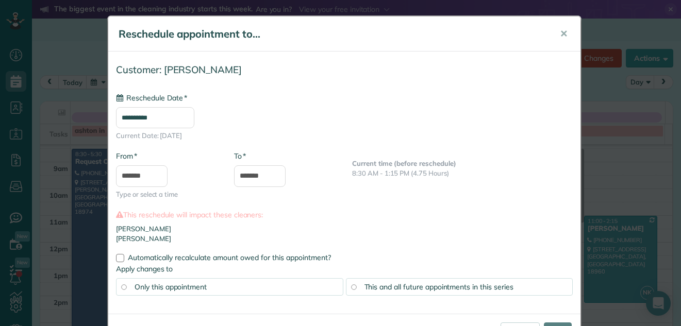
type input "**********"
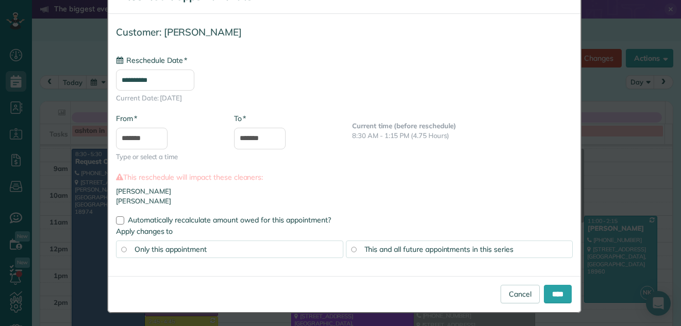
scroll to position [40, 0]
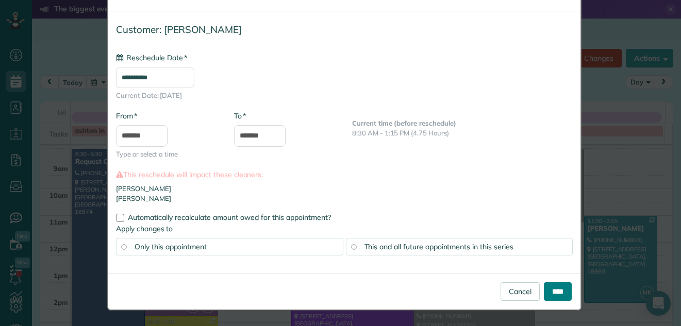
click at [558, 286] on input "****" at bounding box center [558, 292] width 28 height 19
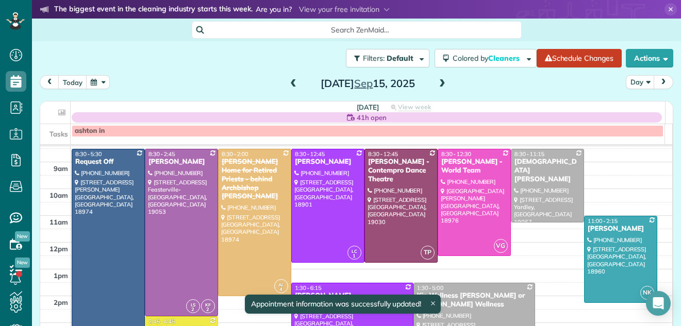
scroll to position [17, 0]
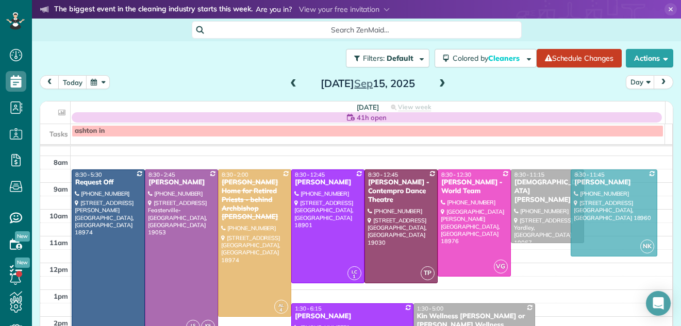
drag, startPoint x: 608, startPoint y: 269, endPoint x: 611, endPoint y: 200, distance: 69.2
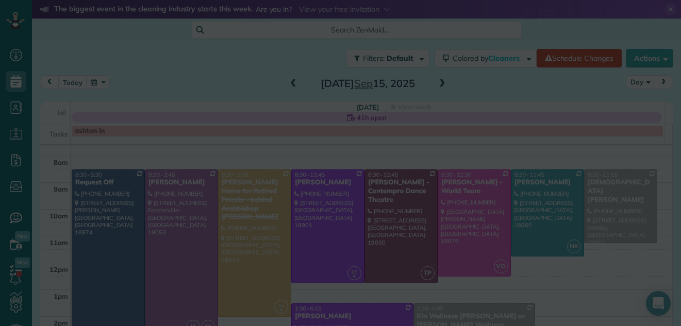
scroll to position [0, 0]
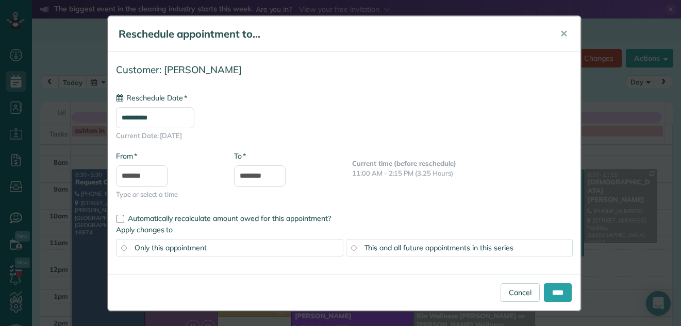
type input "**********"
click at [549, 292] on input "****" at bounding box center [558, 293] width 28 height 19
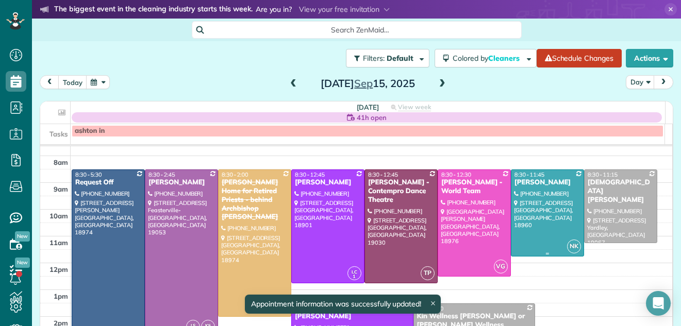
click at [537, 218] on div at bounding box center [548, 213] width 72 height 86
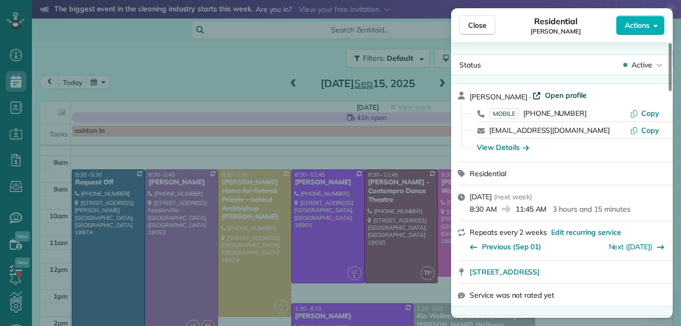
click at [555, 92] on span "Open profile" at bounding box center [566, 95] width 42 height 10
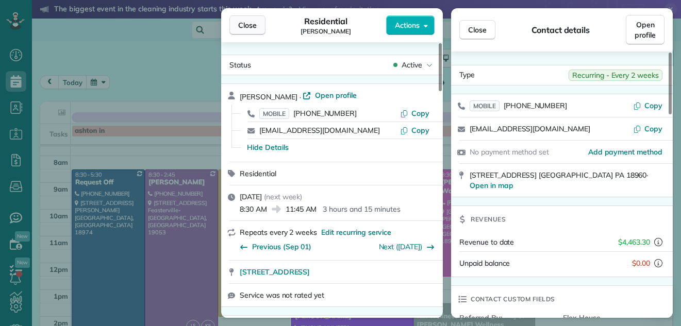
click at [247, 22] on span "Close" at bounding box center [247, 25] width 19 height 10
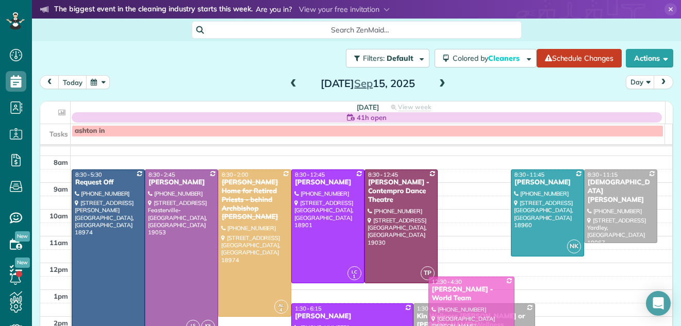
drag, startPoint x: 472, startPoint y: 193, endPoint x: 467, endPoint y: 303, distance: 110.0
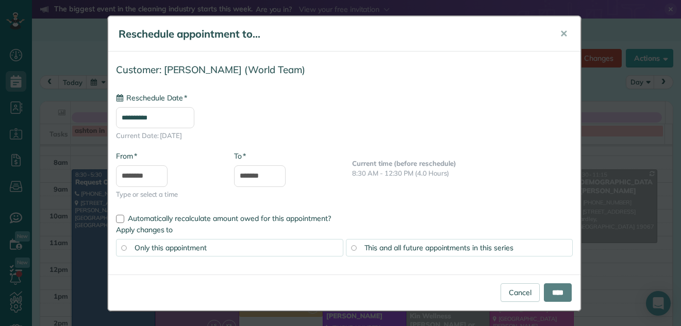
type input "**********"
click at [552, 293] on input "****" at bounding box center [558, 293] width 28 height 19
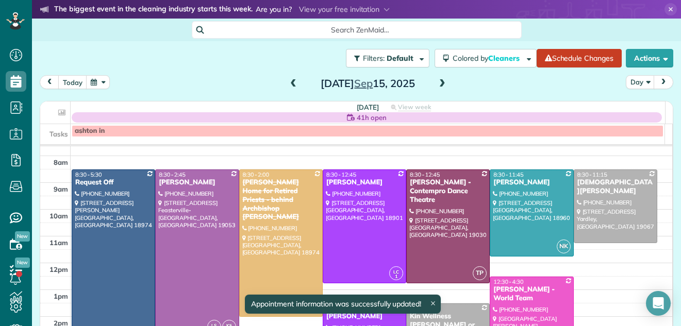
click at [534, 293] on div "[PERSON_NAME] - World Team" at bounding box center [531, 295] width 77 height 18
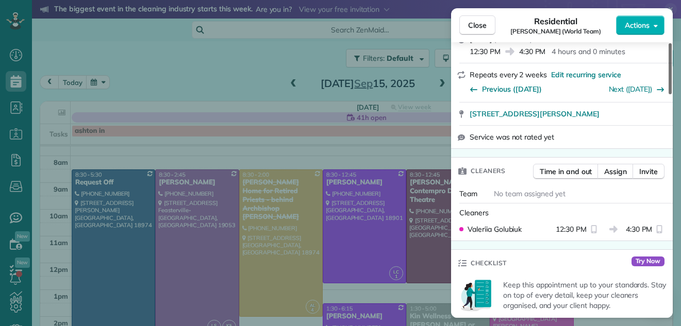
drag, startPoint x: 669, startPoint y: 78, endPoint x: 664, endPoint y: 122, distance: 44.7
click at [669, 94] on div at bounding box center [670, 68] width 3 height 51
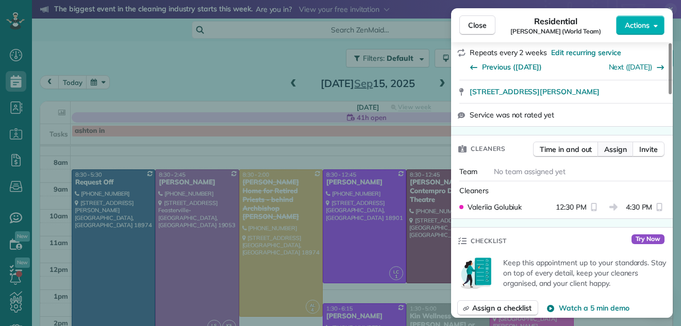
click at [612, 144] on span "Assign" at bounding box center [615, 149] width 23 height 10
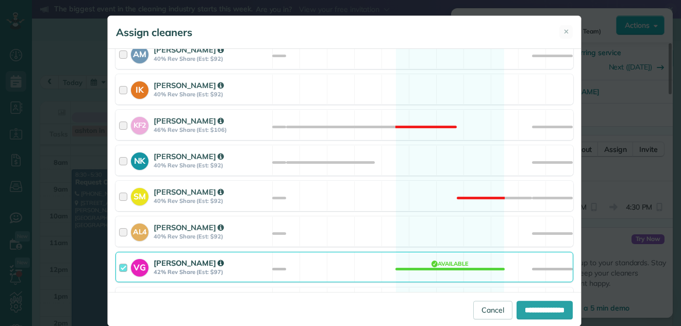
scroll to position [506, 0]
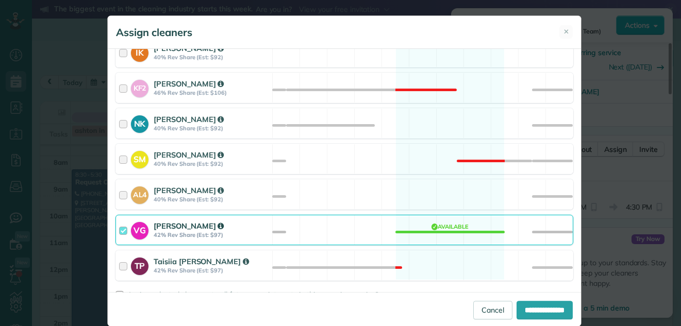
click at [120, 230] on div at bounding box center [125, 230] width 12 height 19
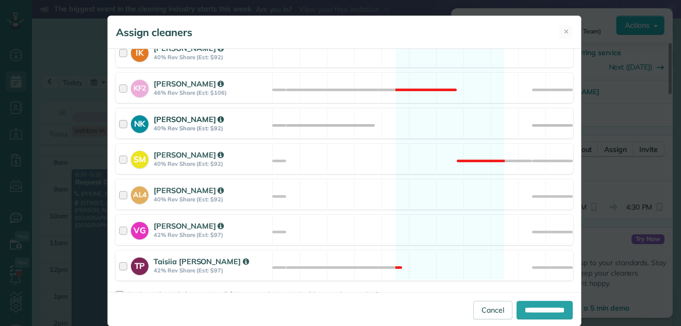
click at [119, 124] on div at bounding box center [125, 123] width 12 height 19
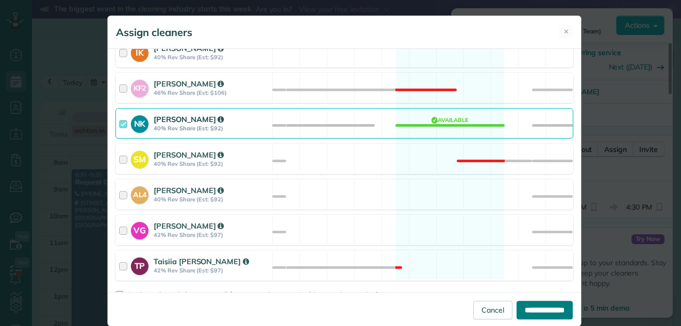
click at [521, 303] on input "**********" at bounding box center [545, 310] width 56 height 19
type input "**********"
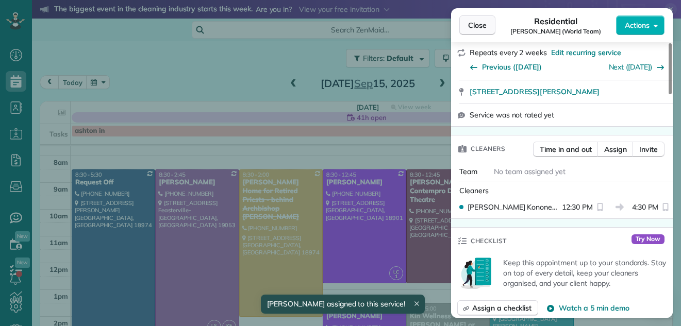
click at [480, 26] on span "Close" at bounding box center [477, 25] width 19 height 10
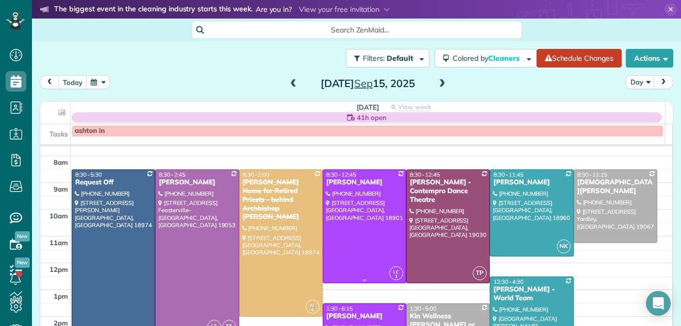
click at [371, 212] on div at bounding box center [364, 226] width 83 height 113
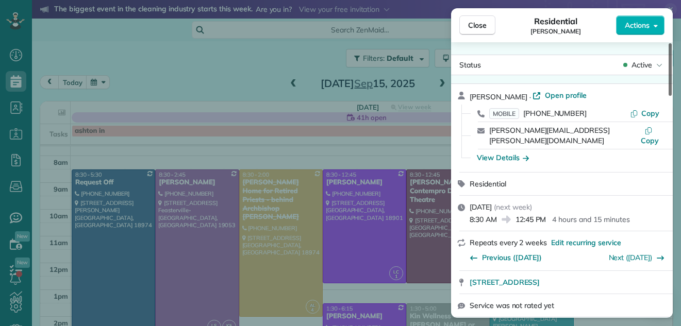
drag, startPoint x: 669, startPoint y: 79, endPoint x: 672, endPoint y: 62, distance: 17.3
click at [672, 62] on div at bounding box center [670, 69] width 3 height 53
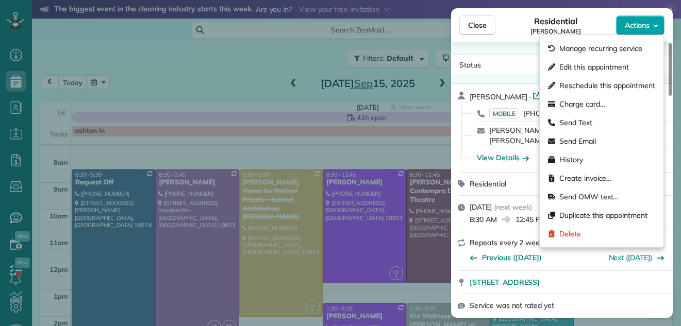
click at [640, 21] on span "Actions" at bounding box center [637, 25] width 25 height 10
click at [593, 28] on div "Residential Michael Jarossy" at bounding box center [556, 25] width 121 height 21
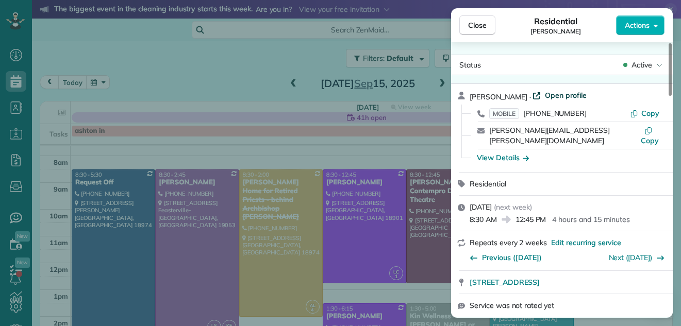
click at [562, 98] on span "Open profile" at bounding box center [566, 95] width 42 height 10
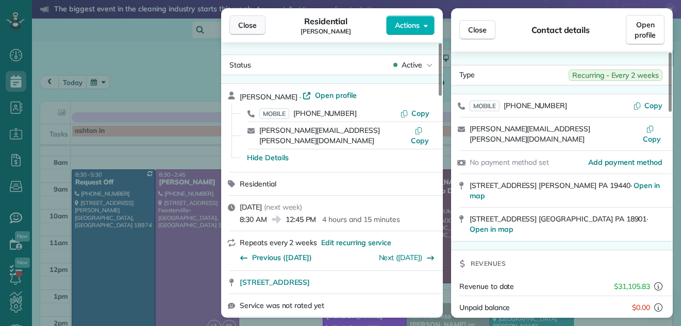
click at [253, 23] on span "Close" at bounding box center [247, 25] width 19 height 10
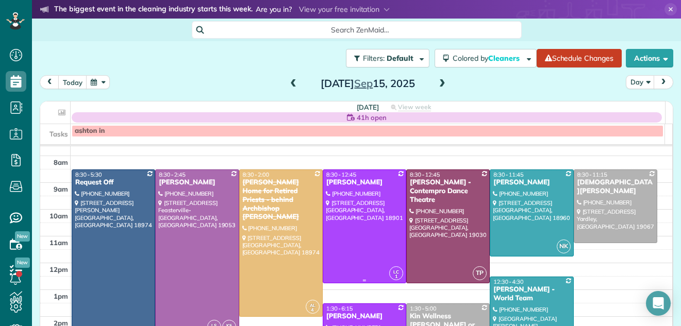
click at [345, 212] on div at bounding box center [364, 226] width 83 height 113
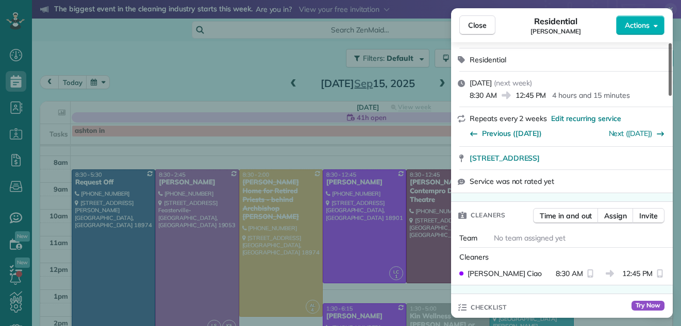
drag, startPoint x: 671, startPoint y: 77, endPoint x: 668, endPoint y: 103, distance: 25.5
click at [669, 96] on div at bounding box center [670, 69] width 3 height 53
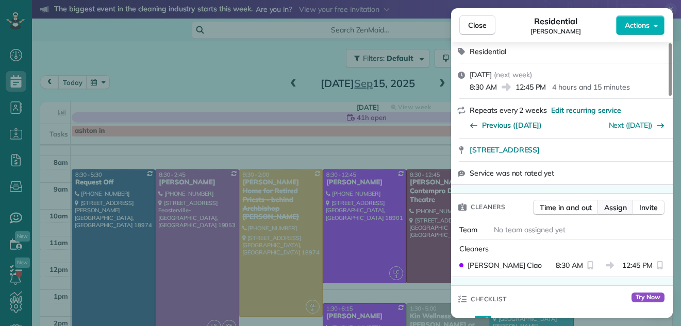
click at [618, 203] on span "Assign" at bounding box center [615, 208] width 23 height 10
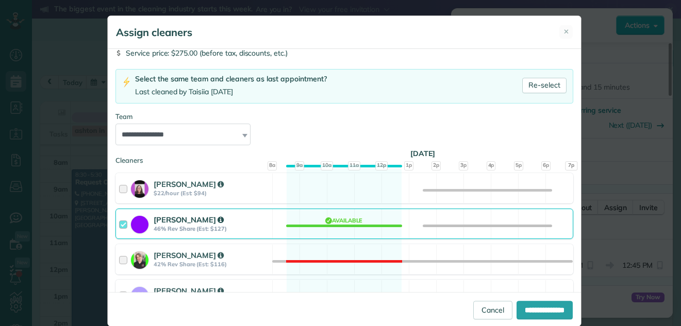
scroll to position [103, 0]
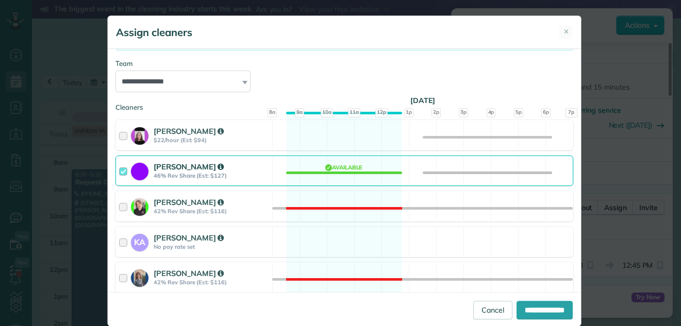
click at [119, 170] on div at bounding box center [125, 170] width 12 height 19
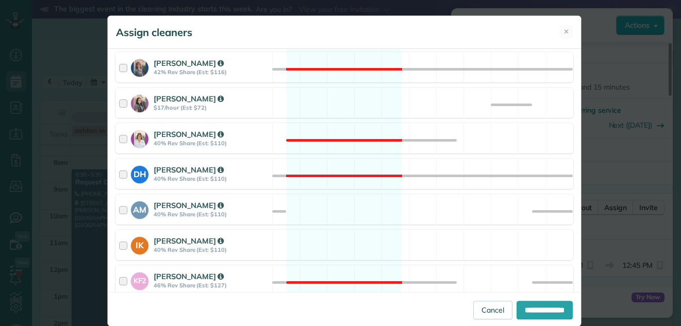
scroll to position [334, 0]
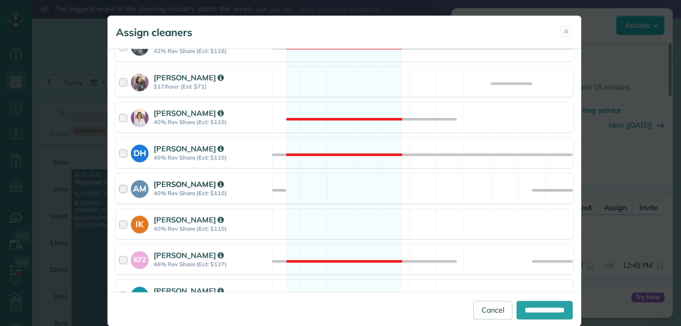
click at [119, 188] on div at bounding box center [125, 188] width 12 height 19
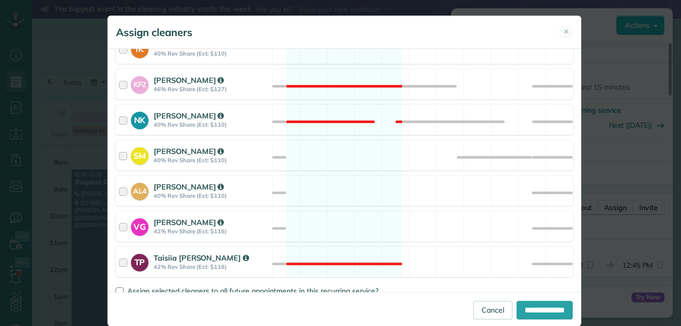
scroll to position [531, 0]
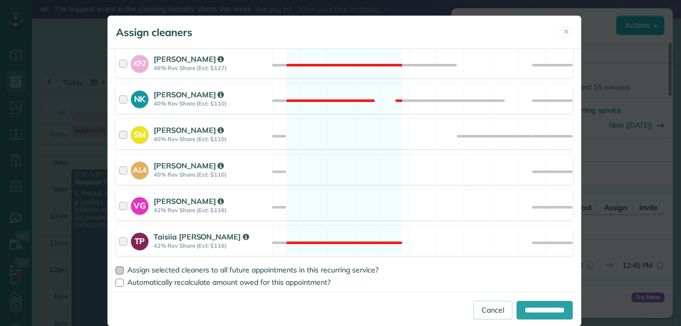
click at [116, 268] on div at bounding box center [120, 271] width 8 height 8
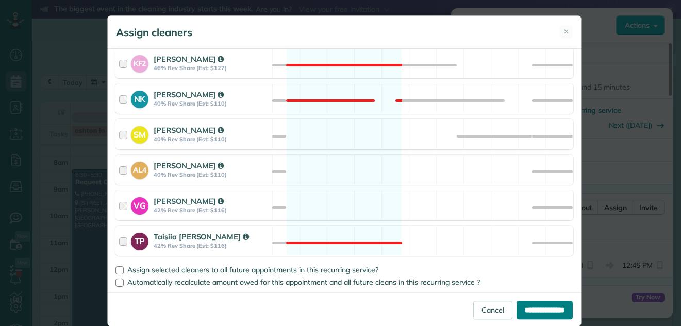
click at [532, 305] on input "**********" at bounding box center [545, 310] width 56 height 19
type input "**********"
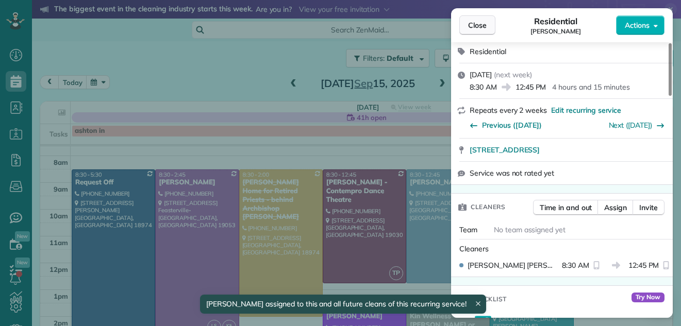
click at [478, 20] on button "Close" at bounding box center [478, 25] width 36 height 20
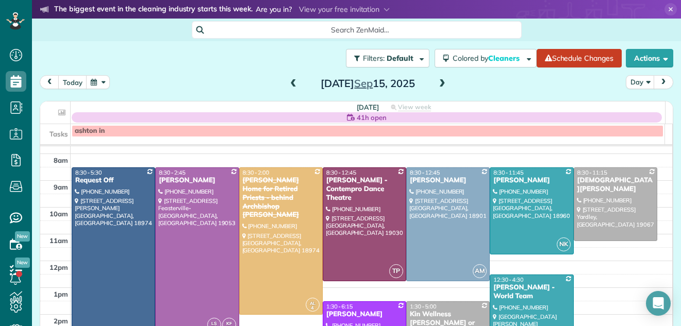
scroll to position [15, 0]
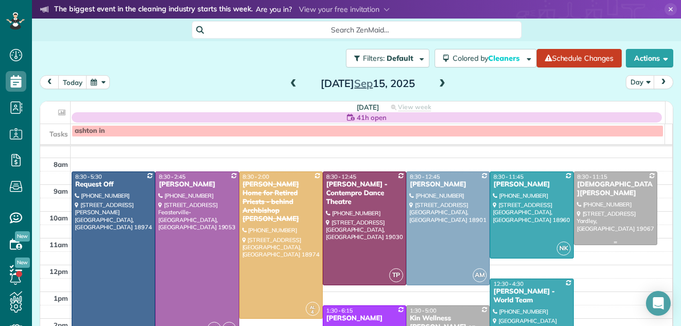
click at [597, 204] on div at bounding box center [616, 208] width 83 height 73
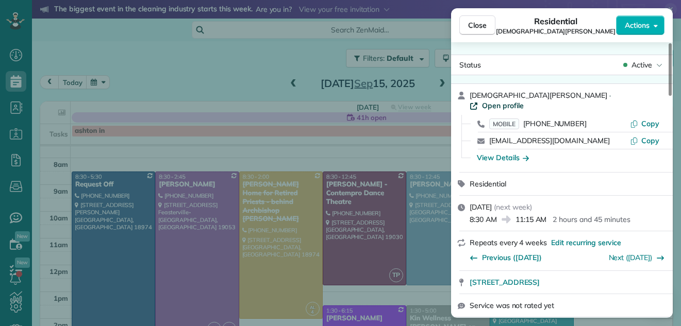
click at [524, 101] on span "Open profile" at bounding box center [503, 106] width 42 height 10
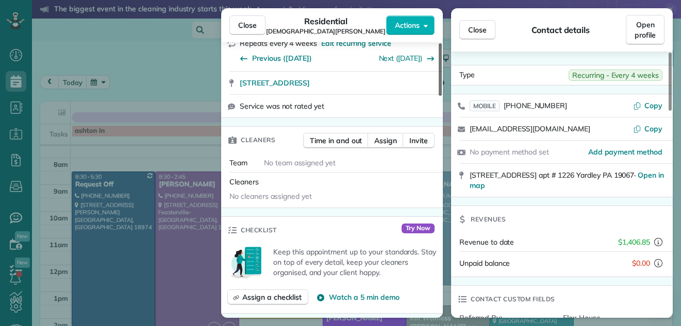
scroll to position [262, 0]
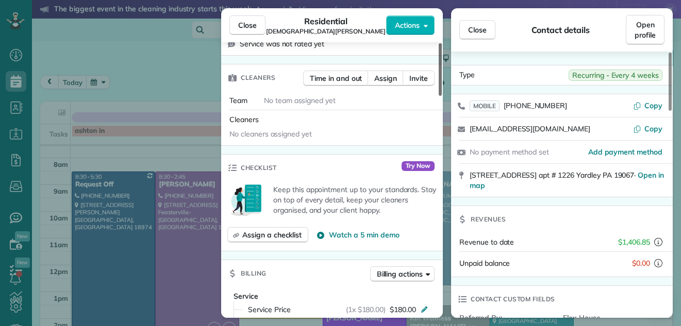
drag, startPoint x: 440, startPoint y: 60, endPoint x: 430, endPoint y: 110, distance: 51.1
click at [439, 96] on div at bounding box center [440, 69] width 3 height 53
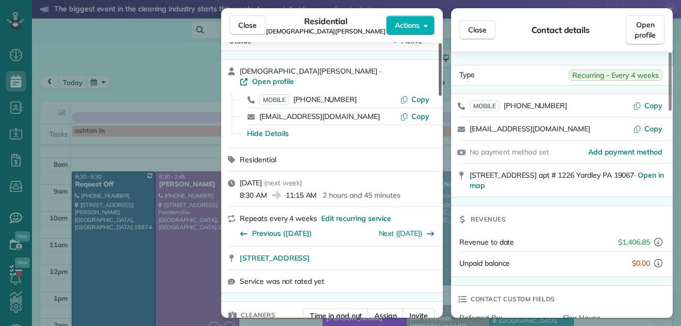
scroll to position [0, 0]
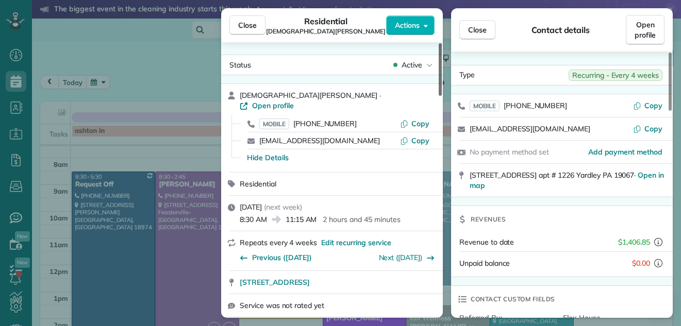
drag, startPoint x: 441, startPoint y: 103, endPoint x: 450, endPoint y: 47, distance: 57.0
click at [442, 47] on div at bounding box center [440, 69] width 3 height 53
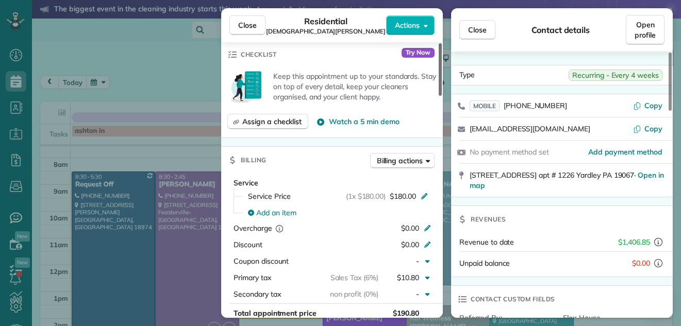
scroll to position [378, 0]
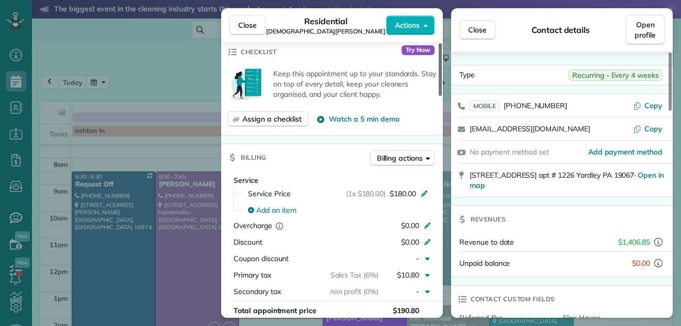
drag, startPoint x: 439, startPoint y: 48, endPoint x: 426, endPoint y: 121, distance: 73.4
click at [439, 96] on div at bounding box center [440, 69] width 3 height 53
click at [485, 29] on span "Close" at bounding box center [477, 30] width 19 height 10
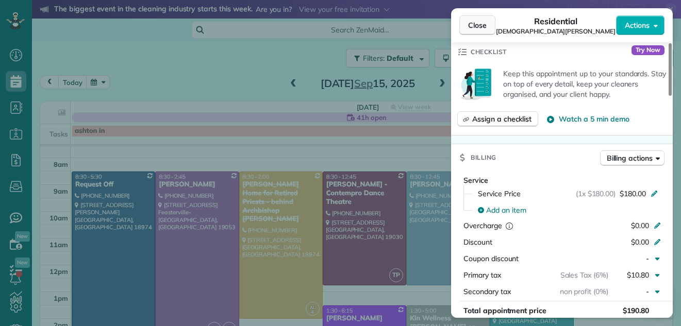
click at [473, 22] on span "Close" at bounding box center [477, 25] width 19 height 10
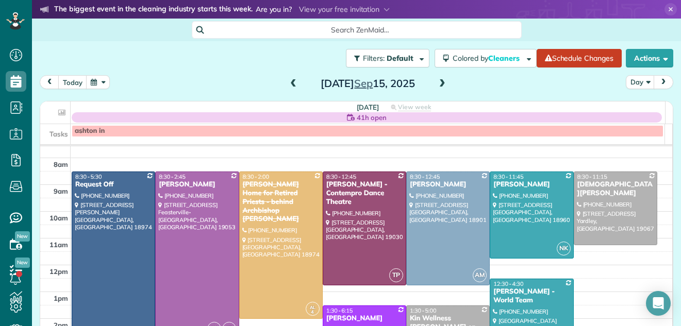
click at [446, 308] on div "1:30 - 5:00" at bounding box center [447, 310] width 77 height 7
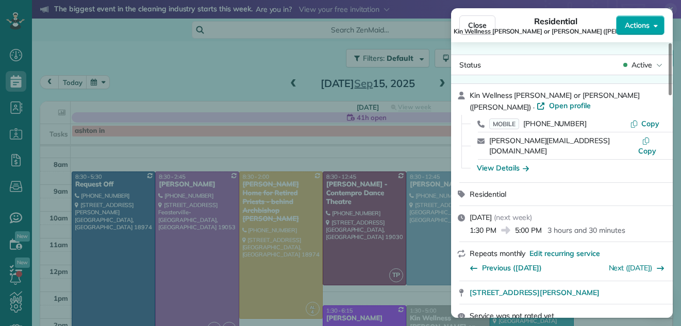
click at [629, 17] on button "Actions" at bounding box center [640, 25] width 48 height 20
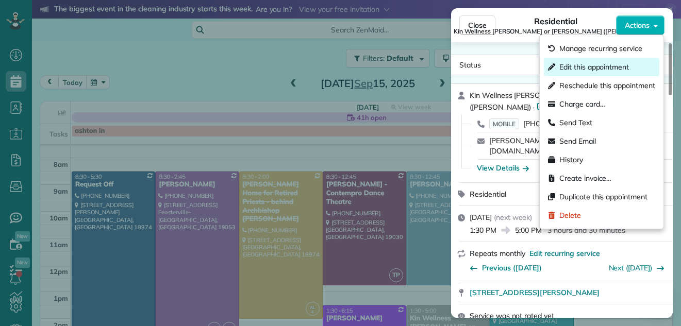
click at [610, 63] on span "Edit this appointment" at bounding box center [595, 67] width 70 height 10
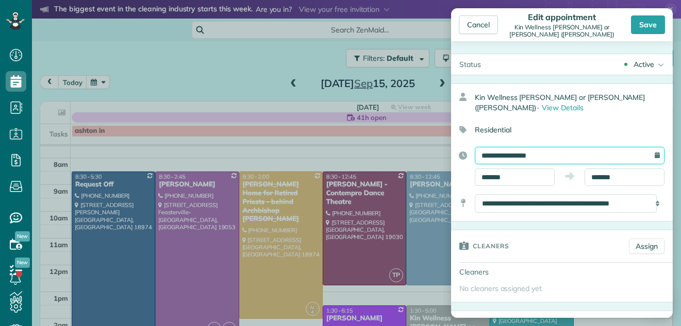
click at [588, 154] on input "**********" at bounding box center [570, 156] width 190 height 18
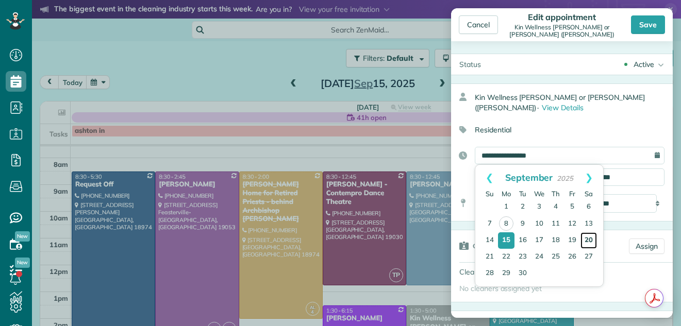
click at [588, 240] on link "20" at bounding box center [589, 241] width 17 height 17
type input "**********"
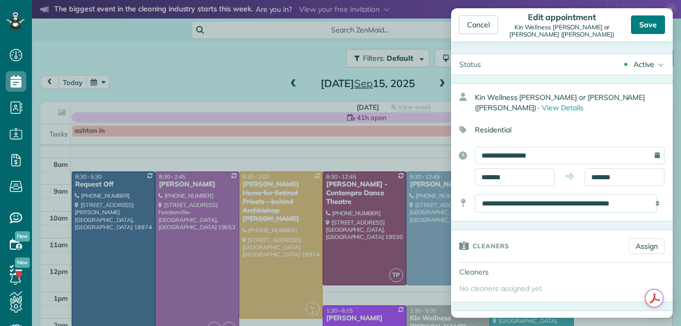
click at [649, 18] on div "Save" at bounding box center [648, 24] width 34 height 19
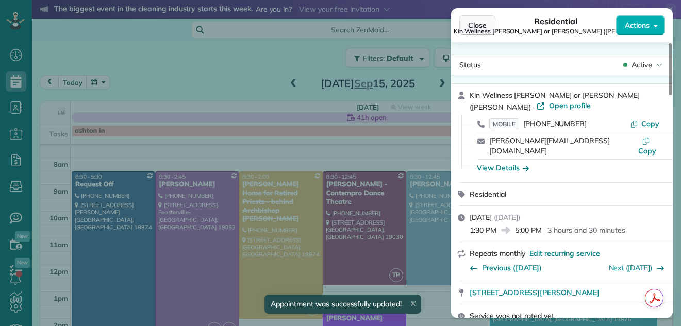
click at [469, 24] on span "Close" at bounding box center [477, 25] width 19 height 10
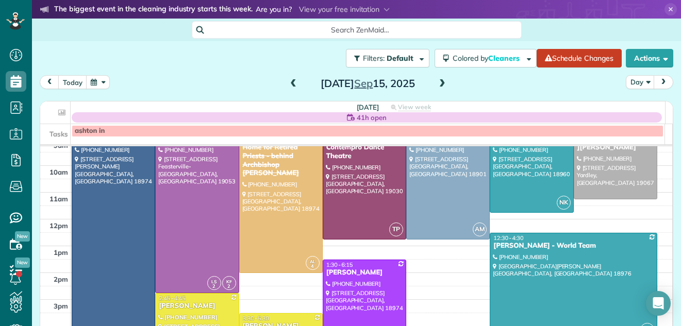
scroll to position [97, 0]
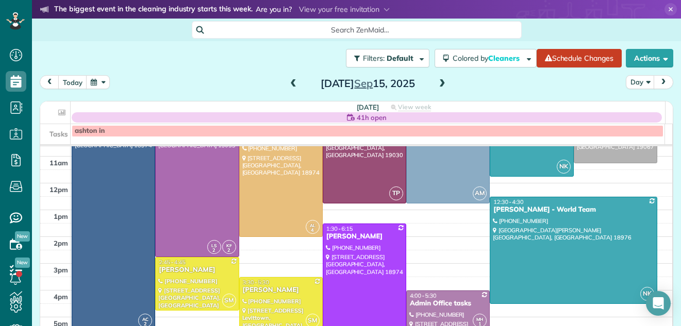
click at [344, 272] on div at bounding box center [364, 287] width 83 height 126
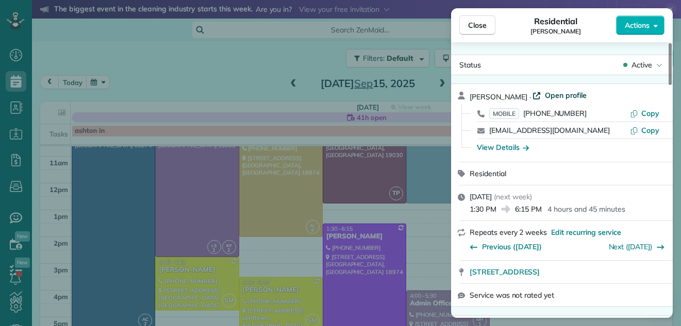
click at [563, 92] on span "Open profile" at bounding box center [566, 95] width 42 height 10
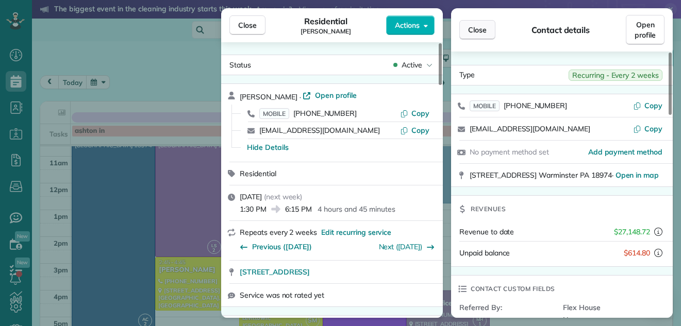
click at [480, 25] on span "Close" at bounding box center [477, 30] width 19 height 10
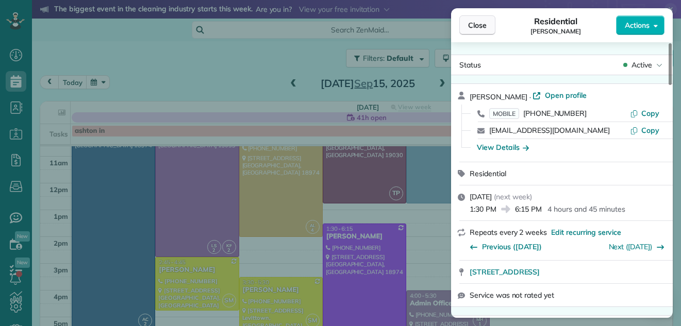
click at [472, 25] on span "Close" at bounding box center [477, 25] width 19 height 10
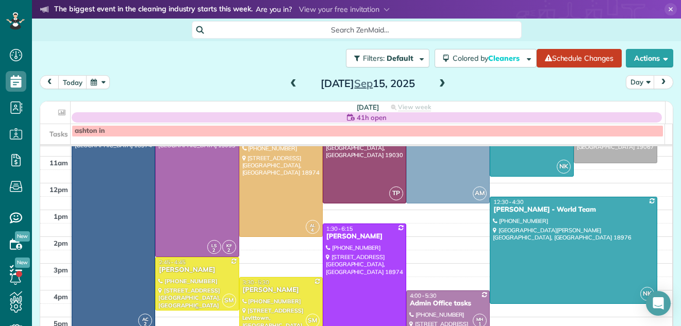
click at [201, 282] on div at bounding box center [197, 284] width 83 height 53
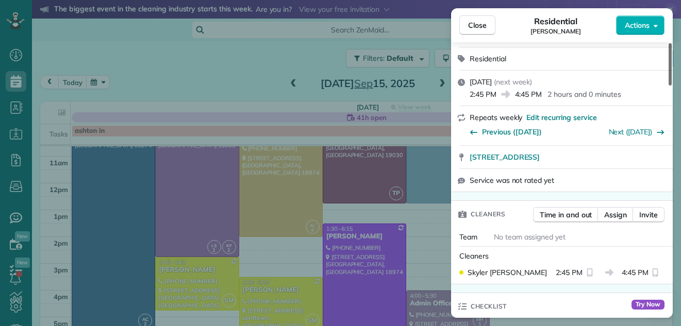
scroll to position [139, 0]
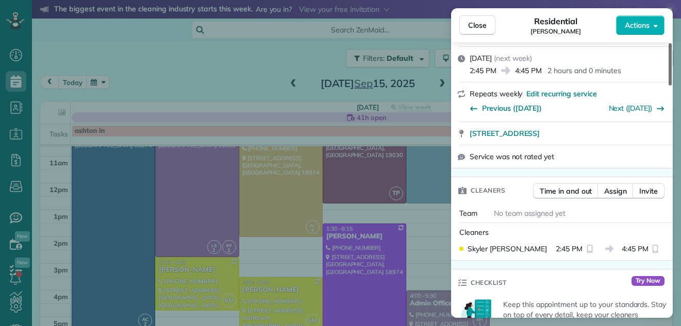
drag, startPoint x: 671, startPoint y: 72, endPoint x: 664, endPoint y: 93, distance: 22.2
click at [669, 86] on div at bounding box center [670, 64] width 3 height 42
click at [617, 193] on span "Assign" at bounding box center [615, 191] width 23 height 10
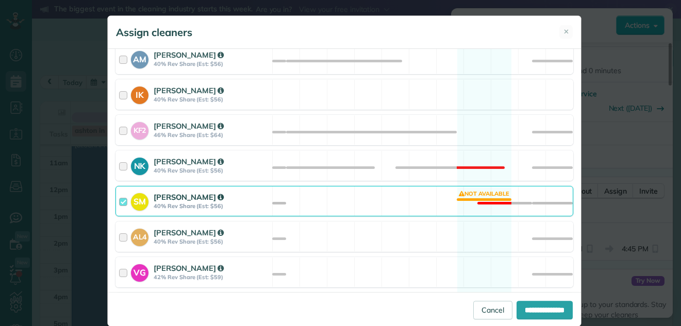
scroll to position [531, 0]
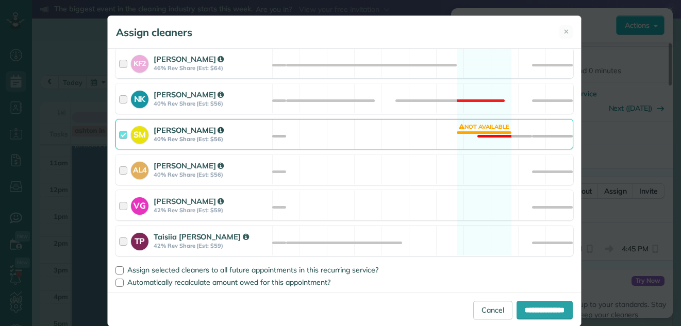
click at [119, 134] on div at bounding box center [125, 134] width 12 height 19
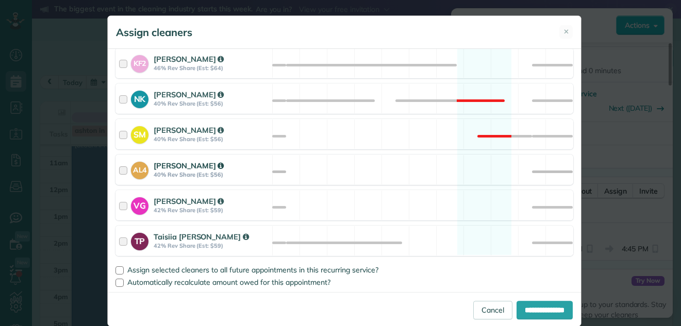
click at [119, 169] on div at bounding box center [125, 169] width 12 height 19
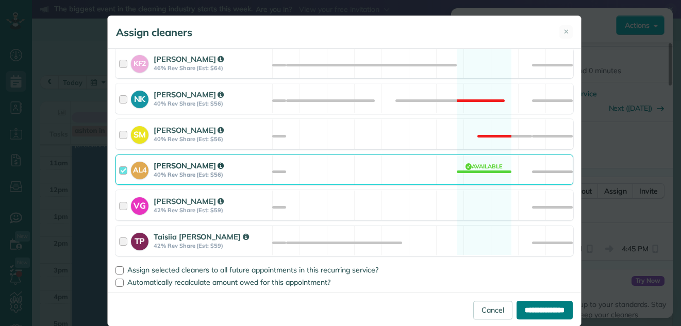
click at [523, 310] on input "**********" at bounding box center [545, 310] width 56 height 19
type input "**********"
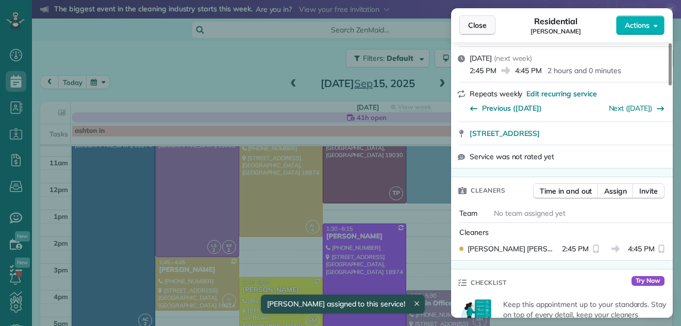
click at [479, 24] on span "Close" at bounding box center [477, 25] width 19 height 10
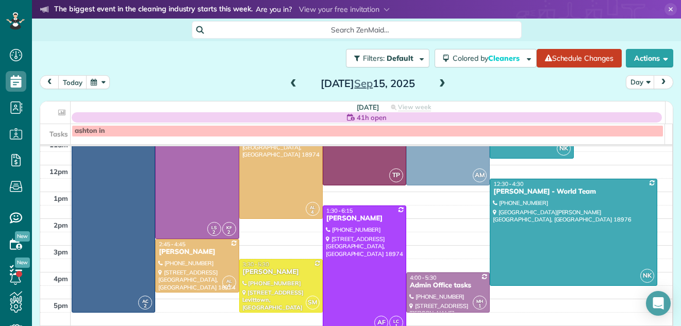
scroll to position [136, 0]
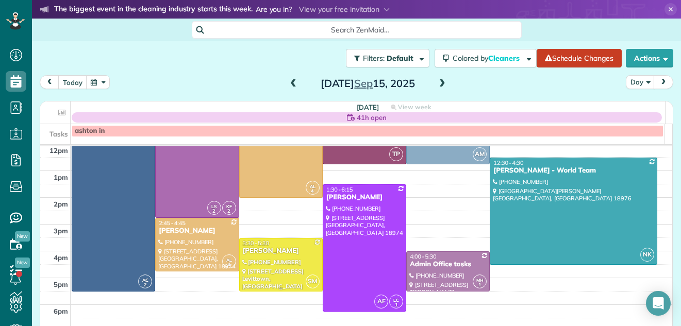
click at [275, 258] on div at bounding box center [281, 265] width 83 height 53
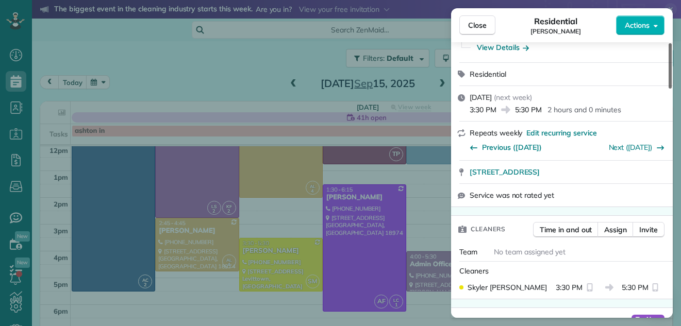
scroll to position [207, 0]
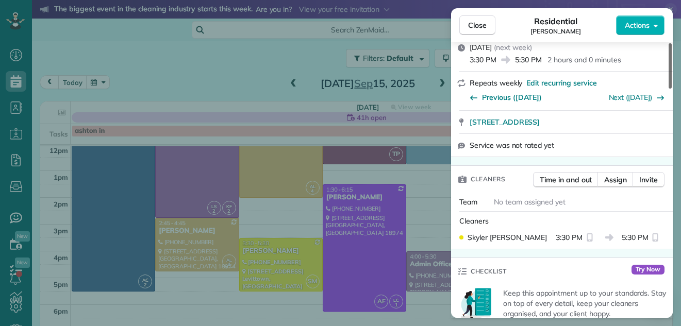
drag, startPoint x: 669, startPoint y: 74, endPoint x: 663, endPoint y: 108, distance: 34.7
click at [669, 89] on div at bounding box center [670, 65] width 3 height 45
click at [624, 178] on span "Assign" at bounding box center [615, 180] width 23 height 10
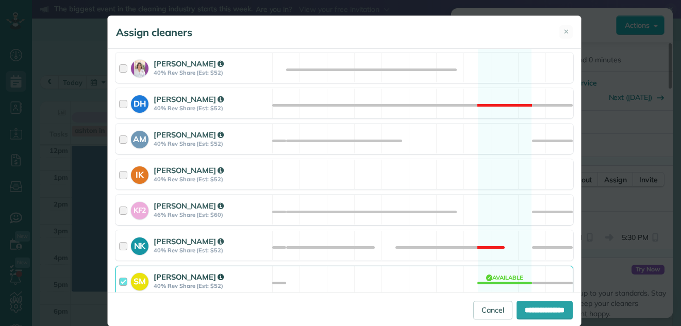
scroll to position [497, 0]
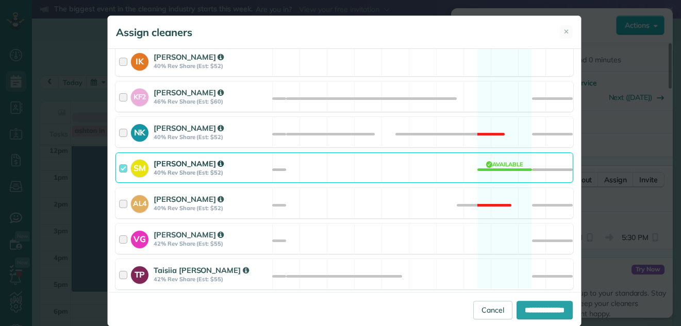
click at [120, 165] on div at bounding box center [125, 167] width 12 height 19
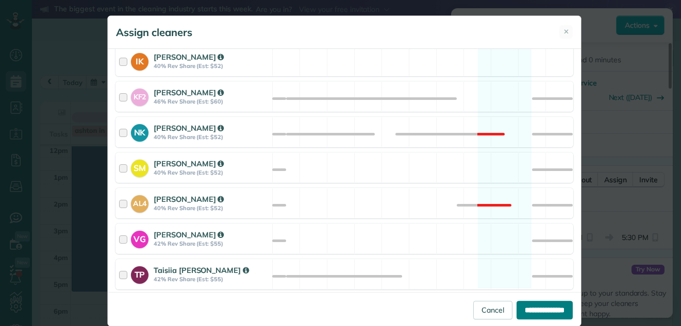
click at [528, 315] on input "**********" at bounding box center [545, 310] width 56 height 19
type input "**********"
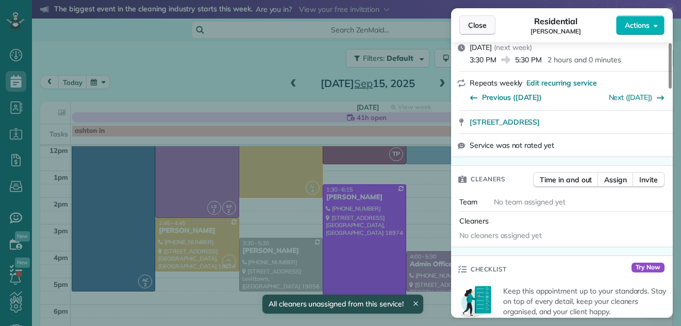
click at [472, 24] on span "Close" at bounding box center [477, 25] width 19 height 10
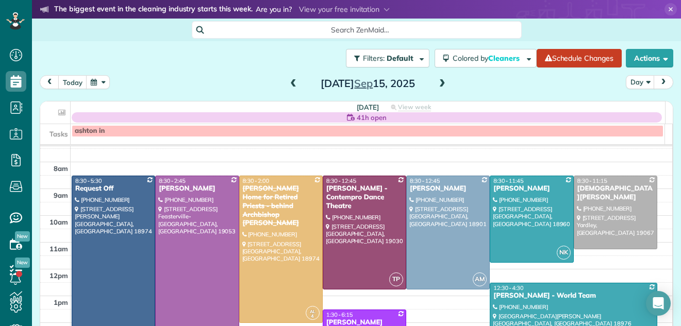
scroll to position [5, 0]
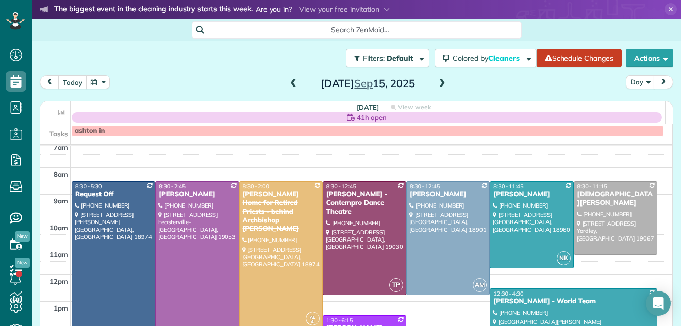
click at [188, 242] on div at bounding box center [197, 265] width 83 height 167
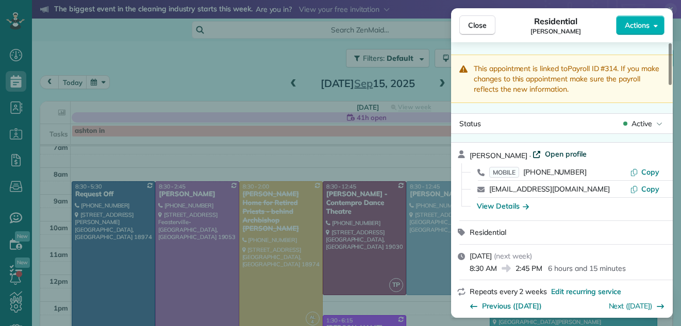
click at [551, 153] on span "Open profile" at bounding box center [566, 154] width 42 height 10
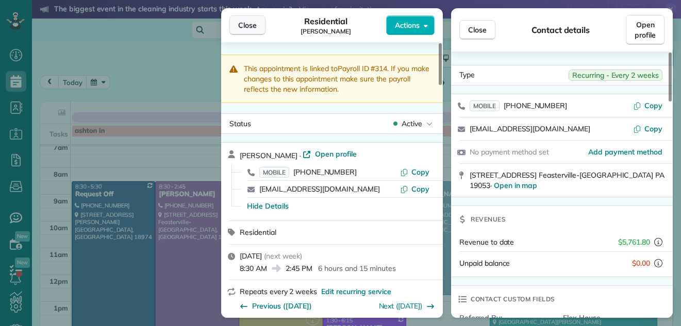
click at [249, 25] on span "Close" at bounding box center [247, 25] width 19 height 10
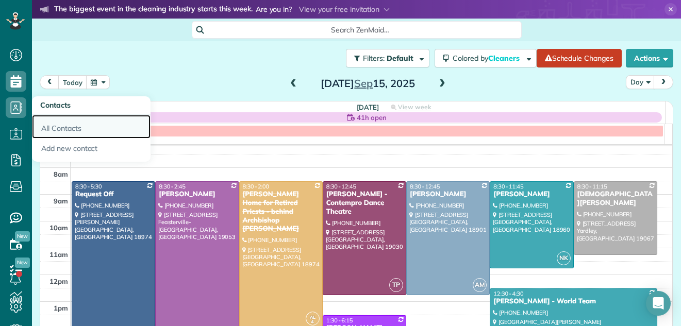
click at [54, 128] on link "All Contacts" at bounding box center [91, 127] width 119 height 24
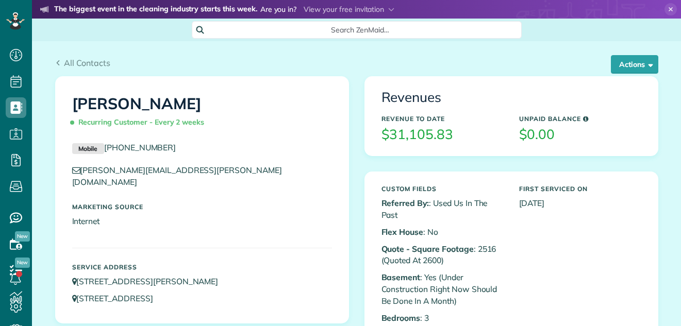
scroll to position [5, 5]
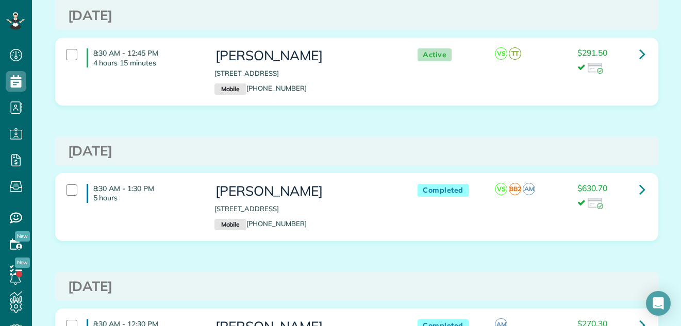
scroll to position [303, 0]
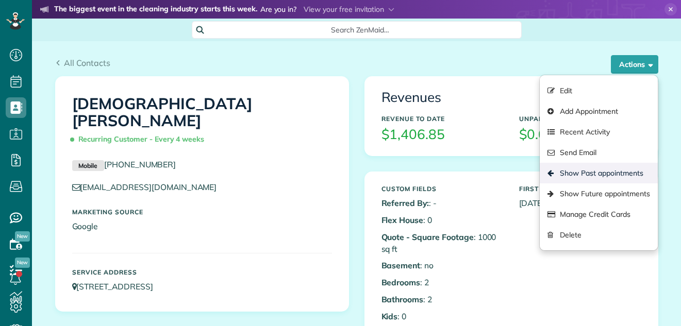
scroll to position [5, 5]
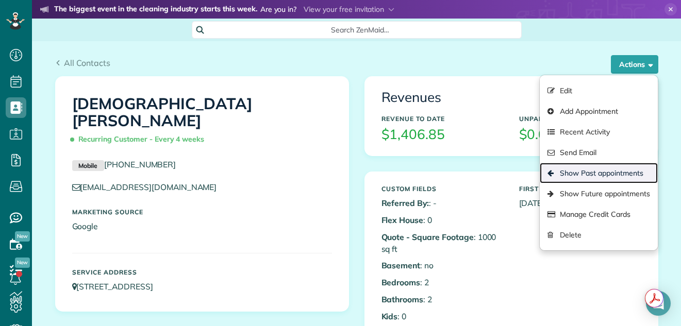
click at [565, 170] on link "Show Past appointments" at bounding box center [599, 173] width 118 height 21
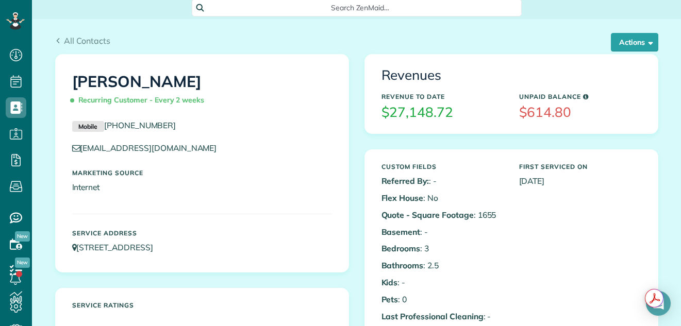
scroll to position [17, 0]
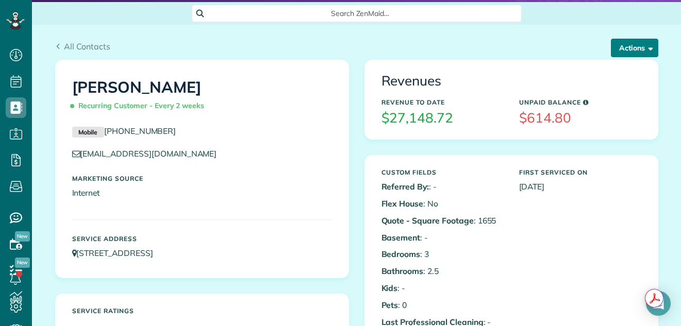
click at [628, 46] on button "Actions" at bounding box center [634, 48] width 47 height 19
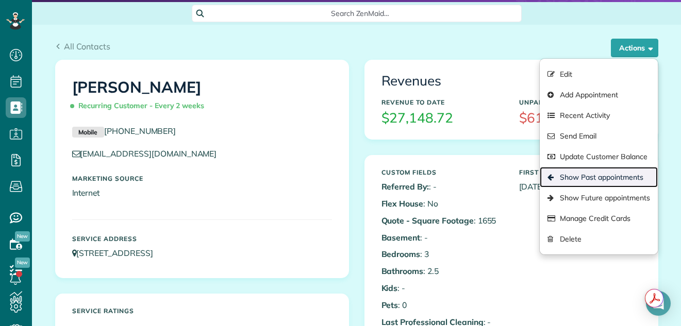
click at [590, 170] on link "Show Past appointments" at bounding box center [599, 177] width 118 height 21
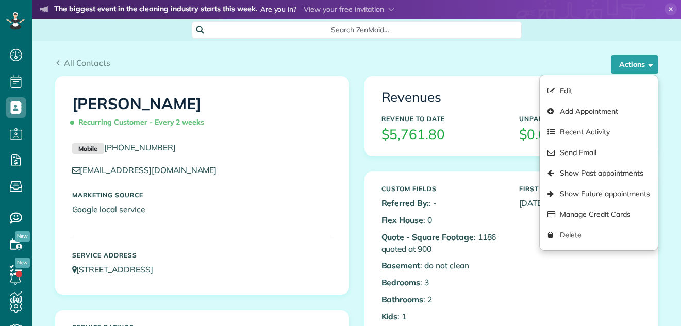
click at [605, 170] on link "Show Past appointments" at bounding box center [599, 173] width 118 height 21
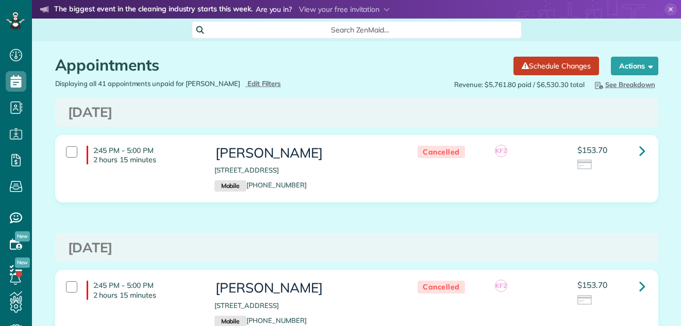
scroll to position [5, 5]
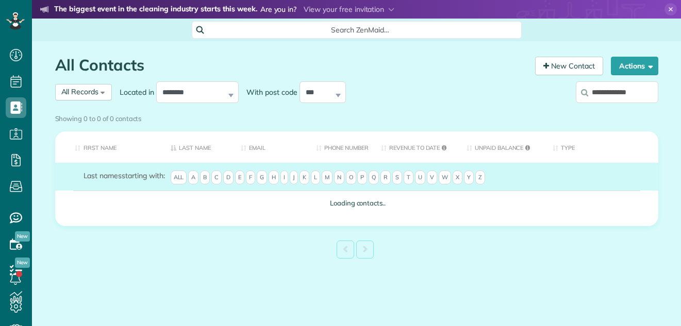
scroll to position [5, 5]
type input "**********"
click at [642, 110] on div "Showing 0 to 0 of 0 contacts" at bounding box center [356, 117] width 603 height 14
click at [641, 110] on div "Showing 0 to 0 of 0 contacts" at bounding box center [356, 119] width 619 height 18
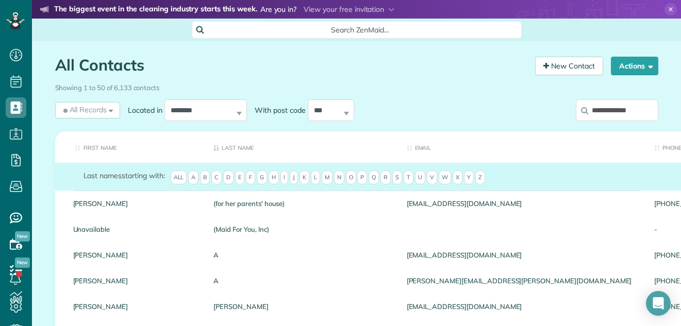
click at [637, 111] on input "**********" at bounding box center [617, 111] width 83 height 22
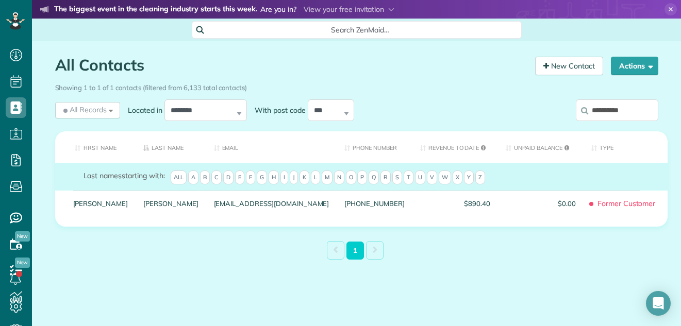
type input "*********"
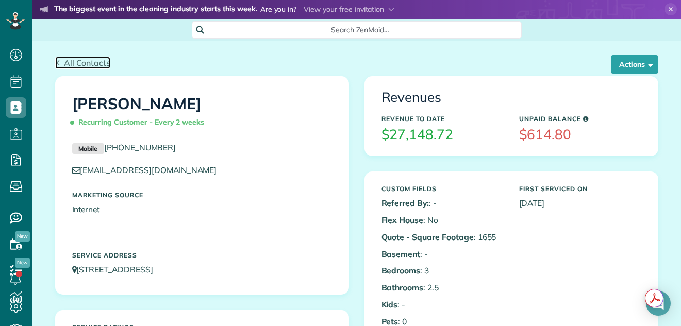
click at [95, 58] on span "All Contacts" at bounding box center [87, 63] width 46 height 10
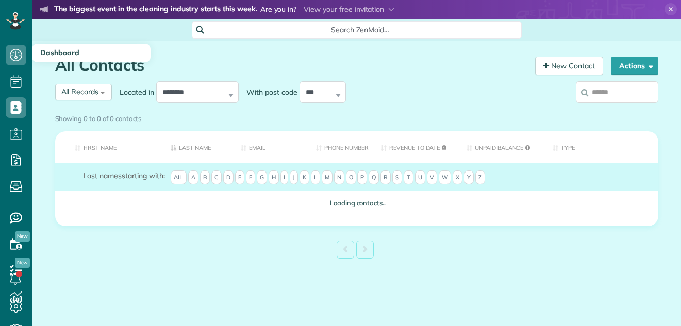
scroll to position [5, 5]
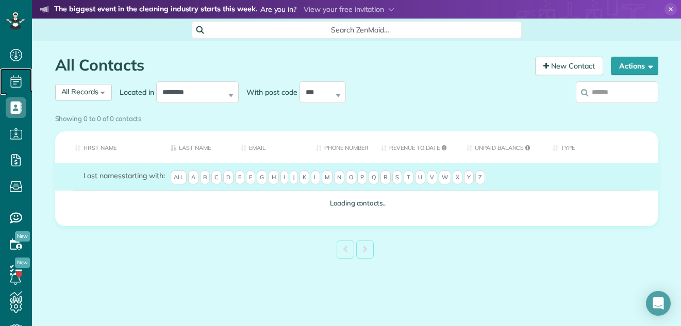
click at [12, 81] on icon at bounding box center [16, 81] width 21 height 21
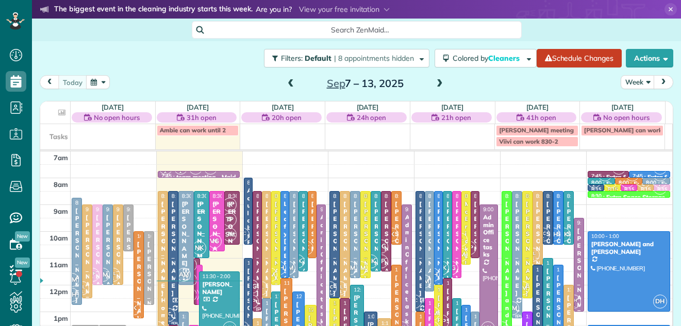
scroll to position [5, 5]
click at [626, 81] on button "Week" at bounding box center [638, 82] width 34 height 14
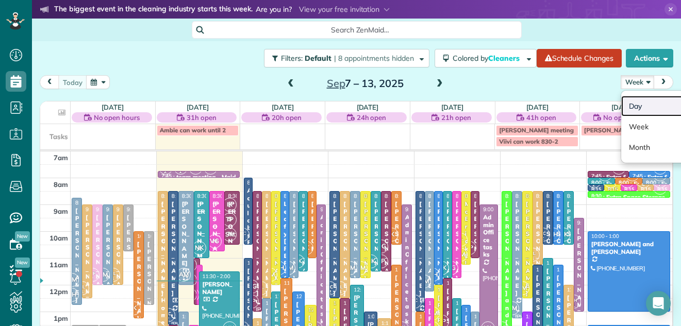
click at [630, 102] on link "Day" at bounding box center [661, 106] width 81 height 21
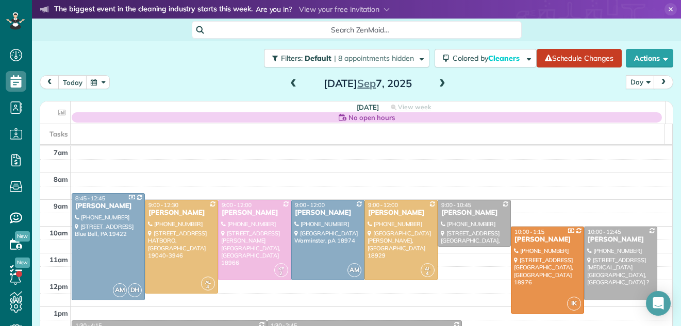
click at [437, 85] on span at bounding box center [442, 83] width 11 height 9
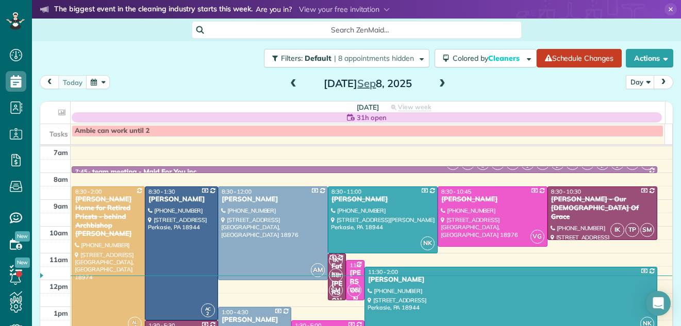
click at [437, 86] on span at bounding box center [442, 83] width 11 height 9
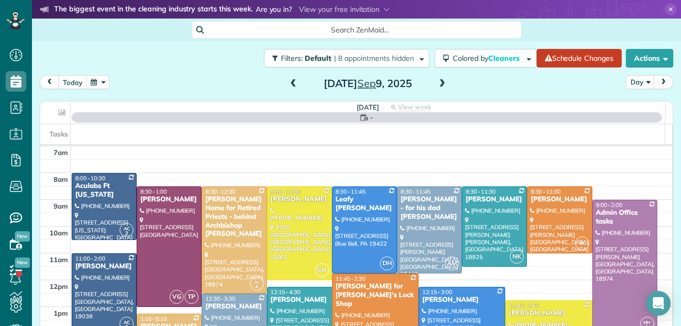
click at [437, 86] on span at bounding box center [442, 83] width 11 height 9
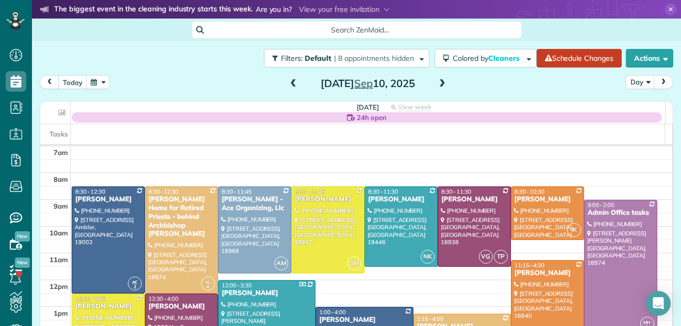
click at [437, 86] on span at bounding box center [442, 83] width 11 height 9
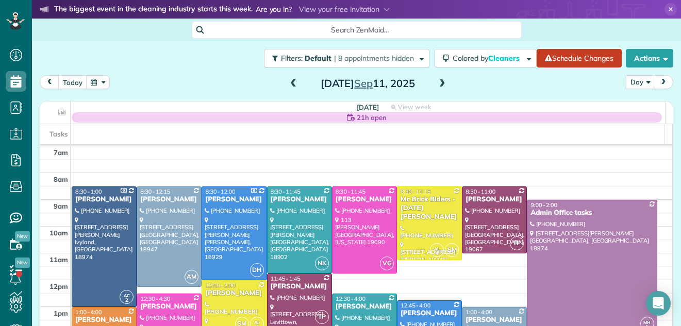
click at [437, 86] on span at bounding box center [442, 83] width 11 height 9
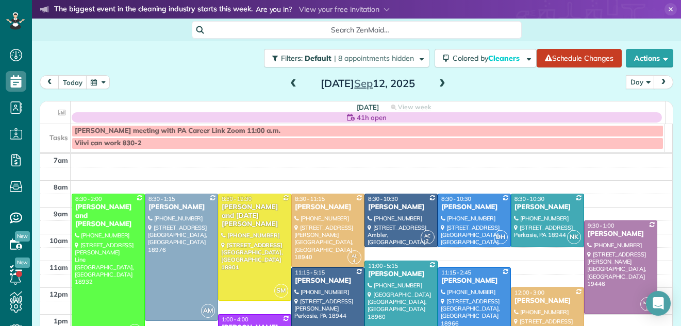
click at [437, 86] on span at bounding box center [442, 83] width 11 height 9
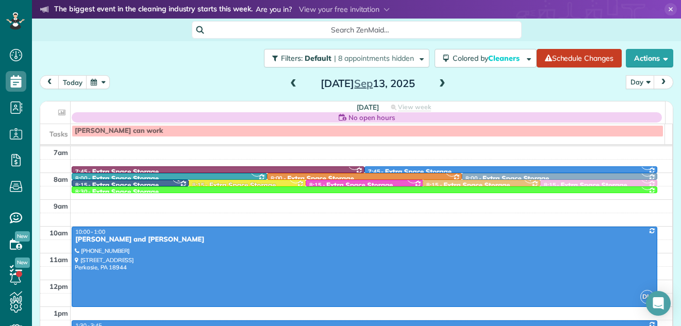
click at [437, 86] on span at bounding box center [442, 83] width 11 height 9
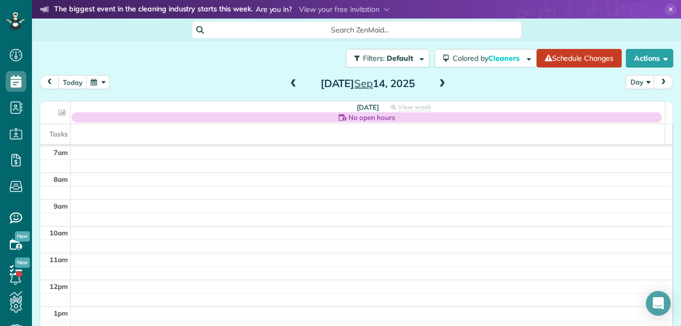
click at [437, 86] on span at bounding box center [442, 83] width 11 height 9
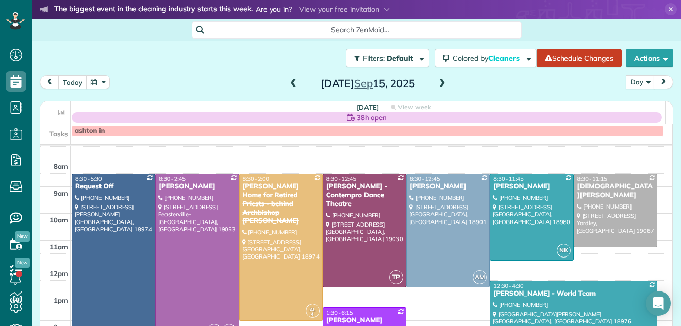
scroll to position [1, 0]
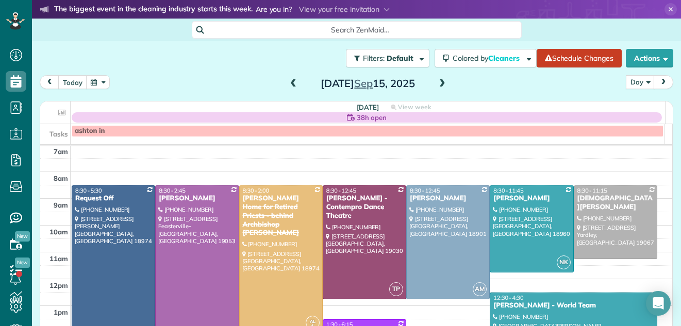
click at [437, 80] on span at bounding box center [442, 83] width 11 height 9
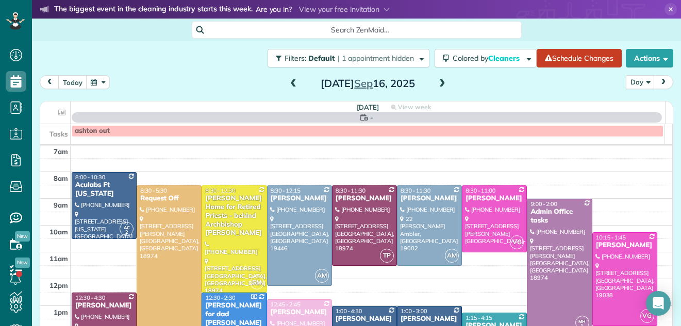
scroll to position [0, 0]
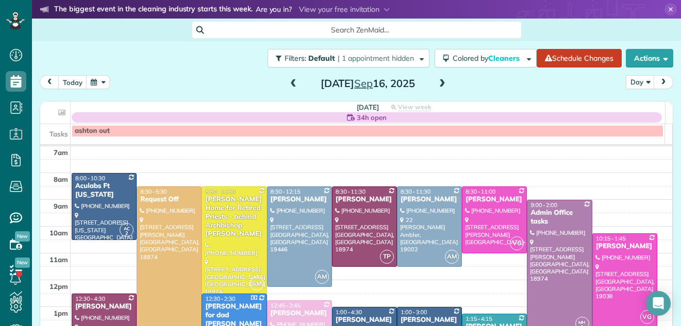
click at [290, 83] on span at bounding box center [293, 83] width 11 height 9
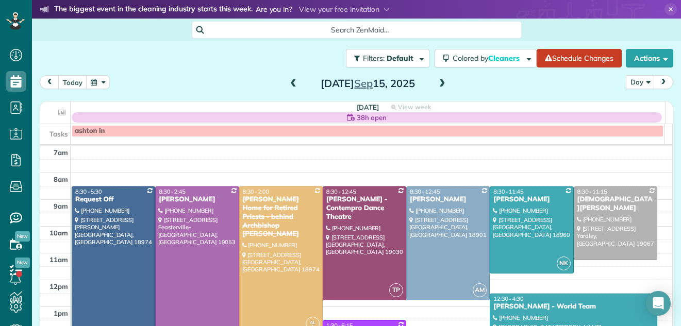
click at [176, 240] on div at bounding box center [197, 270] width 83 height 167
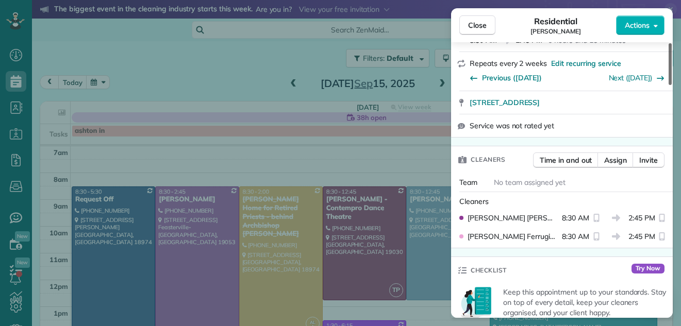
scroll to position [171, 0]
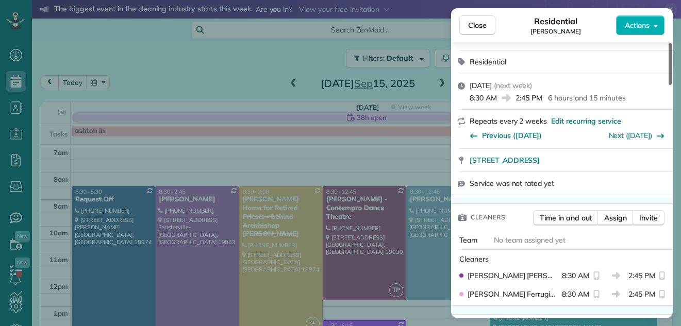
drag, startPoint x: 670, startPoint y: 65, endPoint x: 664, endPoint y: 91, distance: 26.6
click at [669, 85] on div at bounding box center [670, 64] width 3 height 42
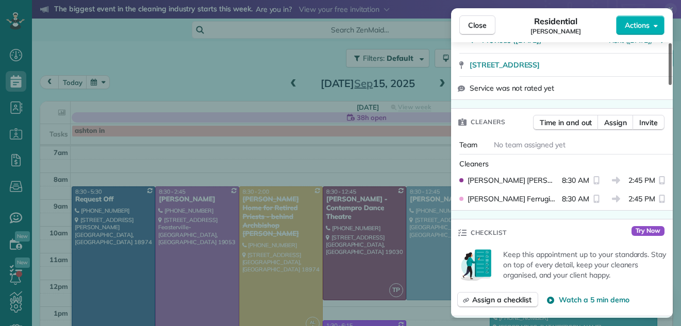
scroll to position [280, 0]
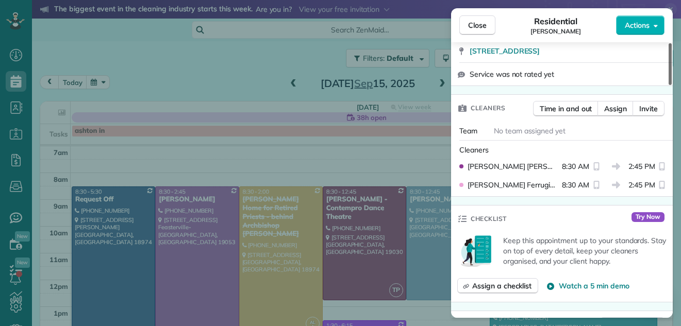
drag, startPoint x: 672, startPoint y: 101, endPoint x: 669, endPoint y: 117, distance: 16.8
click at [669, 85] on div at bounding box center [670, 64] width 3 height 42
click at [611, 108] on span "Assign" at bounding box center [615, 109] width 23 height 10
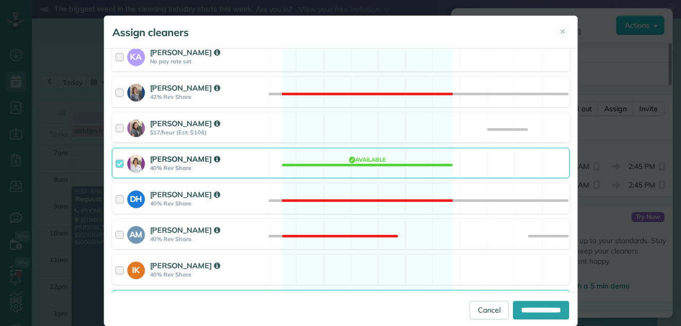
scroll to position [309, 0]
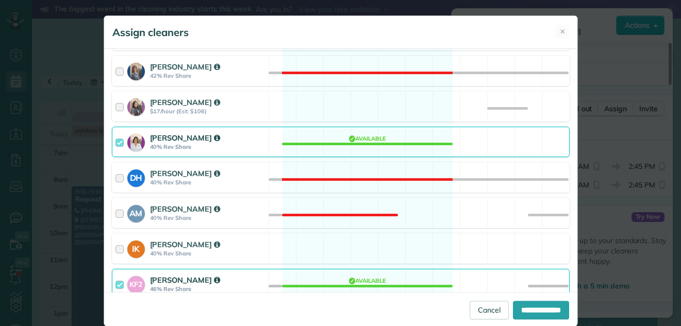
click at [116, 141] on div at bounding box center [122, 142] width 12 height 19
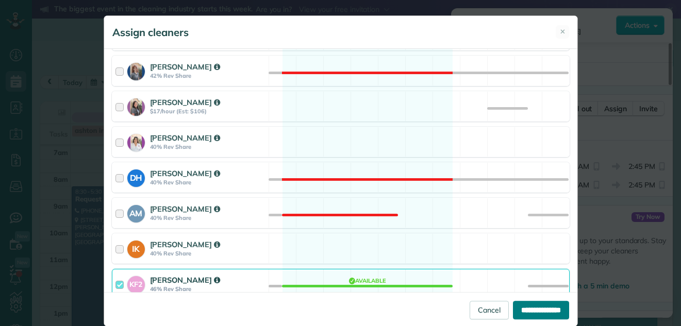
click at [535, 309] on input "**********" at bounding box center [541, 310] width 56 height 19
type input "**********"
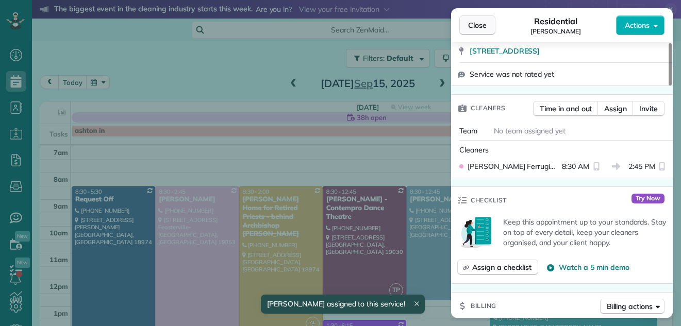
click at [490, 23] on button "Close" at bounding box center [478, 25] width 36 height 20
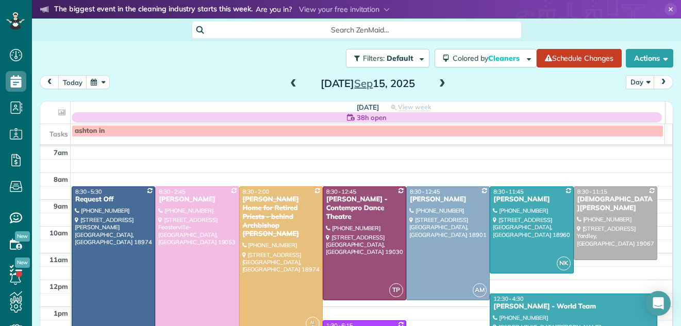
click at [205, 249] on div at bounding box center [197, 270] width 83 height 167
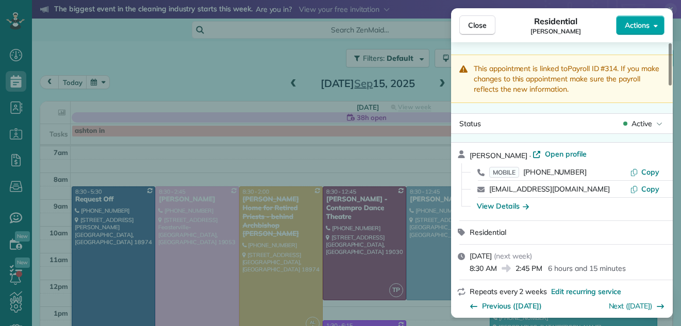
click at [636, 20] on button "Actions" at bounding box center [640, 25] width 48 height 20
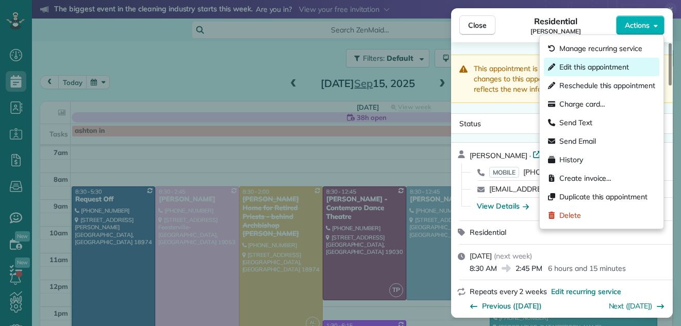
click at [603, 64] on span "Edit this appointment" at bounding box center [595, 67] width 70 height 10
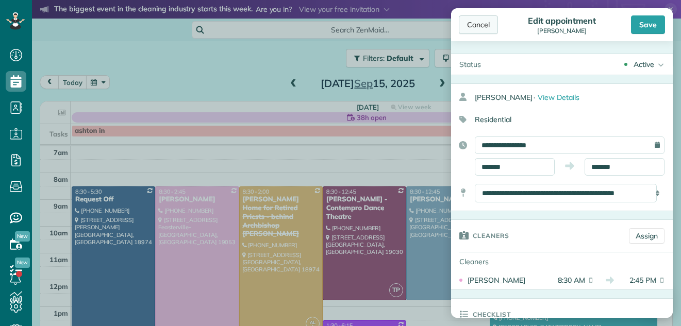
click at [485, 25] on div "Cancel" at bounding box center [478, 24] width 39 height 19
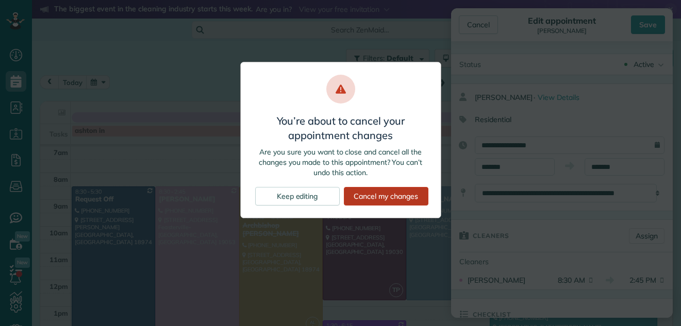
click at [362, 191] on div "Cancel my changes" at bounding box center [386, 196] width 85 height 19
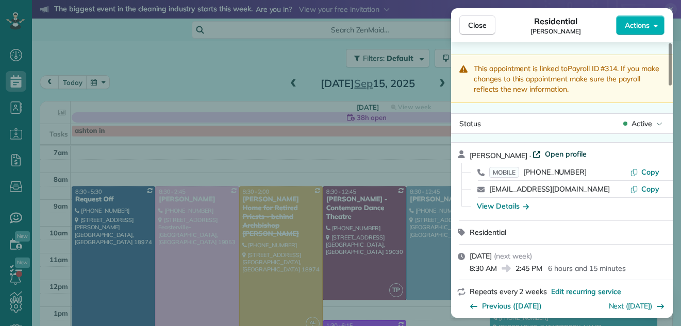
click at [550, 155] on span "Open profile" at bounding box center [566, 154] width 42 height 10
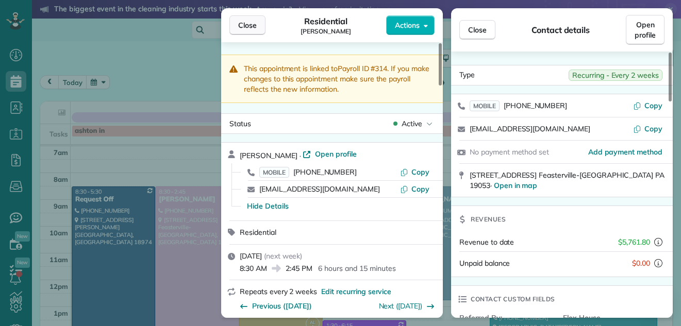
click at [250, 24] on span "Close" at bounding box center [247, 25] width 19 height 10
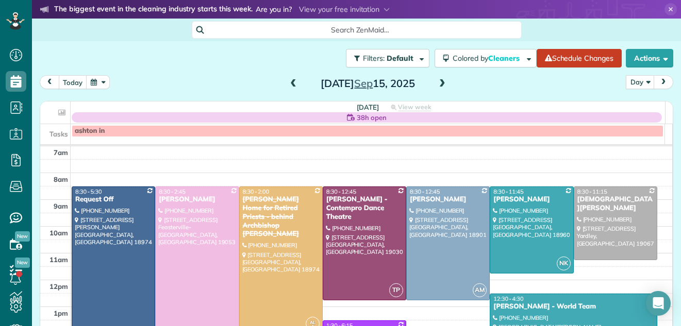
click at [50, 81] on span "prev" at bounding box center [49, 82] width 8 height 7
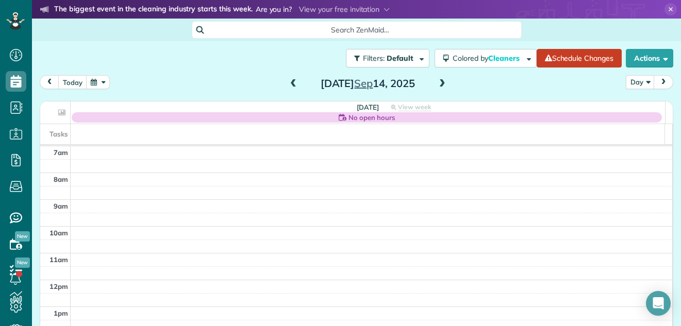
click at [438, 85] on span at bounding box center [442, 83] width 11 height 9
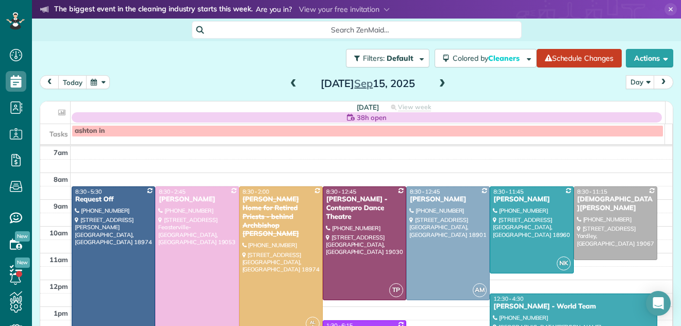
click at [288, 82] on span at bounding box center [293, 83] width 11 height 9
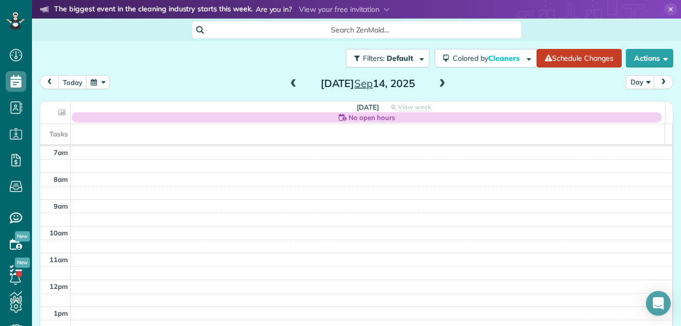
click at [288, 82] on span at bounding box center [293, 83] width 11 height 9
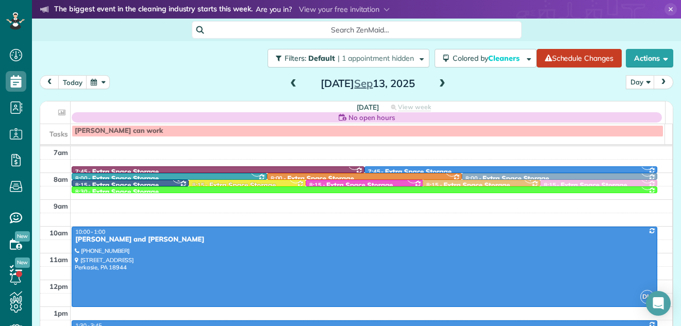
click at [288, 82] on span at bounding box center [293, 83] width 11 height 9
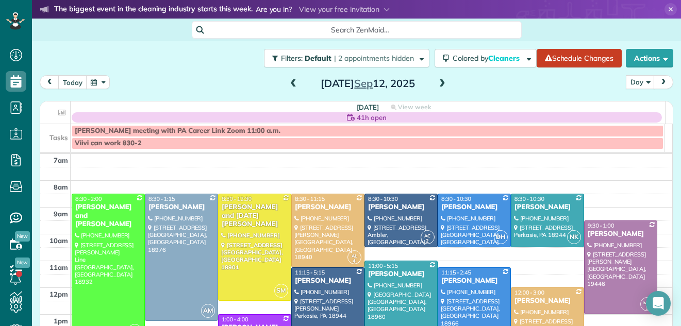
click at [288, 82] on span at bounding box center [293, 83] width 11 height 9
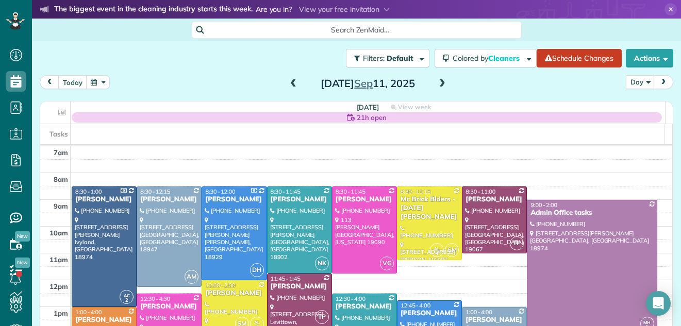
click at [288, 82] on span at bounding box center [293, 83] width 11 height 9
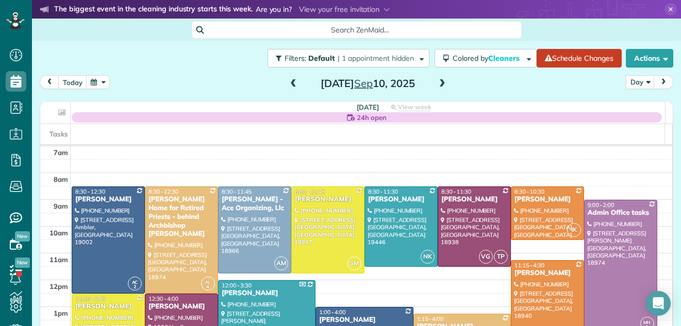
click at [288, 82] on span at bounding box center [293, 83] width 11 height 9
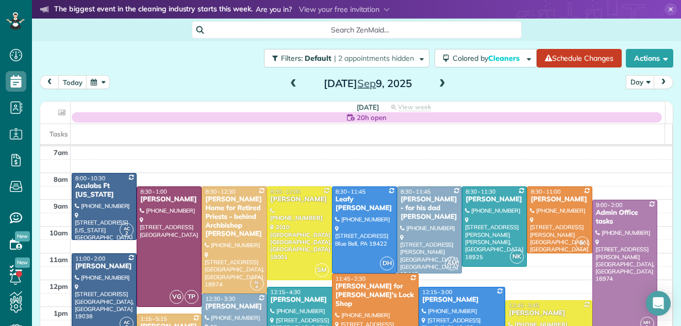
click at [289, 83] on span at bounding box center [293, 83] width 11 height 9
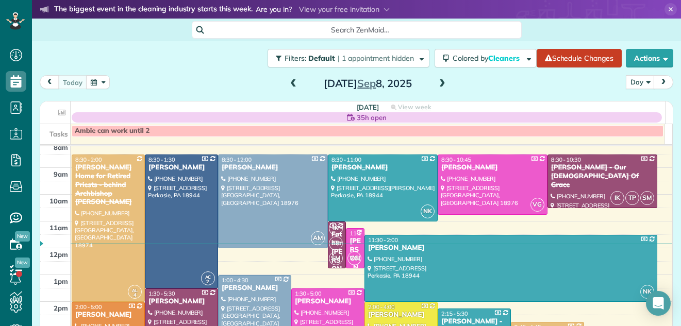
scroll to position [5, 0]
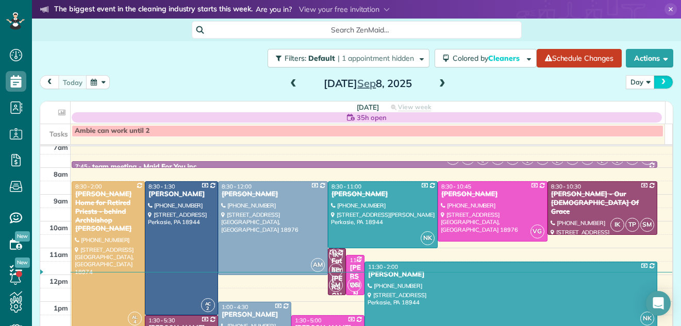
click at [660, 82] on span "next" at bounding box center [664, 82] width 8 height 7
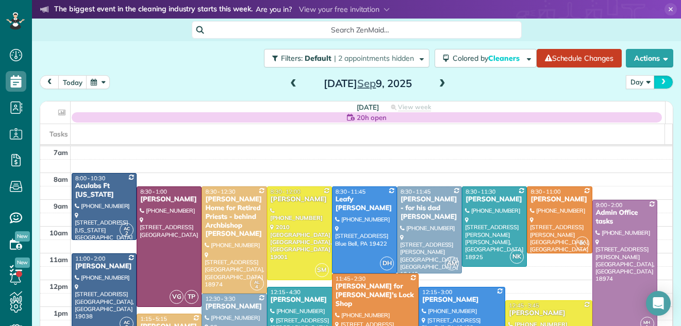
click at [660, 82] on span "next" at bounding box center [664, 82] width 8 height 7
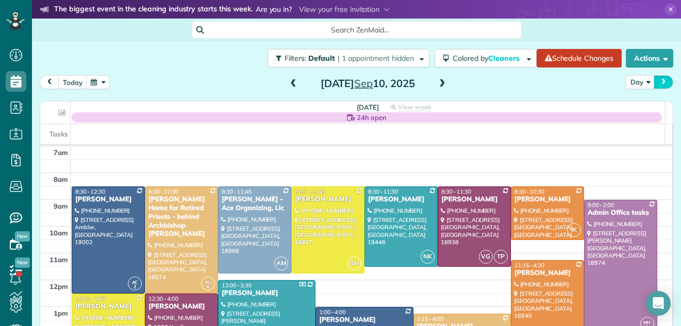
click at [660, 82] on span "next" at bounding box center [664, 82] width 8 height 7
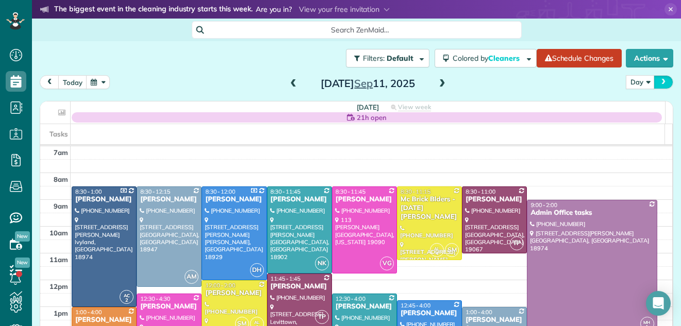
click at [660, 82] on span "next" at bounding box center [664, 82] width 8 height 7
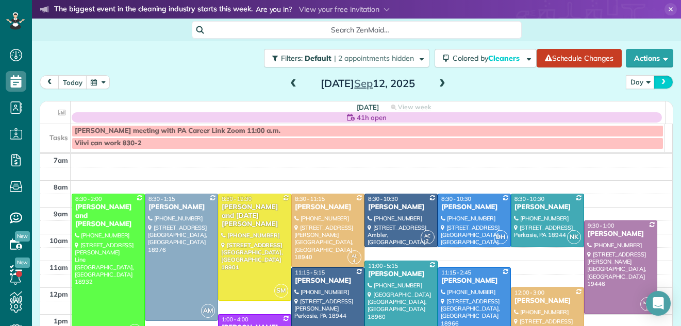
click at [660, 82] on span "next" at bounding box center [664, 82] width 8 height 7
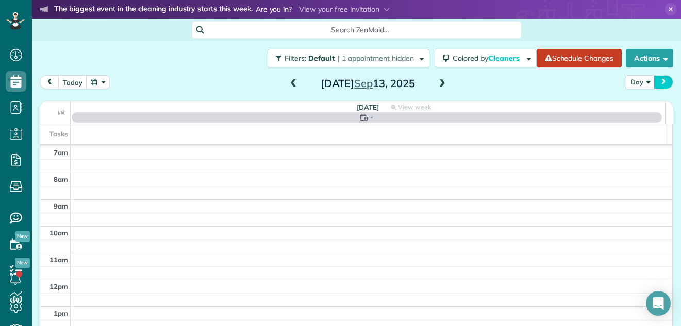
click at [660, 82] on span "next" at bounding box center [664, 82] width 8 height 7
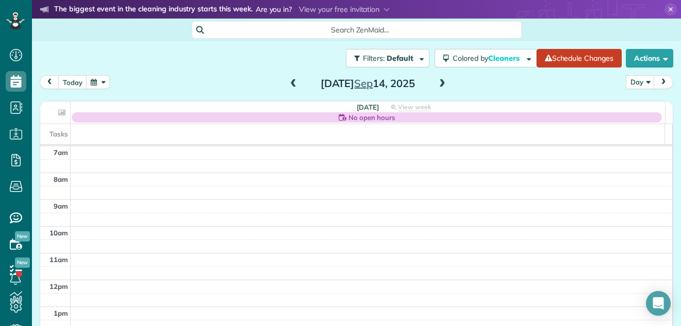
click at [660, 82] on span "next" at bounding box center [664, 82] width 8 height 7
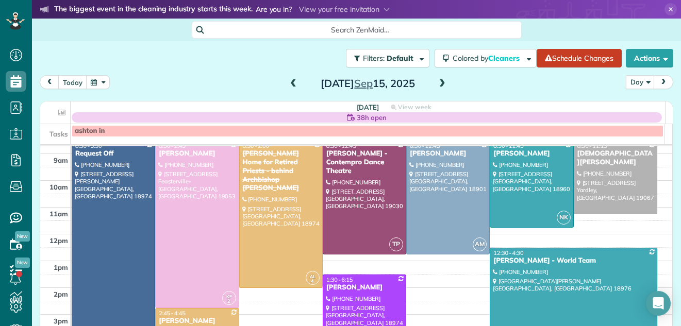
scroll to position [26, 0]
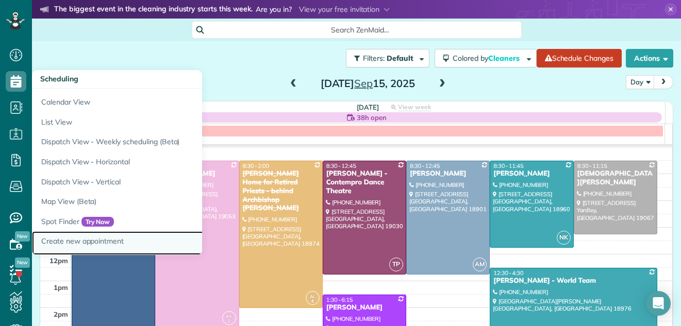
click at [57, 238] on link "Create new appointment" at bounding box center [161, 244] width 258 height 24
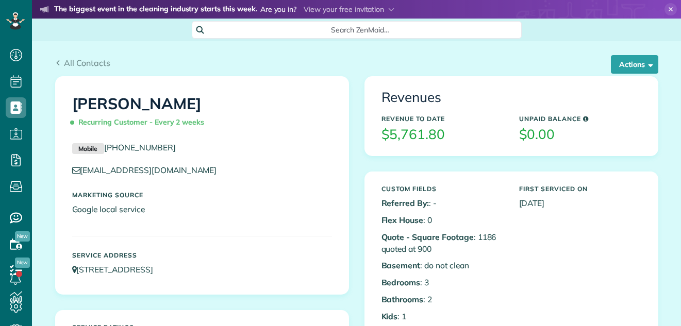
scroll to position [5, 5]
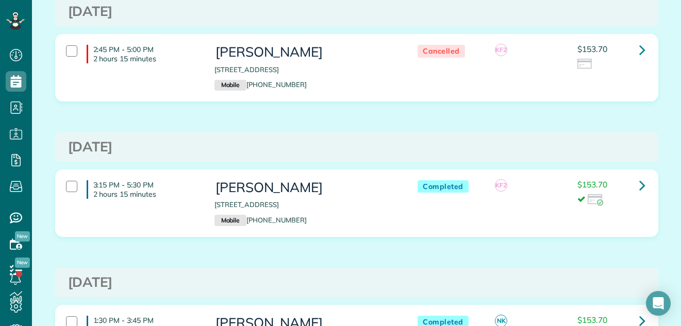
scroll to position [633, 0]
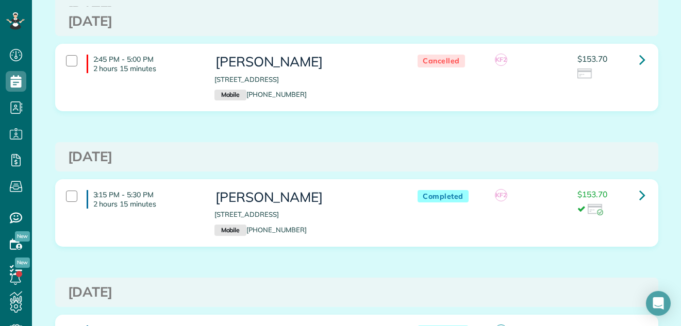
drag, startPoint x: 673, startPoint y: 50, endPoint x: 666, endPoint y: 74, distance: 24.7
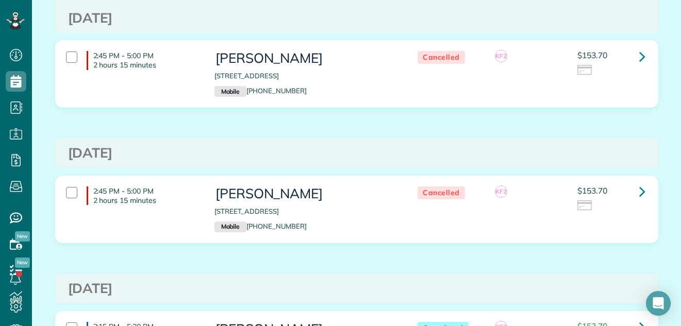
scroll to position [425, 0]
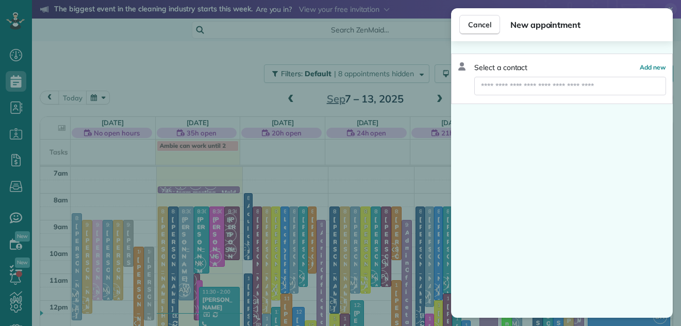
scroll to position [5, 5]
click at [527, 87] on input "text" at bounding box center [570, 86] width 192 height 19
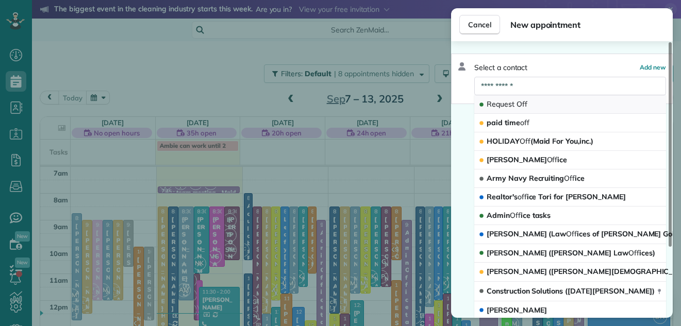
type input "**********"
click at [504, 100] on span "Request" at bounding box center [501, 104] width 28 height 9
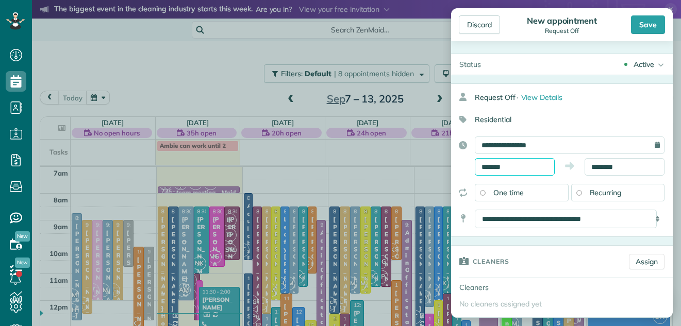
click at [506, 167] on input "*******" at bounding box center [515, 167] width 80 height 18
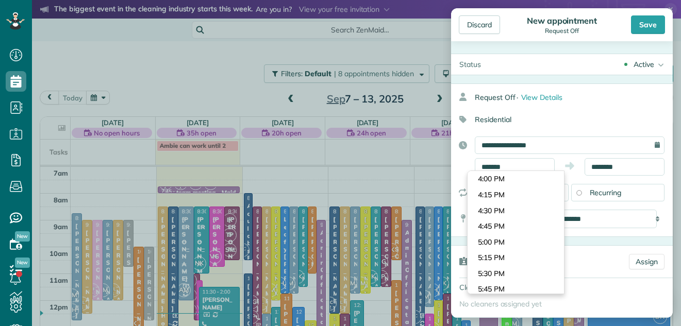
scroll to position [996, 0]
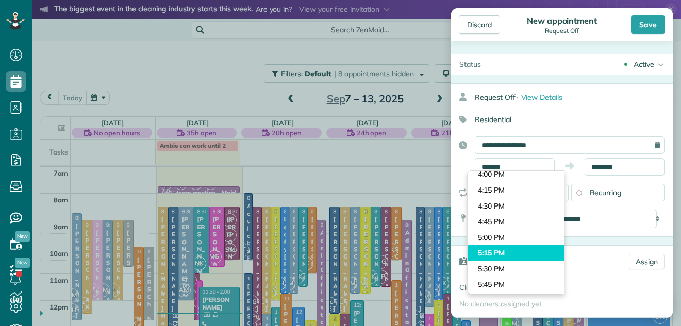
type input "*******"
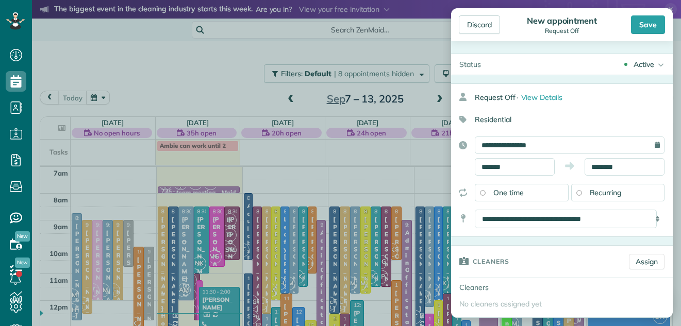
click at [525, 252] on body "Dashboard Scheduling Calendar View List View Dispatch View - Weekly scheduling …" at bounding box center [340, 163] width 681 height 326
click at [614, 165] on input "********" at bounding box center [625, 167] width 80 height 18
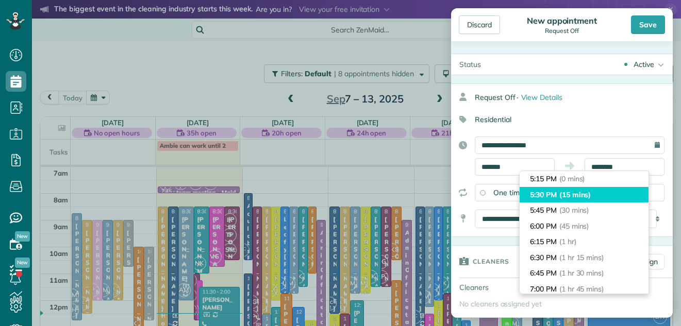
type input "*******"
click at [612, 198] on li "5:30 PM (15 mins)" at bounding box center [584, 195] width 129 height 16
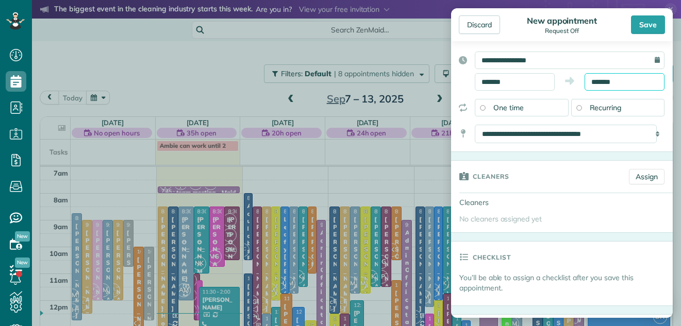
scroll to position [92, 0]
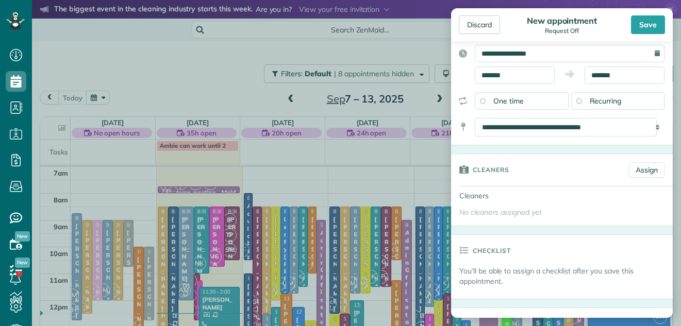
click at [614, 99] on span "Recurring" at bounding box center [606, 100] width 32 height 9
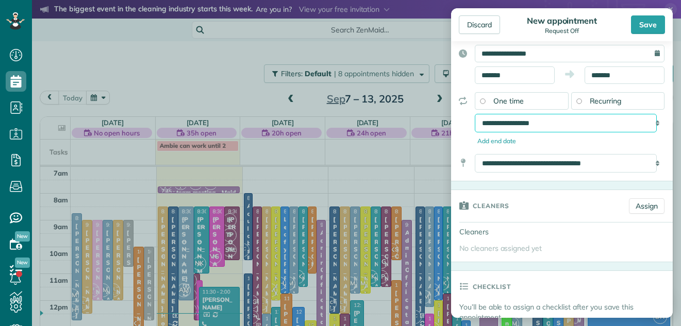
click at [563, 123] on select "**********" at bounding box center [566, 123] width 182 height 19
select select "**********"
click at [475, 114] on select "**********" at bounding box center [566, 123] width 182 height 19
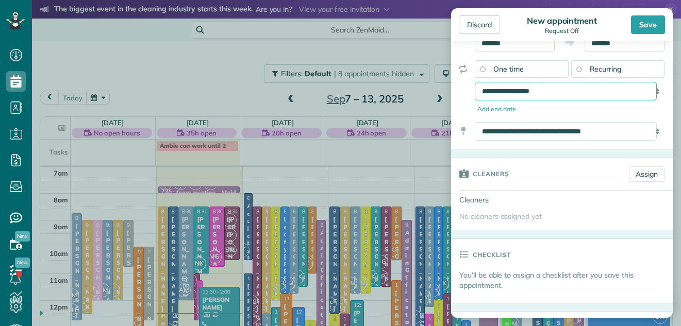
scroll to position [178, 0]
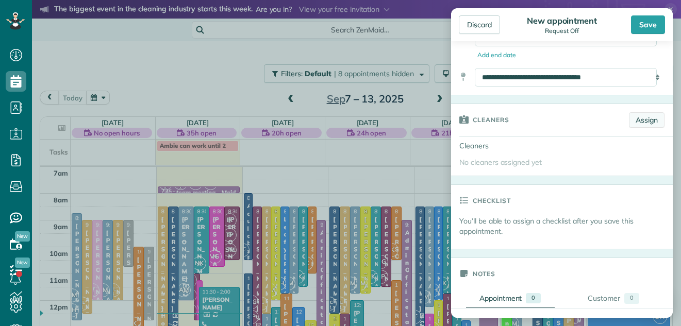
click at [641, 121] on link "Assign" at bounding box center [647, 119] width 36 height 15
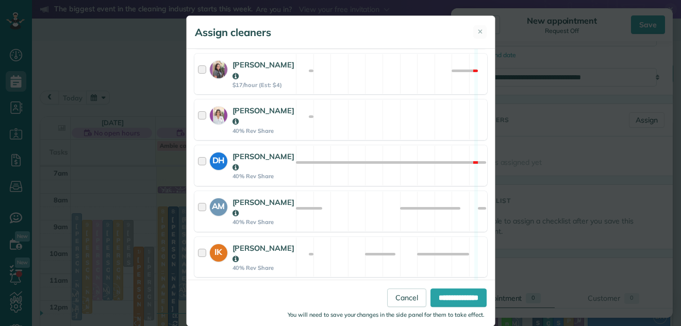
scroll to position [409, 0]
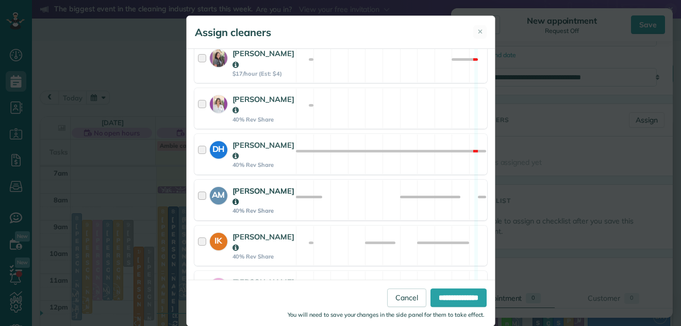
click at [198, 186] on div at bounding box center [204, 200] width 12 height 29
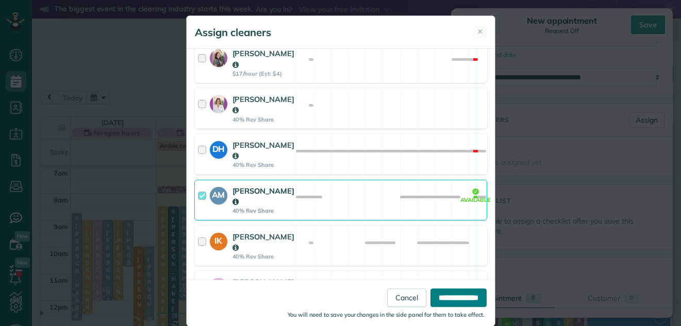
click at [431, 294] on input "**********" at bounding box center [459, 298] width 56 height 19
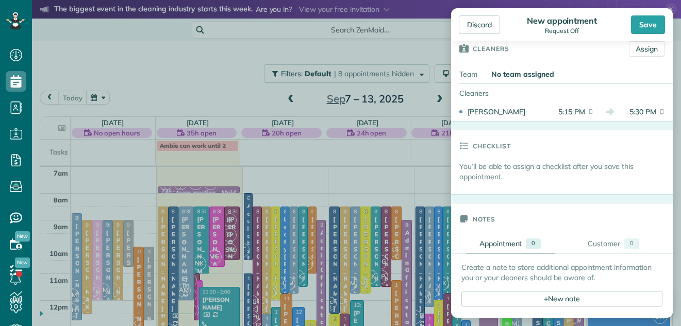
scroll to position [279, 0]
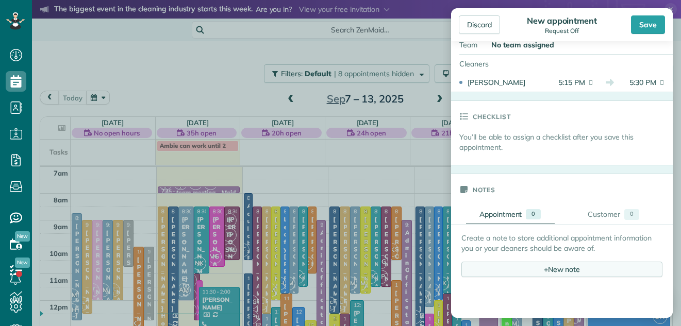
click at [552, 270] on div "+ New note" at bounding box center [562, 269] width 201 height 15
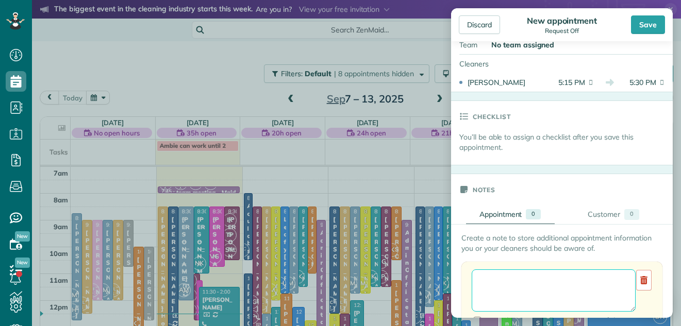
click at [502, 282] on textarea at bounding box center [554, 291] width 164 height 42
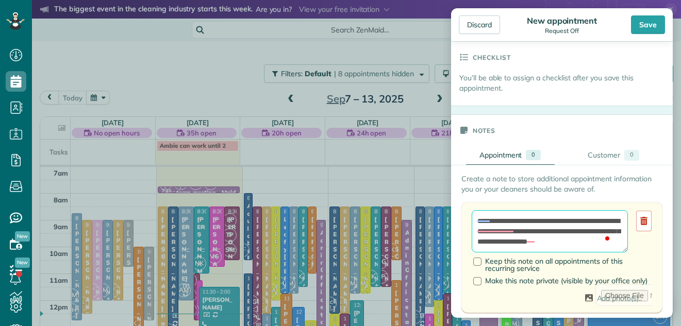
scroll to position [352, 0]
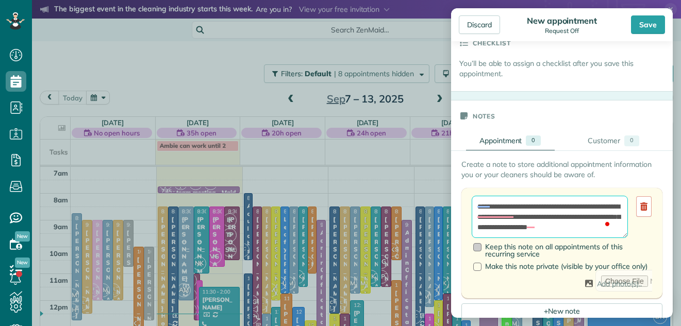
type textarea "**********"
click at [477, 248] on div at bounding box center [477, 247] width 8 height 8
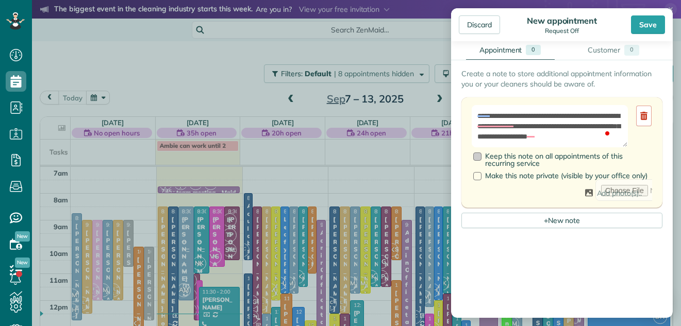
scroll to position [492, 0]
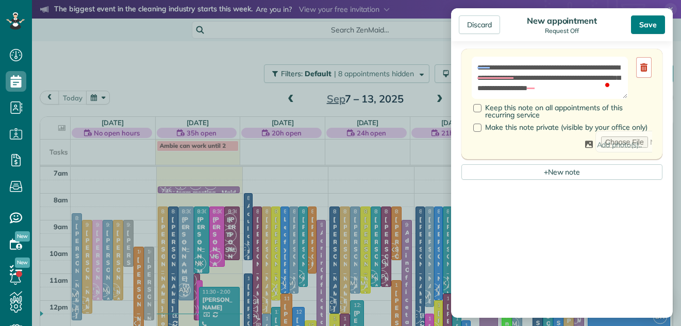
click at [649, 22] on div "Save" at bounding box center [648, 24] width 34 height 19
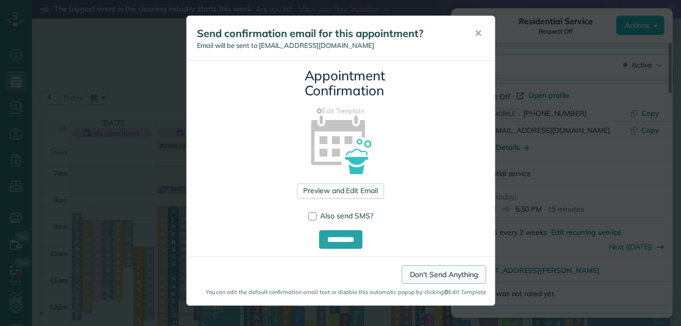
click at [428, 275] on link "Don't Send Anything" at bounding box center [444, 275] width 84 height 19
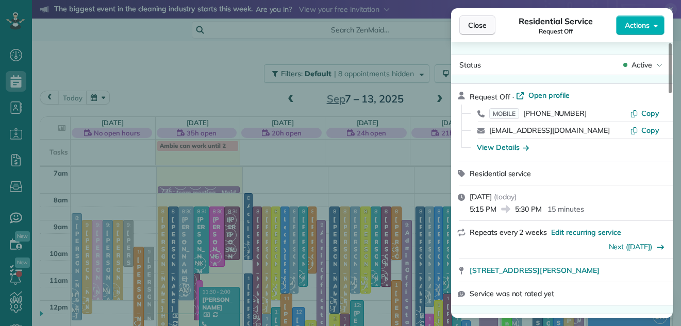
click at [474, 23] on span "Close" at bounding box center [477, 25] width 19 height 10
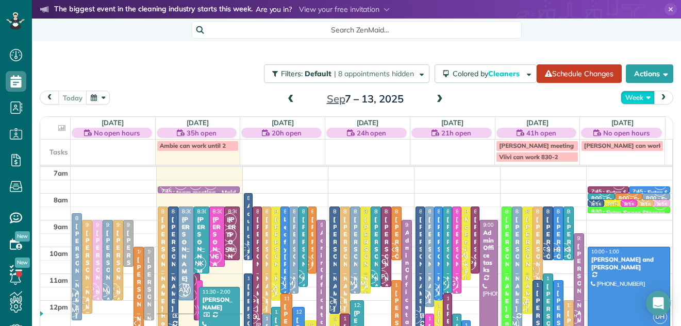
click at [625, 95] on button "Week" at bounding box center [638, 98] width 34 height 14
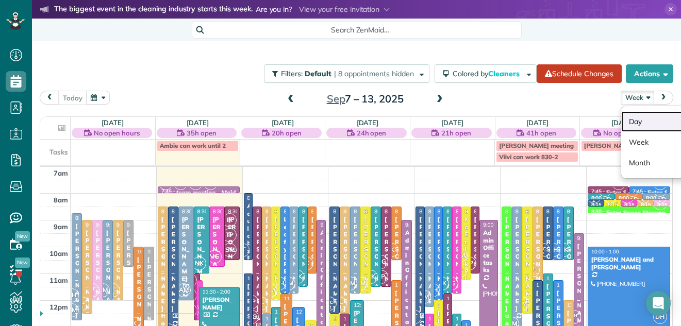
click at [621, 125] on link "Day" at bounding box center [661, 121] width 81 height 21
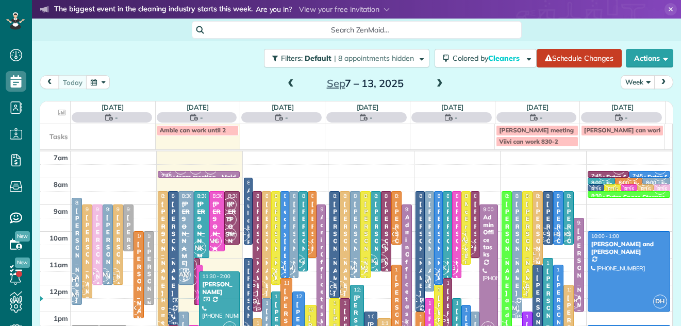
scroll to position [5, 5]
click at [627, 83] on button "Week" at bounding box center [638, 82] width 34 height 14
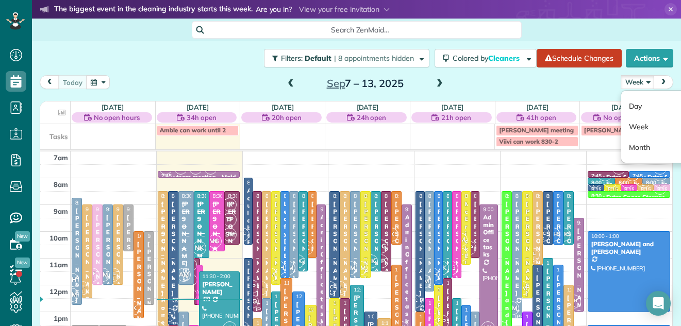
click at [582, 78] on div "[DATE] Week Day Week Month [DATE] – [DATE]" at bounding box center [357, 84] width 634 height 19
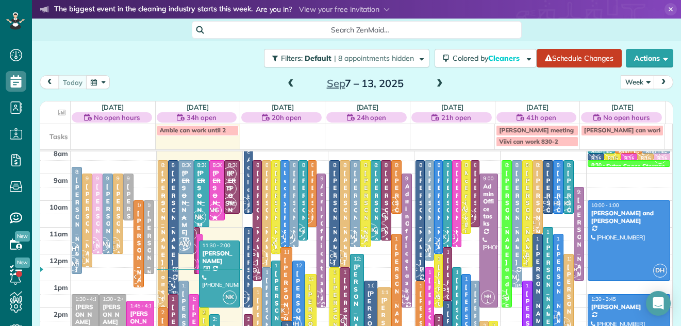
scroll to position [58, 0]
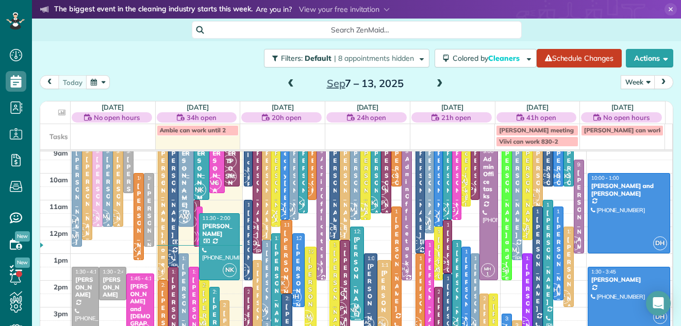
click at [628, 78] on button "Week" at bounding box center [638, 82] width 34 height 14
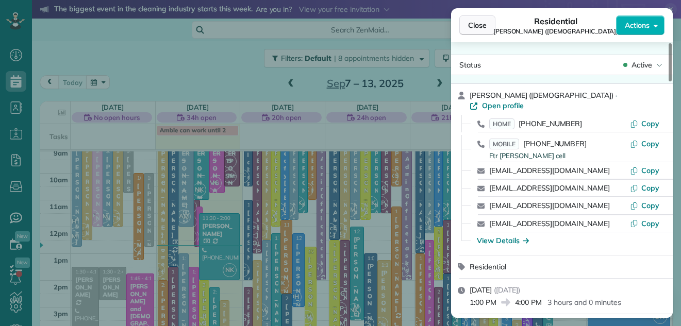
click at [473, 18] on button "Close" at bounding box center [478, 25] width 36 height 20
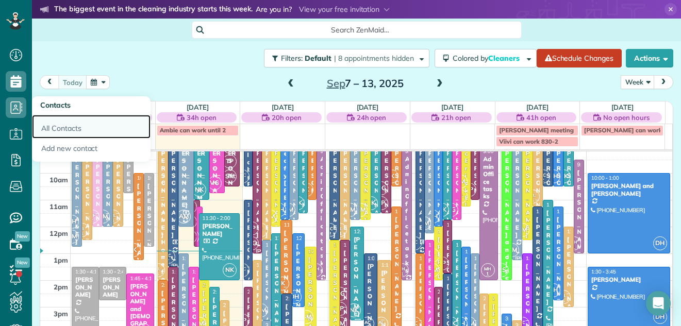
click at [60, 127] on link "All Contacts" at bounding box center [91, 127] width 119 height 24
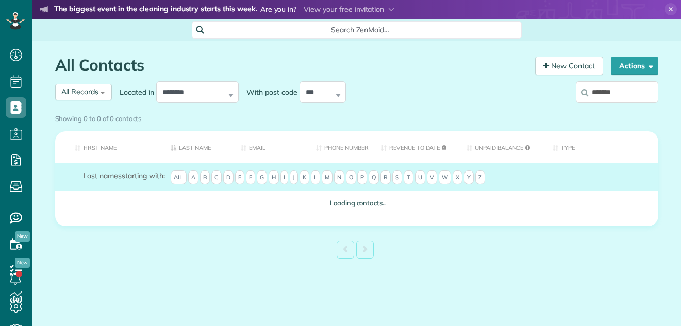
scroll to position [5, 5]
type input "**********"
click at [637, 110] on div "Showing 0 to 0 of 0 contacts" at bounding box center [356, 117] width 603 height 14
click at [639, 110] on div "Showing 0 to 0 of 0 contacts" at bounding box center [356, 117] width 603 height 14
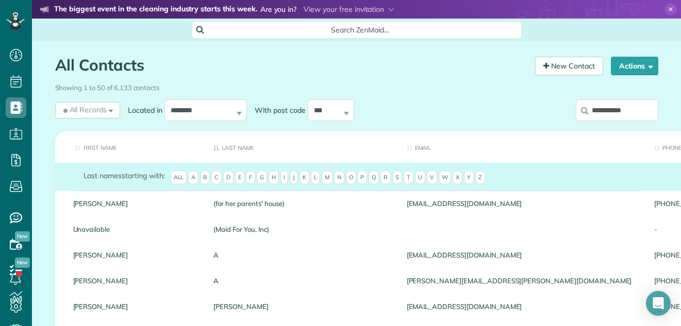
click at [633, 112] on input "**********" at bounding box center [617, 111] width 83 height 22
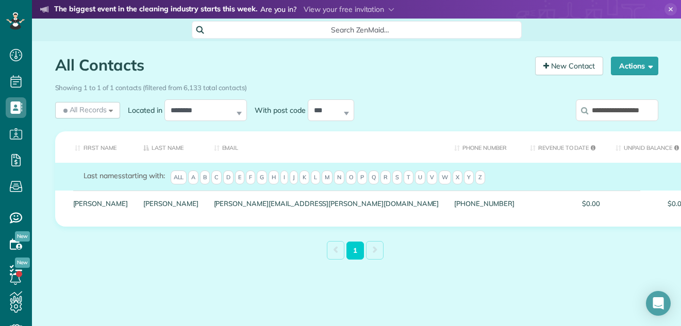
scroll to position [0, 8]
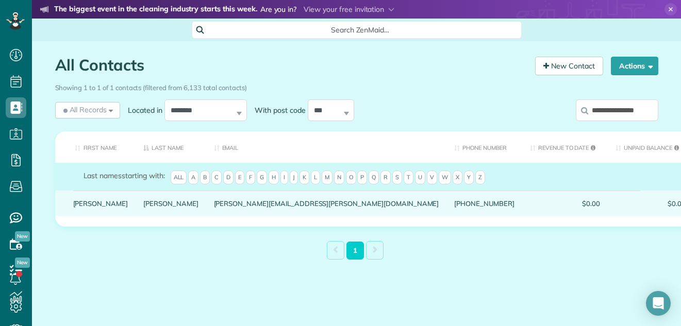
type input "**********"
click at [85, 207] on link "[PERSON_NAME]" at bounding box center [100, 203] width 55 height 7
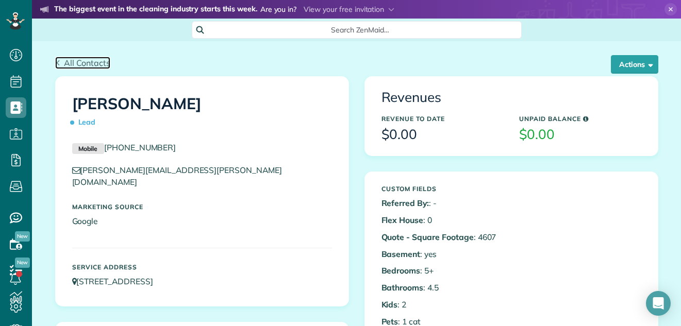
click at [83, 63] on span "All Contacts" at bounding box center [87, 63] width 46 height 10
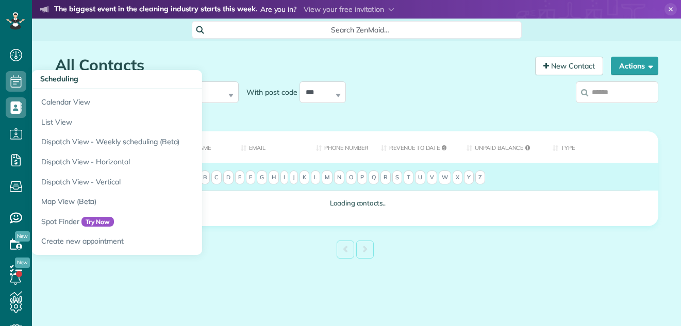
scroll to position [5, 5]
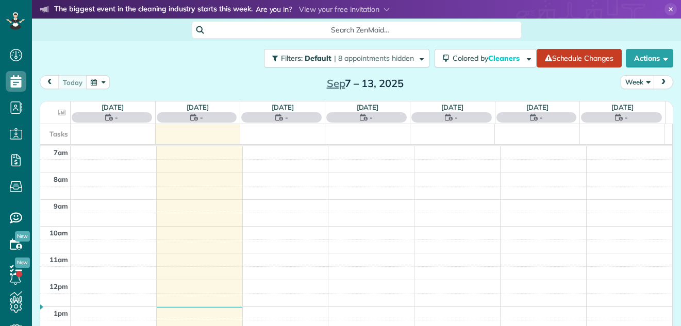
scroll to position [5, 5]
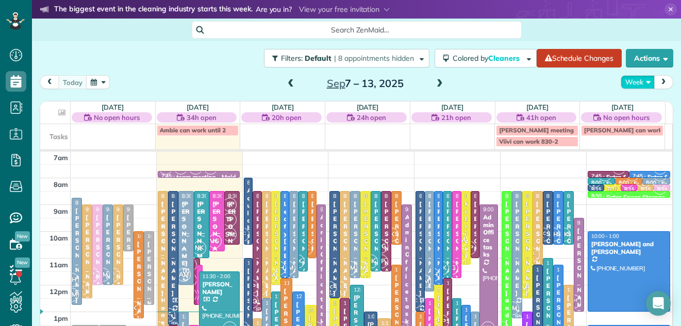
click at [628, 78] on button "Week" at bounding box center [638, 82] width 34 height 14
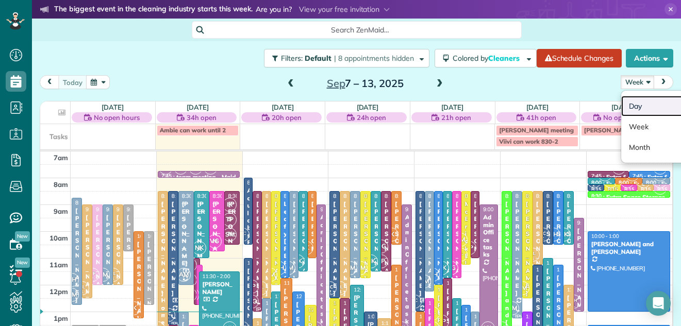
click at [628, 107] on link "Day" at bounding box center [661, 106] width 81 height 21
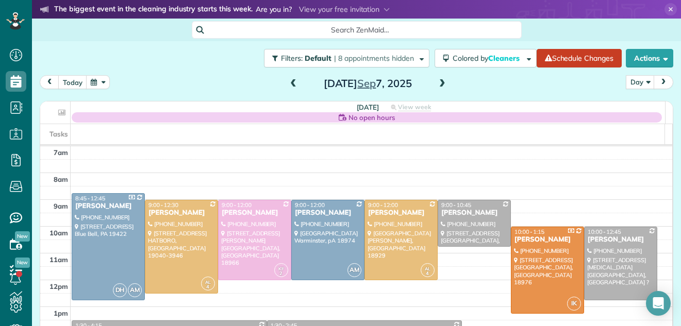
click at [437, 81] on span at bounding box center [442, 83] width 11 height 9
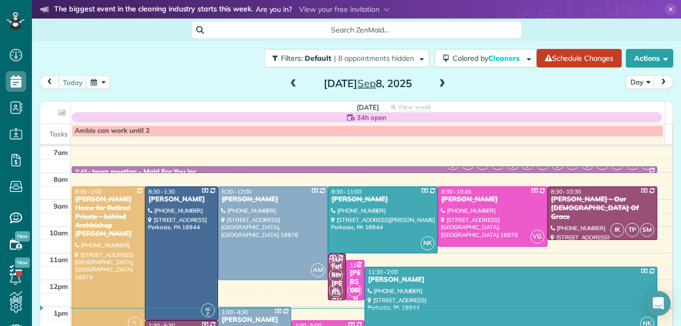
click at [438, 83] on span at bounding box center [442, 83] width 11 height 9
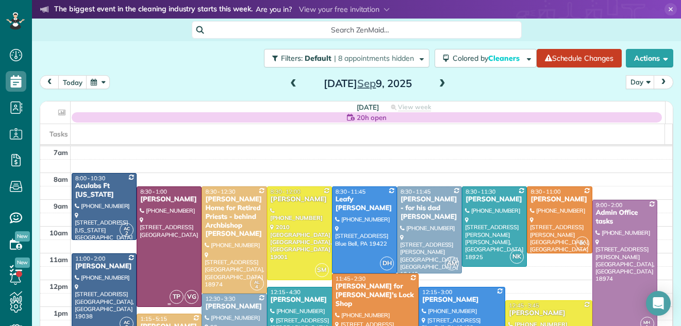
click at [161, 219] on div at bounding box center [169, 247] width 64 height 120
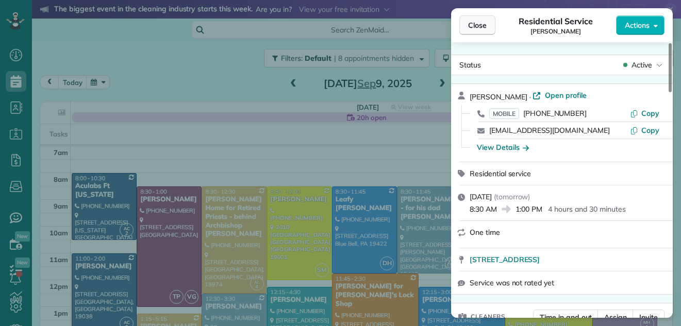
click at [481, 29] on span "Close" at bounding box center [477, 25] width 19 height 10
